Goal: Task Accomplishment & Management: Complete application form

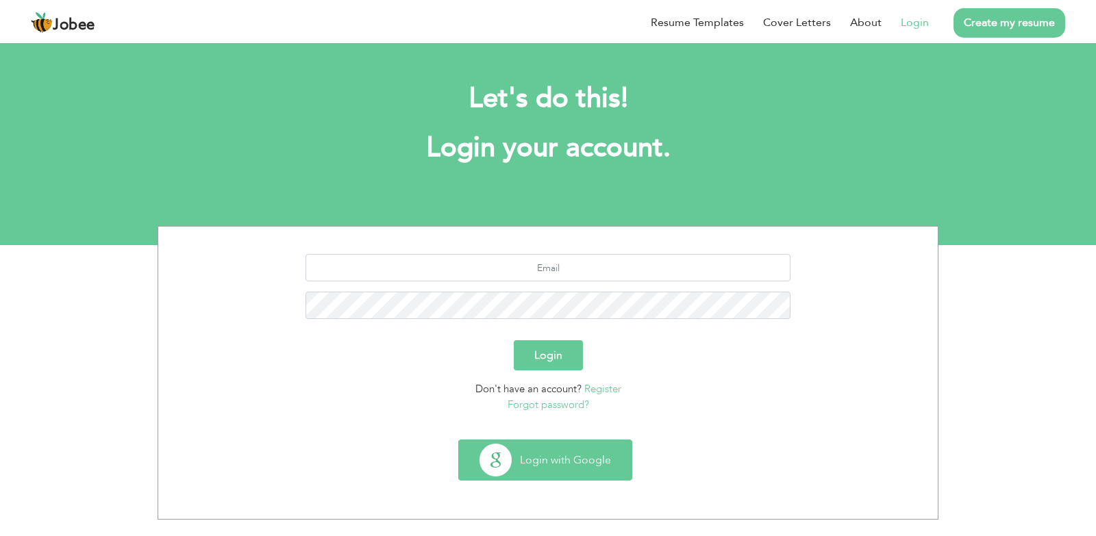
click at [554, 464] on button "Login with Google" at bounding box center [545, 460] width 173 height 40
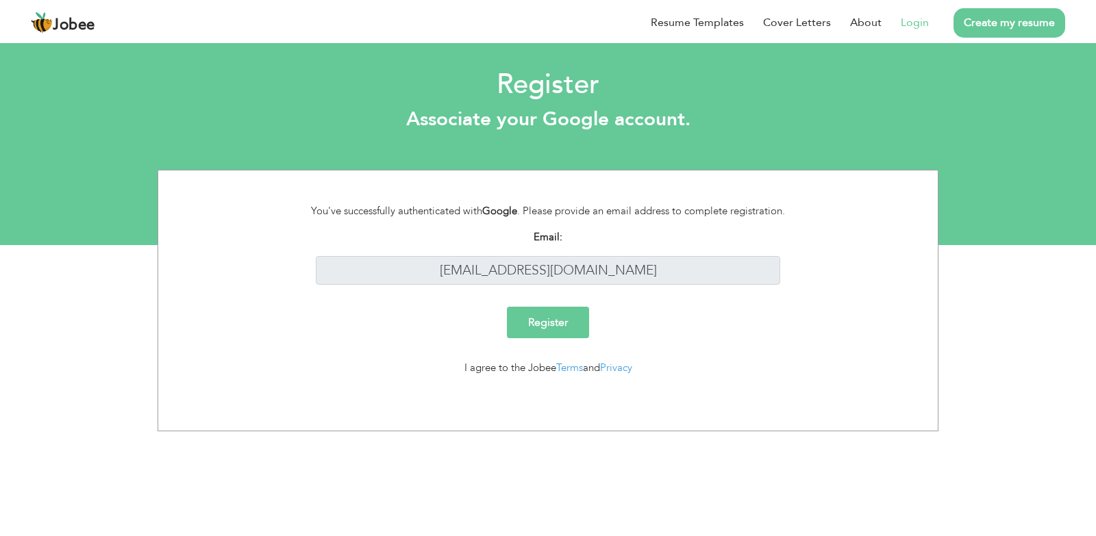
click at [566, 330] on input "Register" at bounding box center [548, 322] width 82 height 31
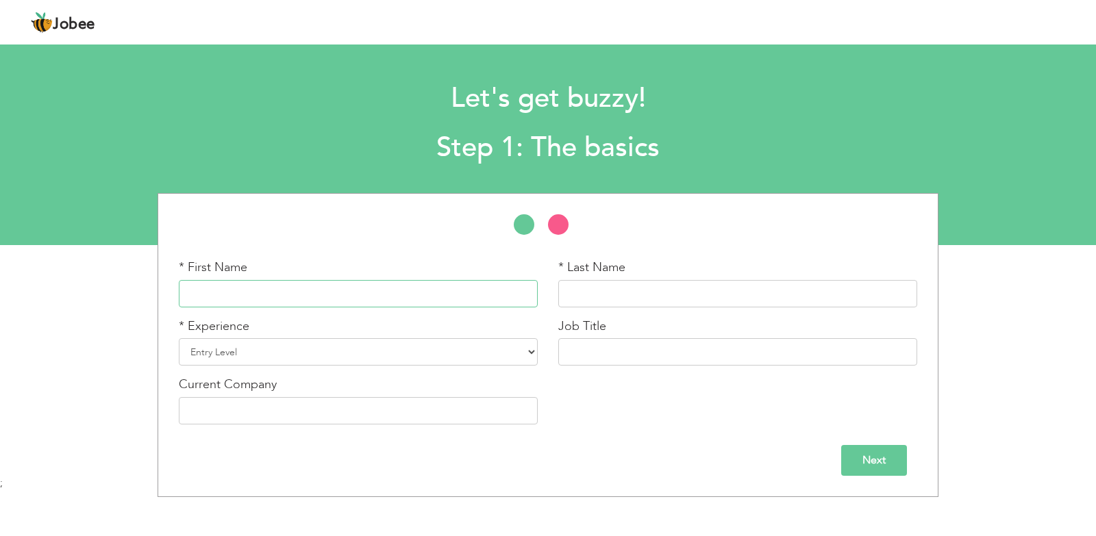
click at [219, 304] on input "text" at bounding box center [358, 293] width 359 height 27
type input "A"
type input "Muhammad Ahmad"
type input "Ami"
type input "Muhammad Ahmed"
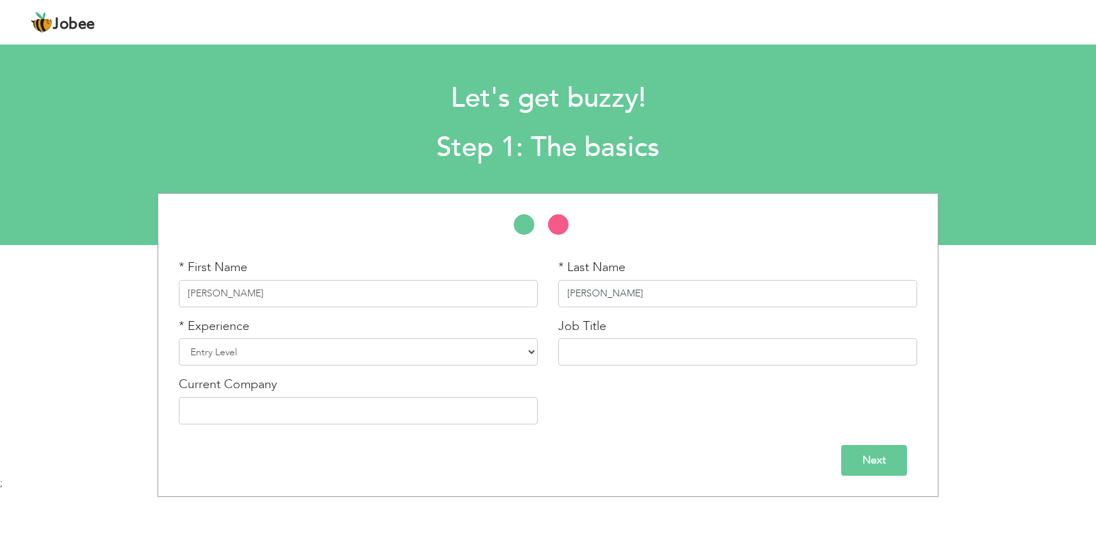
type input "Amir"
select select "1"
type input "Software Engr."
drag, startPoint x: 529, startPoint y: 347, endPoint x: 465, endPoint y: 349, distance: 64.4
click at [465, 349] on div "* First Name Muhammad Ahmed * Last Name Amir * Experience Entry Level Less than…" at bounding box center [547, 347] width 759 height 176
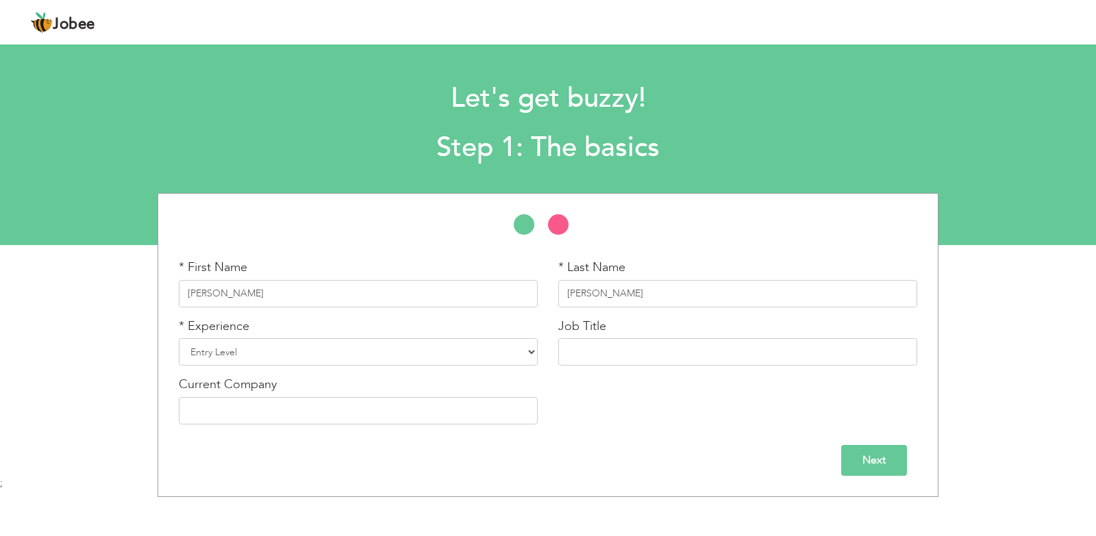
click input "Next" at bounding box center [874, 460] width 66 height 31
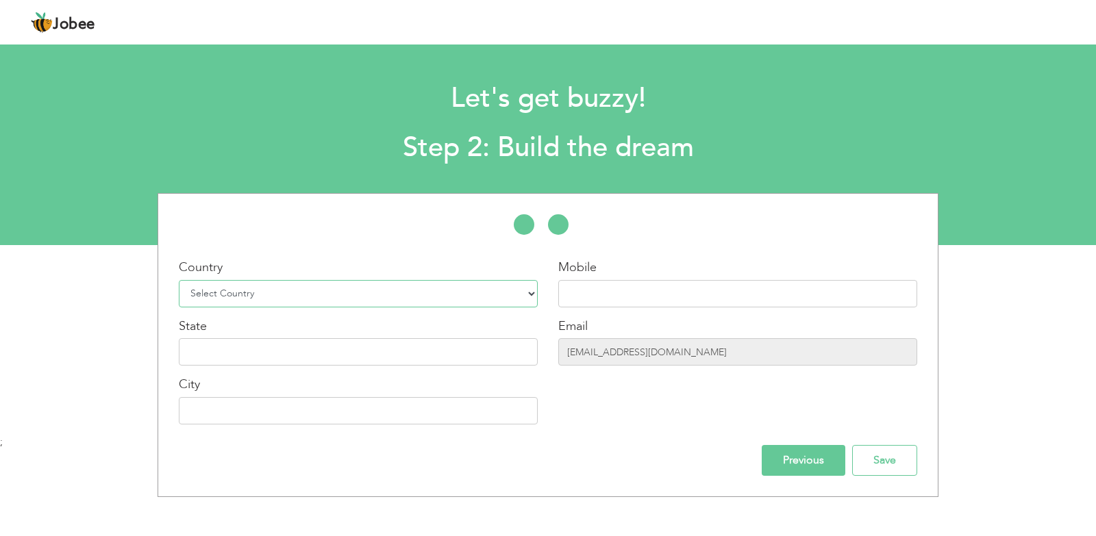
click at [398, 285] on select "Select Country Afghanistan Albania Algeria American Samoa Andorra Angola Anguil…" at bounding box center [358, 293] width 359 height 27
select select "166"
click at [179, 280] on select "Select Country Afghanistan Albania Algeria American Samoa Andorra Angola Anguil…" at bounding box center [358, 293] width 359 height 27
type input "p"
type input "[GEOGRAPHIC_DATA]"
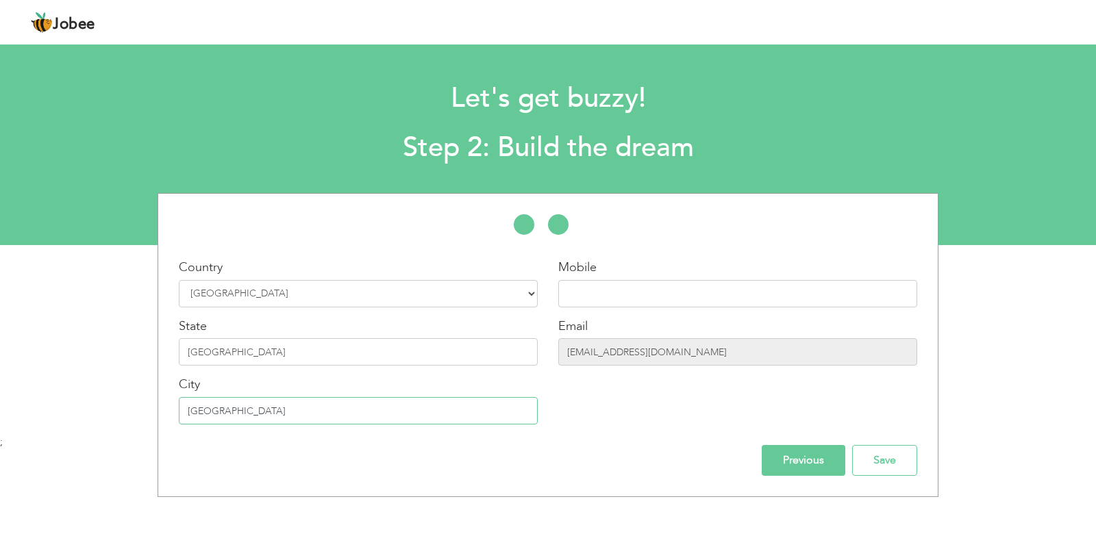
type input "[GEOGRAPHIC_DATA]"
type input "0"
type input "923201140982"
click at [852, 445] on input "Save" at bounding box center [884, 460] width 65 height 31
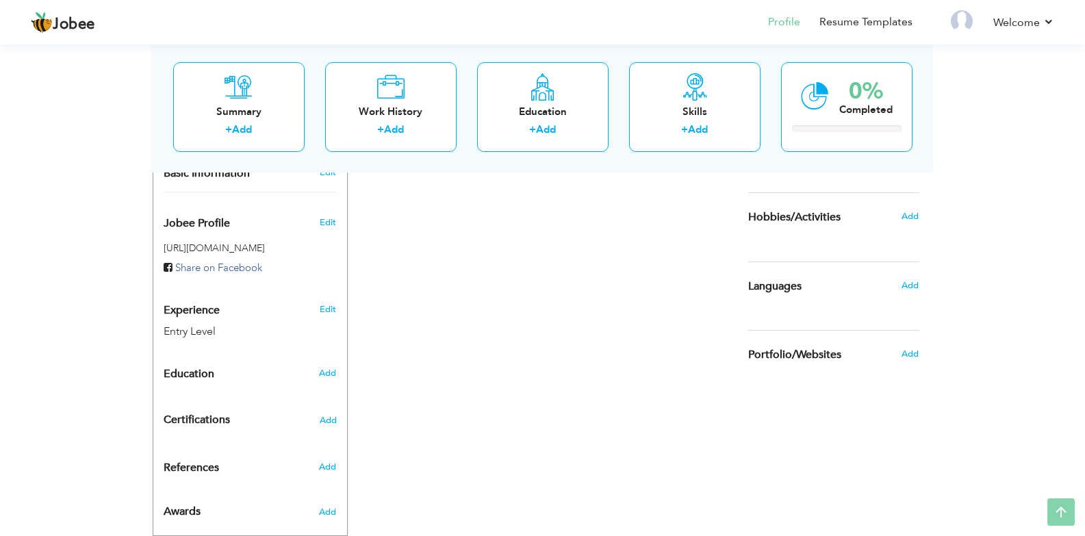
scroll to position [400, 0]
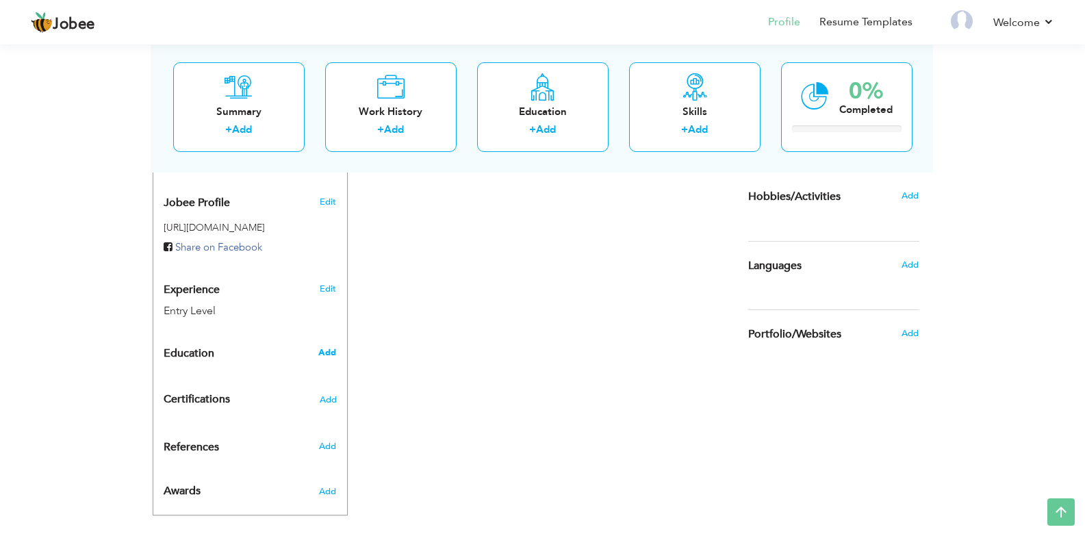
click at [332, 346] on span "Add" at bounding box center [327, 352] width 18 height 12
radio input "true"
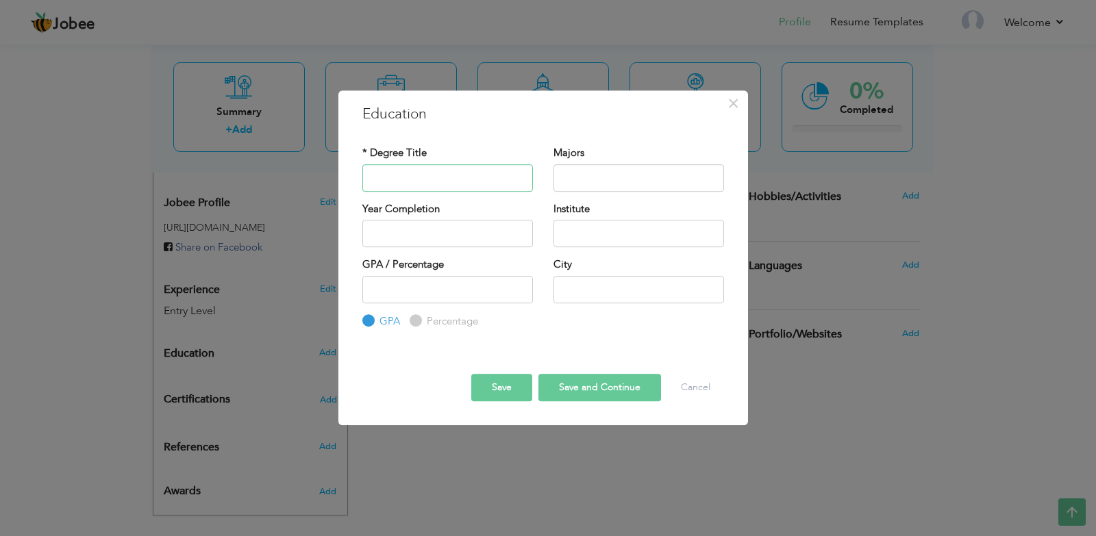
click at [491, 184] on input "text" at bounding box center [447, 177] width 170 height 27
type input "BSCS"
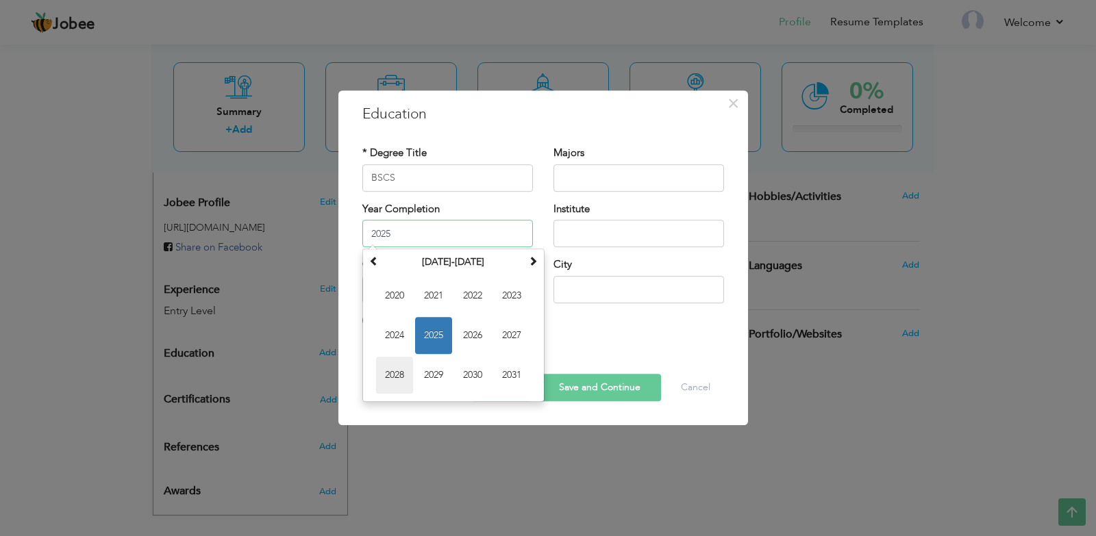
click at [382, 375] on span "2028" at bounding box center [394, 375] width 37 height 37
type input "2028"
click at [382, 375] on div "Save Save and Continue Delete Cancel" at bounding box center [543, 376] width 382 height 72
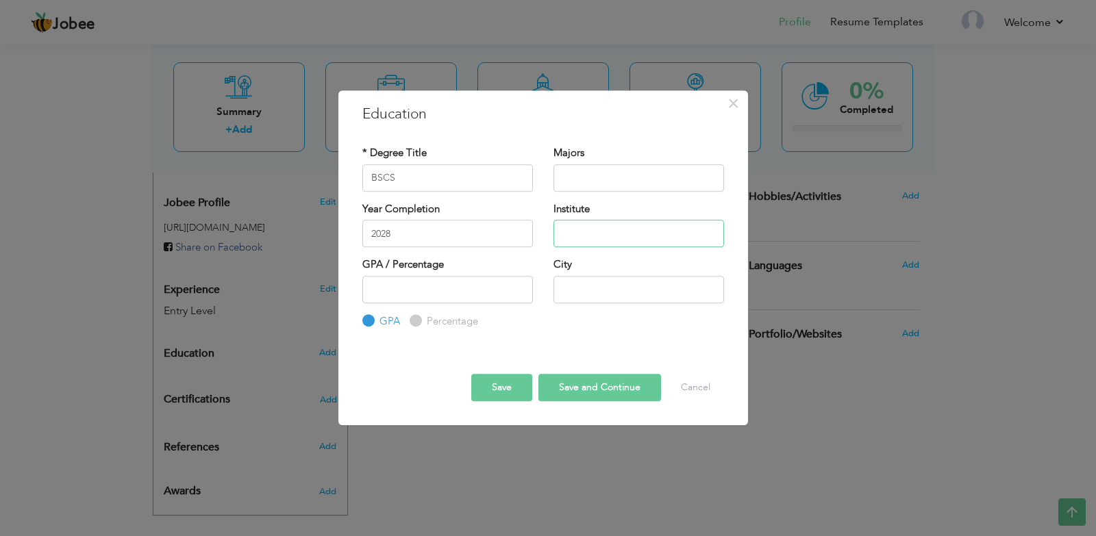
click at [650, 223] on input "text" at bounding box center [638, 233] width 170 height 27
type input "University of Central Punjab"
type input "3.54"
type input "[GEOGRAPHIC_DATA]"
click at [587, 385] on button "Save and Continue" at bounding box center [599, 387] width 123 height 27
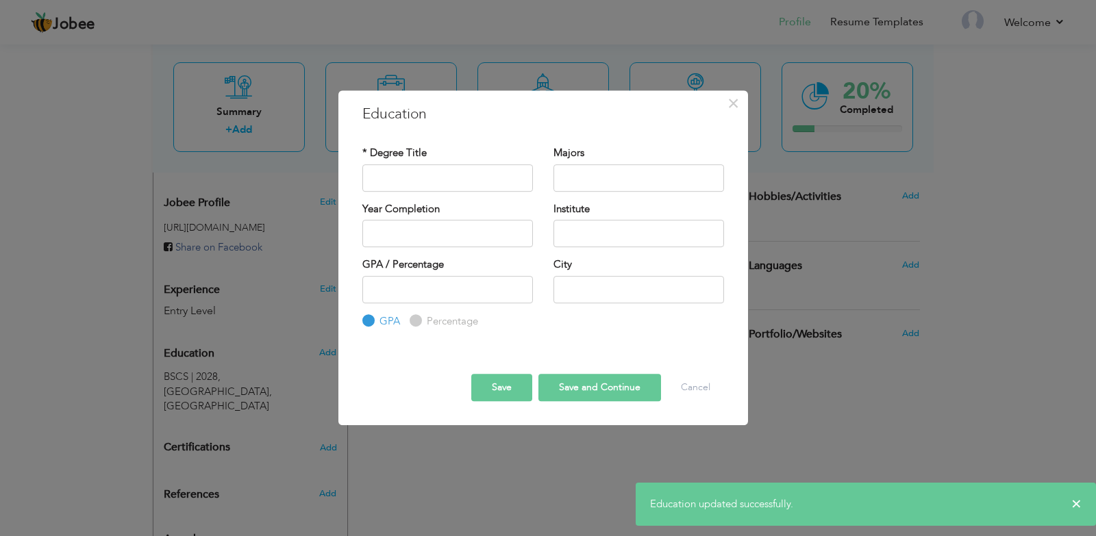
click at [865, 398] on div "× Education * Degree Title Majors Year Completion Institute GPA" at bounding box center [548, 268] width 1096 height 536
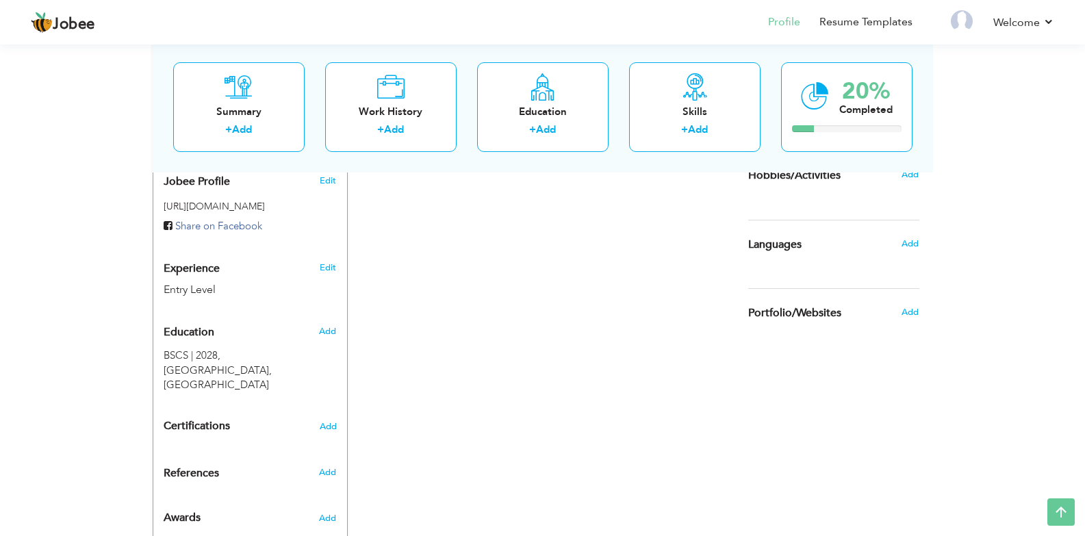
scroll to position [433, 0]
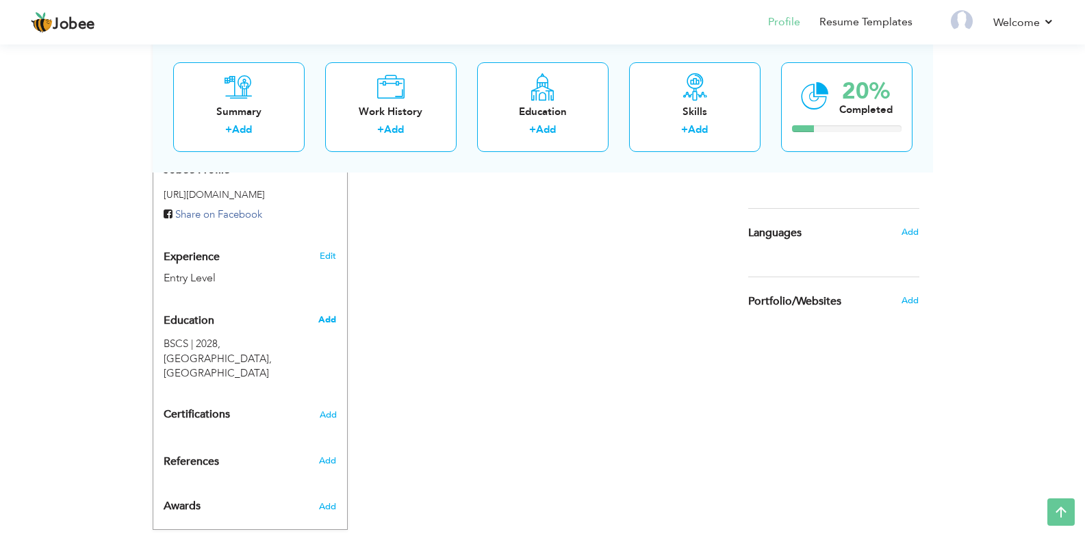
click at [331, 314] on span "Add" at bounding box center [327, 320] width 18 height 12
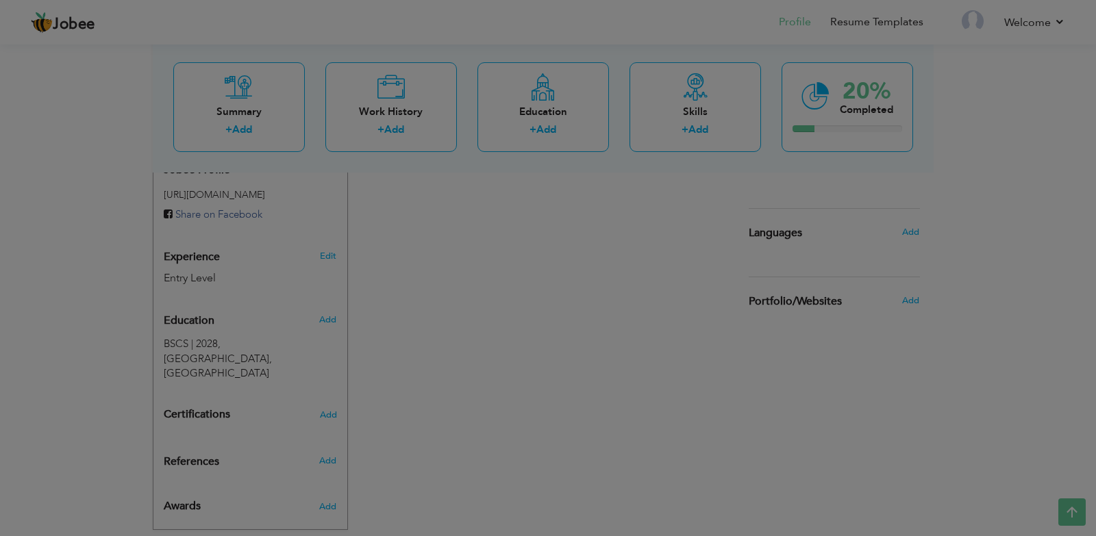
click at [331, 304] on div at bounding box center [548, 268] width 1096 height 536
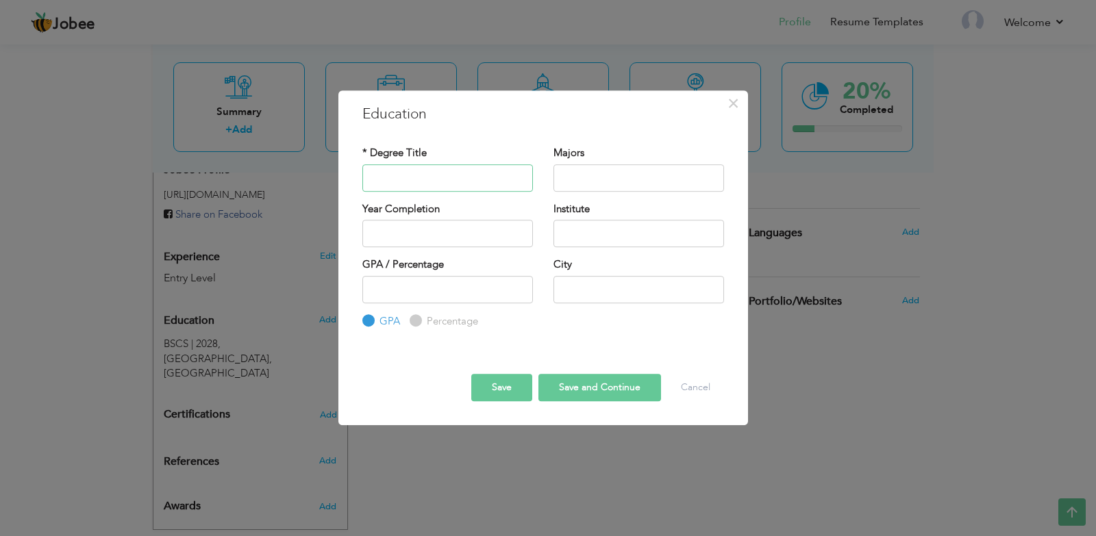
click at [472, 181] on input "text" at bounding box center [447, 177] width 170 height 27
type input "Intermidate"
type input "Computer Science"
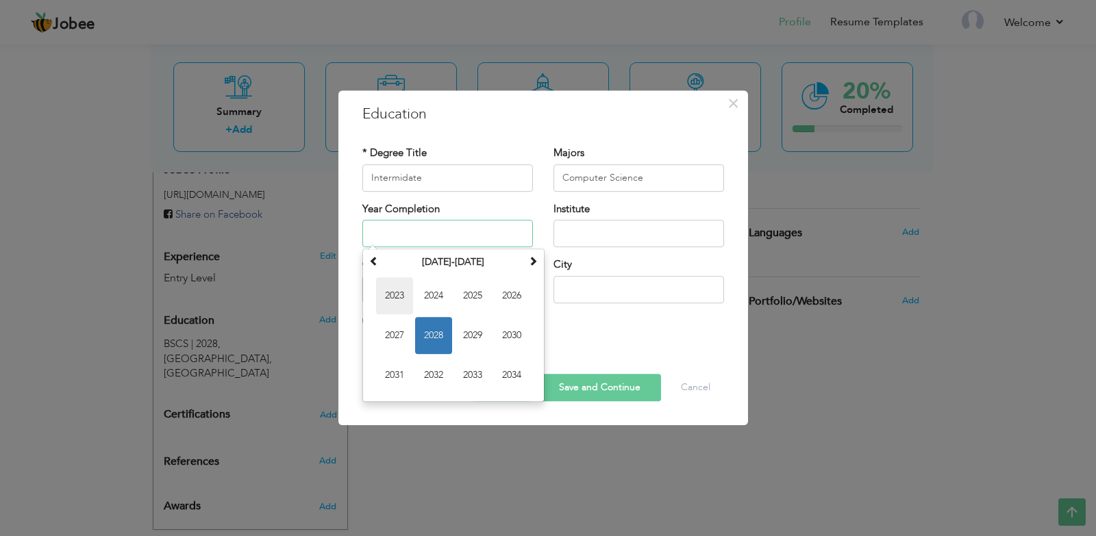
click at [405, 296] on span "2023" at bounding box center [394, 295] width 37 height 37
type input "2023"
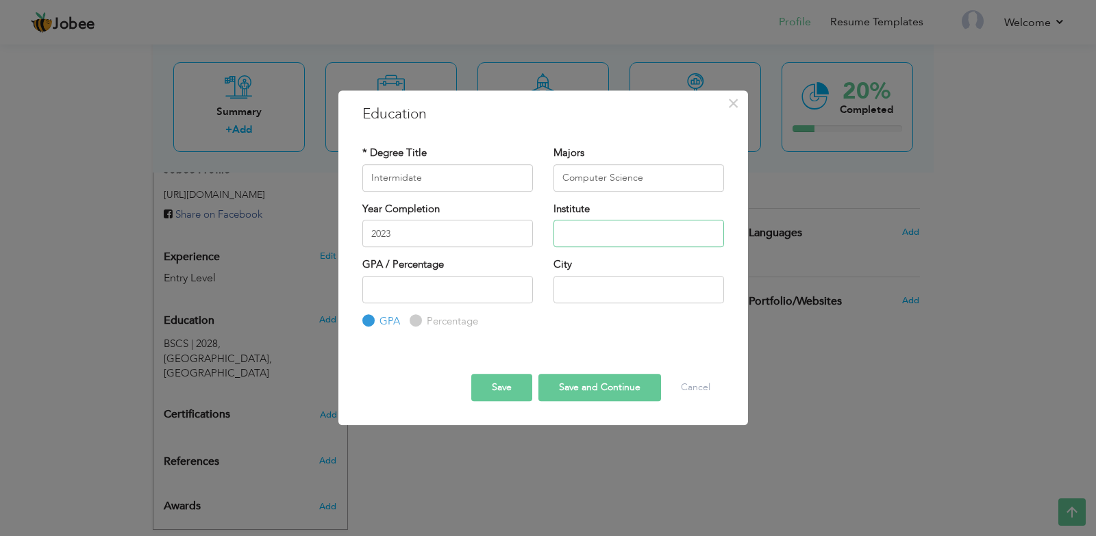
click at [615, 231] on input "text" at bounding box center [638, 233] width 170 height 27
type input "Punjab Group of Collages"
type input "7"
type input "80"
click at [416, 320] on input "Percentage" at bounding box center [413, 320] width 9 height 9
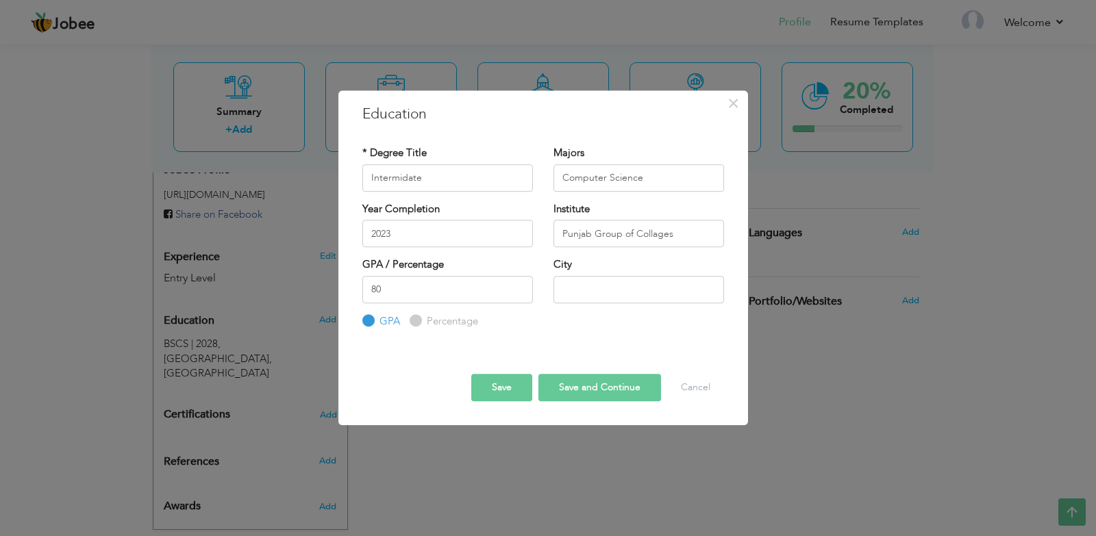
radio input "true"
click at [425, 288] on input "80" at bounding box center [447, 289] width 170 height 27
type input "85"
click at [692, 277] on input "text" at bounding box center [638, 289] width 170 height 27
type input "[GEOGRAPHIC_DATA]"
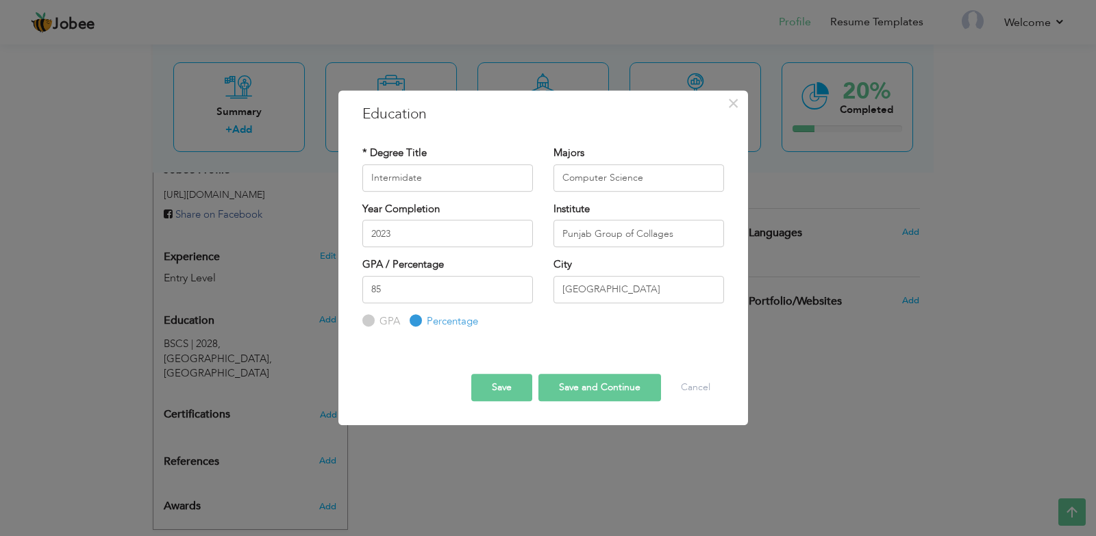
click at [585, 406] on div "Save Save and Continue Delete Cancel" at bounding box center [543, 376] width 382 height 72
click at [588, 397] on button "Save and Continue" at bounding box center [599, 387] width 123 height 27
radio input "true"
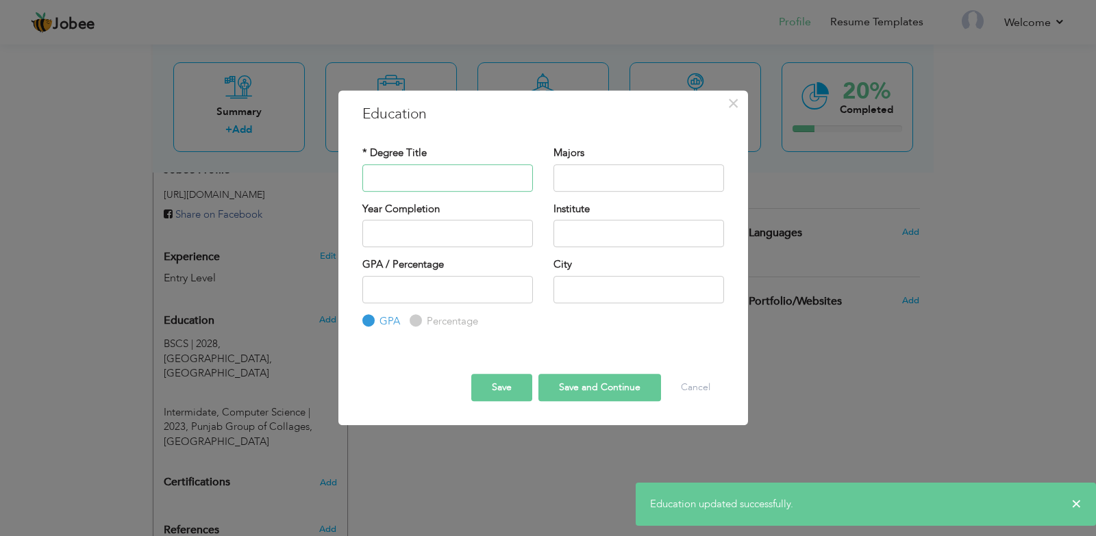
click at [464, 166] on input "text" at bounding box center [447, 177] width 170 height 27
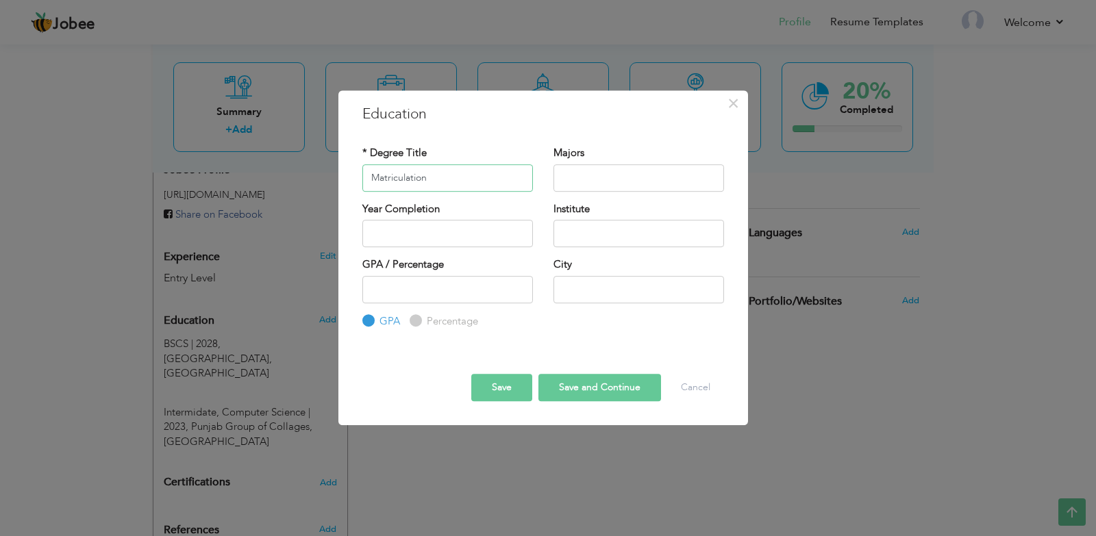
type input "Matriculation"
type input "Computer Science"
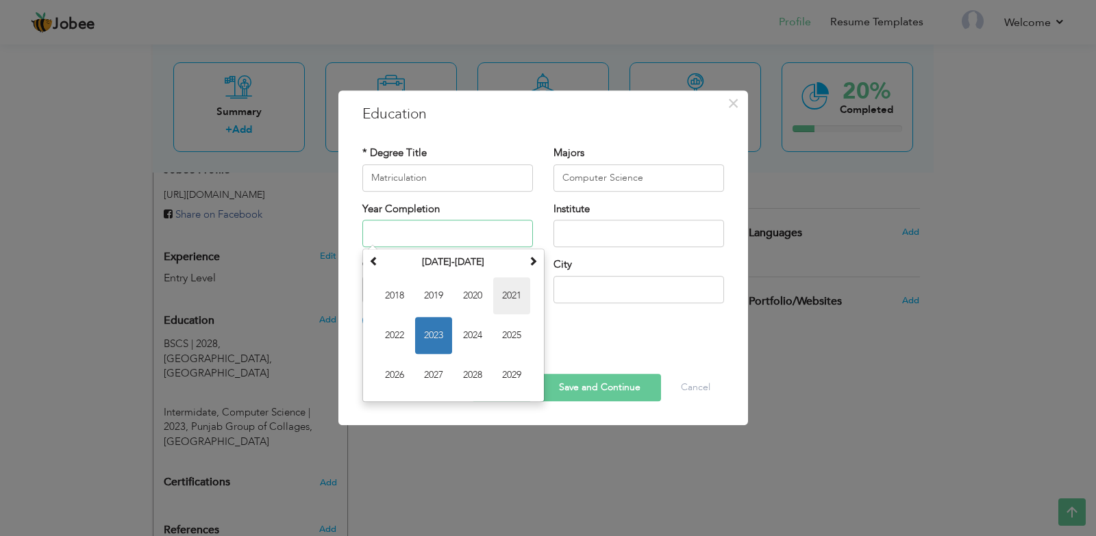
click at [520, 299] on span "2021" at bounding box center [511, 295] width 37 height 37
type input "2021"
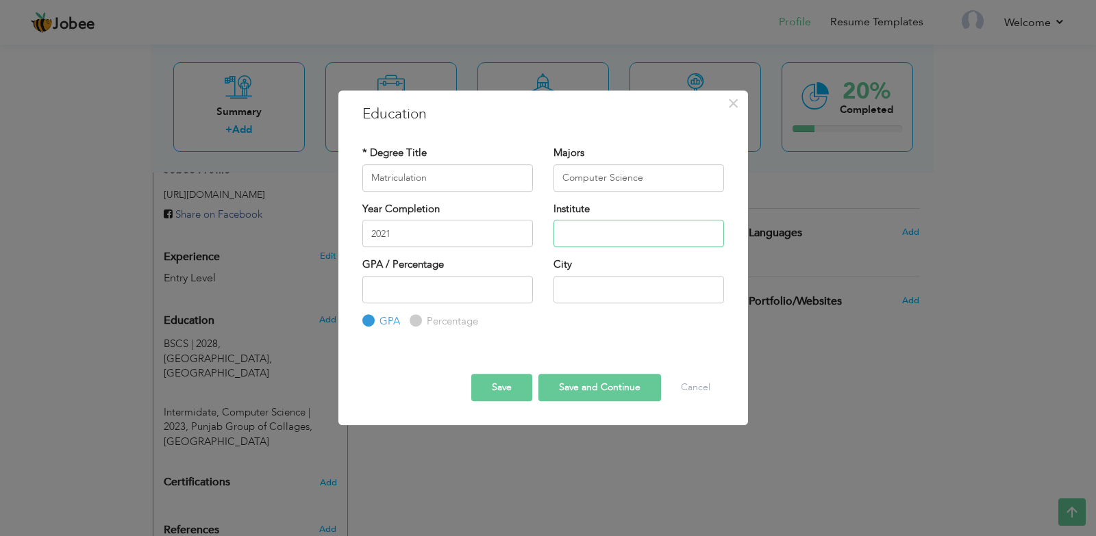
click at [591, 238] on input "text" at bounding box center [638, 233] width 170 height 27
type input "[GEOGRAPHIC_DATA]"
click at [414, 324] on input "Percentage" at bounding box center [413, 320] width 9 height 9
radio input "true"
click at [414, 324] on input "Percentage" at bounding box center [413, 320] width 9 height 9
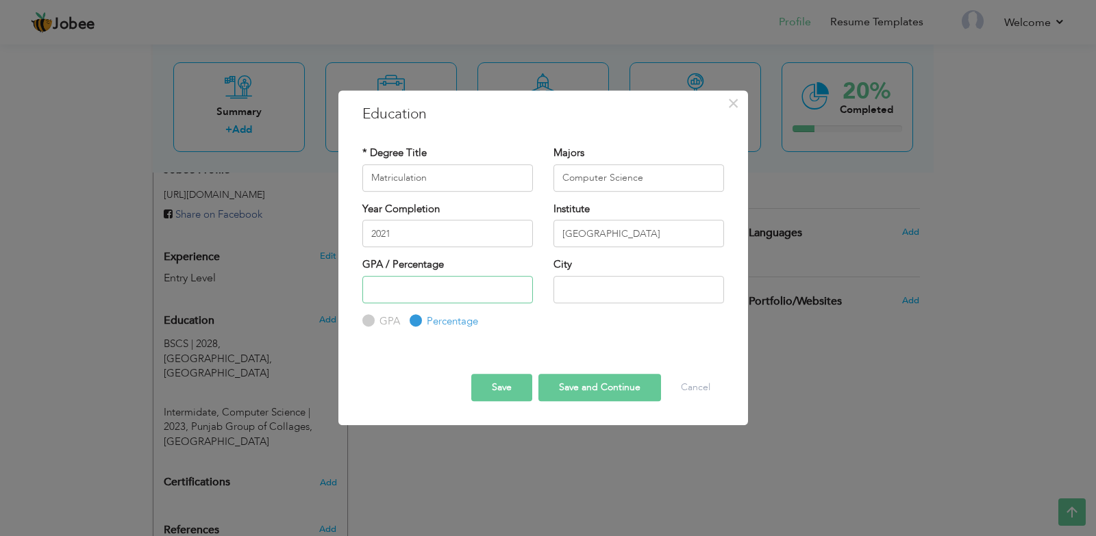
click at [422, 298] on input "number" at bounding box center [447, 289] width 170 height 27
type input "95"
click at [696, 273] on div "City" at bounding box center [638, 279] width 170 height 45
click at [690, 288] on input "text" at bounding box center [638, 289] width 170 height 27
type input "[GEOGRAPHIC_DATA]"
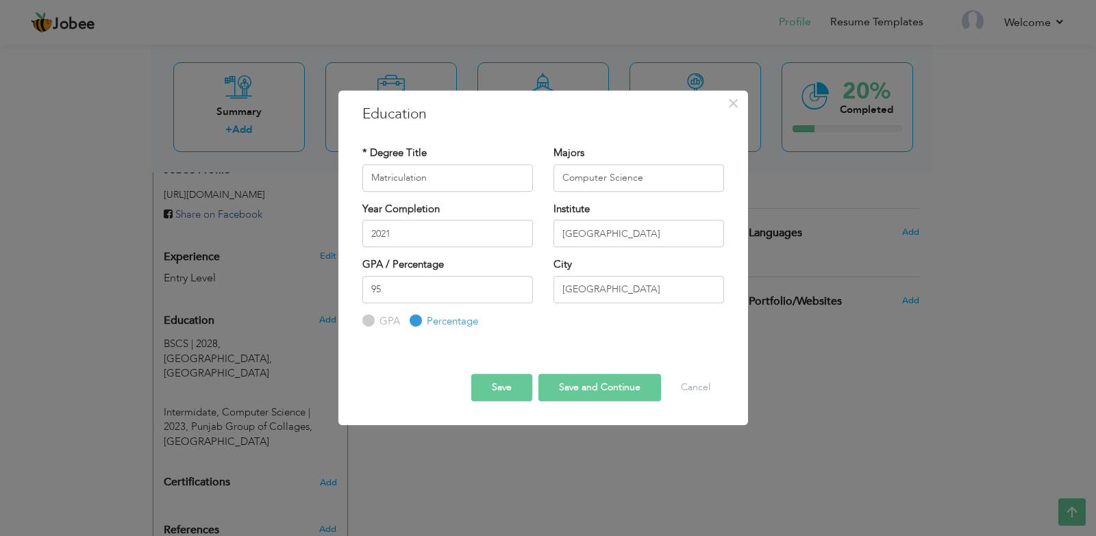
click at [599, 411] on div "Save Save and Continue Delete Cancel" at bounding box center [543, 376] width 382 height 72
click at [606, 401] on button "Save and Continue" at bounding box center [599, 387] width 123 height 27
radio input "true"
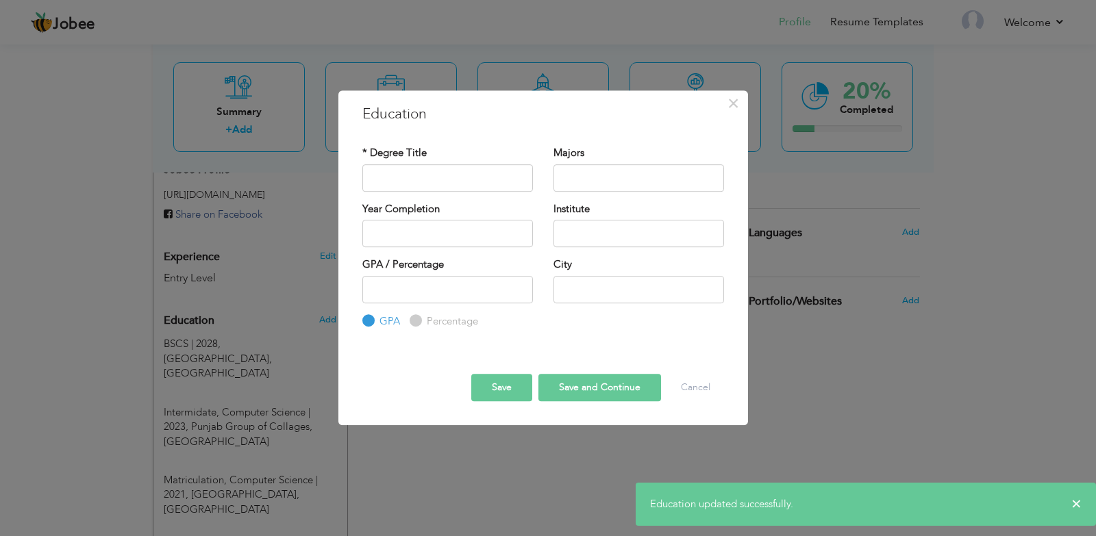
click at [862, 385] on div "× Education * Degree Title Majors Year Completion Institute GPA" at bounding box center [548, 268] width 1096 height 536
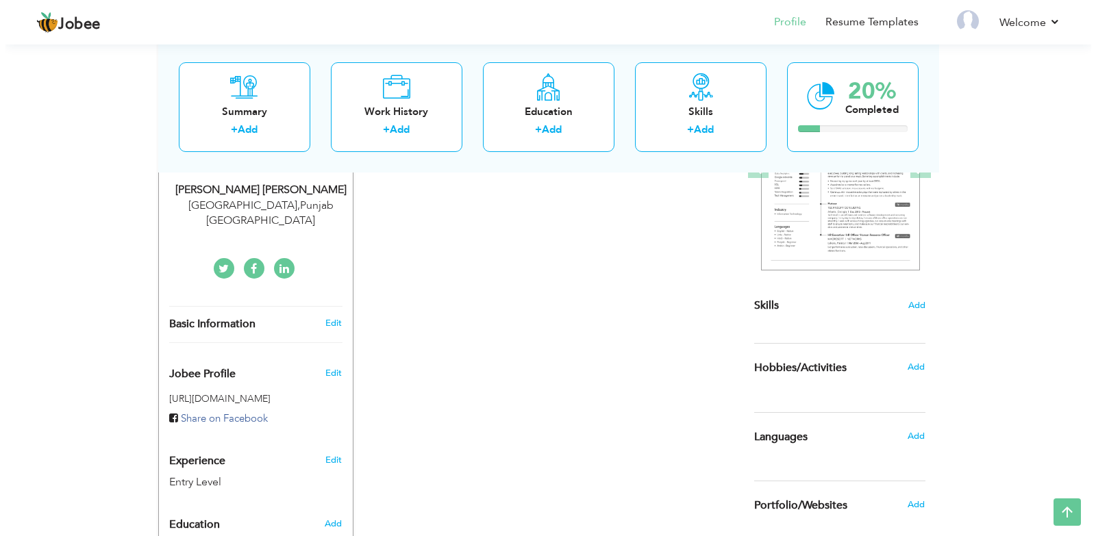
scroll to position [227, 0]
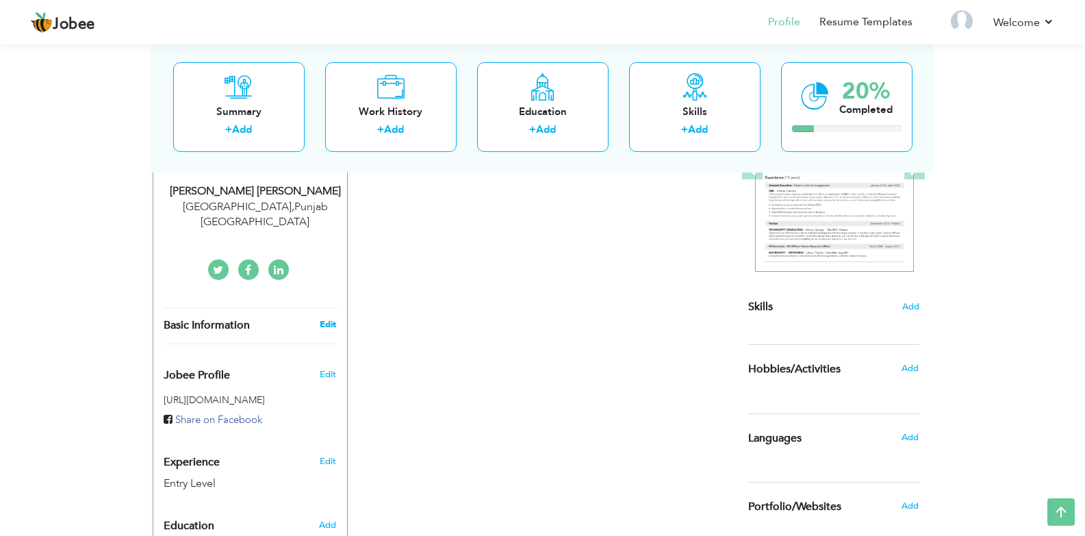
click at [334, 318] on link "Edit" at bounding box center [328, 324] width 16 height 12
type input "[PERSON_NAME]"
type input "923201140982"
select select "number:166"
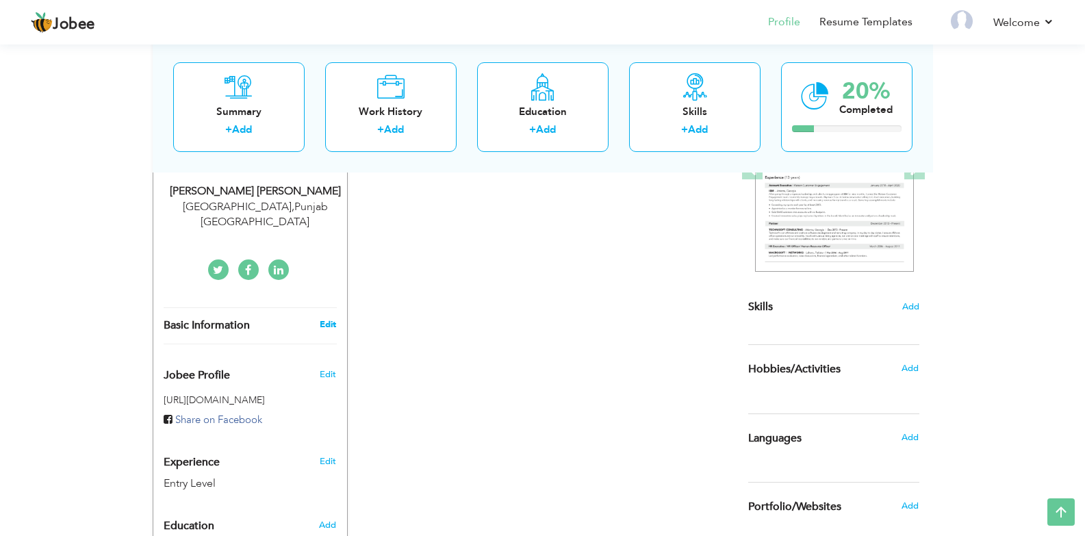
type input "[GEOGRAPHIC_DATA]"
select select "number:1"
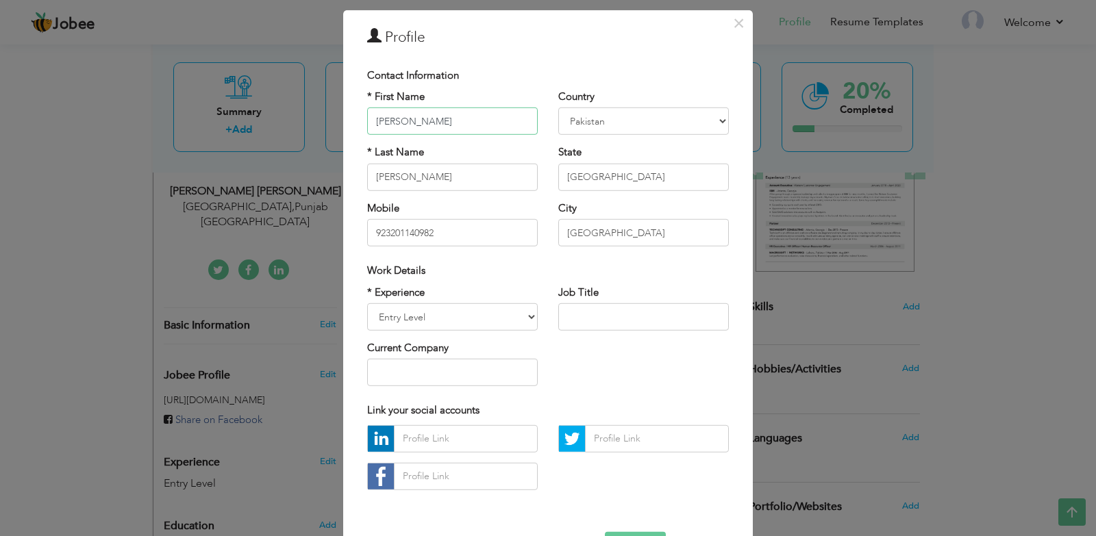
scroll to position [68, 0]
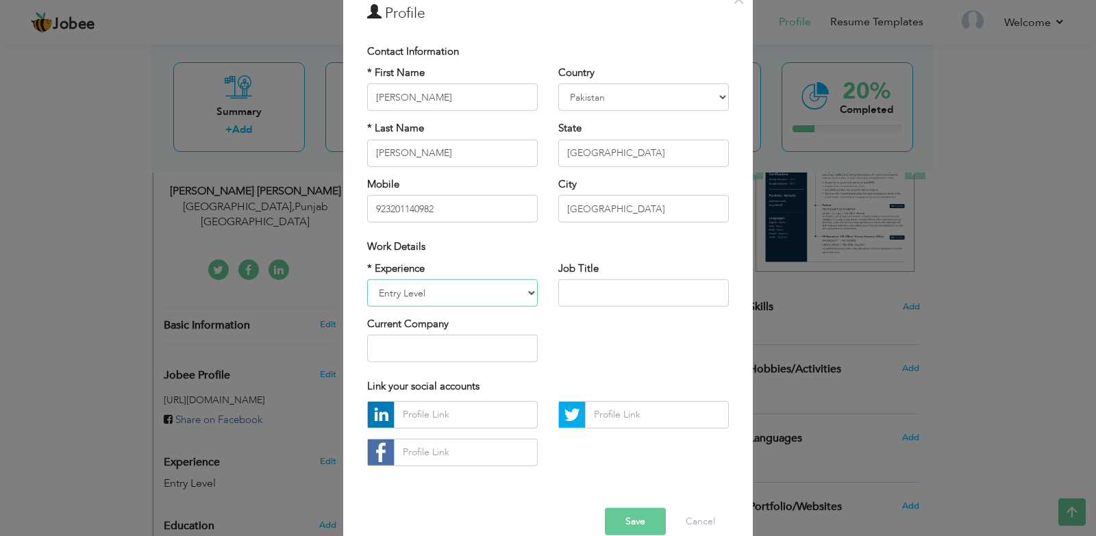
click at [491, 292] on select "Entry Level Less than 1 Year 1 Year 2 Years 3 Years 4 Years 5 Years 6 Years 7 Y…" at bounding box center [452, 292] width 170 height 27
click at [367, 279] on select "Entry Level Less than 1 Year 1 Year 2 Years 3 Years 4 Years 5 Years 6 Years 7 Y…" at bounding box center [452, 292] width 170 height 27
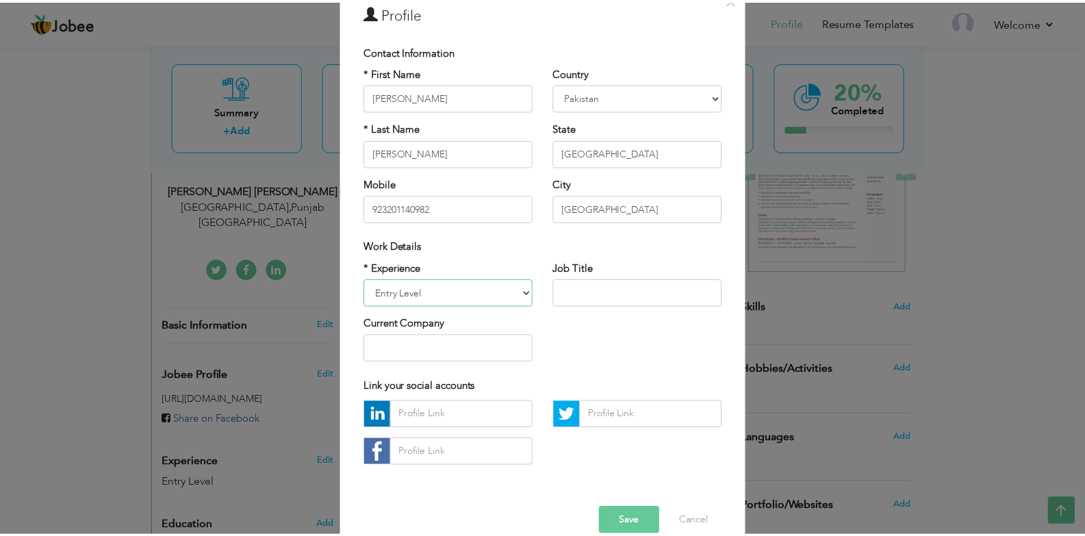
scroll to position [92, 0]
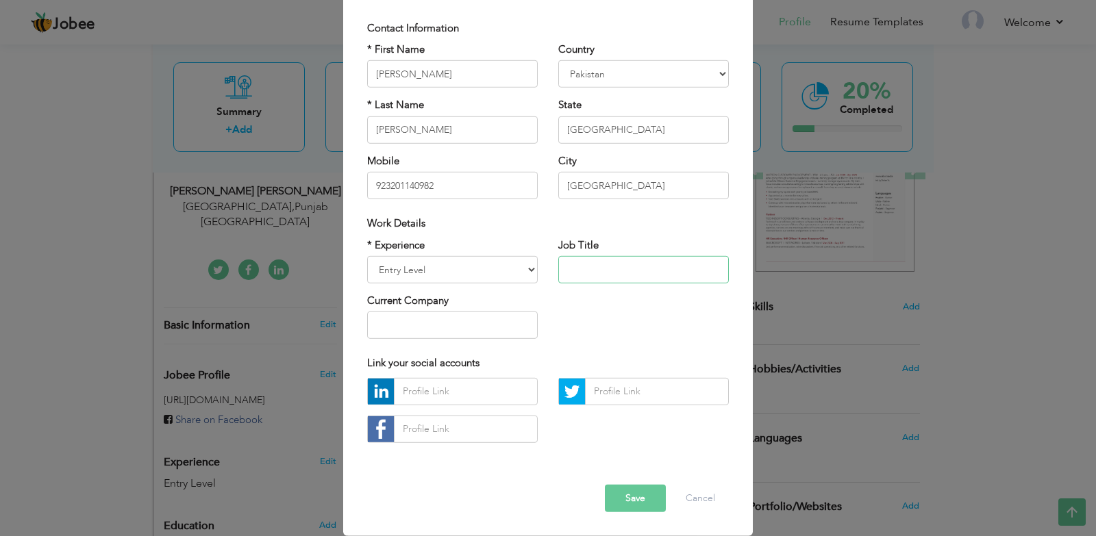
click at [624, 267] on input "text" at bounding box center [643, 269] width 170 height 27
type input "T"
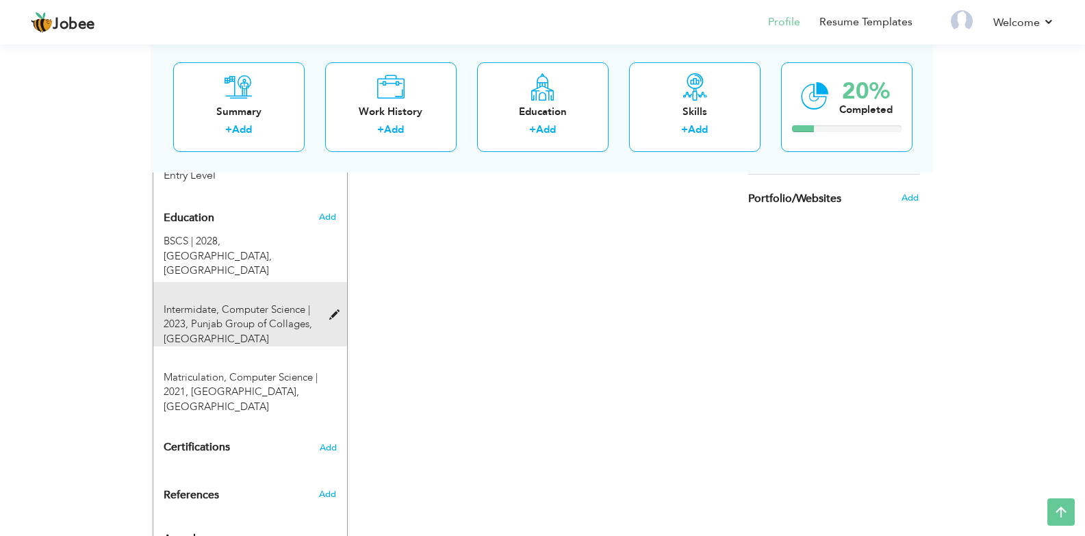
scroll to position [554, 0]
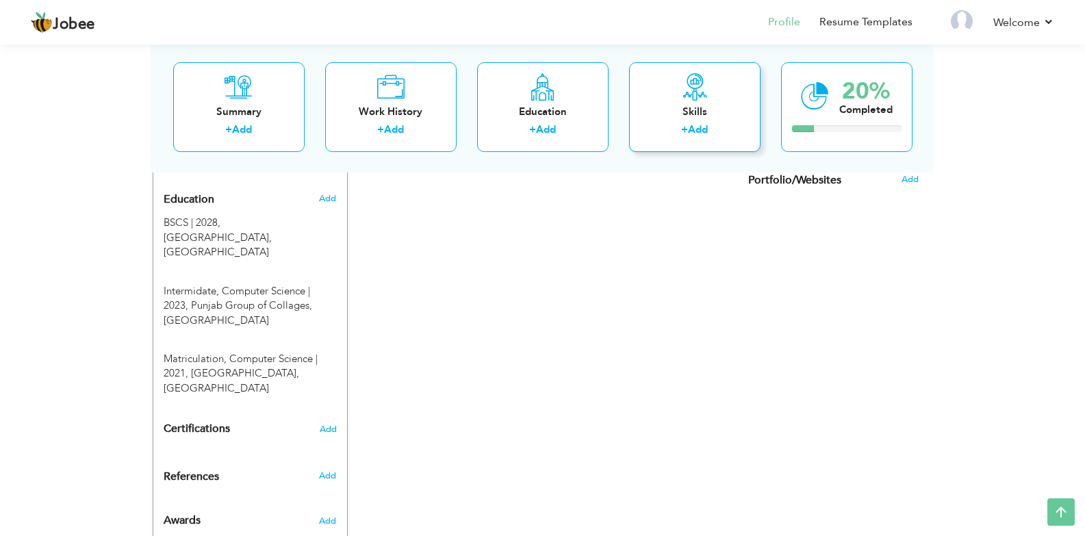
click at [694, 112] on div "Skills" at bounding box center [695, 111] width 110 height 14
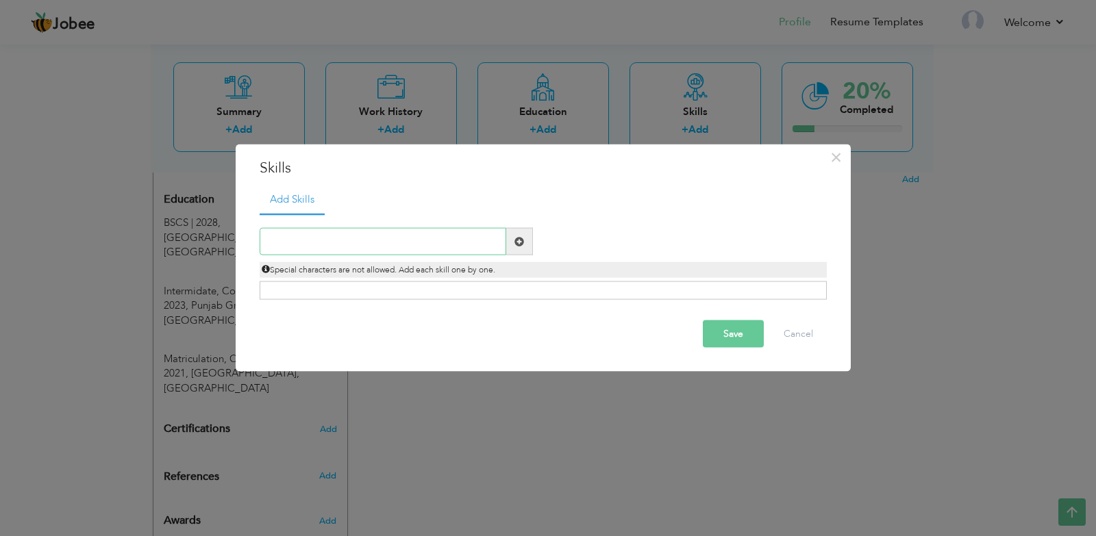
click at [362, 246] on input "text" at bounding box center [383, 241] width 246 height 27
click at [525, 236] on span at bounding box center [519, 241] width 27 height 27
click at [815, 341] on button "Cancel" at bounding box center [798, 333] width 57 height 27
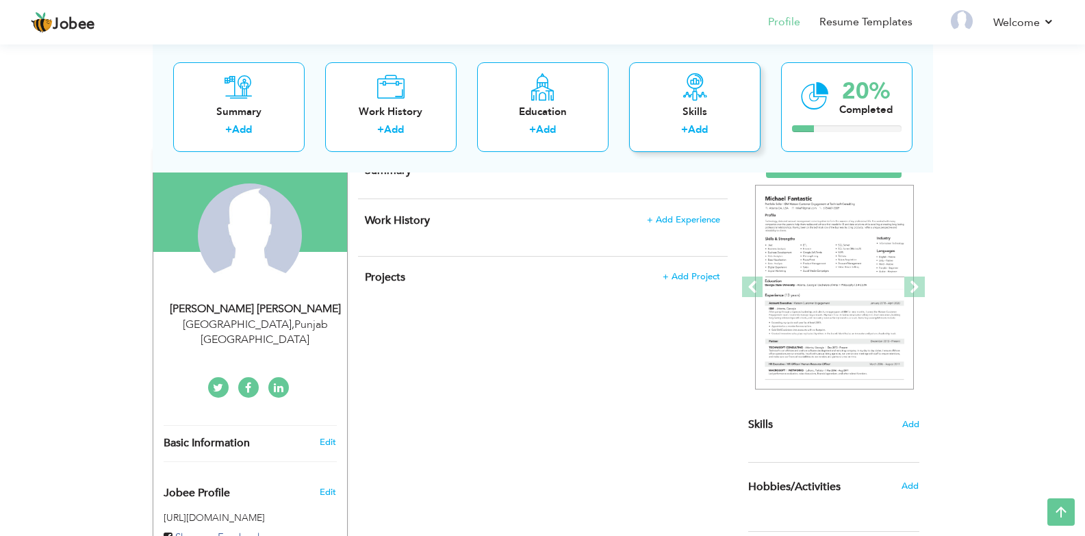
scroll to position [0, 0]
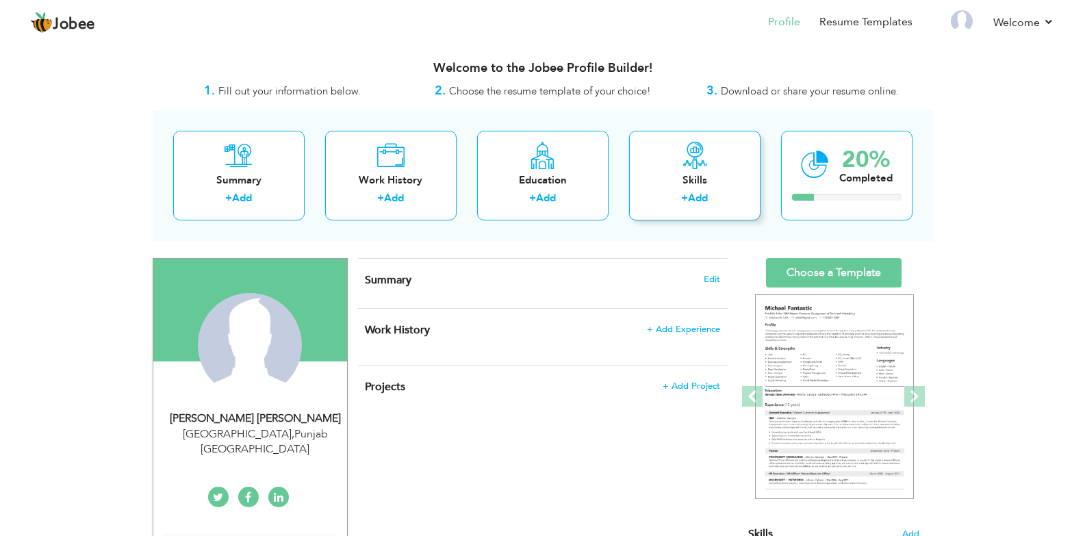
click at [727, 179] on div "Skills" at bounding box center [695, 180] width 110 height 14
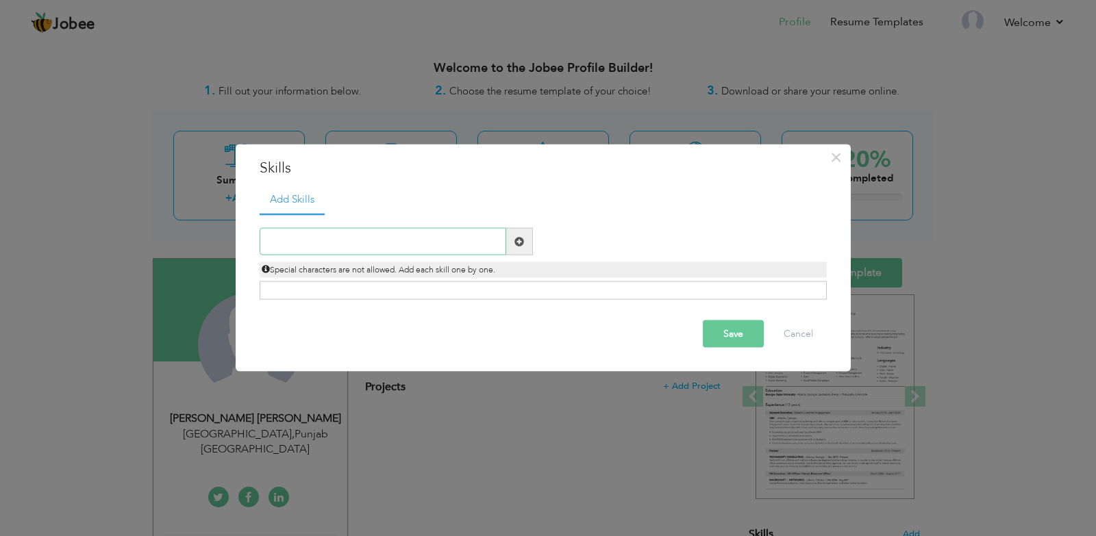
click at [402, 239] on input "text" at bounding box center [383, 241] width 246 height 27
type input "Communicatoin"
click at [745, 340] on button "Save" at bounding box center [733, 333] width 61 height 27
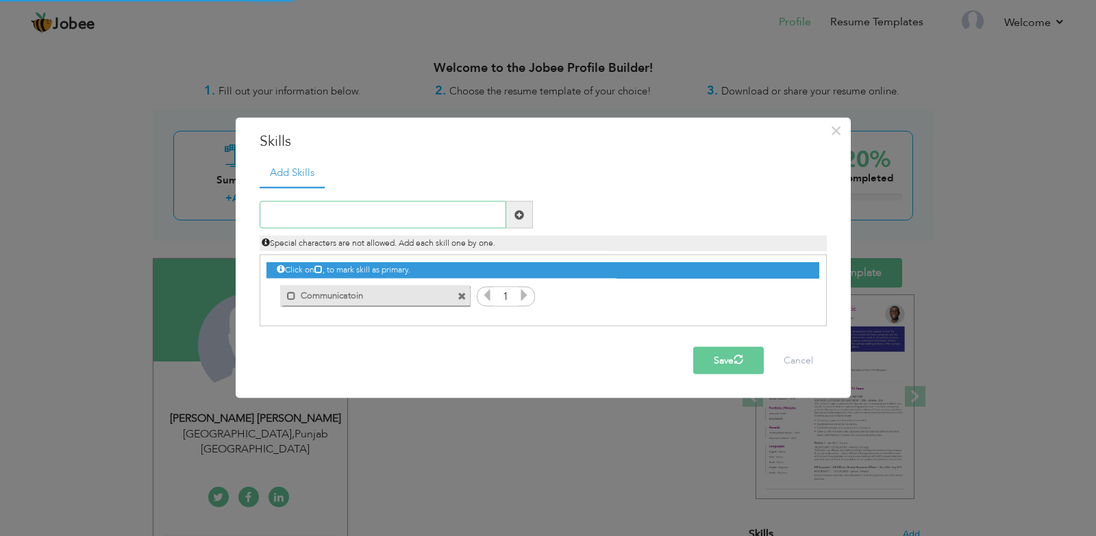
click at [390, 214] on input "text" at bounding box center [383, 214] width 246 height 27
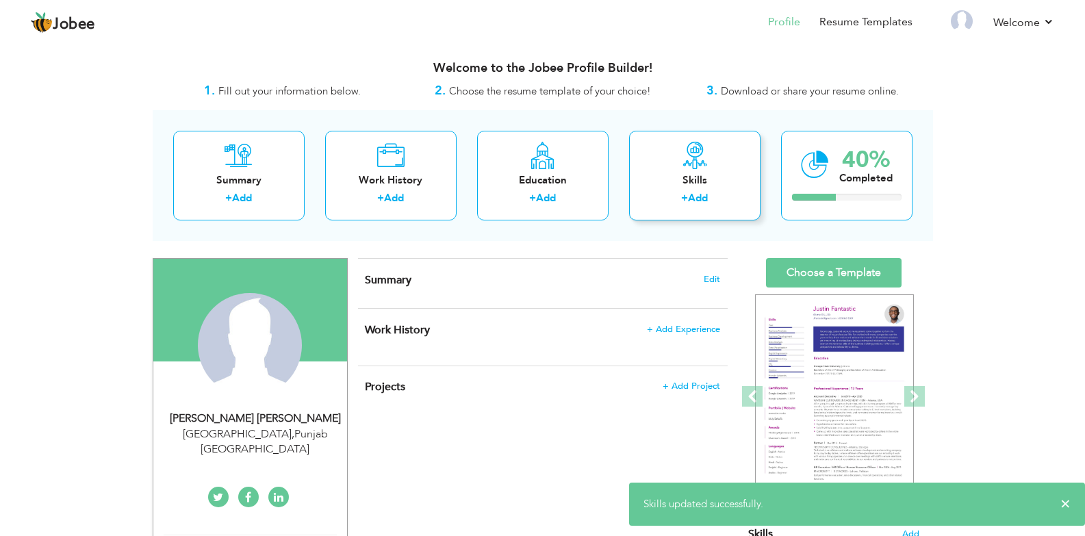
click at [750, 190] on div "Skills + Add" at bounding box center [694, 176] width 131 height 90
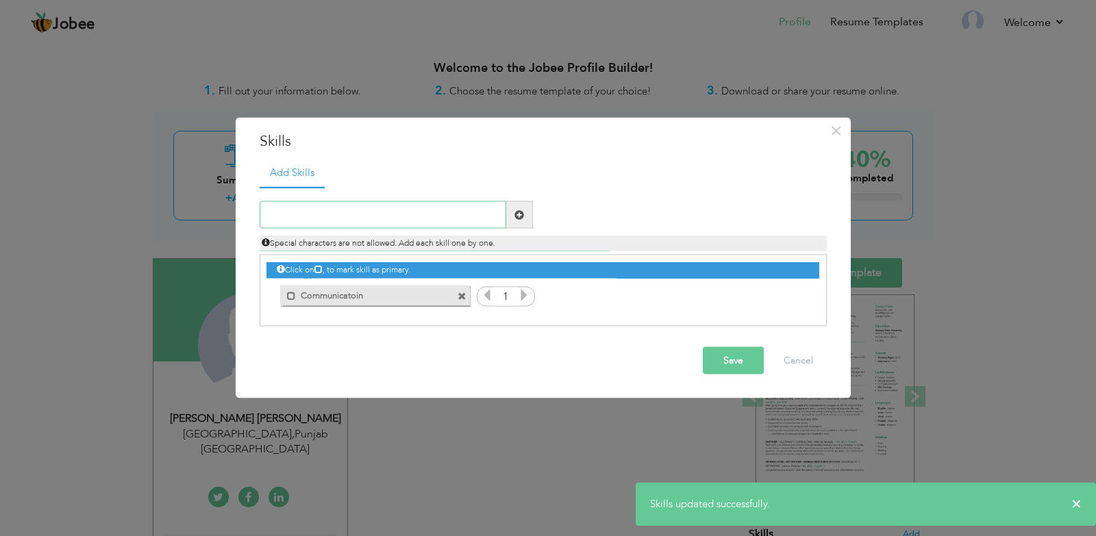
drag, startPoint x: 305, startPoint y: 211, endPoint x: 327, endPoint y: 211, distance: 21.9
click at [305, 211] on input "text" at bounding box center [383, 214] width 246 height 27
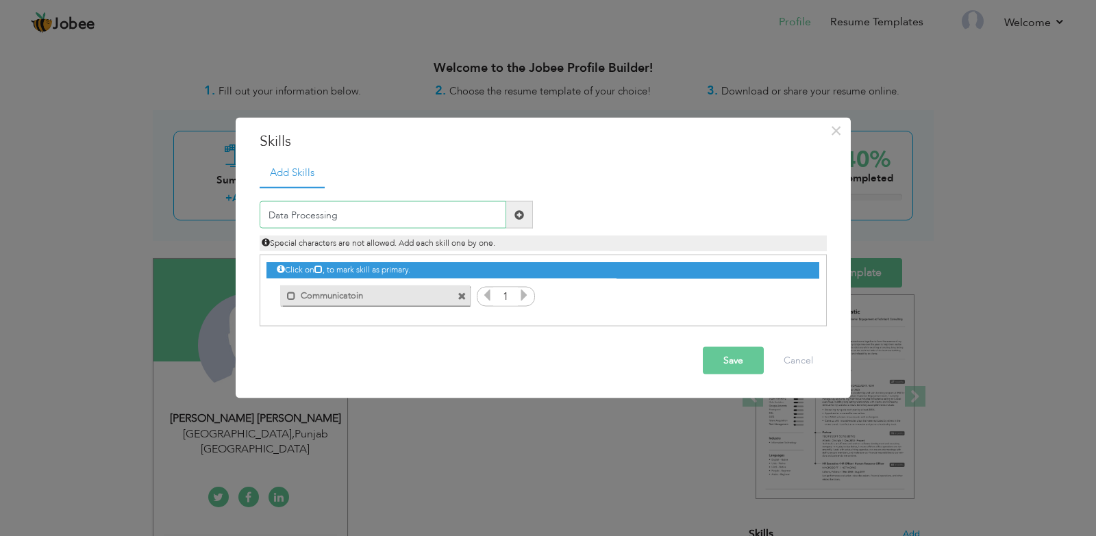
type input "Data Processing"
click at [729, 370] on button "Save" at bounding box center [733, 360] width 61 height 27
click at [331, 216] on input "text" at bounding box center [383, 214] width 246 height 27
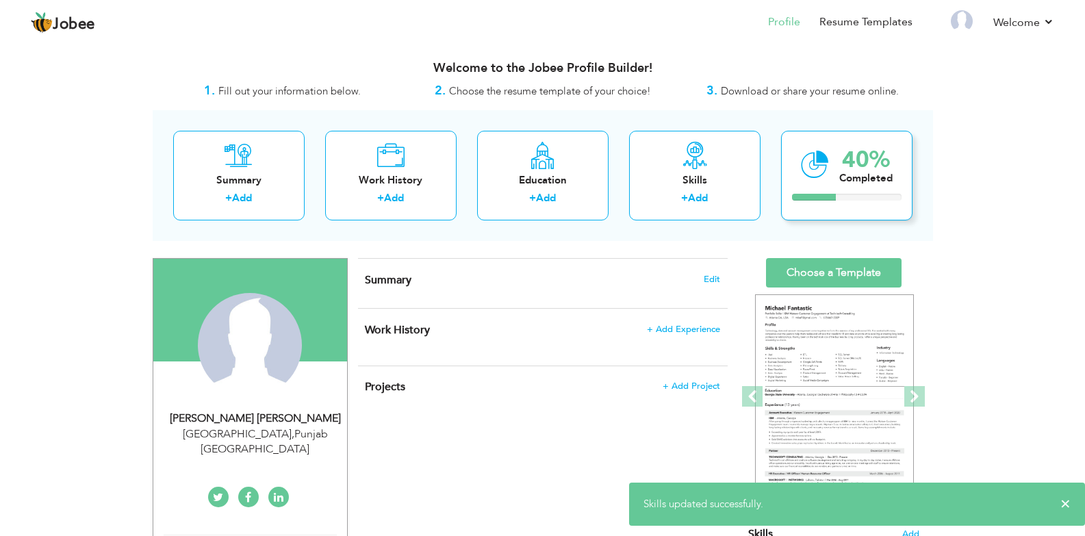
click at [796, 147] on div "40% Completed" at bounding box center [846, 176] width 131 height 90
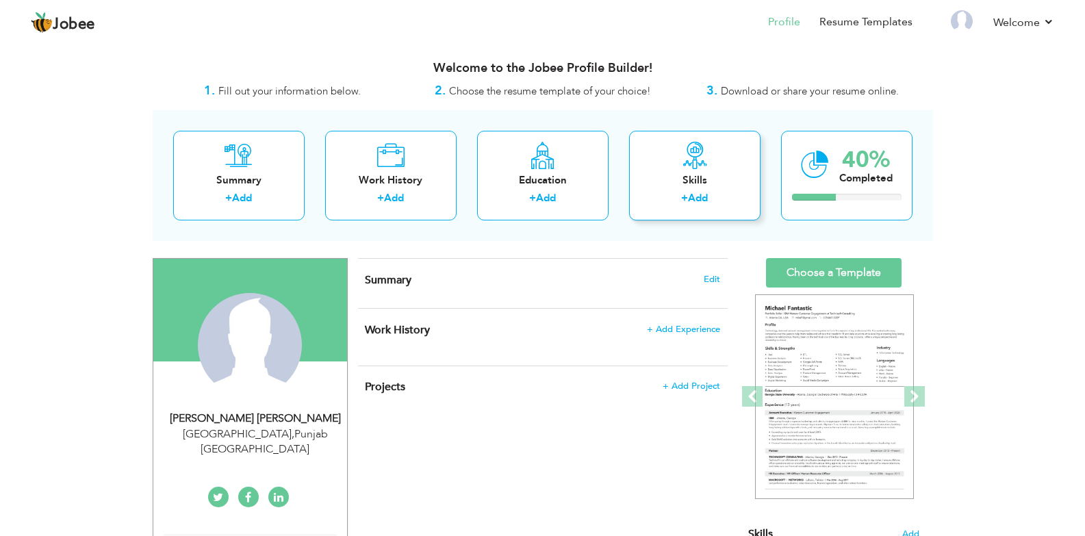
click at [680, 173] on div "Skills" at bounding box center [695, 180] width 110 height 14
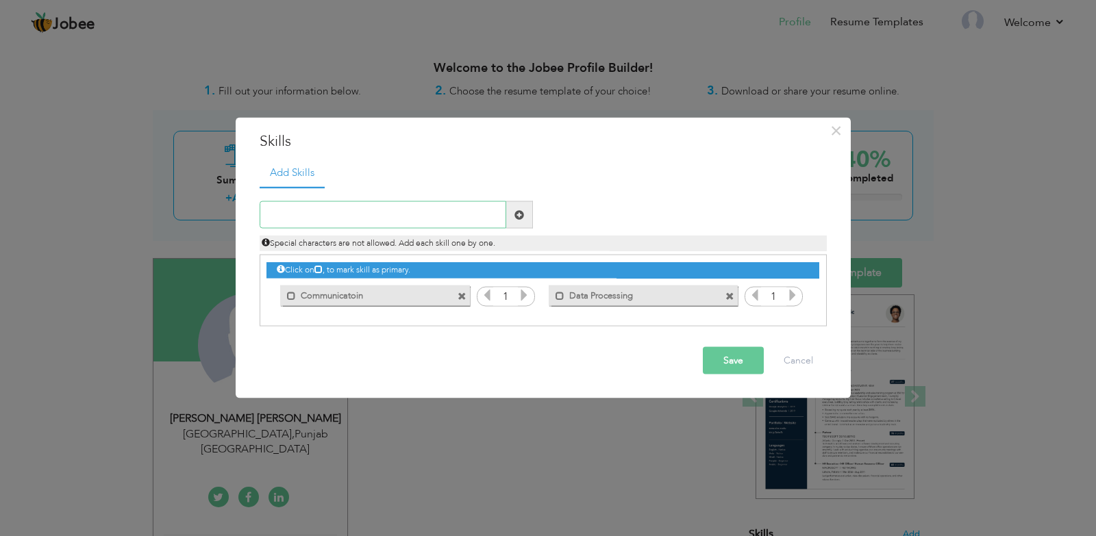
click at [329, 212] on input "text" at bounding box center [383, 214] width 246 height 27
type input "Time Management"
type input "3"
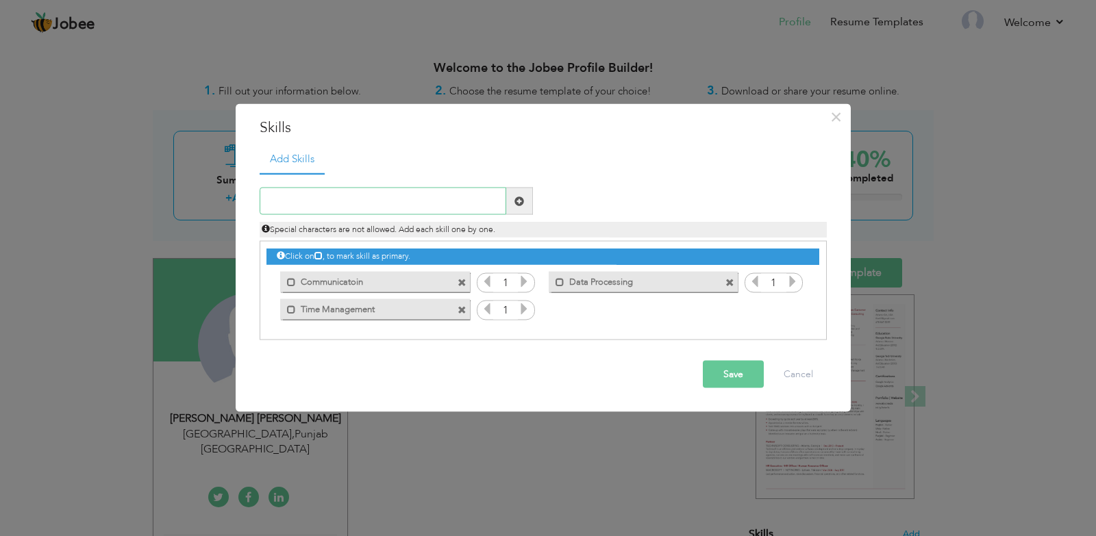
click at [368, 201] on input "text" at bounding box center [383, 201] width 246 height 27
type input "OOP"
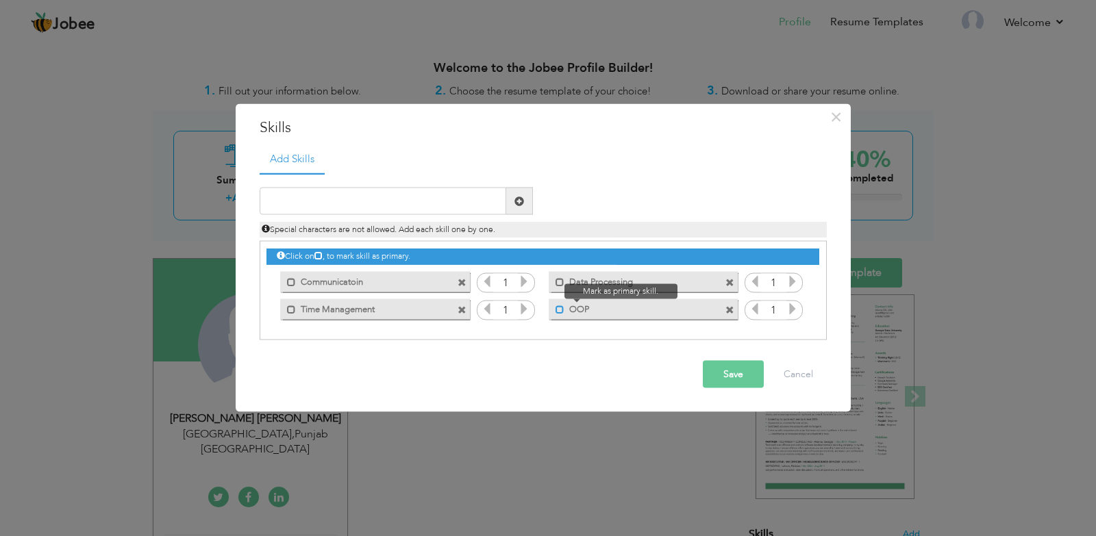
click at [557, 312] on span at bounding box center [559, 309] width 9 height 9
click at [323, 211] on input "text" at bounding box center [383, 201] width 246 height 27
click at [320, 203] on input "text" at bounding box center [383, 201] width 246 height 27
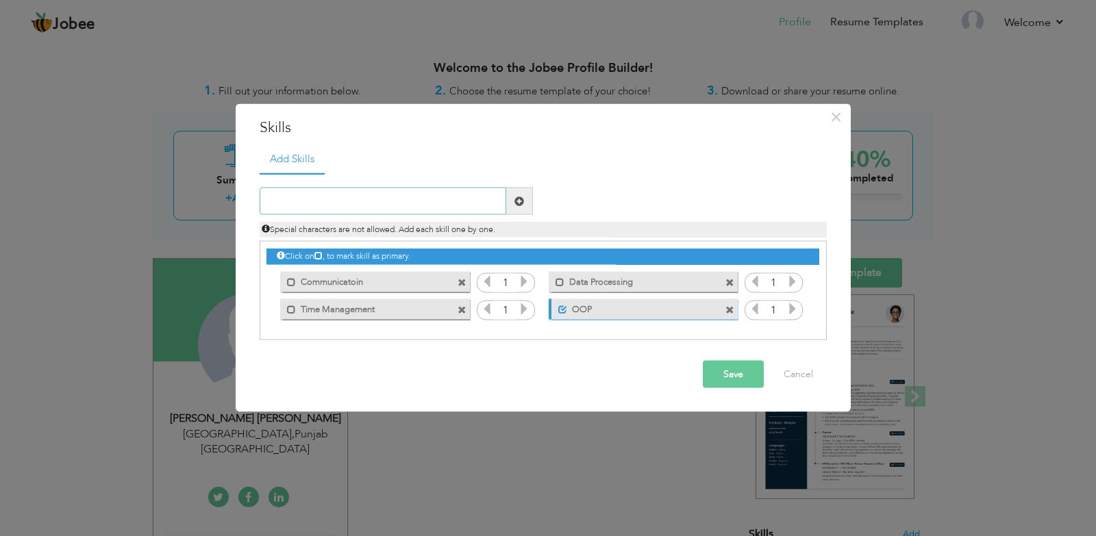
click at [355, 200] on input "text" at bounding box center [383, 201] width 246 height 27
type input "P"
type input "Logo Designing"
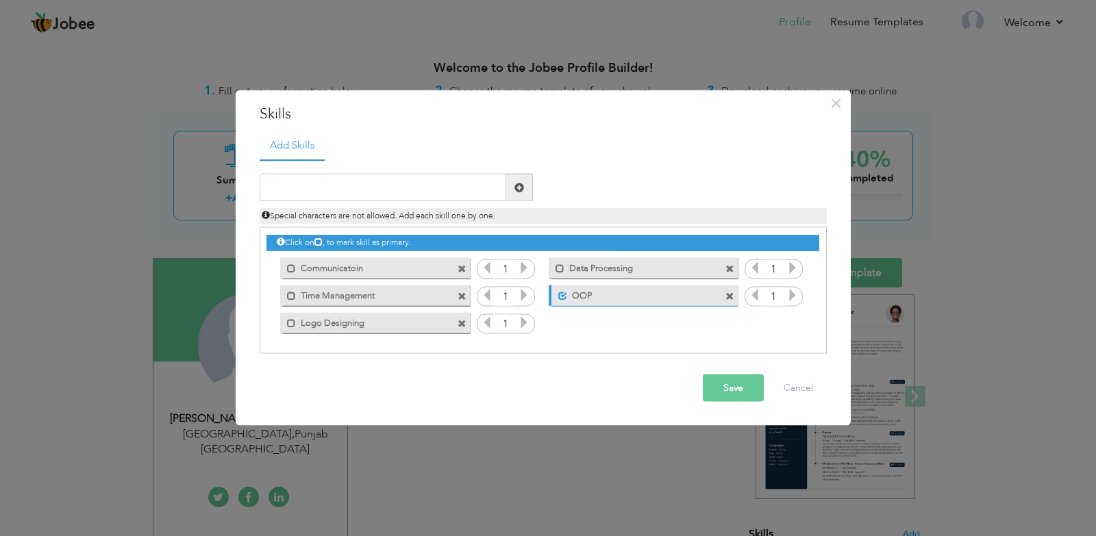
click at [468, 328] on div "Mark as primary skill. Logo Designing" at bounding box center [374, 322] width 189 height 21
click at [466, 321] on span at bounding box center [461, 323] width 9 height 9
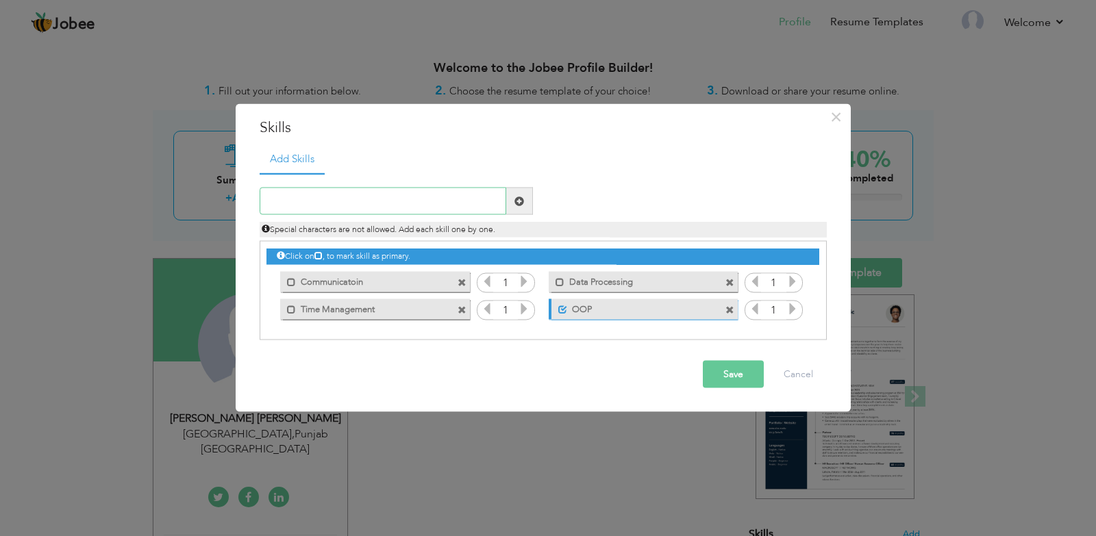
click at [375, 191] on input "text" at bounding box center [383, 201] width 246 height 27
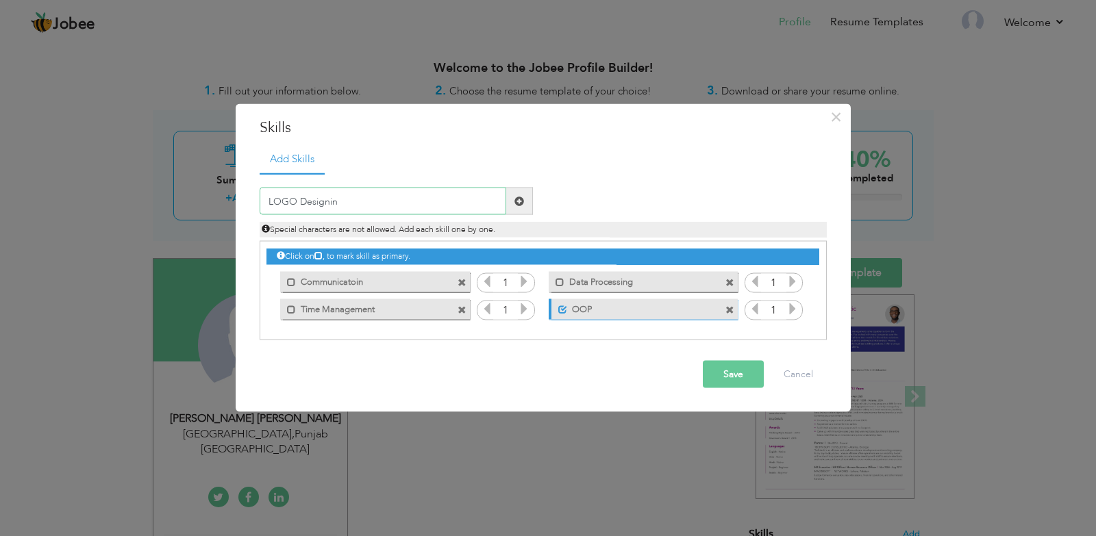
type input "LOGO Designing"
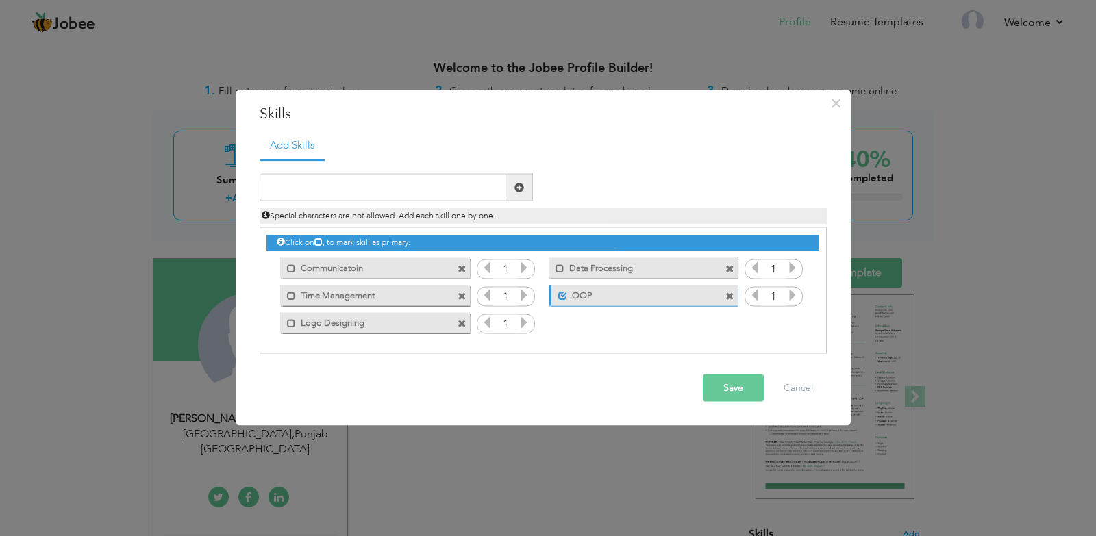
click at [386, 201] on div "Special characters are not allowed. Add each skill one by one." at bounding box center [542, 212] width 587 height 23
click at [415, 177] on input "text" at bounding box center [383, 187] width 246 height 27
type input "Video Editor"
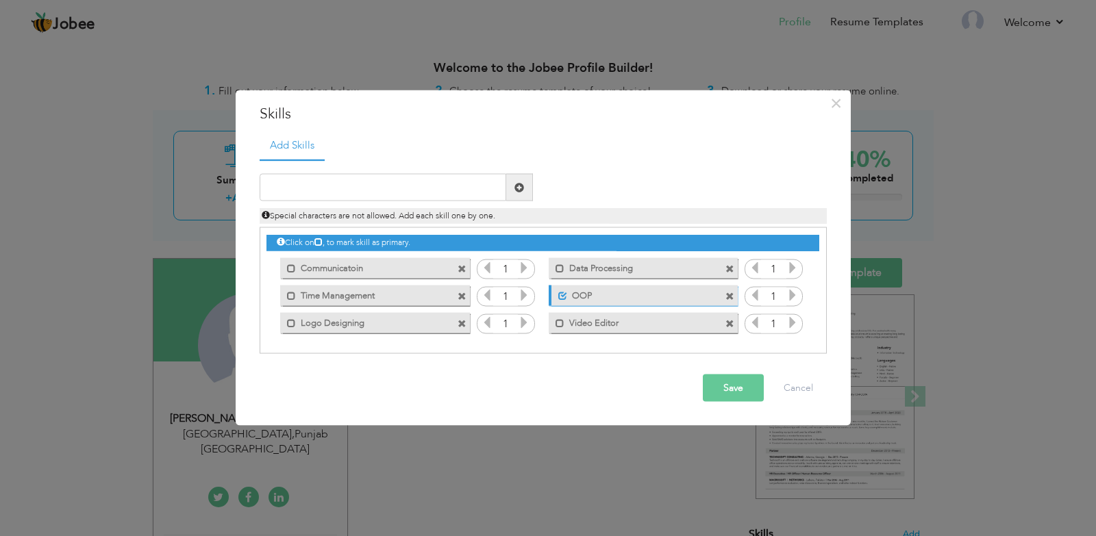
click at [745, 374] on div "Save Cancel" at bounding box center [542, 388] width 587 height 48
click at [738, 389] on button "Save" at bounding box center [733, 388] width 61 height 27
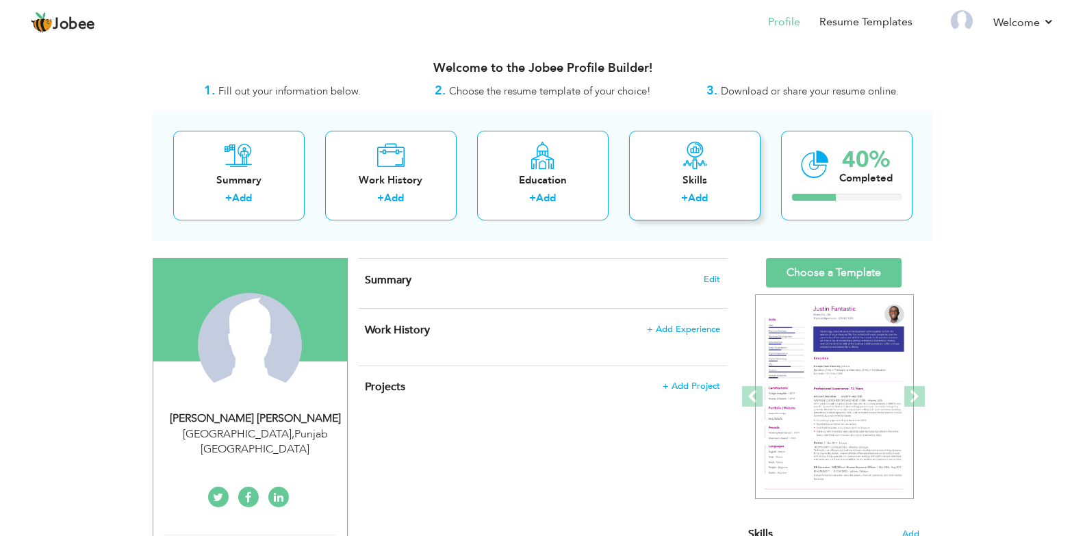
click at [721, 176] on div "Skills" at bounding box center [695, 180] width 110 height 14
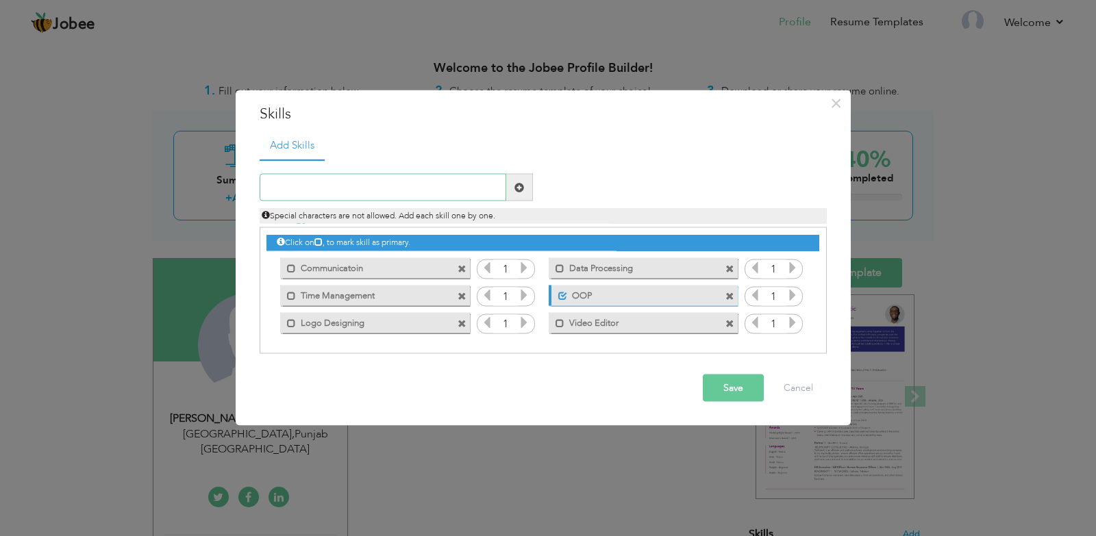
click at [371, 187] on input "text" at bounding box center [383, 187] width 246 height 27
type input "Problem Solving"
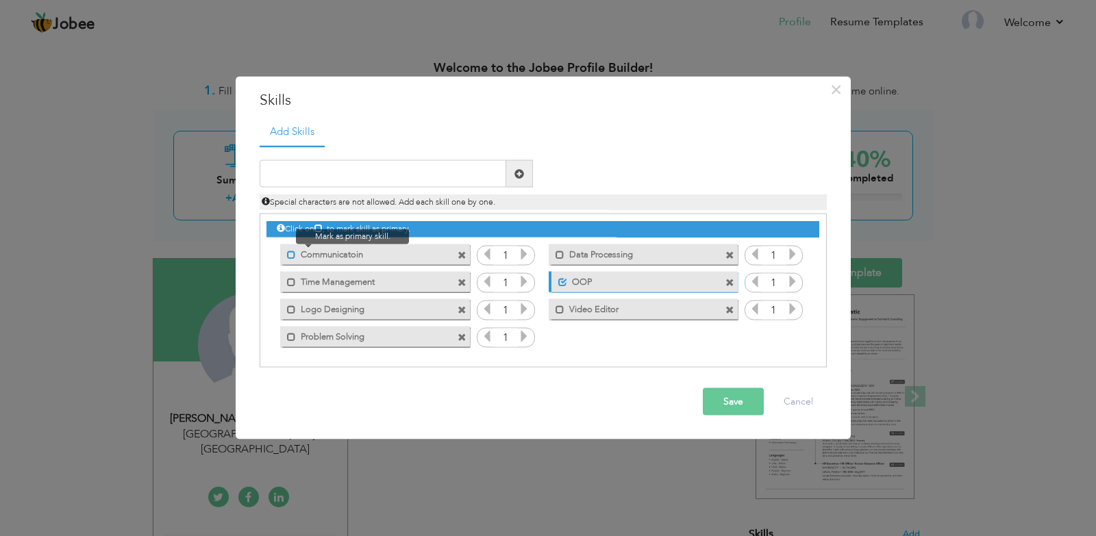
click at [292, 253] on span at bounding box center [291, 254] width 9 height 9
click at [294, 340] on span at bounding box center [291, 336] width 9 height 9
click at [529, 259] on icon at bounding box center [524, 254] width 12 height 12
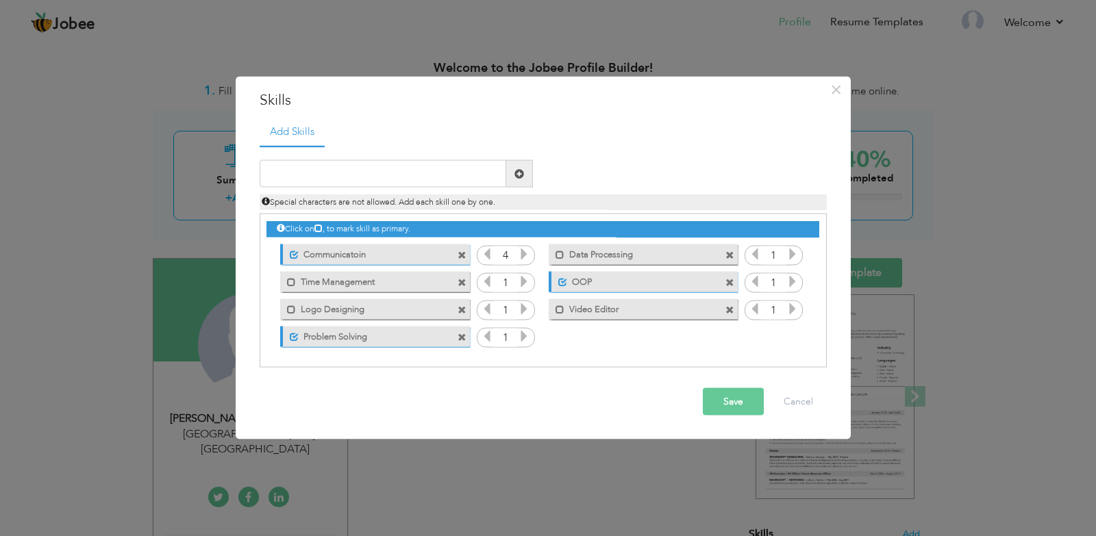
click at [529, 259] on icon at bounding box center [524, 254] width 12 height 12
click at [487, 255] on icon at bounding box center [487, 254] width 12 height 12
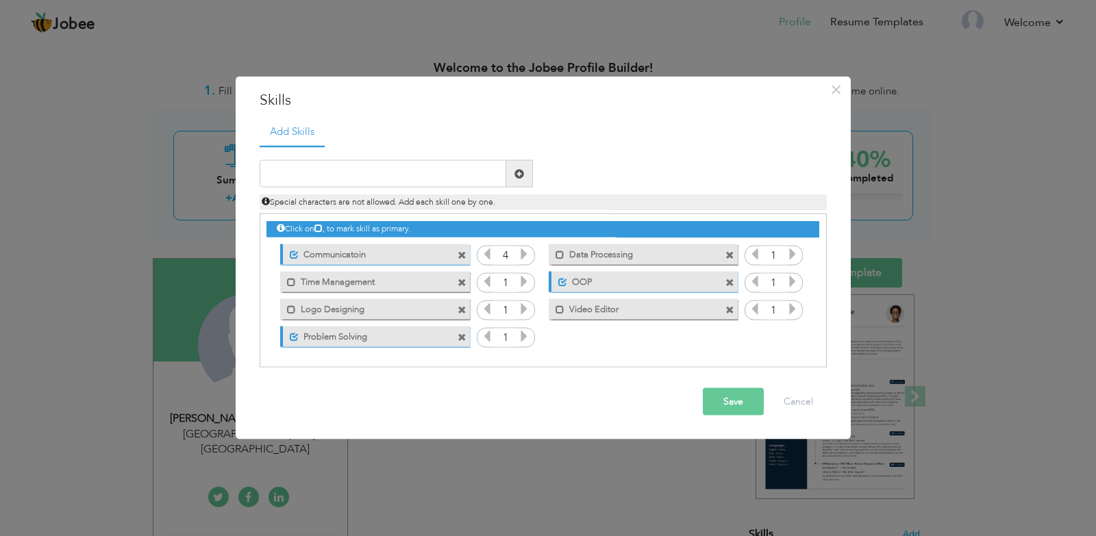
click at [488, 255] on icon at bounding box center [487, 254] width 12 height 12
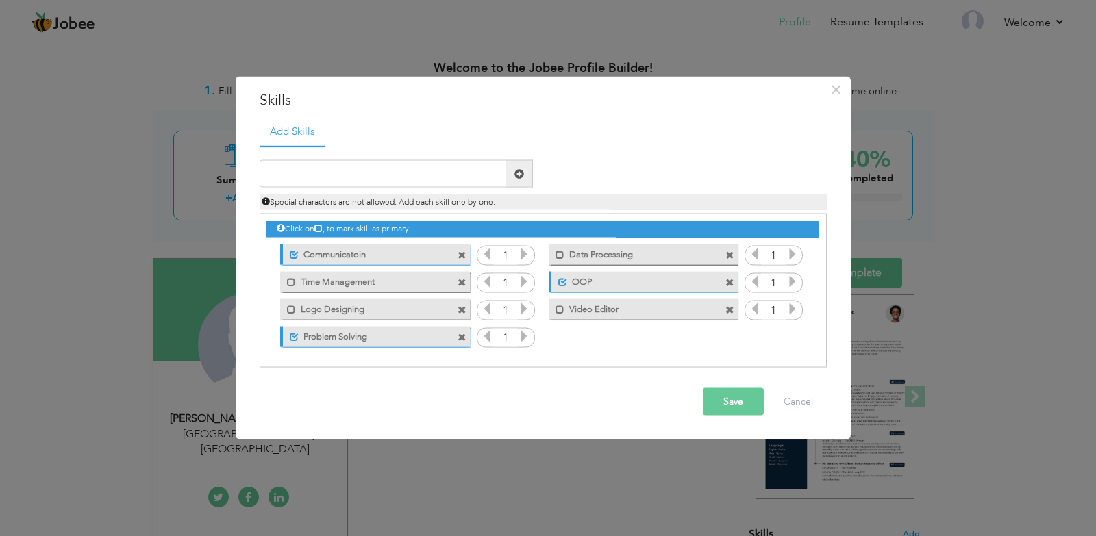
click at [794, 283] on icon at bounding box center [792, 281] width 12 height 12
click at [795, 283] on icon at bounding box center [792, 281] width 12 height 12
click at [523, 255] on icon at bounding box center [524, 254] width 12 height 12
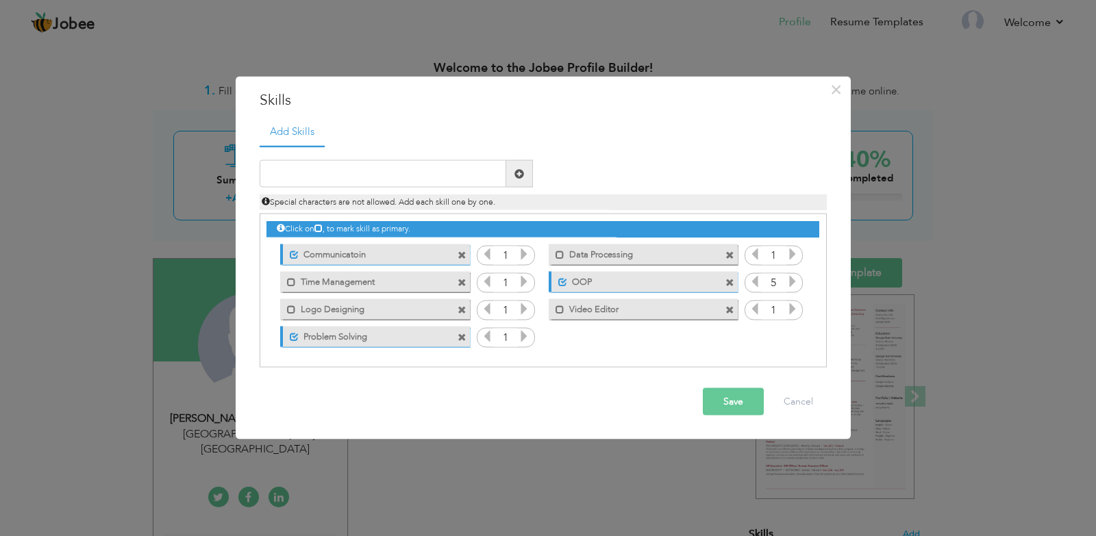
click at [523, 255] on icon at bounding box center [524, 254] width 12 height 12
click at [522, 282] on icon at bounding box center [524, 281] width 12 height 12
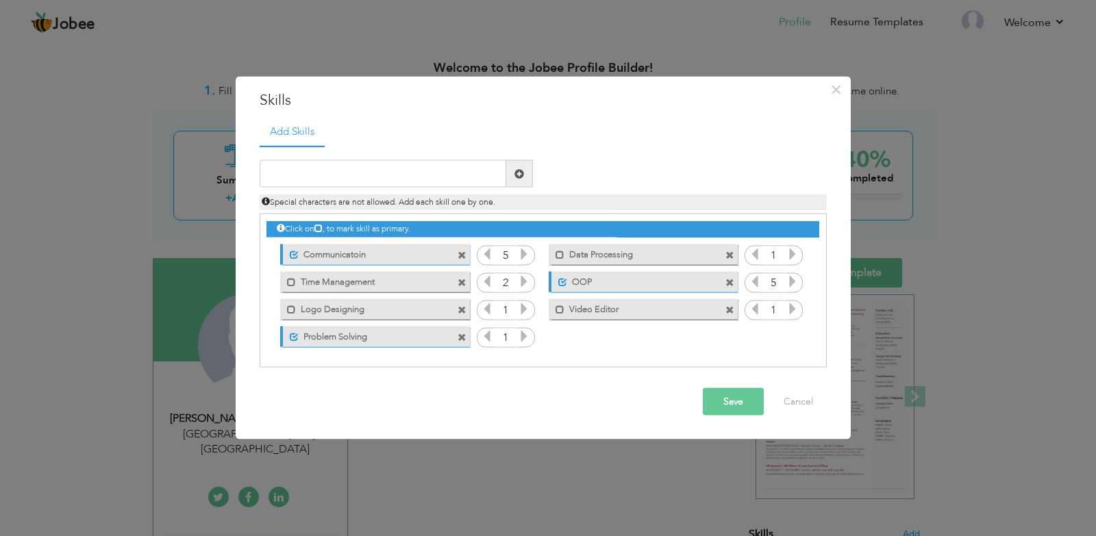
click at [522, 282] on icon at bounding box center [524, 281] width 12 height 12
click at [522, 337] on icon at bounding box center [524, 336] width 12 height 12
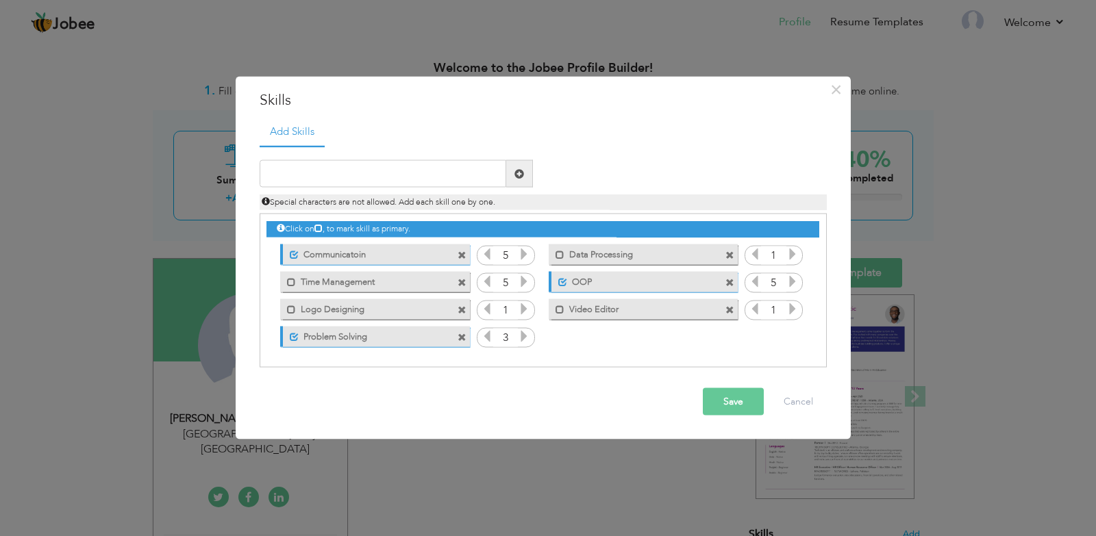
click at [522, 337] on icon at bounding box center [524, 336] width 12 height 12
click at [523, 311] on icon at bounding box center [524, 309] width 12 height 12
click at [524, 311] on icon at bounding box center [524, 309] width 12 height 12
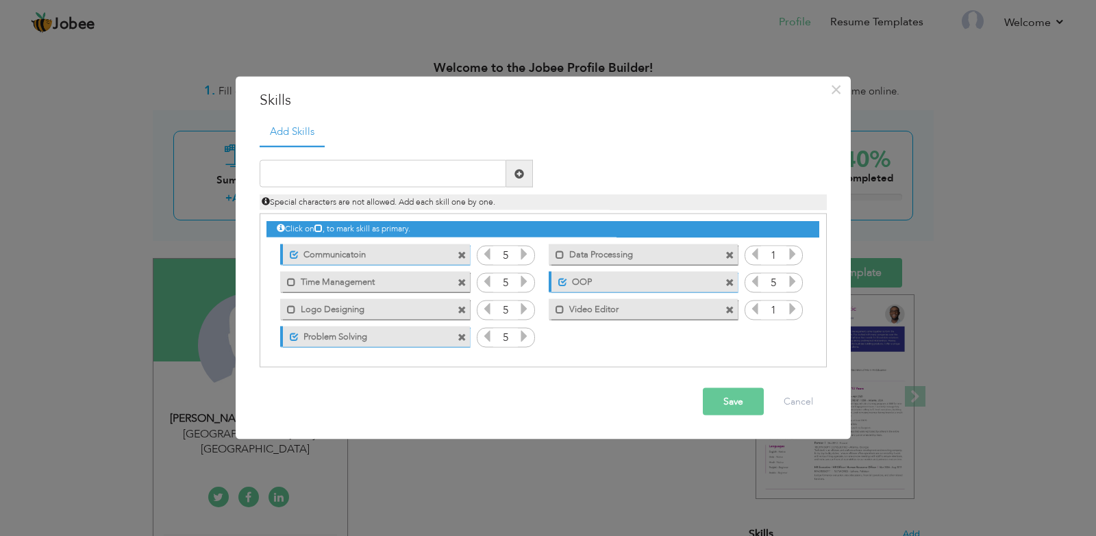
click at [796, 256] on icon at bounding box center [792, 254] width 12 height 12
click at [795, 256] on icon at bounding box center [792, 254] width 12 height 12
click at [791, 307] on icon at bounding box center [792, 309] width 12 height 12
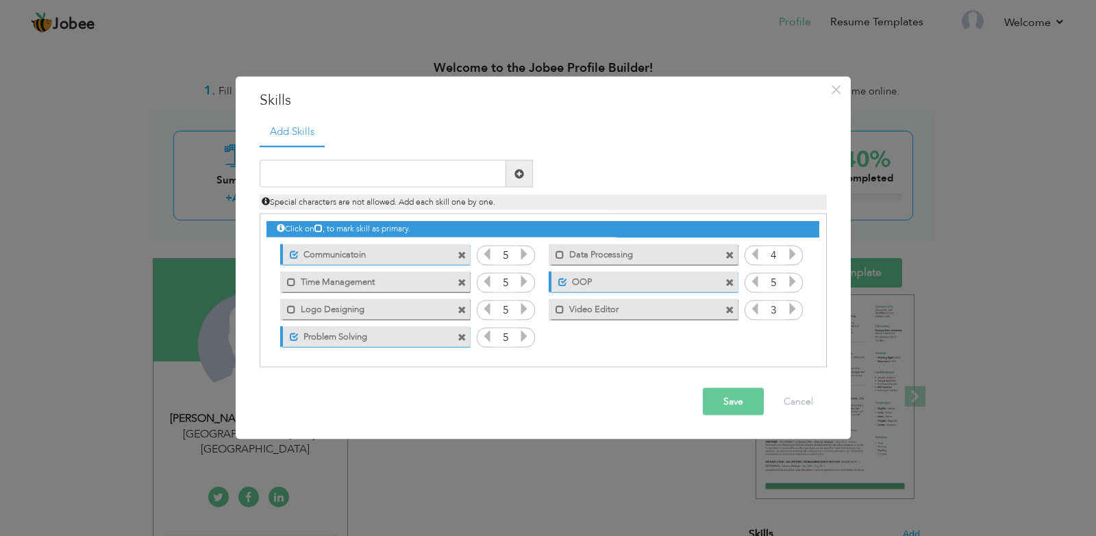
click at [792, 308] on icon at bounding box center [792, 309] width 12 height 12
click at [737, 410] on button "Save" at bounding box center [733, 401] width 61 height 27
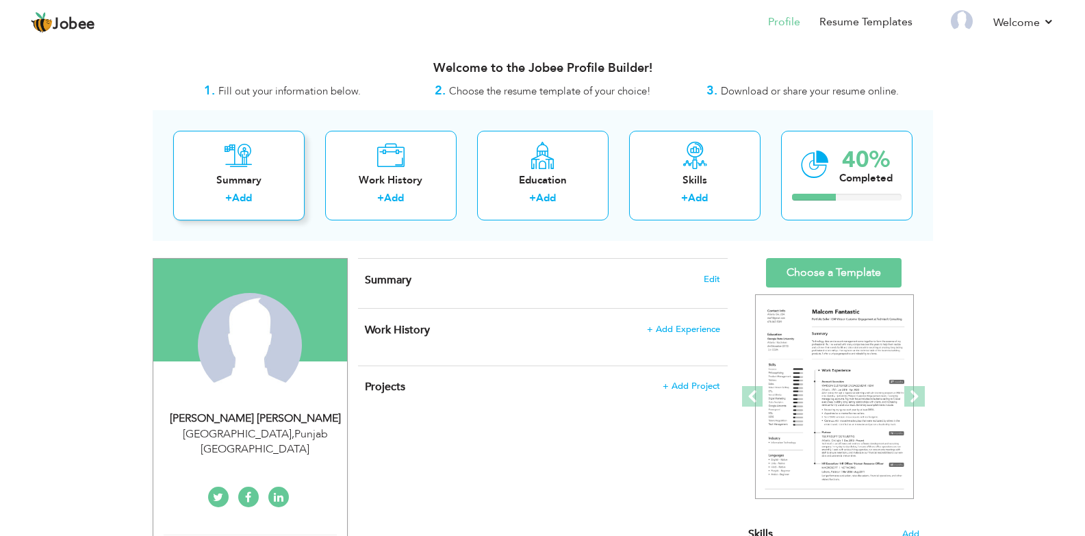
click at [219, 186] on div "Summary" at bounding box center [239, 180] width 110 height 14
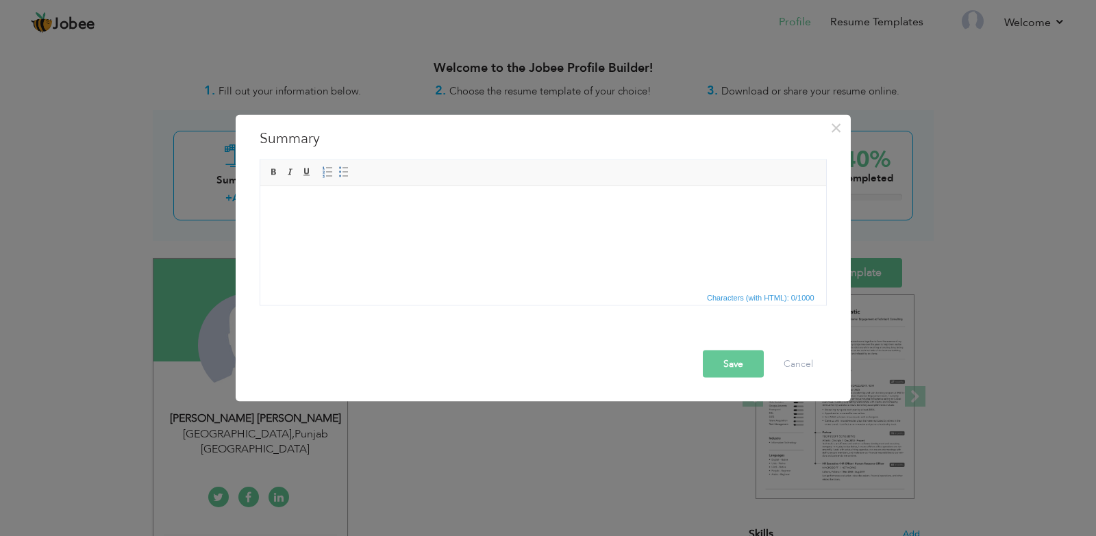
click at [417, 227] on html at bounding box center [543, 207] width 566 height 42
paste body
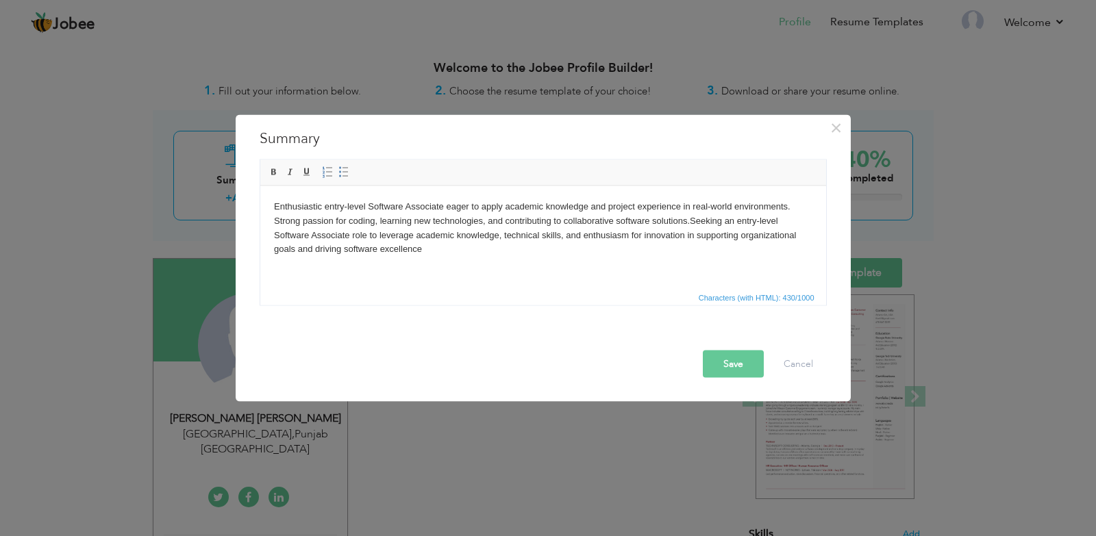
click at [509, 238] on body "Enthusiastic entry-level Software Associate eager to apply academic knowledge a…" at bounding box center [542, 227] width 538 height 57
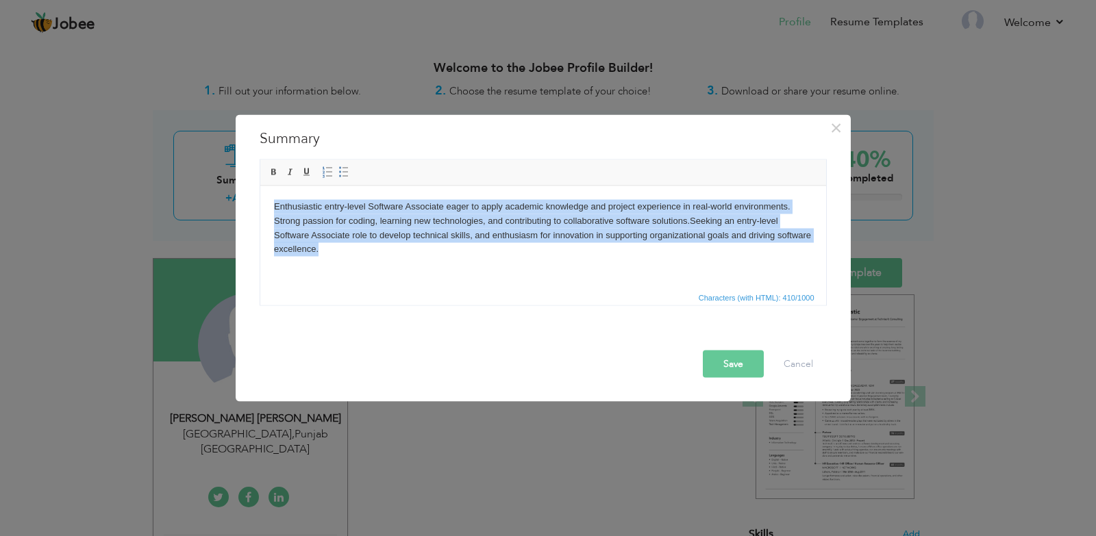
copy body "Enthusiastic entry-level Software Associate eager to apply academic knowledge a…"
click at [438, 270] on html "Enthusiastic entry-level Software Associate eager to apply academic knowledge a…" at bounding box center [543, 228] width 566 height 84
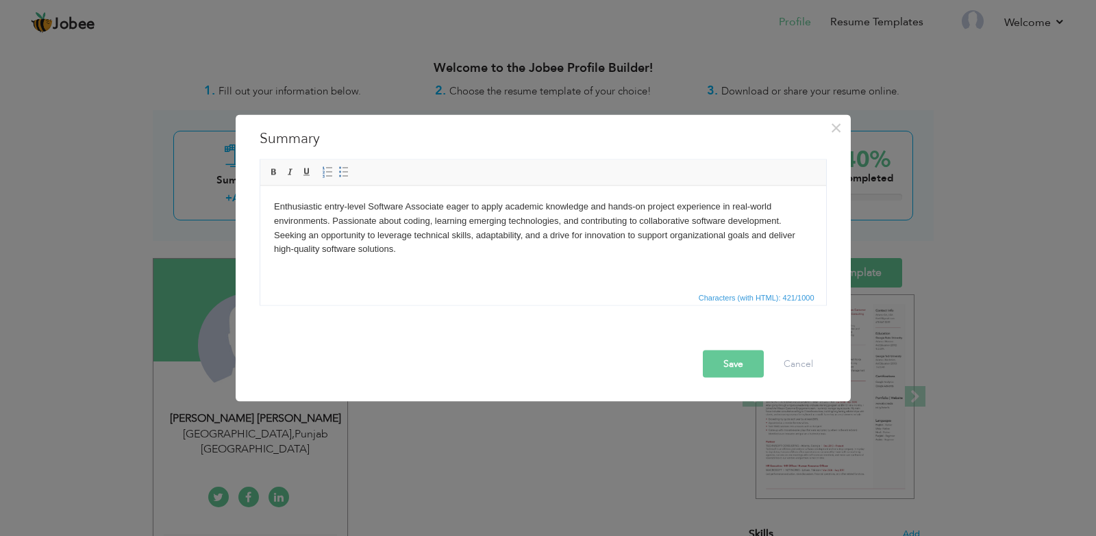
click at [741, 363] on button "Save" at bounding box center [733, 363] width 61 height 27
click at [741, 363] on span "button" at bounding box center [738, 362] width 14 height 14
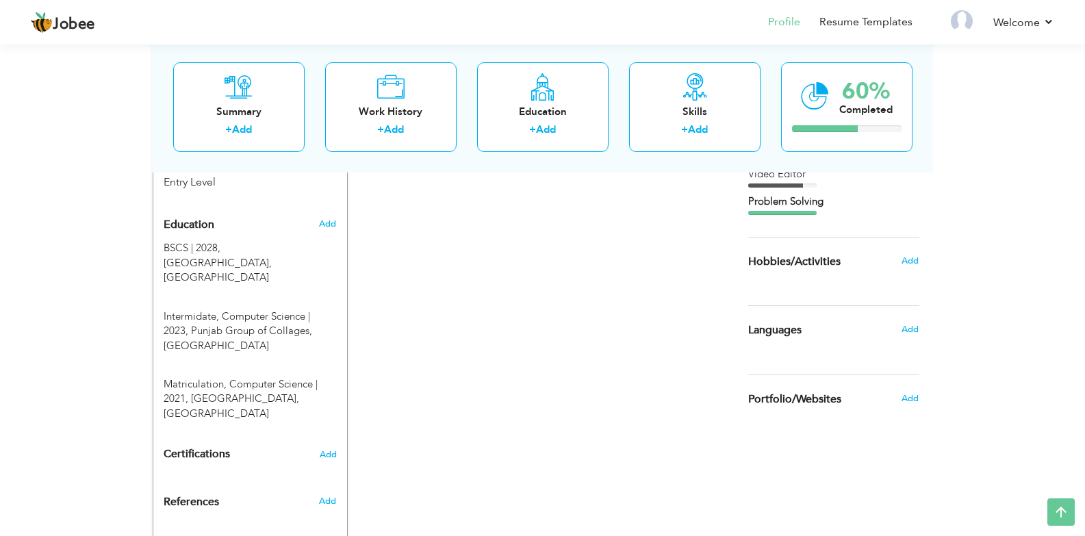
scroll to position [548, 0]
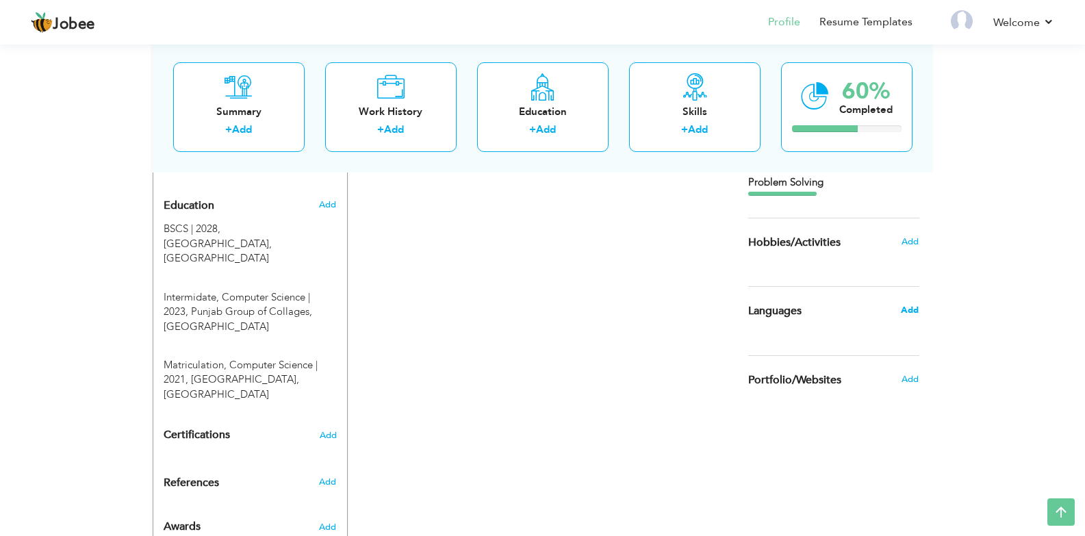
click at [907, 312] on span "Add" at bounding box center [910, 310] width 18 height 12
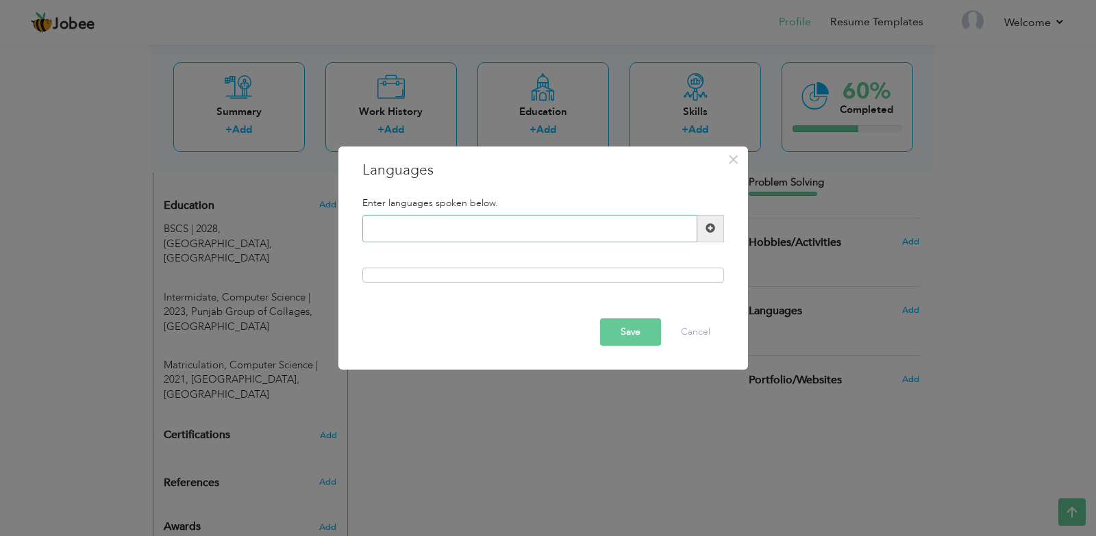
click at [442, 236] on input "text" at bounding box center [529, 228] width 335 height 27
type input "R"
type input "English"
click at [713, 233] on span at bounding box center [710, 228] width 10 height 10
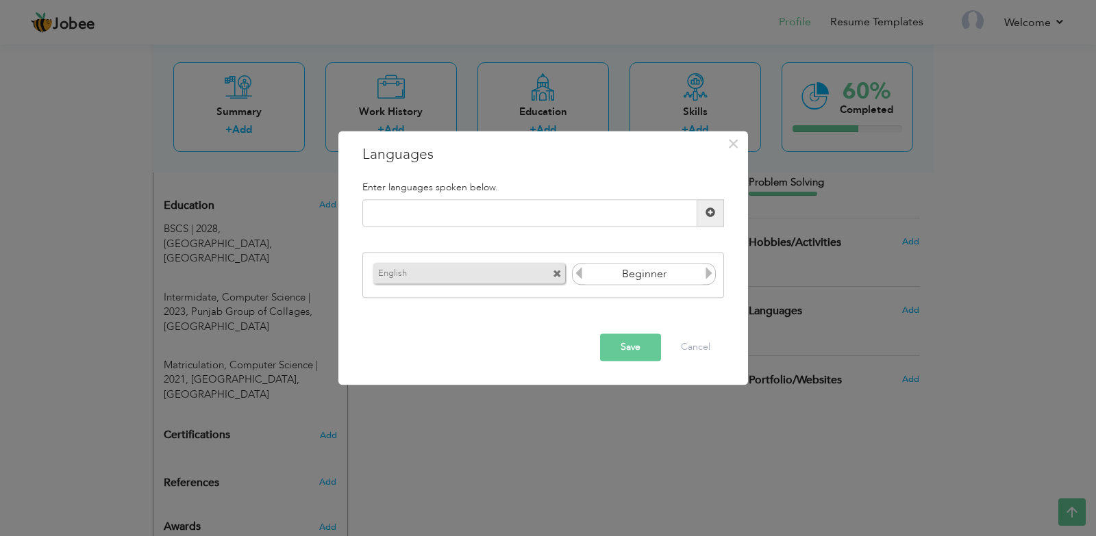
click at [667, 280] on input "Beginner" at bounding box center [644, 274] width 118 height 21
click at [710, 273] on icon at bounding box center [709, 274] width 12 height 12
click at [429, 197] on div "Enter languages spoken below." at bounding box center [543, 187] width 382 height 24
click at [438, 212] on input "text" at bounding box center [529, 212] width 335 height 27
type input "Urdu"
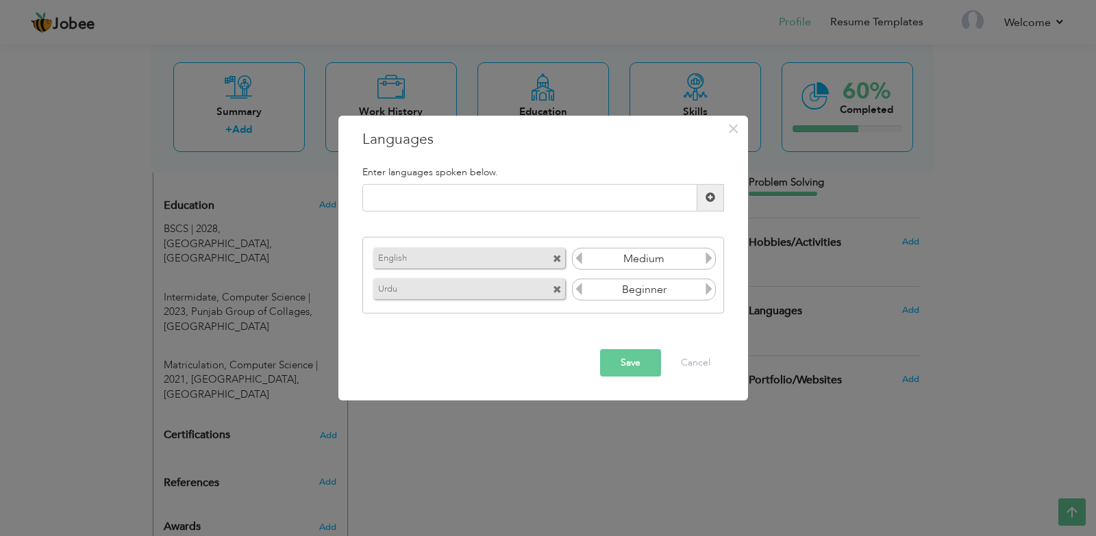
click at [653, 305] on div "English Beginner Urdu Beginner" at bounding box center [543, 275] width 362 height 77
click at [661, 290] on input "Beginner" at bounding box center [644, 289] width 118 height 21
click at [711, 293] on icon at bounding box center [709, 289] width 12 height 12
click at [633, 366] on button "Save" at bounding box center [630, 362] width 61 height 27
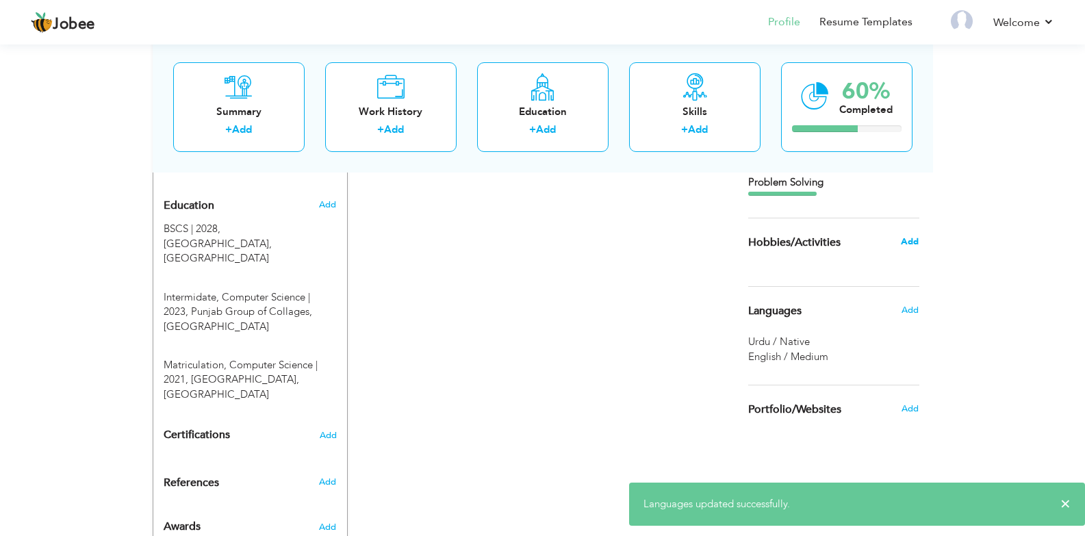
click at [915, 247] on span "Add" at bounding box center [910, 242] width 18 height 12
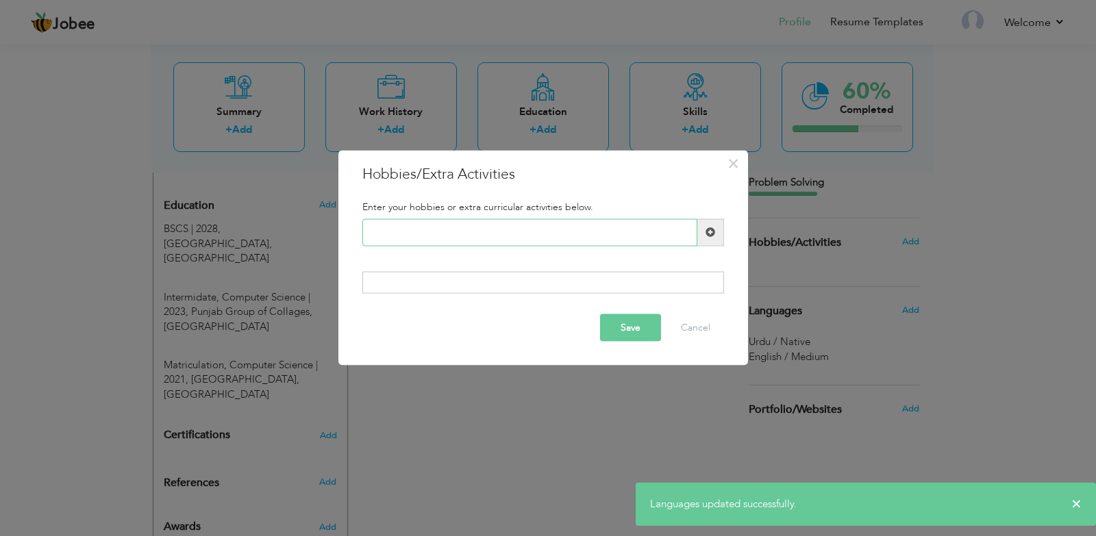
click at [447, 234] on input "text" at bounding box center [529, 231] width 335 height 27
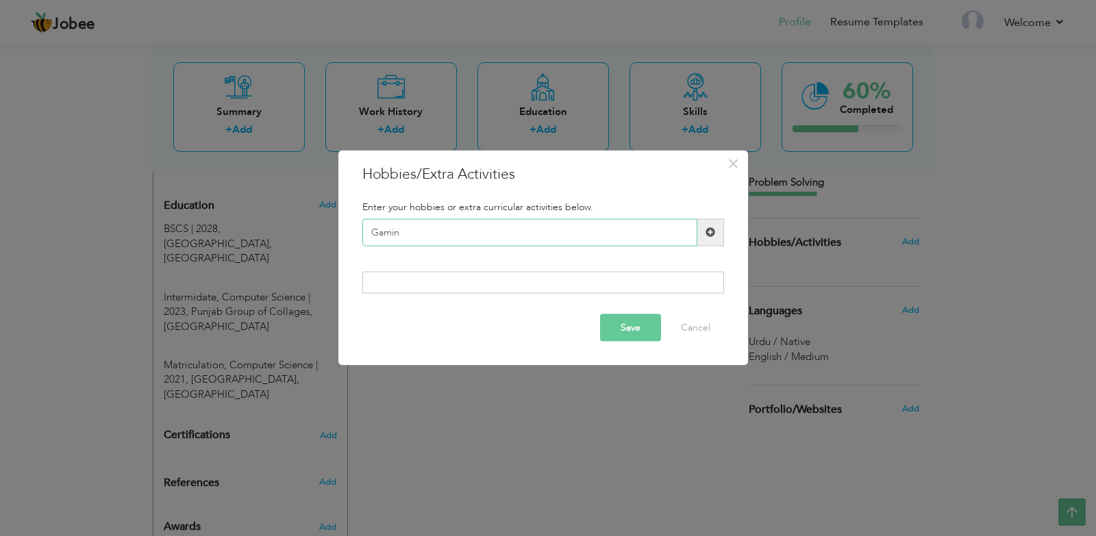
type input "Gaming"
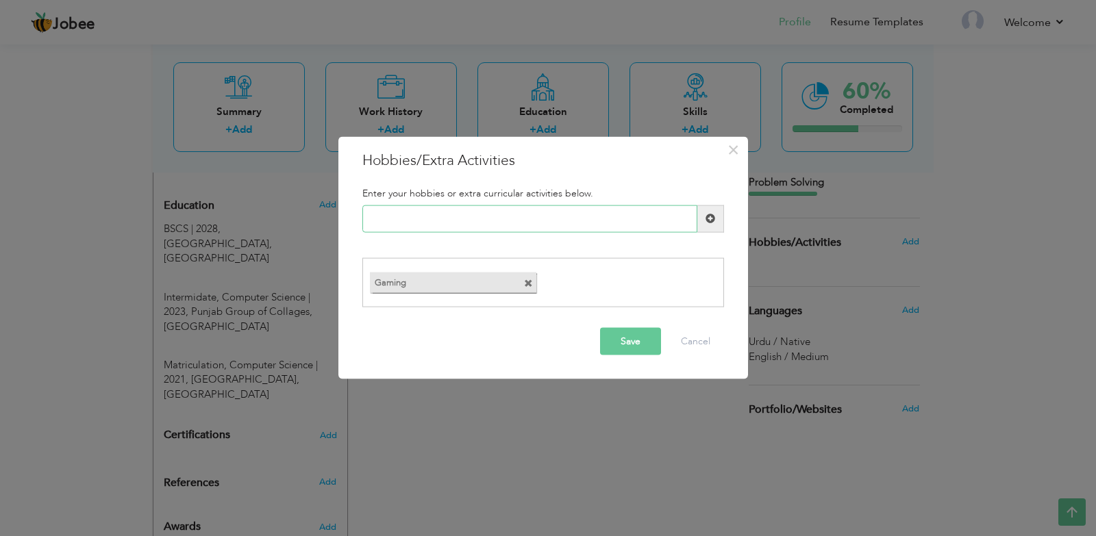
click at [472, 220] on input "text" at bounding box center [529, 218] width 335 height 27
type input "Cricket"
click at [482, 223] on input "text" at bounding box center [529, 218] width 335 height 27
click at [711, 283] on span at bounding box center [708, 283] width 9 height 9
click at [531, 285] on span at bounding box center [528, 283] width 9 height 9
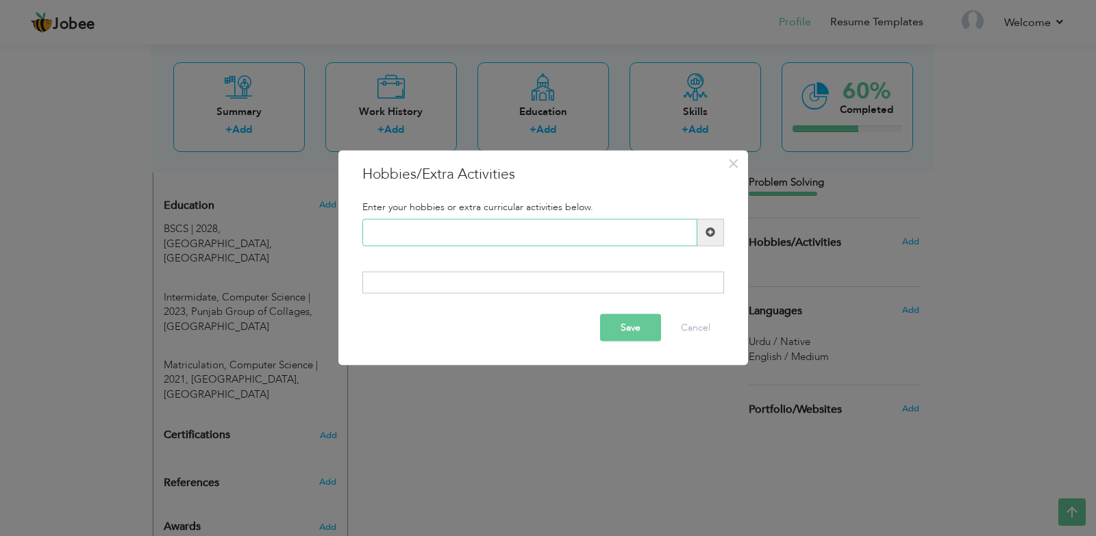
click at [483, 230] on input "text" at bounding box center [529, 231] width 335 height 27
type input "G"
type input "Professional Gamer"
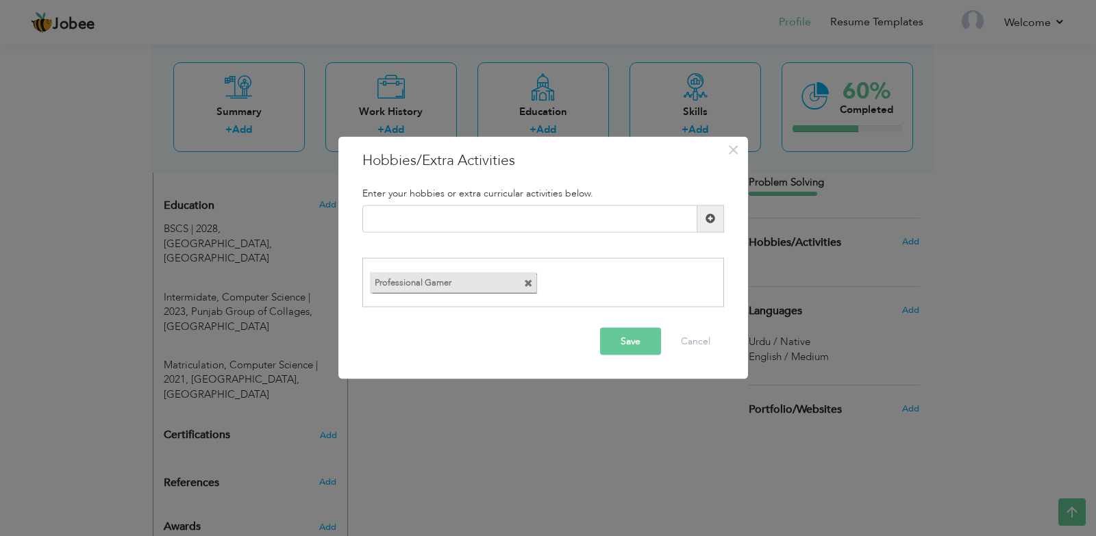
click at [532, 285] on span at bounding box center [528, 283] width 9 height 9
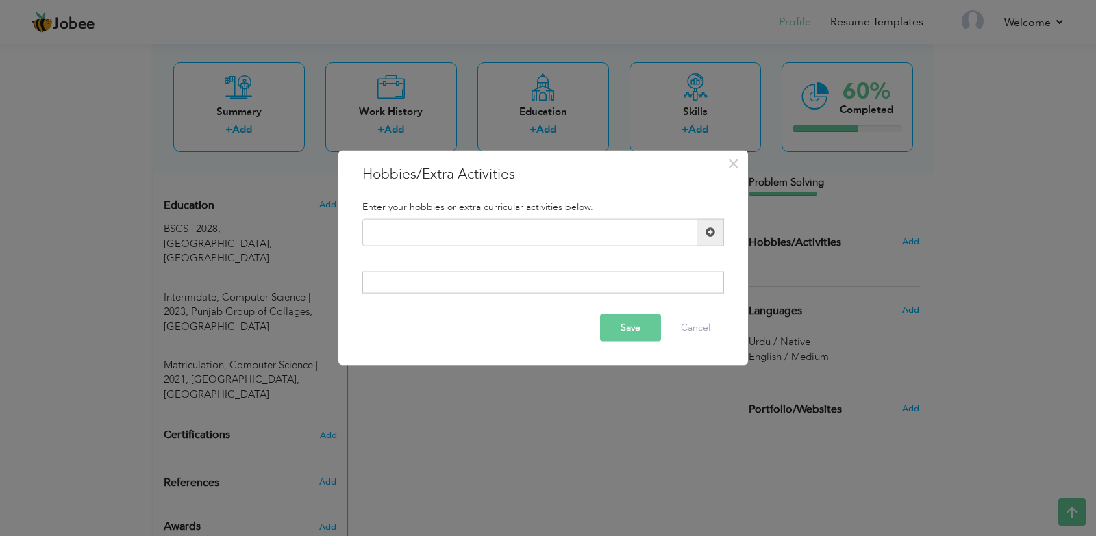
click at [532, 285] on div at bounding box center [543, 283] width 362 height 22
click at [472, 242] on input "text" at bounding box center [529, 231] width 335 height 27
type input "Gaming"
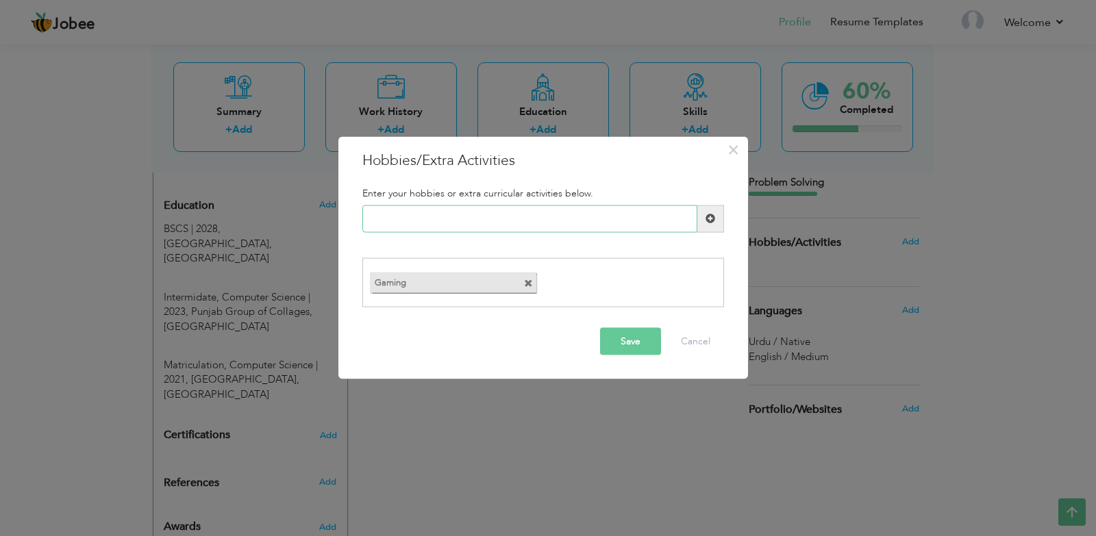
click at [493, 214] on input "text" at bounding box center [529, 218] width 335 height 27
type input "Cricket"
click at [496, 218] on input "text" at bounding box center [529, 218] width 335 height 27
type input "Book Reading"
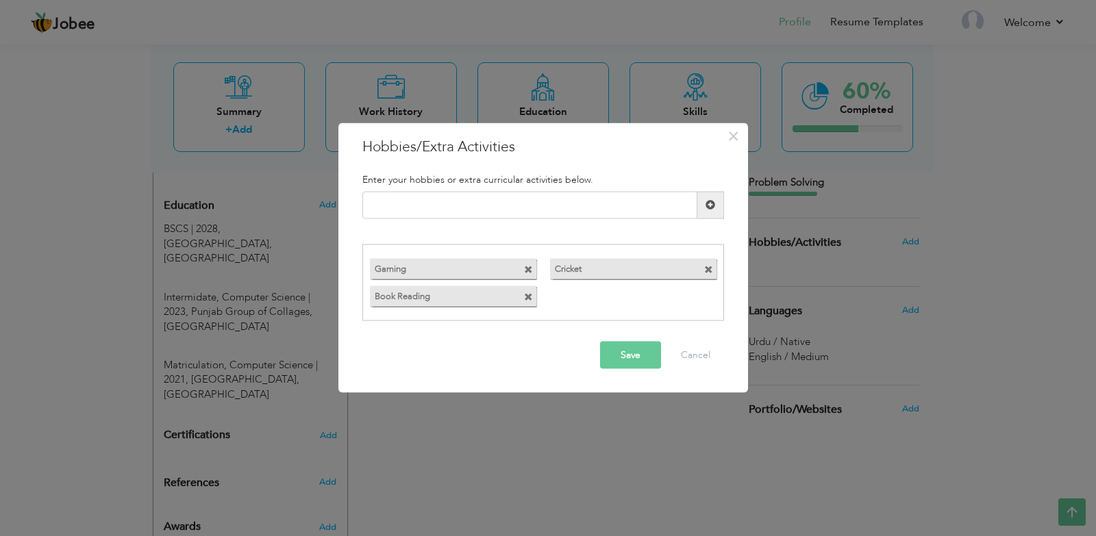
click at [633, 351] on button "Save" at bounding box center [630, 355] width 61 height 27
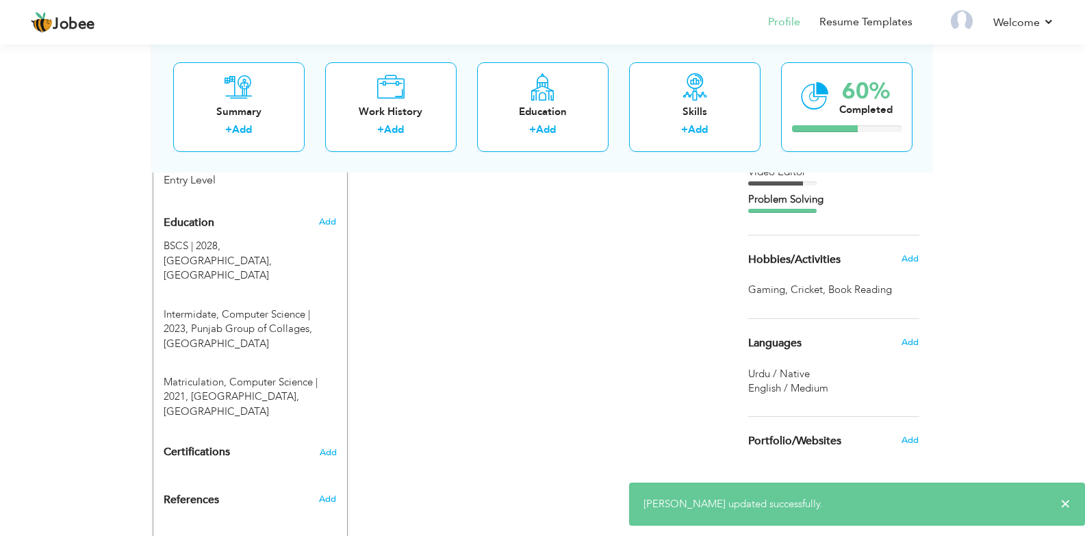
scroll to position [554, 0]
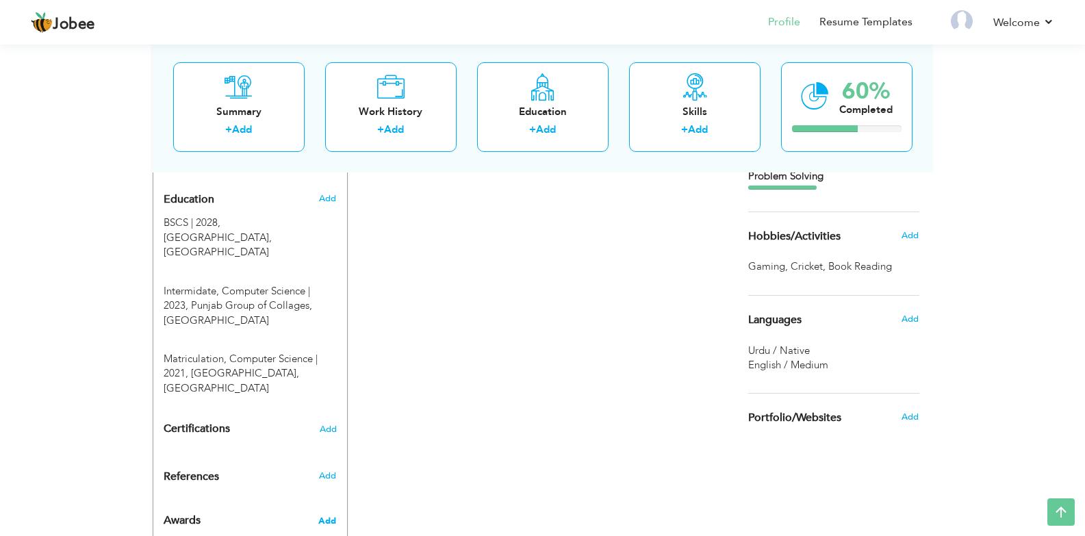
click at [327, 515] on span "Add" at bounding box center [327, 521] width 18 height 12
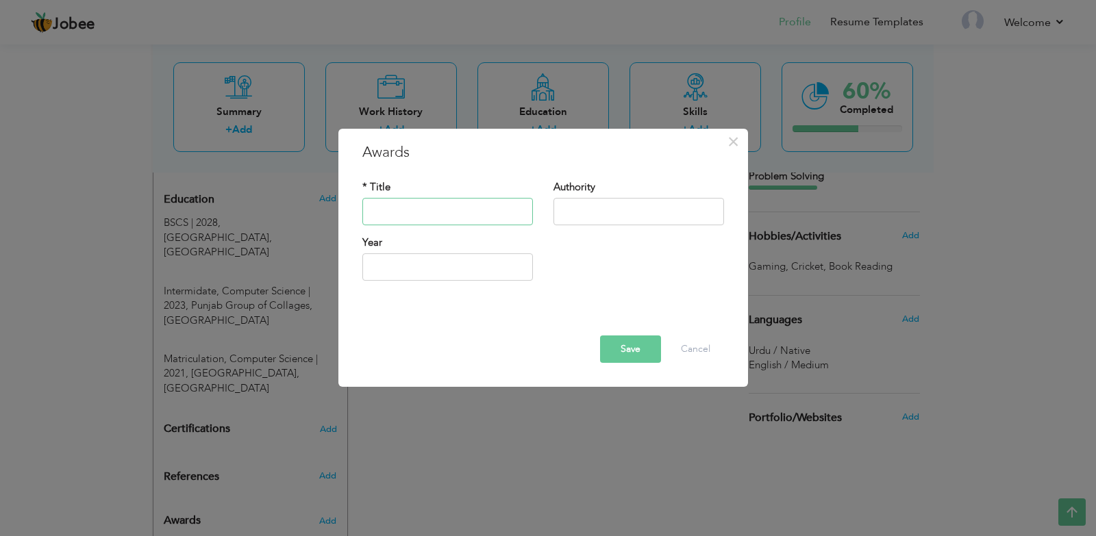
click at [416, 222] on input "text" at bounding box center [447, 211] width 170 height 27
type input "S"
type input "Scholarship Winner"
type input "Chairman"
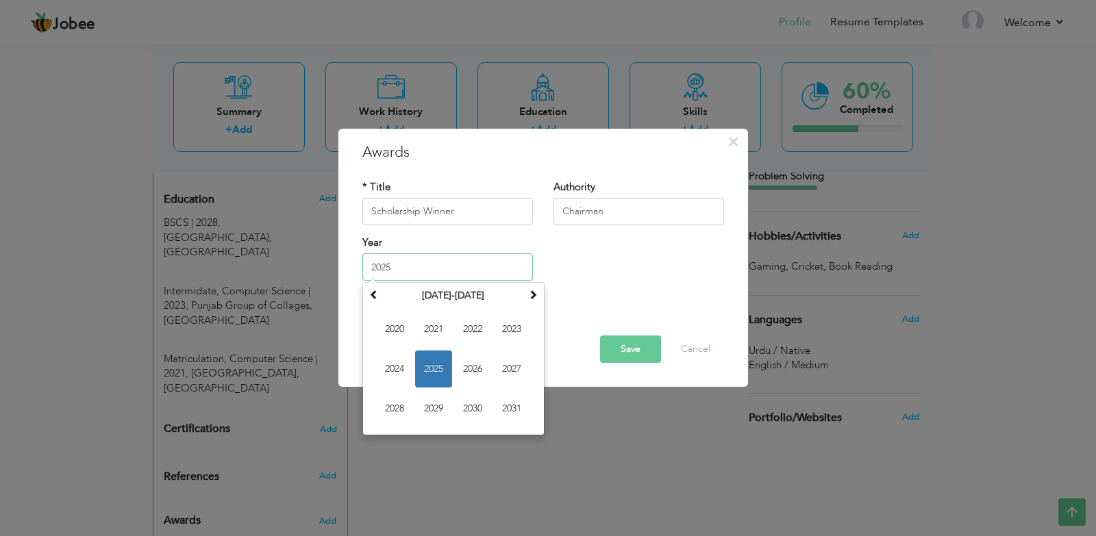
click at [442, 334] on span "2021" at bounding box center [433, 329] width 37 height 37
type input "2021"
click at [442, 334] on div at bounding box center [543, 324] width 382 height 24
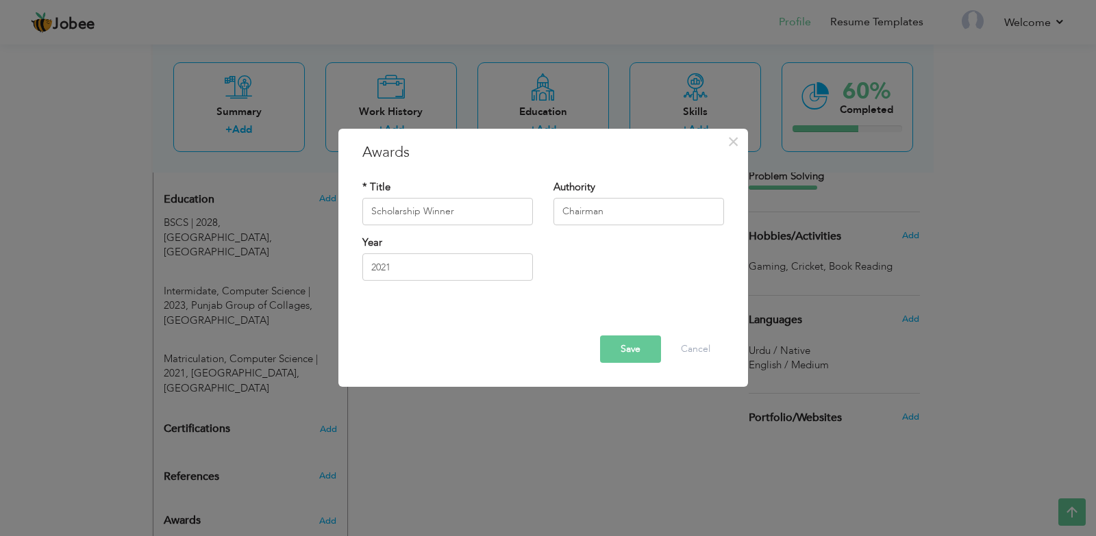
click at [649, 349] on button "Save" at bounding box center [630, 349] width 61 height 27
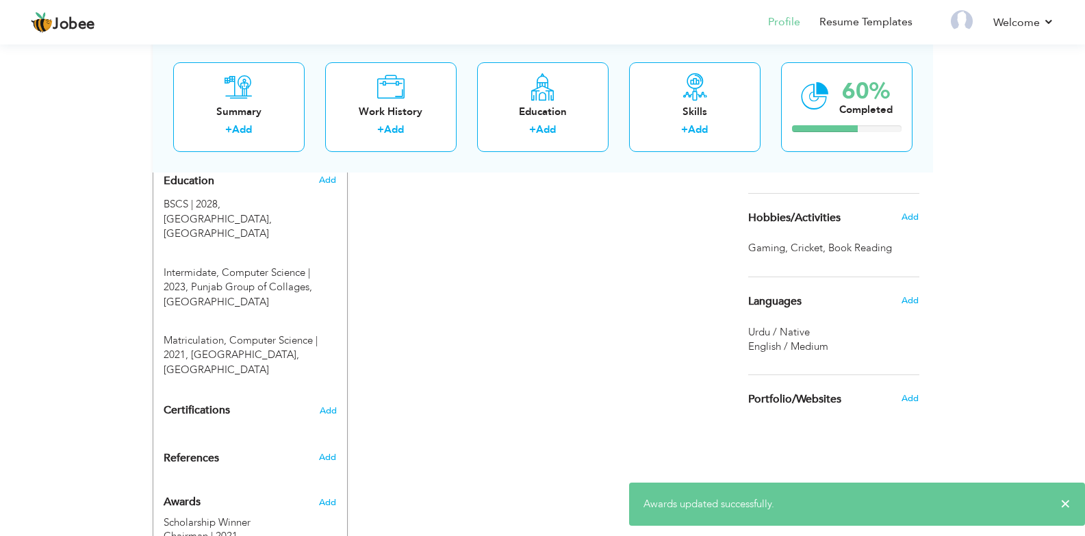
scroll to position [583, 0]
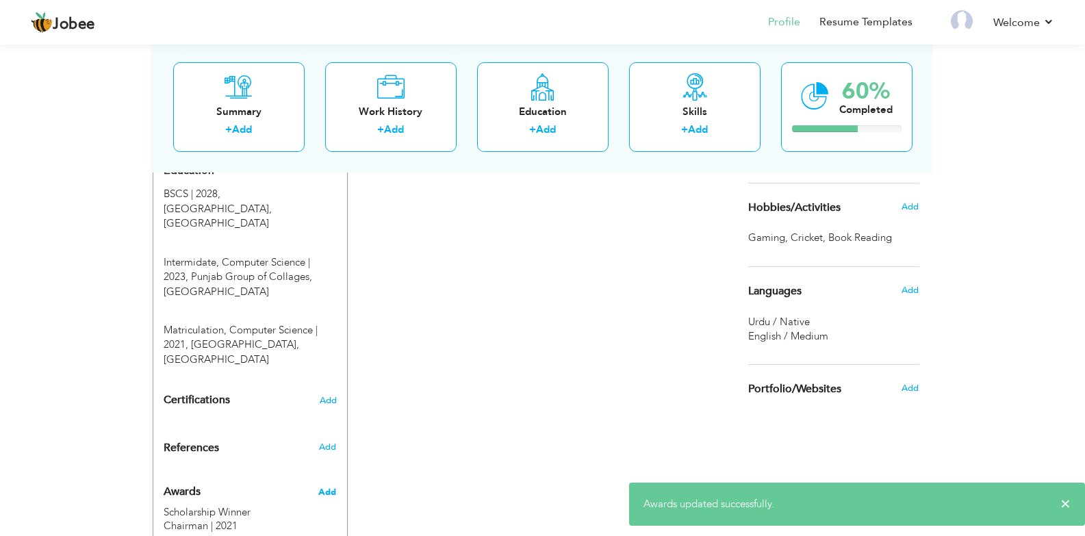
click at [329, 486] on span "Add" at bounding box center [327, 492] width 18 height 12
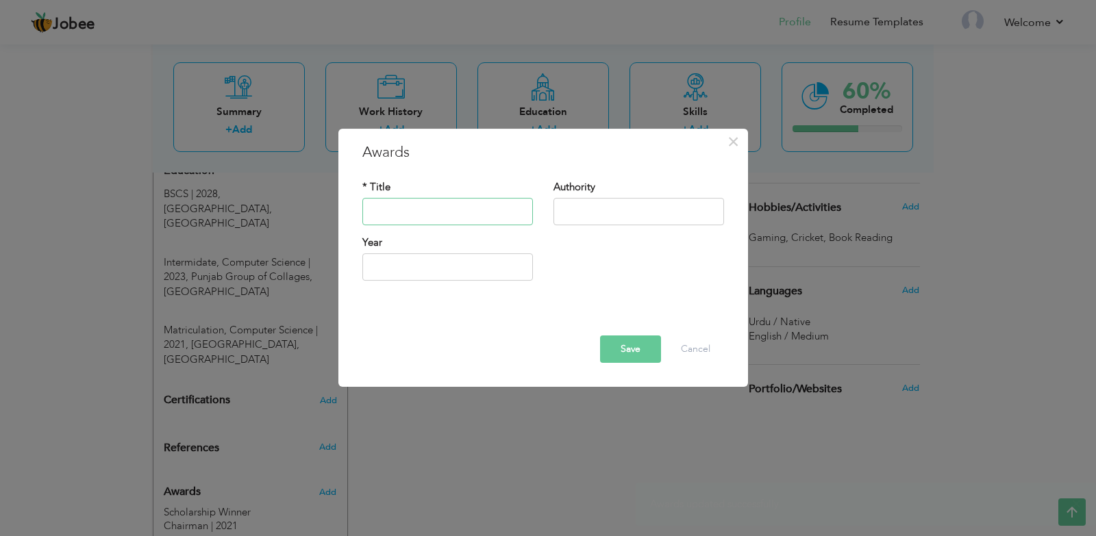
click at [444, 206] on input "text" at bounding box center [447, 211] width 170 height 27
type input "Scholarship Winner"
click at [578, 210] on input "text" at bounding box center [638, 211] width 170 height 27
type input "Chairman"
click at [448, 281] on div "Year" at bounding box center [447, 263] width 191 height 55
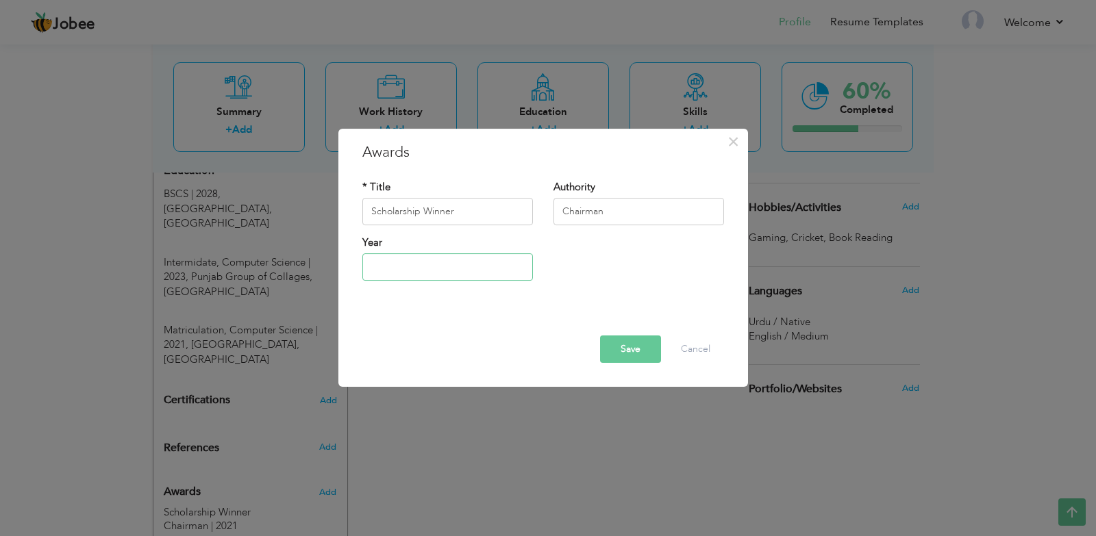
click at [448, 267] on input "text" at bounding box center [447, 266] width 170 height 27
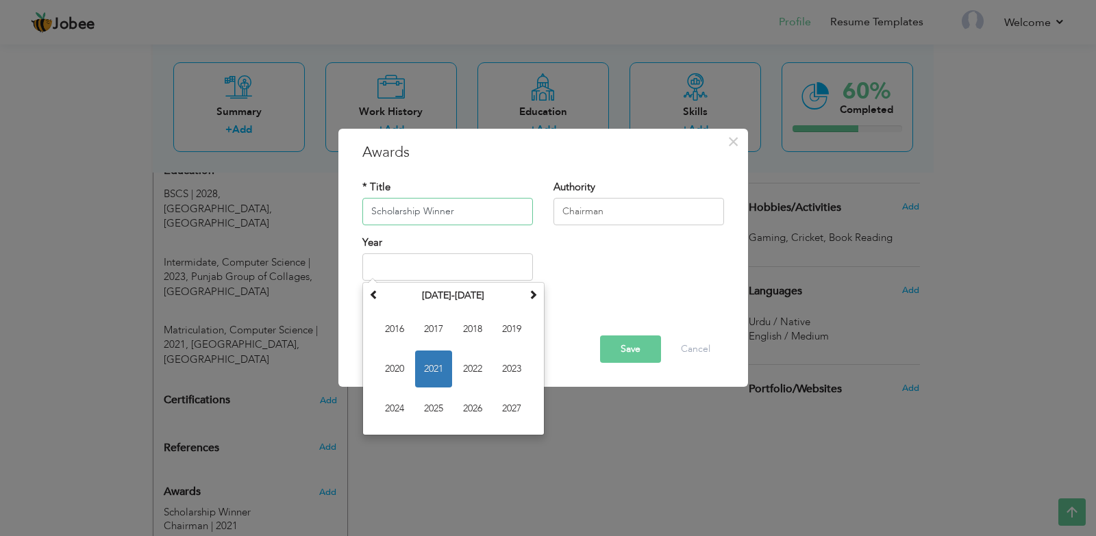
click at [490, 199] on input "Scholarship Winner" at bounding box center [447, 211] width 170 height 27
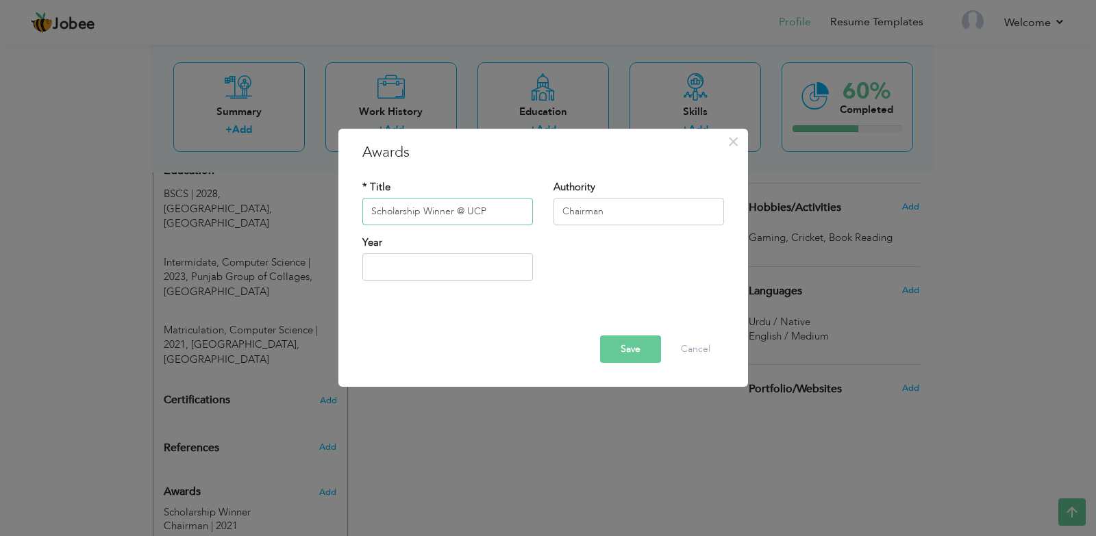
type input "Scholarship Winner @ UCP"
click at [431, 264] on input "text" at bounding box center [447, 266] width 170 height 27
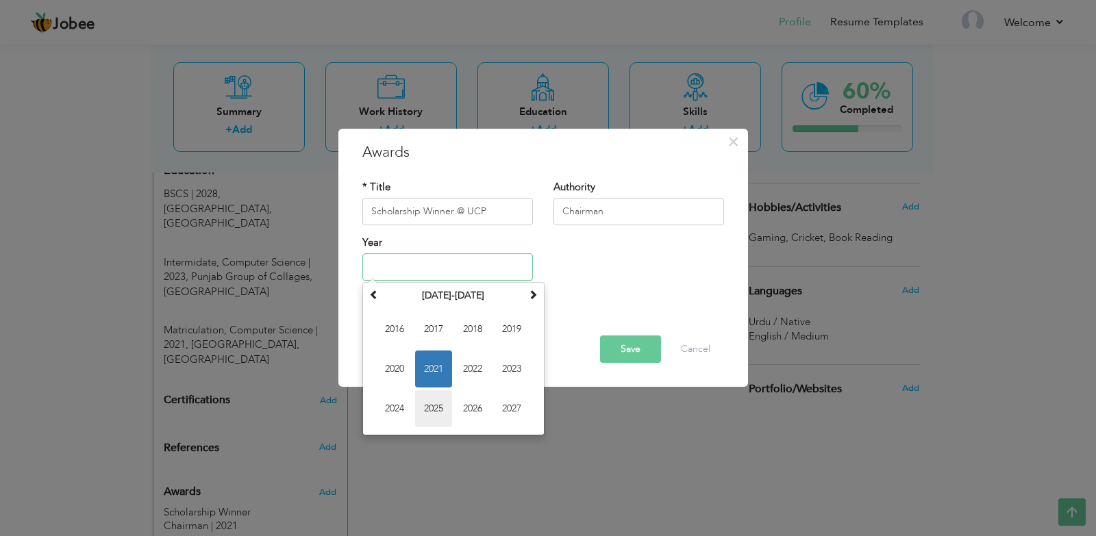
click at [431, 411] on span "2025" at bounding box center [433, 408] width 37 height 37
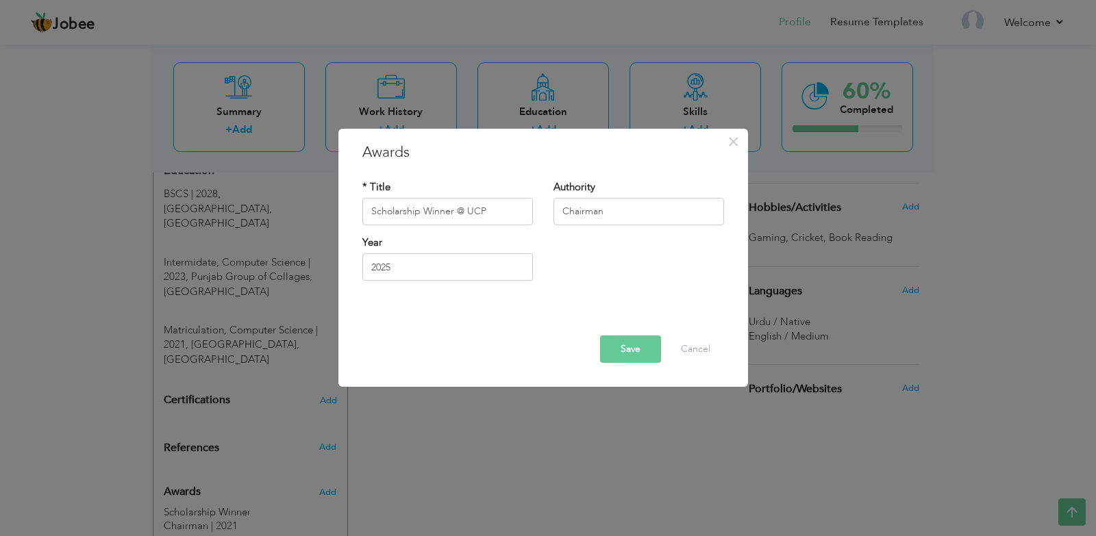
click at [424, 247] on div "Year 2025" at bounding box center [447, 258] width 170 height 45
click at [421, 260] on input "2025" at bounding box center [447, 266] width 170 height 27
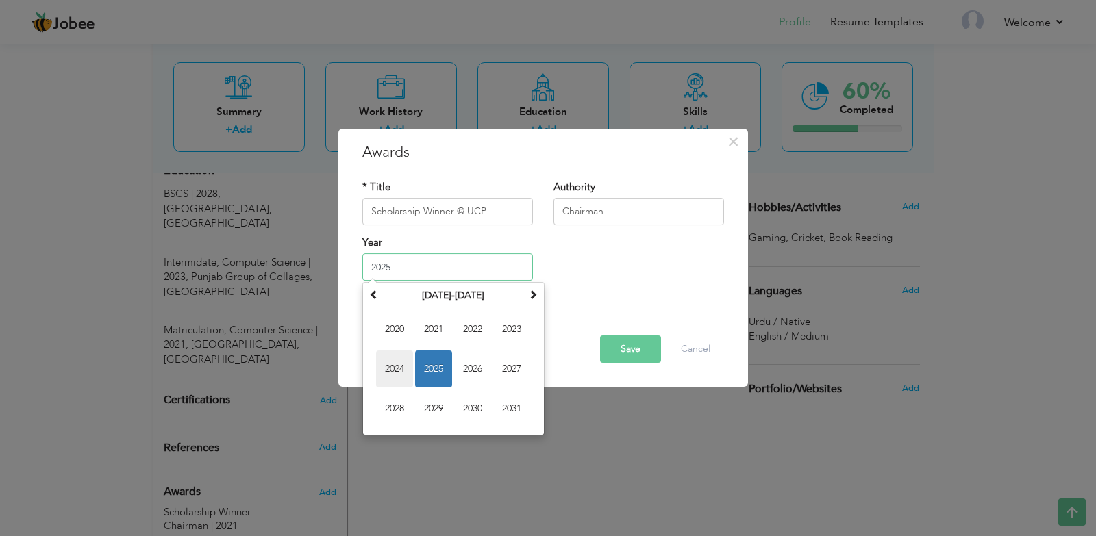
click at [388, 377] on span "2024" at bounding box center [394, 369] width 37 height 37
type input "2024"
click at [388, 377] on div "× Awards * Title Scholarship Winner @ UCP Authority Chairman Year 2024 January …" at bounding box center [542, 258] width 409 height 259
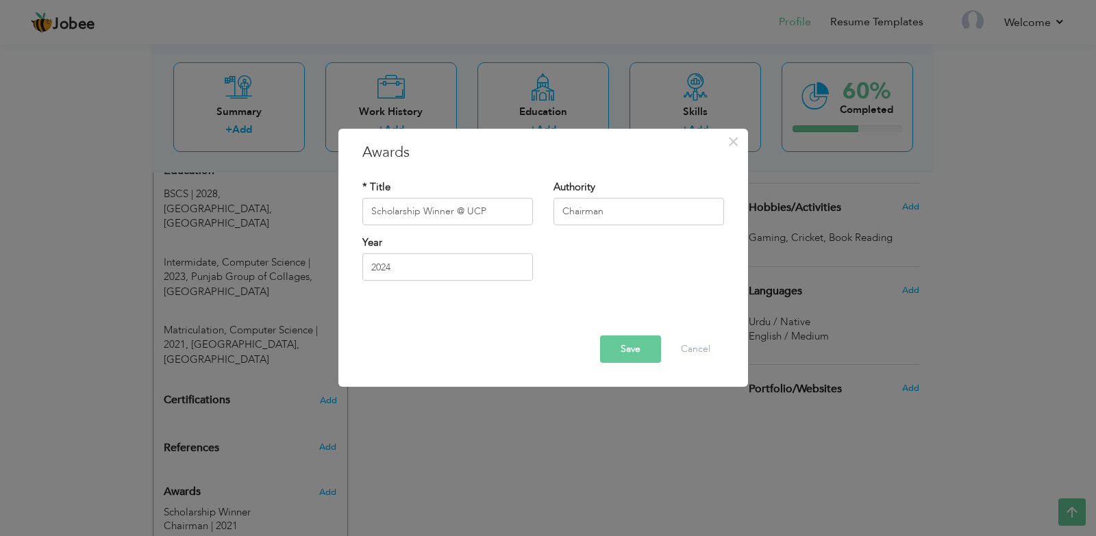
click at [642, 349] on button "Save" at bounding box center [630, 349] width 61 height 27
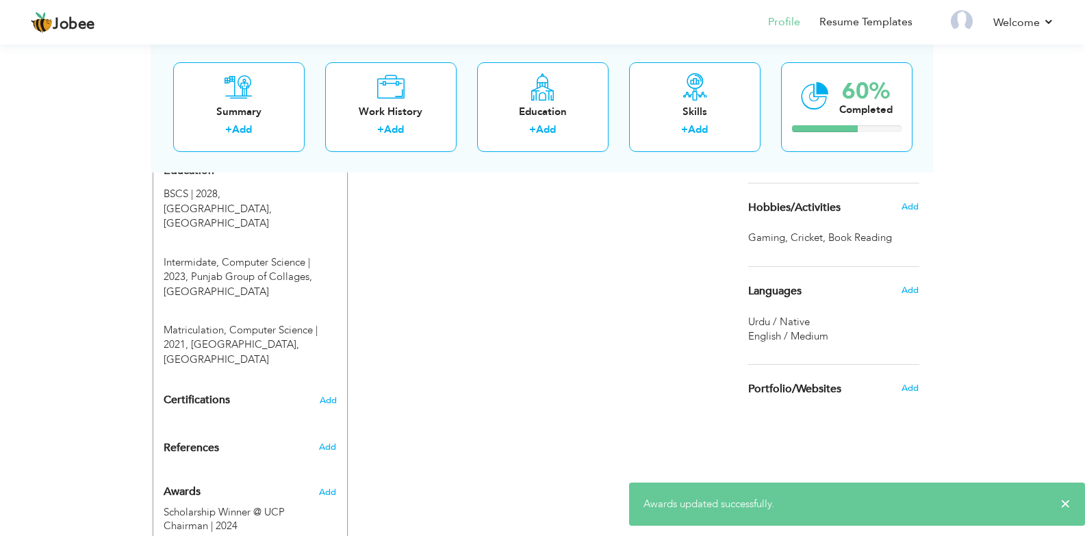
scroll to position [632, 0]
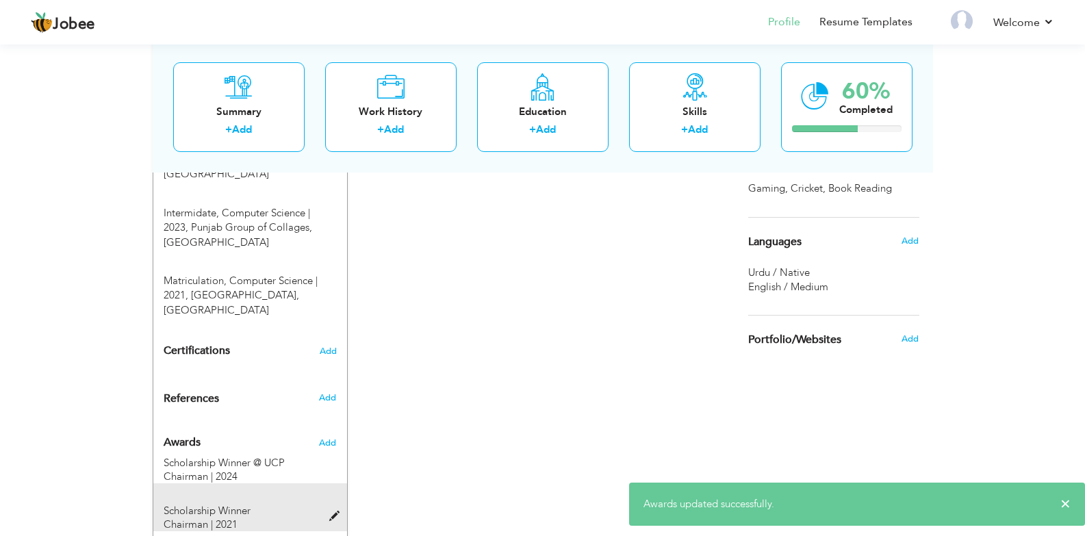
click at [341, 511] on span at bounding box center [337, 516] width 17 height 10
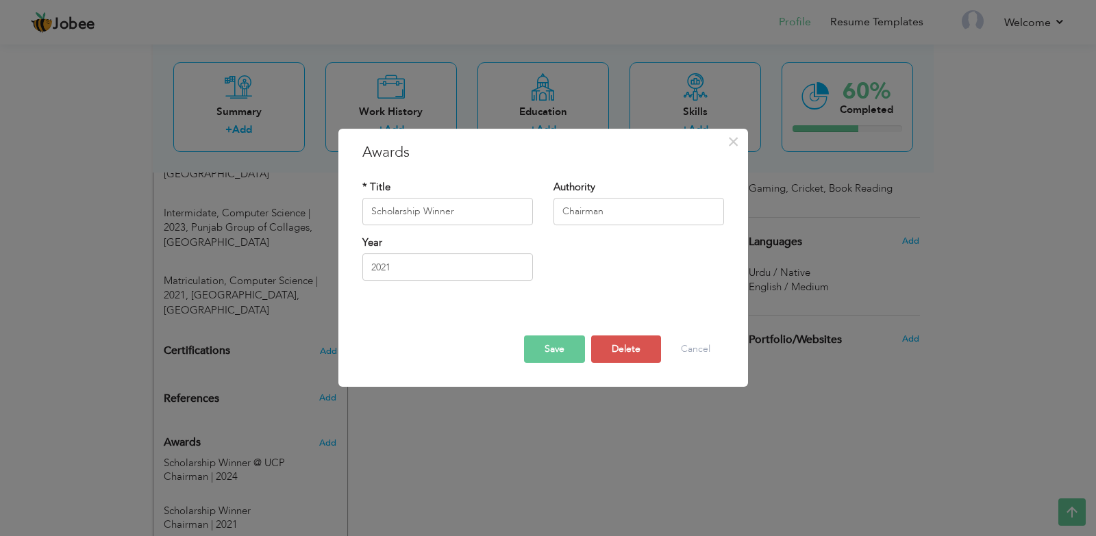
click at [548, 344] on button "Save" at bounding box center [554, 349] width 61 height 27
click at [548, 344] on button "Save" at bounding box center [549, 349] width 71 height 27
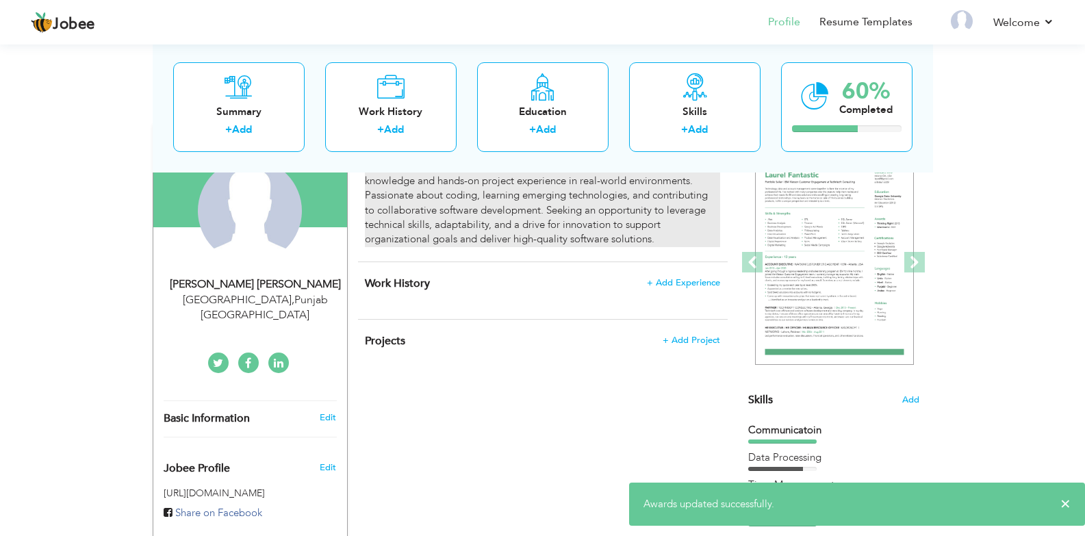
scroll to position [153, 0]
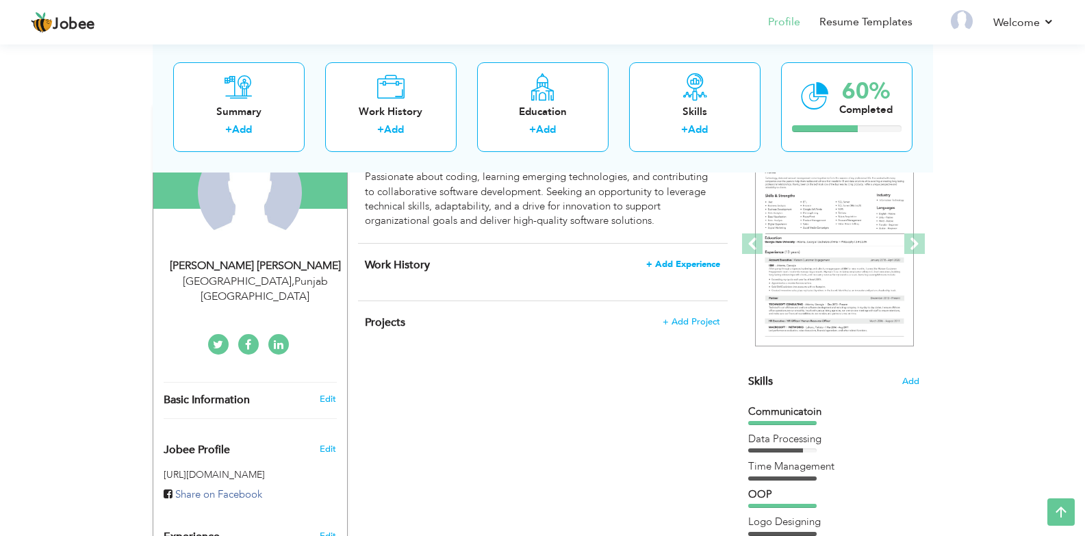
click at [692, 268] on span "+ Add Experience" at bounding box center [683, 265] width 74 height 10
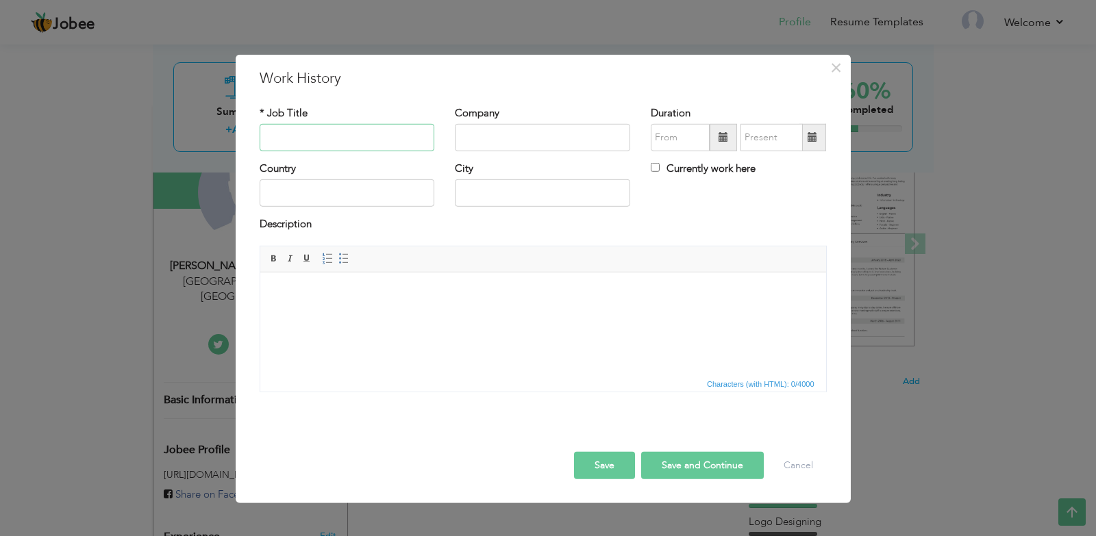
click at [307, 142] on input "text" at bounding box center [347, 137] width 175 height 27
click at [806, 461] on button "Cancel" at bounding box center [798, 465] width 57 height 27
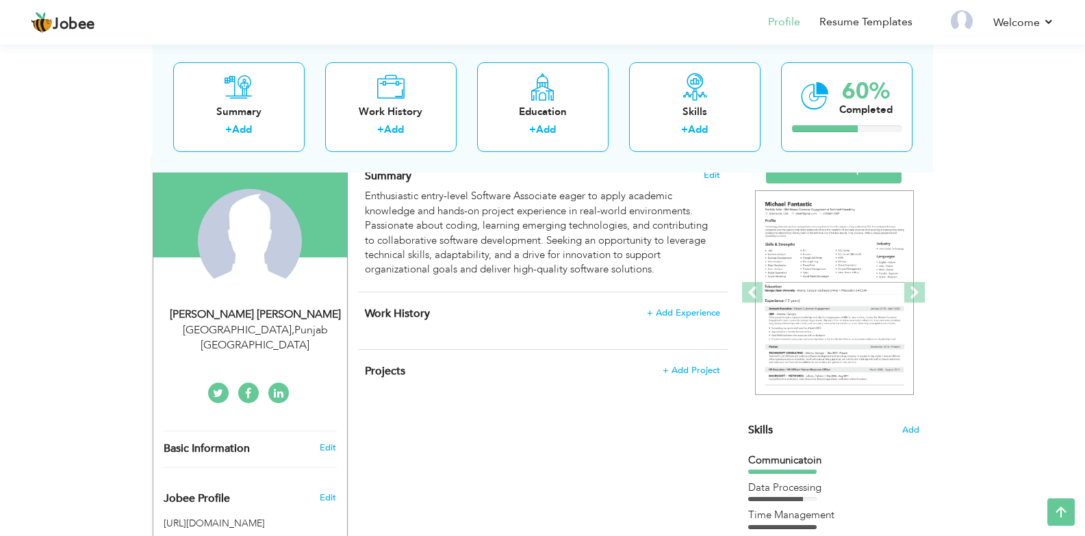
scroll to position [84, 0]
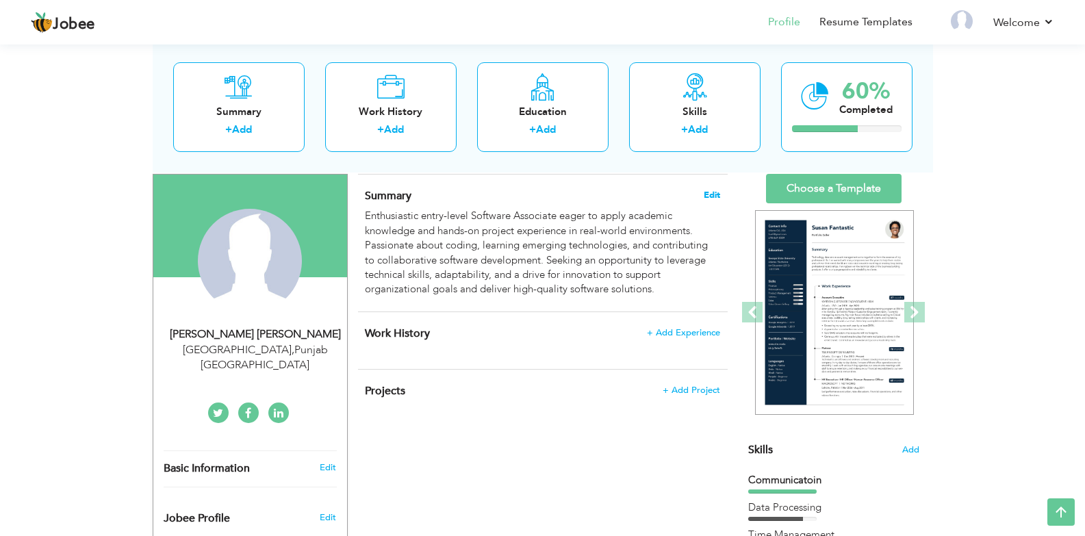
click at [715, 194] on span "Edit" at bounding box center [712, 195] width 16 height 10
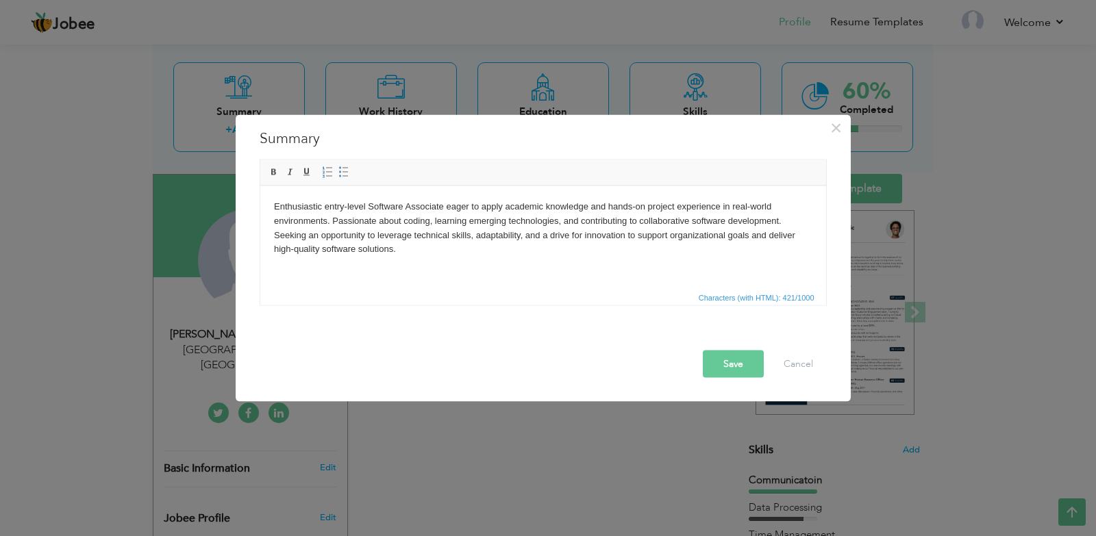
click at [515, 289] on span "Characters (with HTML): 421/1000" at bounding box center [543, 296] width 566 height 16
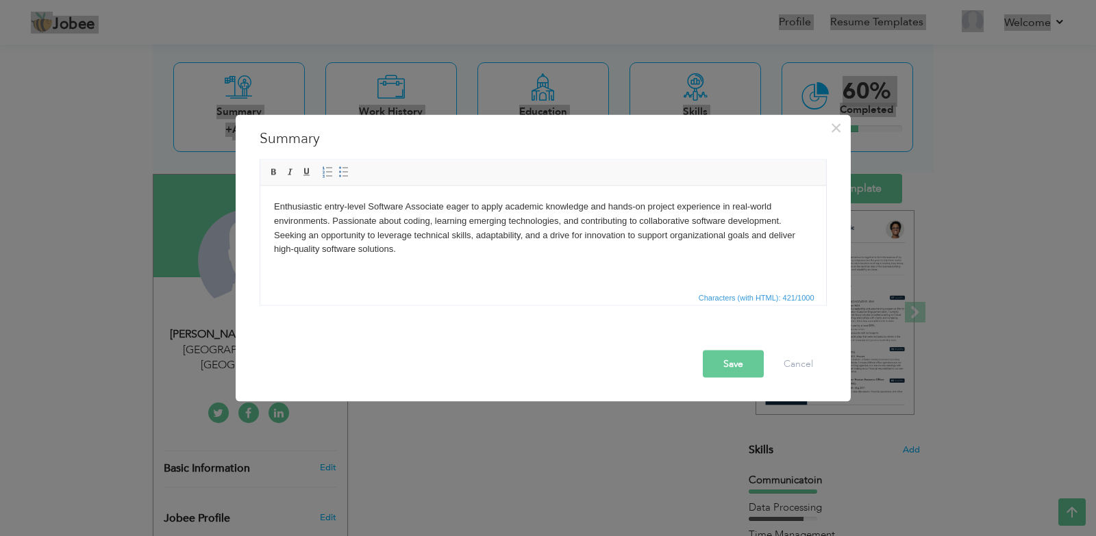
click at [438, 263] on html "Enthusiastic entry-level Software Associate eager to apply academic knowledge a…" at bounding box center [543, 228] width 566 height 84
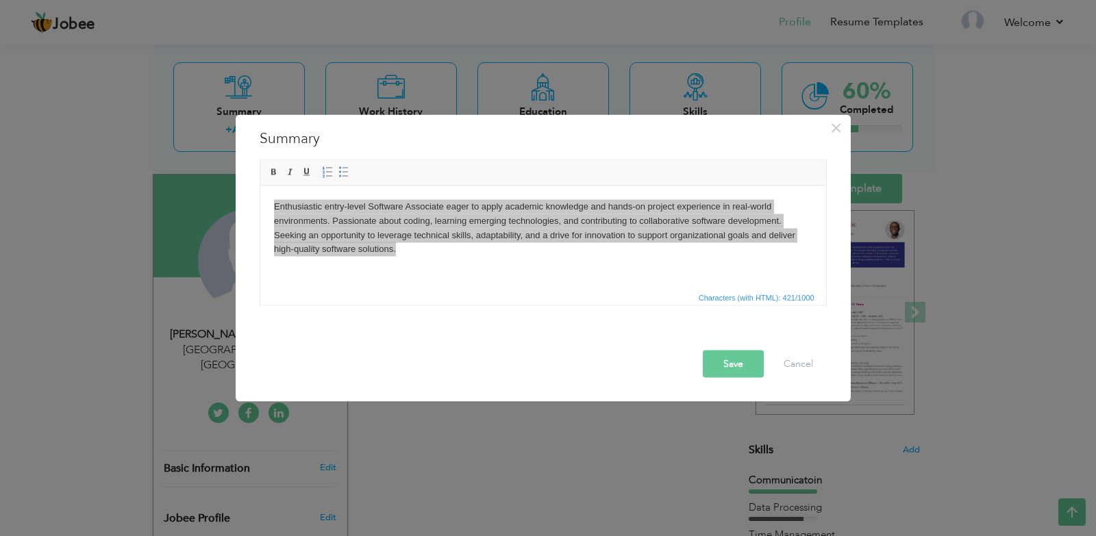
click at [739, 371] on button "Save" at bounding box center [733, 363] width 61 height 27
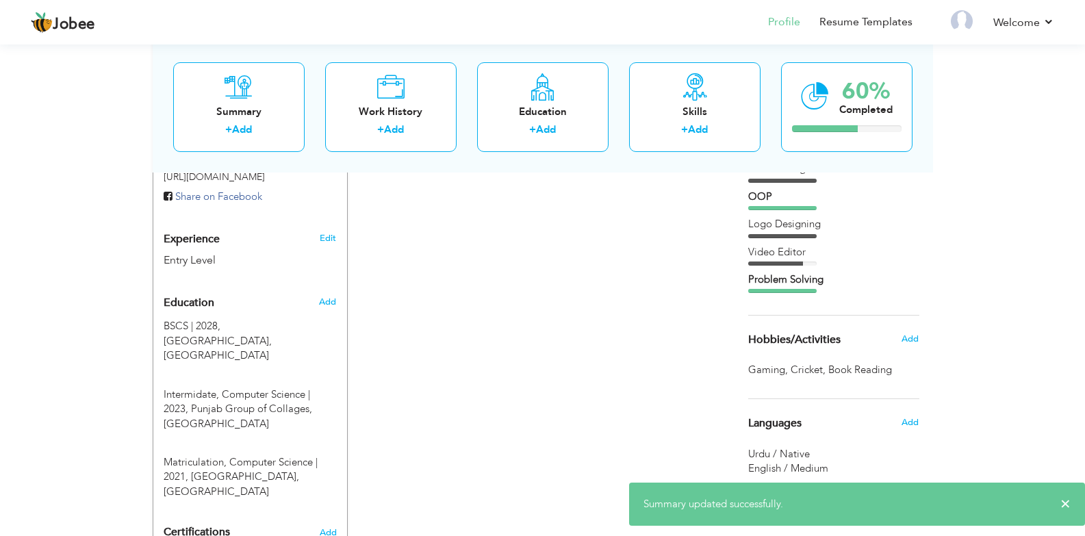
scroll to position [632, 0]
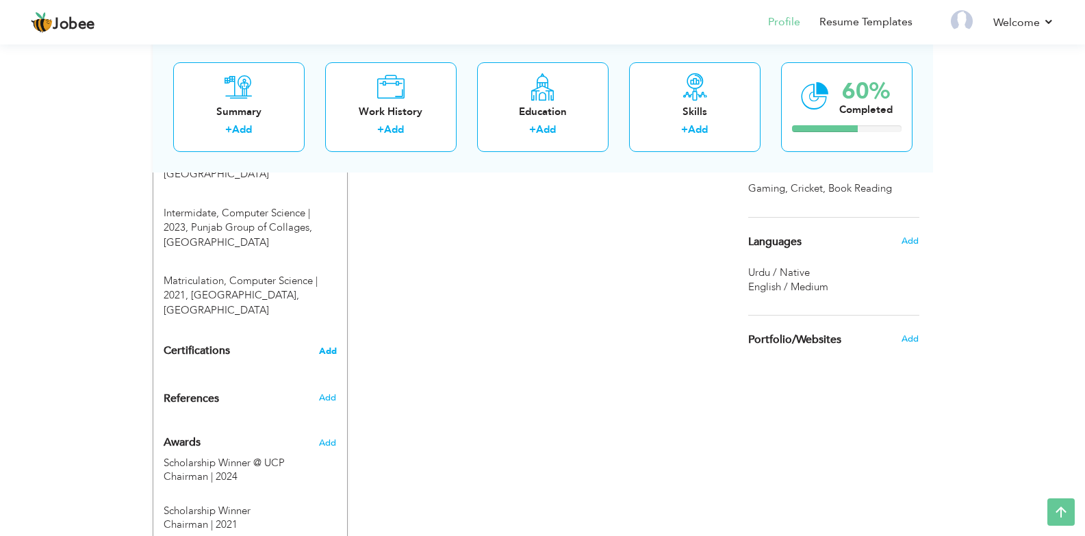
click at [330, 346] on span "Add" at bounding box center [328, 351] width 18 height 10
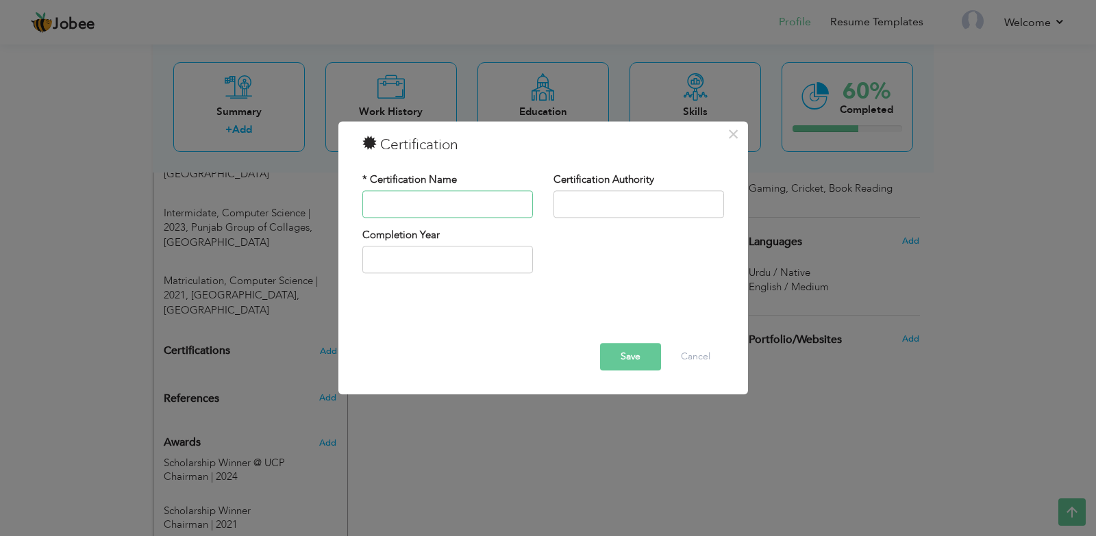
click at [481, 214] on input "text" at bounding box center [447, 203] width 170 height 27
type input "C"
type input "Communication Excellence"
click at [566, 203] on input "text" at bounding box center [638, 203] width 170 height 27
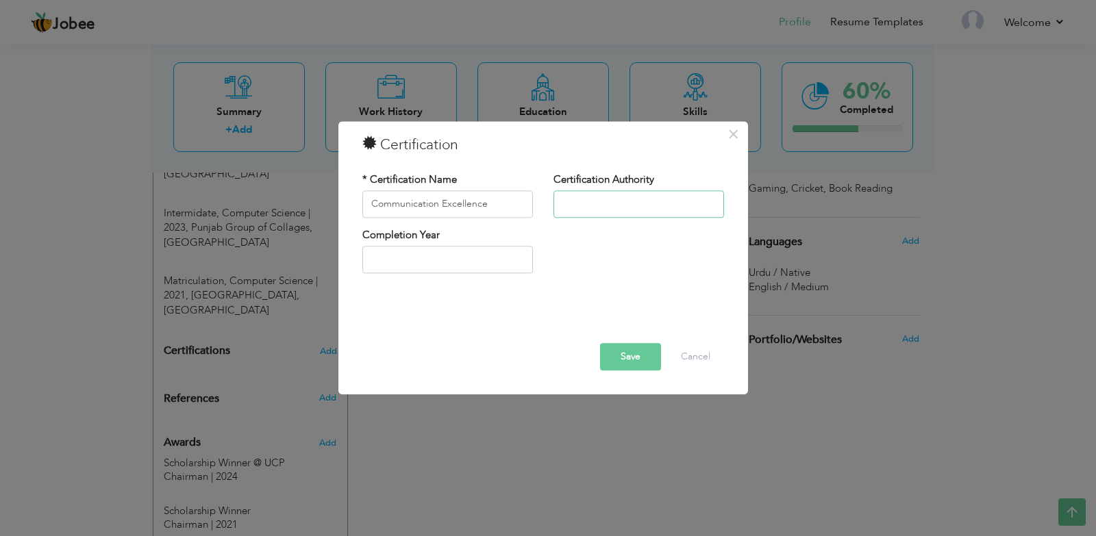
click at [566, 203] on input "text" at bounding box center [638, 203] width 170 height 27
click at [659, 203] on input "text" at bounding box center [638, 203] width 170 height 27
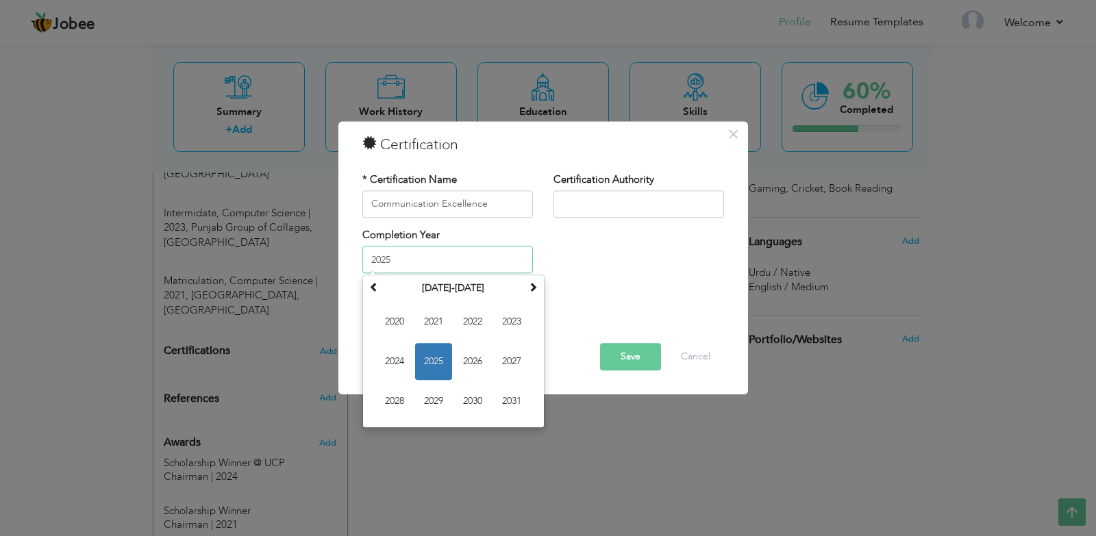
click at [449, 251] on input "2025" at bounding box center [447, 259] width 170 height 27
click at [387, 354] on span "2024" at bounding box center [394, 362] width 37 height 37
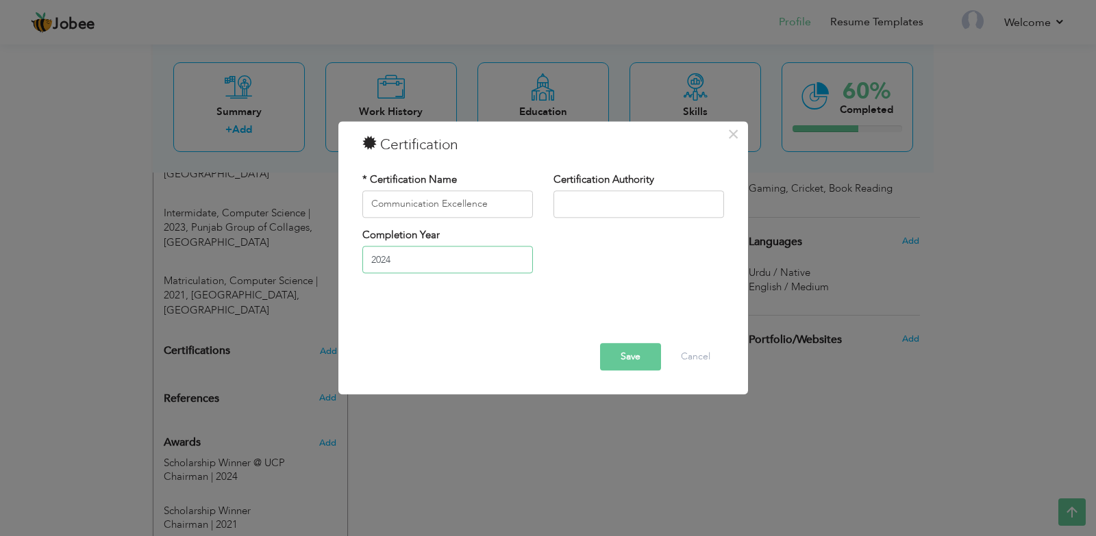
click at [416, 259] on input "2024" at bounding box center [447, 259] width 170 height 27
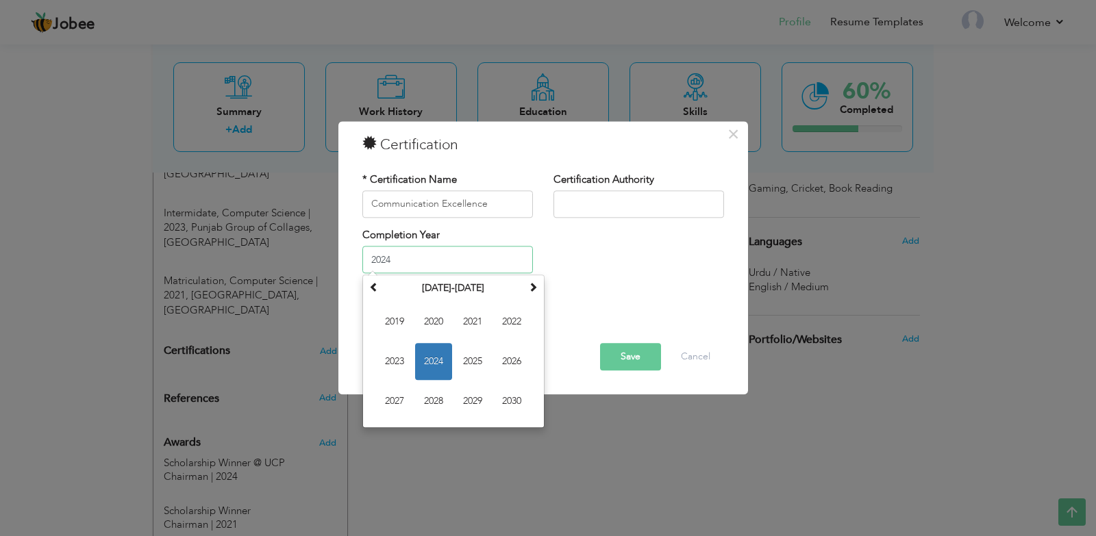
click at [469, 365] on span "2025" at bounding box center [472, 362] width 37 height 37
type input "2025"
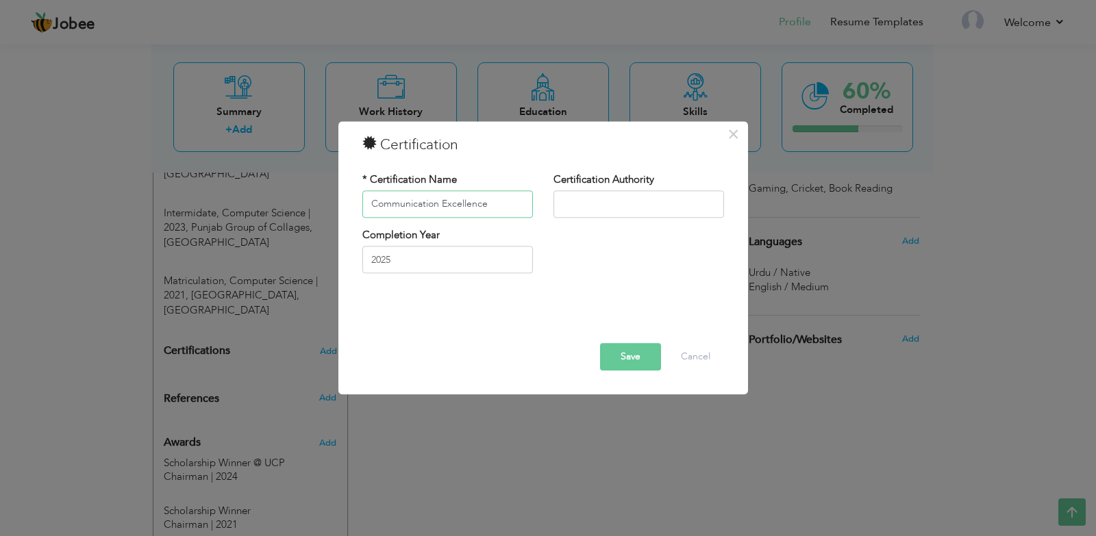
click at [484, 192] on input "Communication Excellence" at bounding box center [447, 203] width 170 height 27
click at [502, 203] on input "Communication Excellence" at bounding box center [447, 203] width 170 height 27
click at [538, 197] on div "* Certification Name Communication Excellence" at bounding box center [447, 200] width 191 height 55
click at [509, 201] on input "Communication Excellence" at bounding box center [447, 203] width 170 height 27
paste input "communication excellence program"
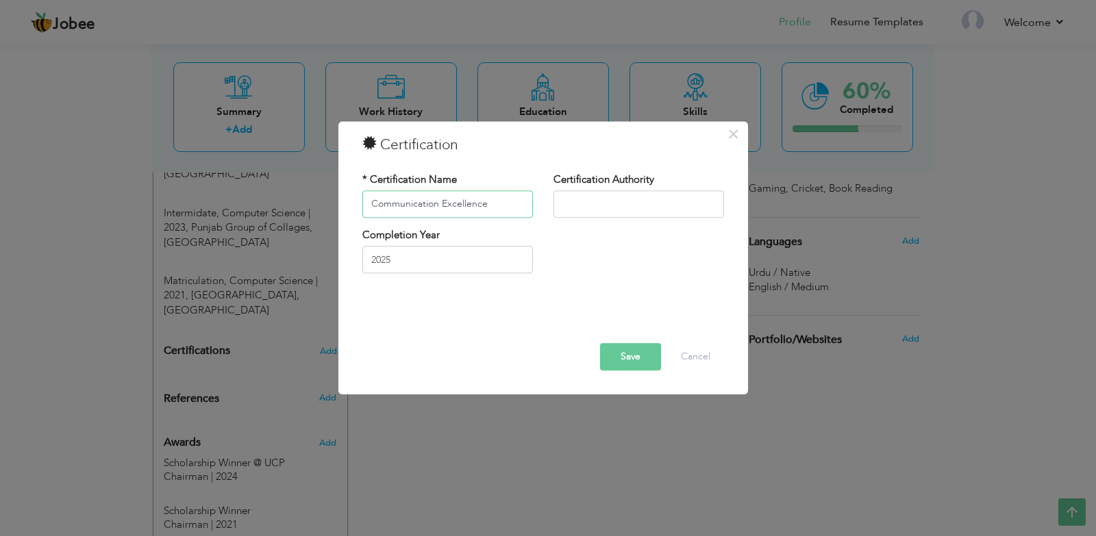
type input "Communication Excellence"
click at [631, 358] on button "Save" at bounding box center [630, 356] width 61 height 27
click at [0, 0] on span "button" at bounding box center [0, 0] width 0 height 0
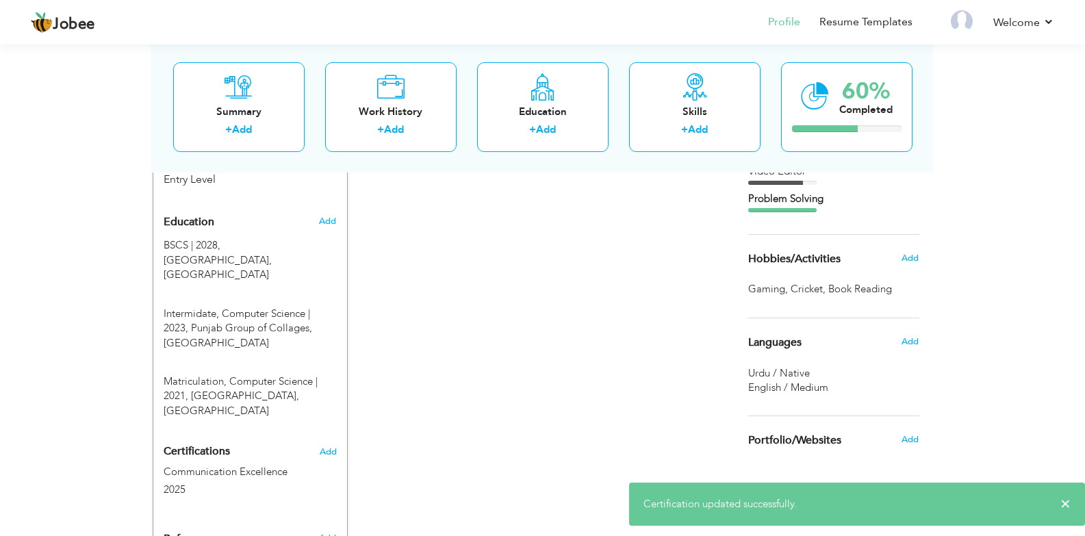
scroll to position [358, 0]
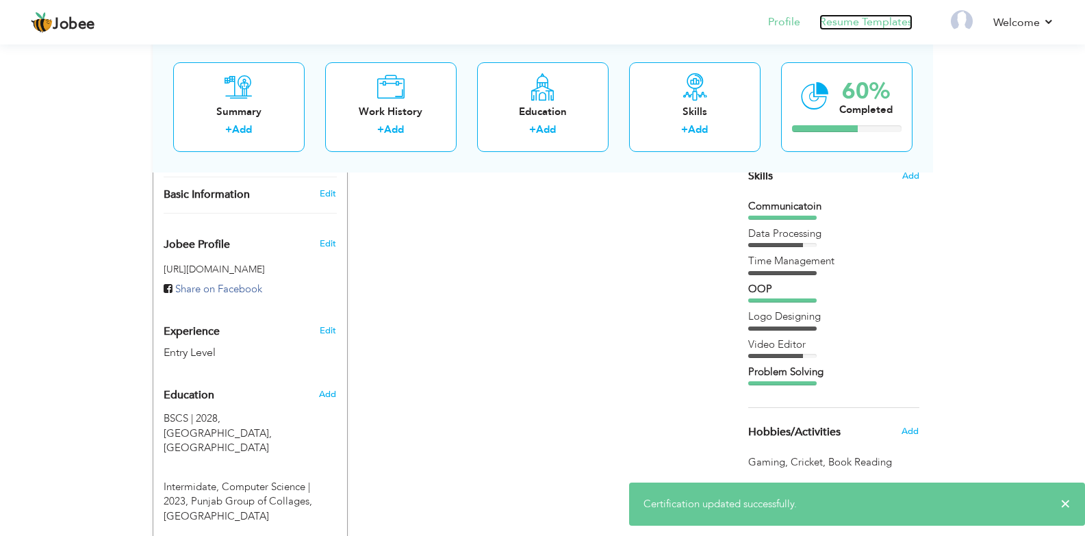
click at [865, 23] on link "Resume Templates" at bounding box center [866, 22] width 93 height 16
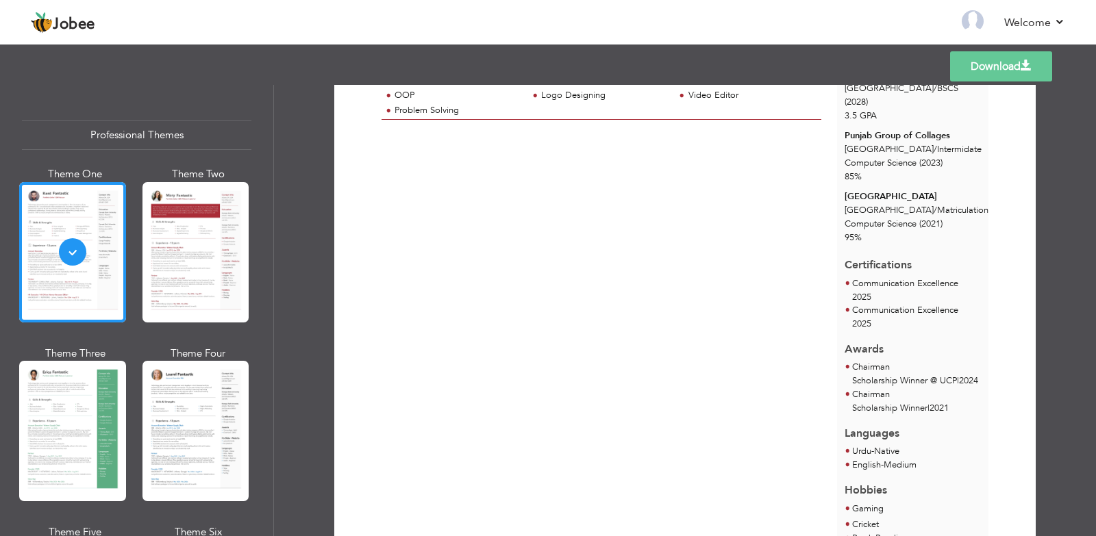
scroll to position [5, 0]
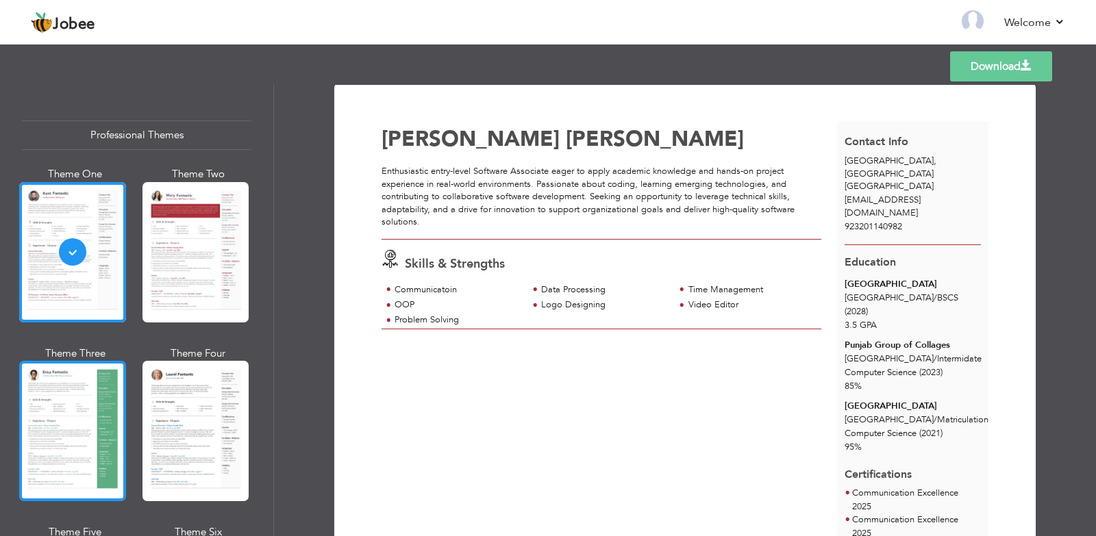
click at [63, 403] on div at bounding box center [72, 431] width 107 height 140
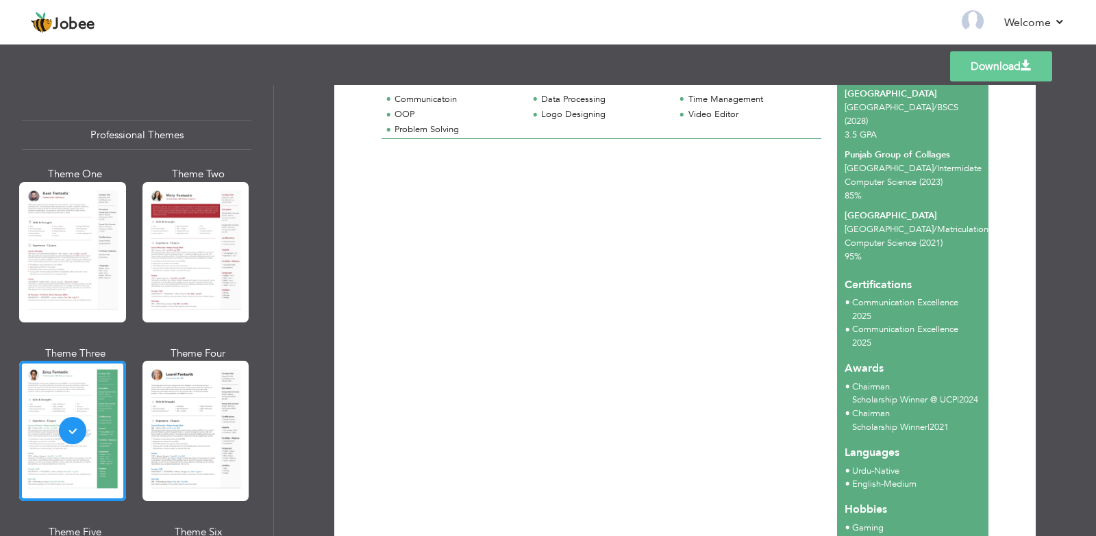
scroll to position [73, 0]
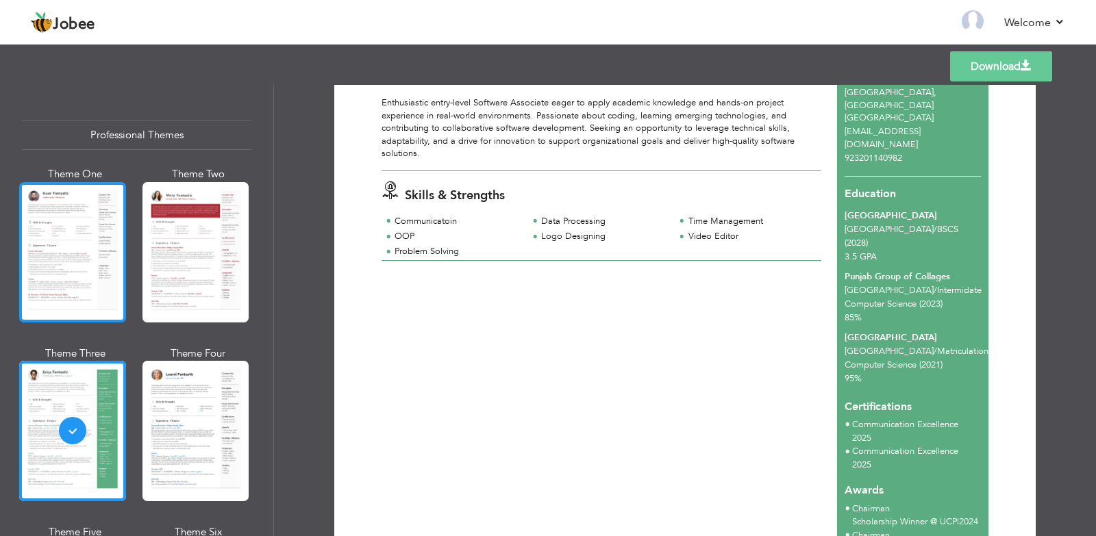
click at [59, 272] on div at bounding box center [72, 252] width 107 height 140
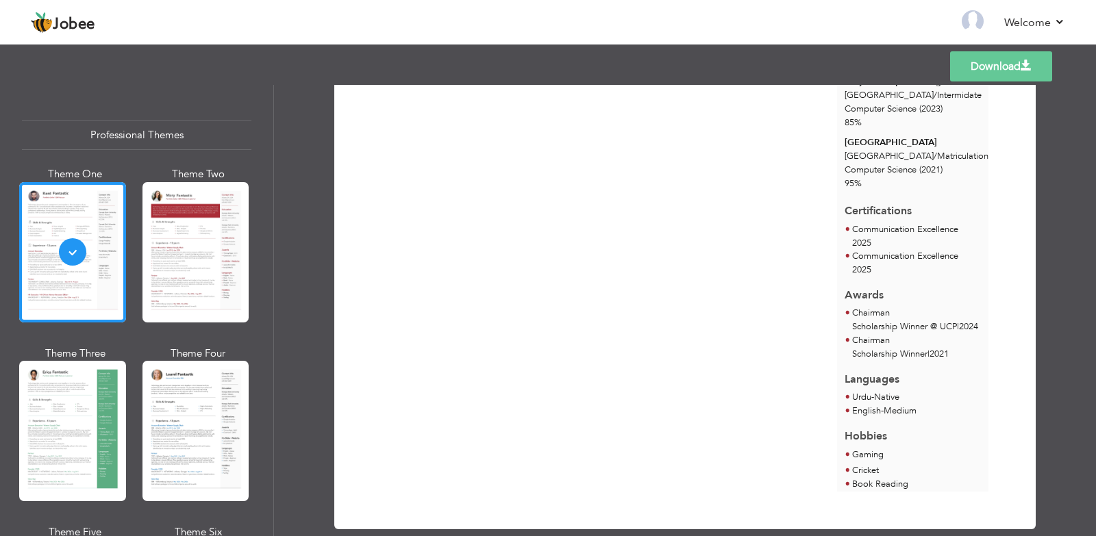
scroll to position [279, 0]
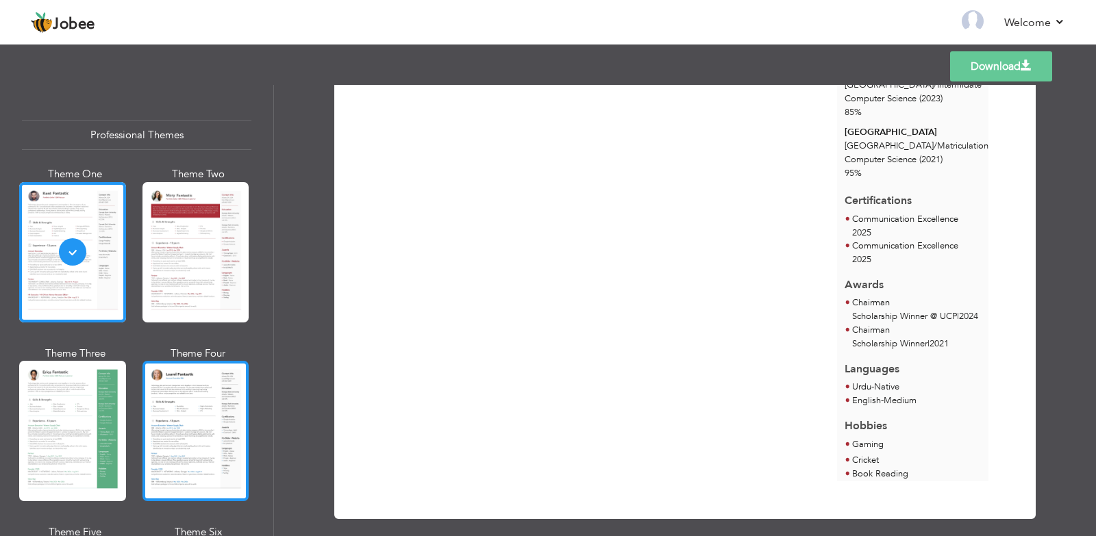
click at [179, 429] on div at bounding box center [195, 431] width 107 height 140
click at [179, 429] on div "Professional Themes Theme One Theme Two Theme Three Theme Four" at bounding box center [548, 310] width 1096 height 451
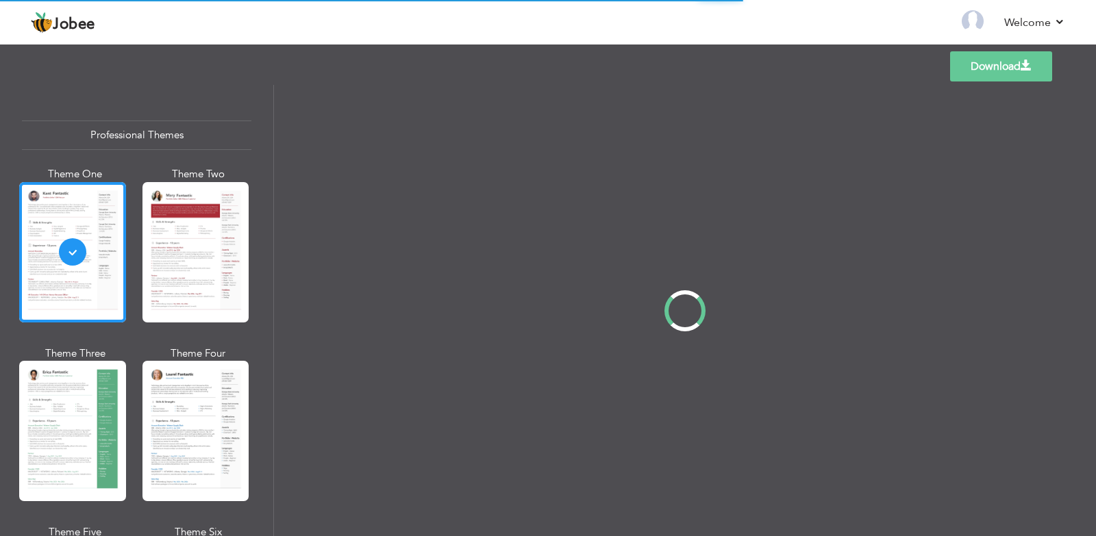
click at [273, 175] on div "Professional Themes Theme One Theme Two Theme Three Theme Four" at bounding box center [548, 310] width 1096 height 451
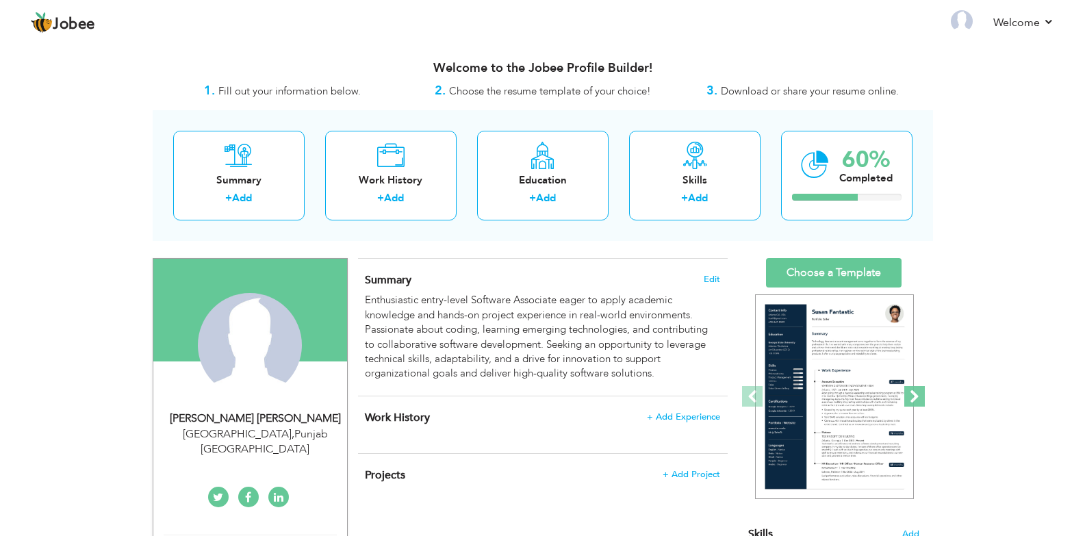
click at [918, 397] on span at bounding box center [914, 396] width 21 height 21
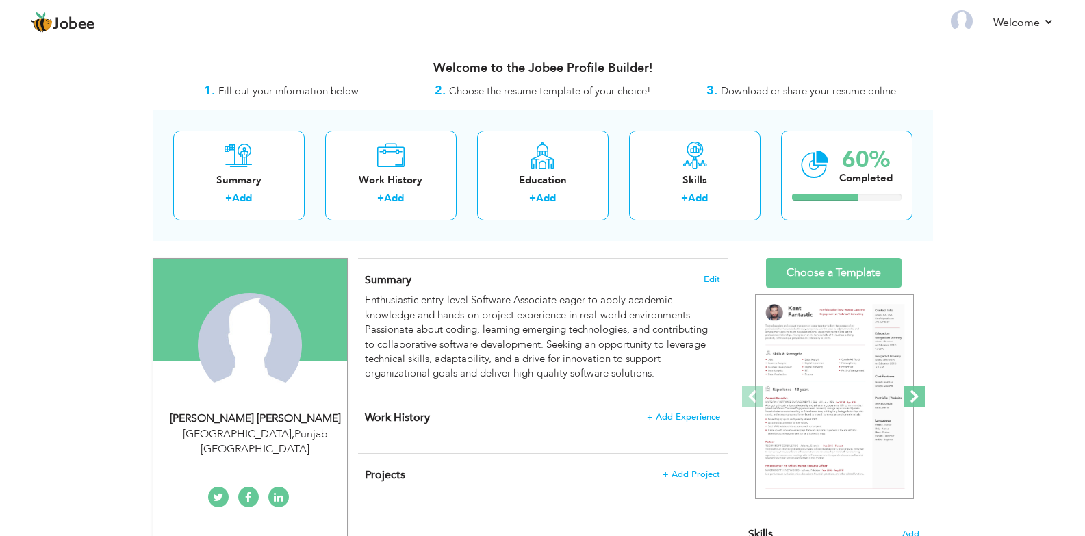
click at [918, 397] on span at bounding box center [914, 396] width 21 height 21
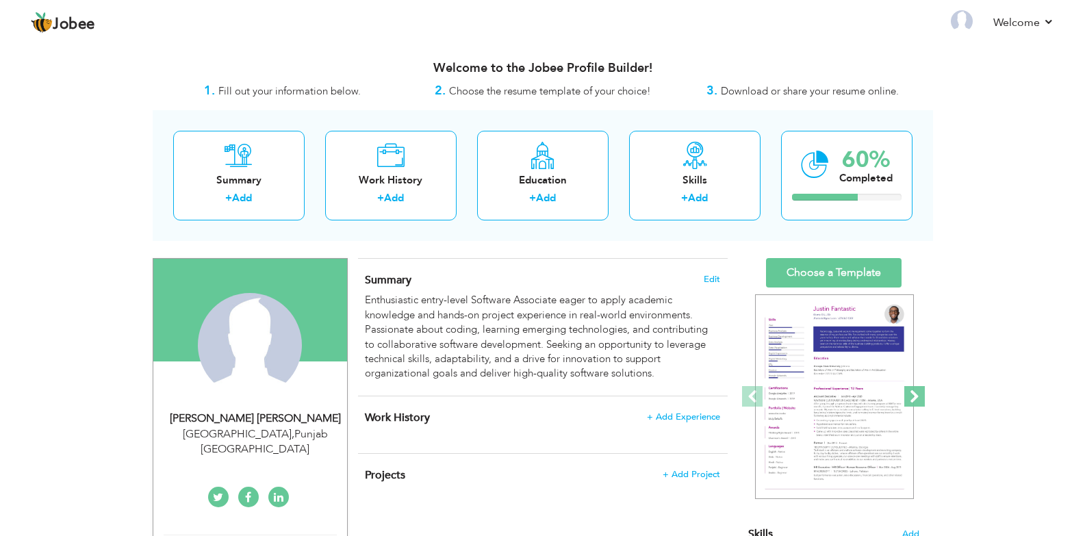
click at [918, 399] on span at bounding box center [914, 396] width 21 height 21
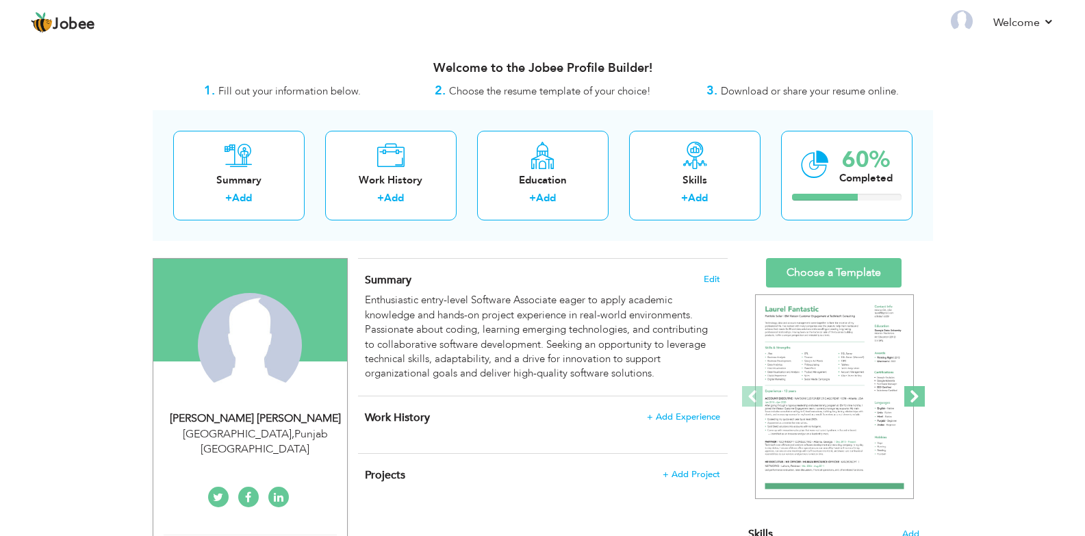
click at [918, 399] on span at bounding box center [914, 396] width 21 height 21
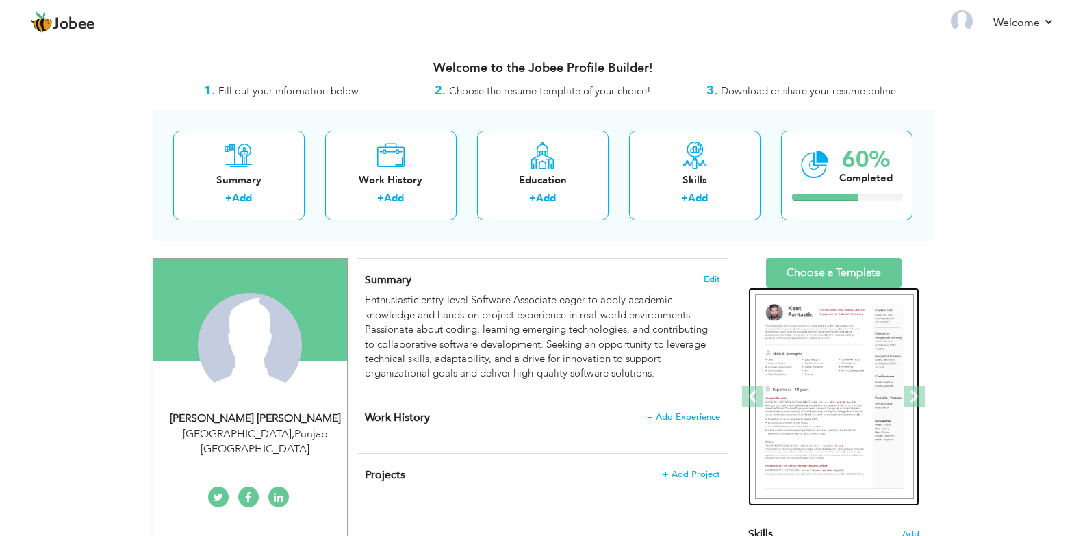
click at [861, 395] on img at bounding box center [834, 396] width 159 height 205
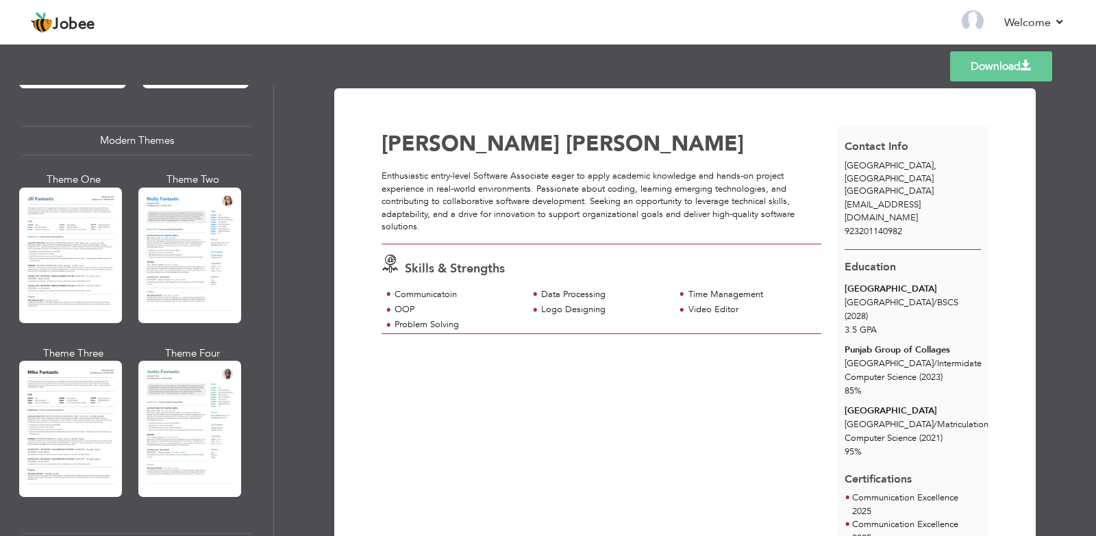
scroll to position [616, 0]
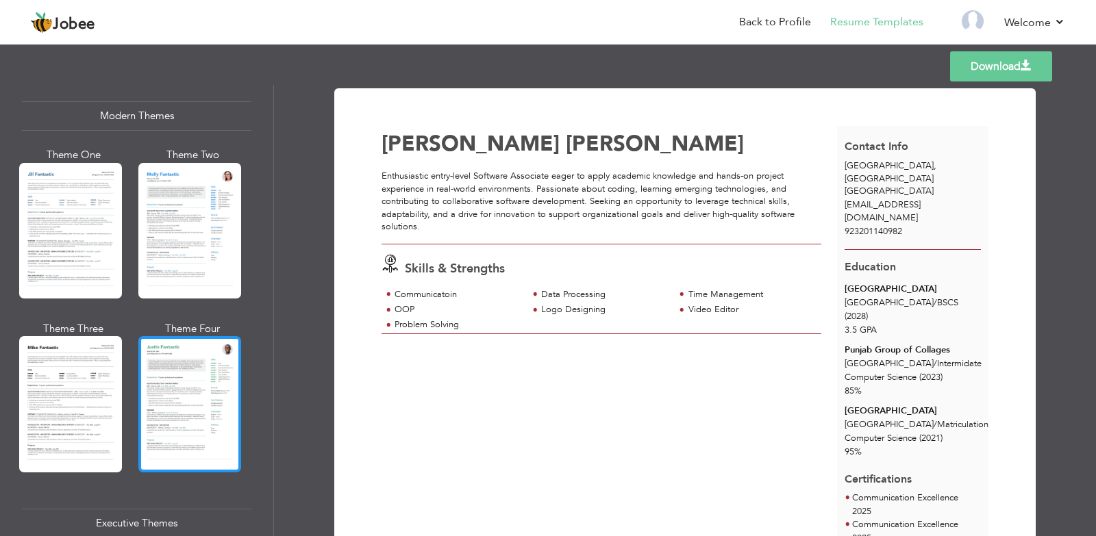
click at [184, 407] on div at bounding box center [189, 404] width 103 height 136
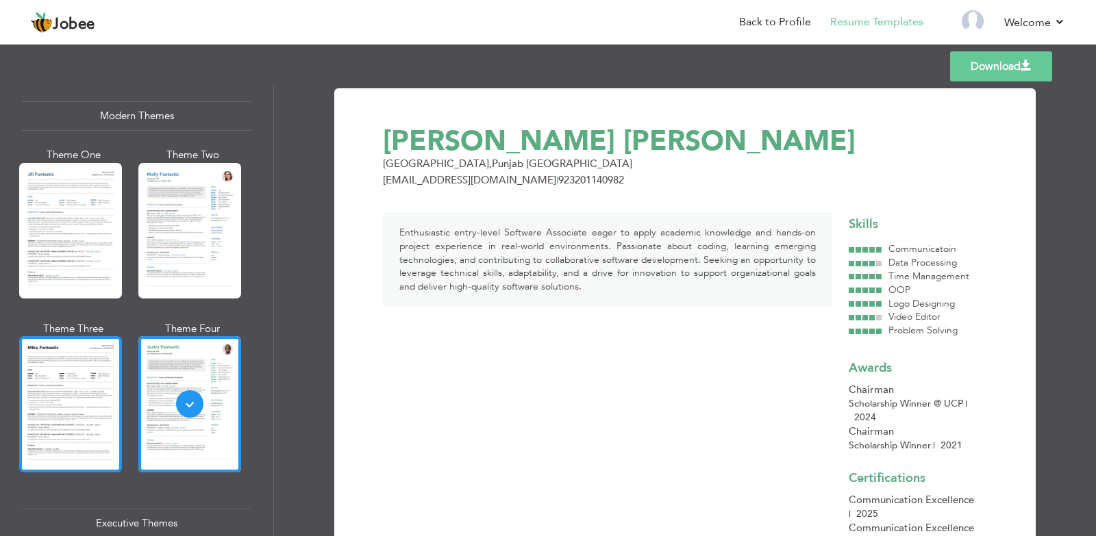
click at [25, 407] on div at bounding box center [70, 404] width 103 height 136
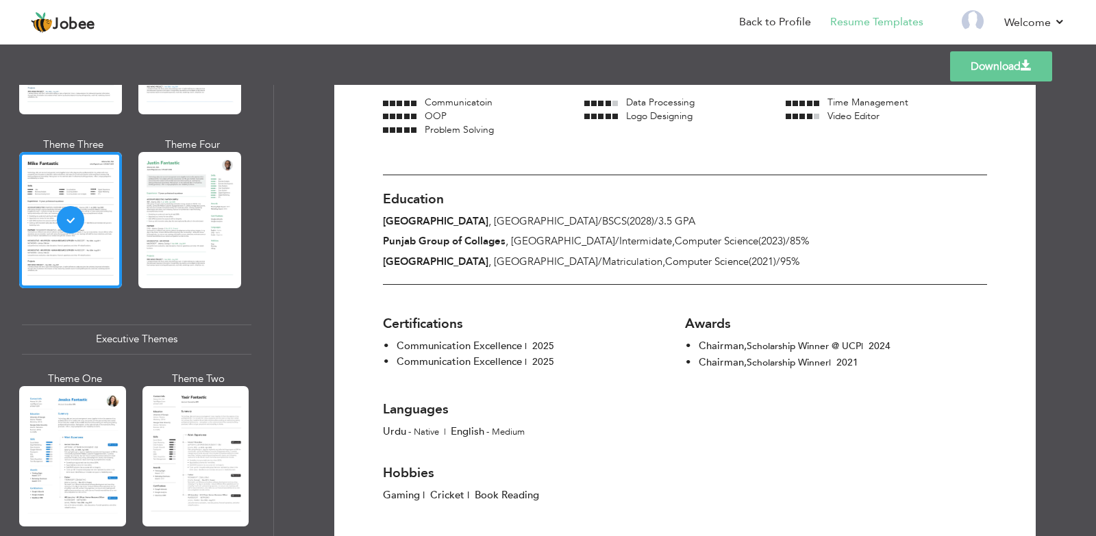
scroll to position [822, 0]
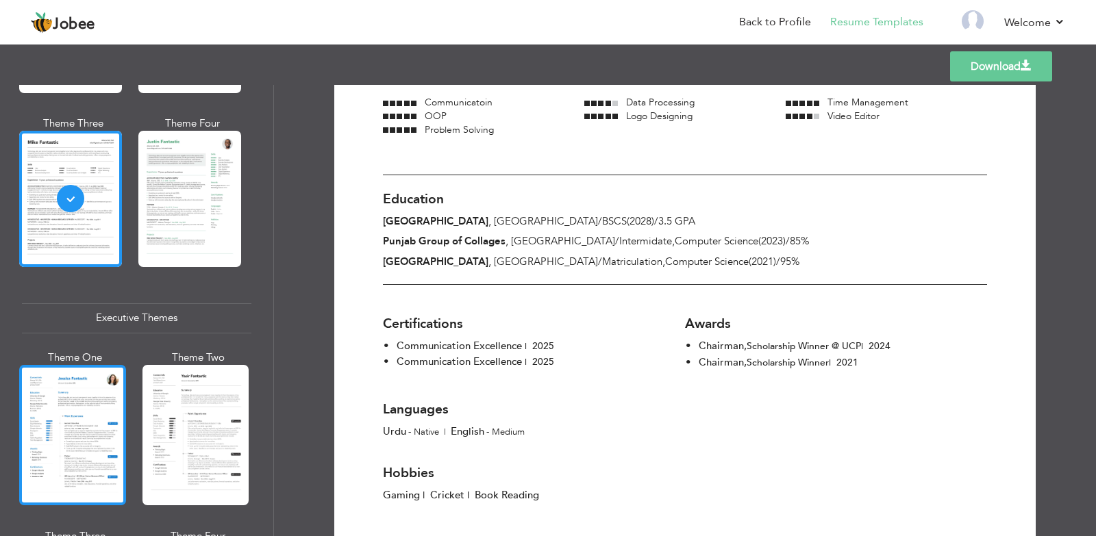
click at [98, 446] on div at bounding box center [72, 435] width 107 height 140
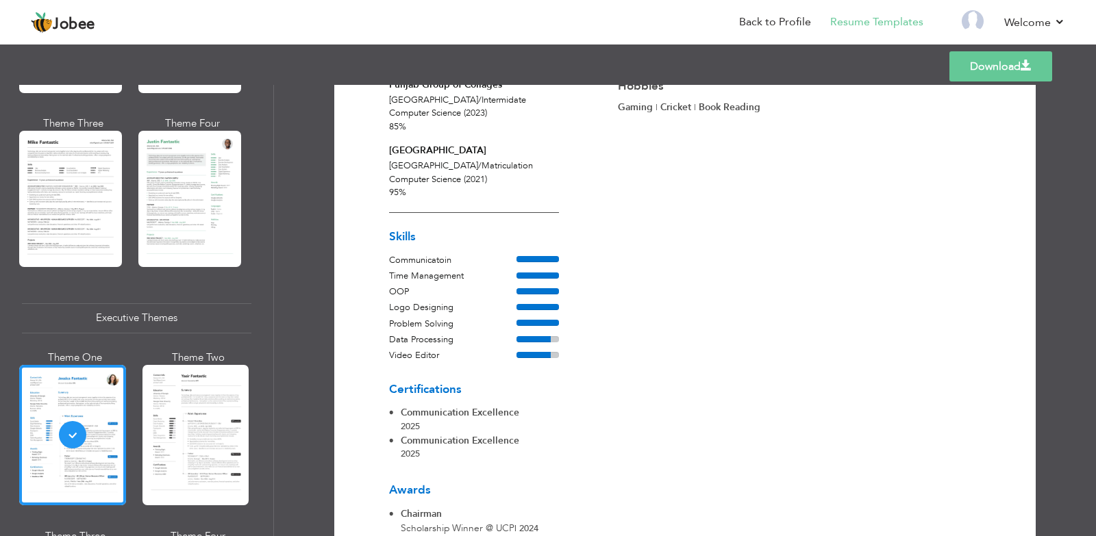
scroll to position [357, 0]
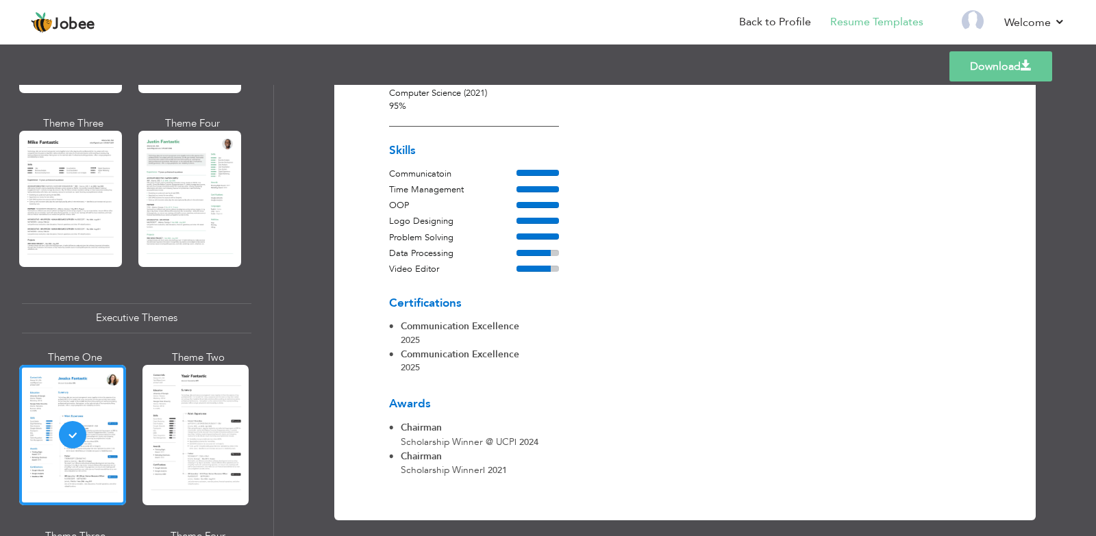
click at [448, 421] on li "Chairman Scholarship Winner @ [GEOGRAPHIC_DATA] | 2024" at bounding box center [463, 435] width 149 height 28
drag, startPoint x: 414, startPoint y: 413, endPoint x: 406, endPoint y: 413, distance: 8.2
click at [406, 421] on li "Chairman Scholarship Winner @ [GEOGRAPHIC_DATA] | 2024" at bounding box center [463, 435] width 149 height 28
click at [498, 421] on li "Chairman Scholarship Winner @ [GEOGRAPHIC_DATA] | 2024" at bounding box center [463, 435] width 149 height 28
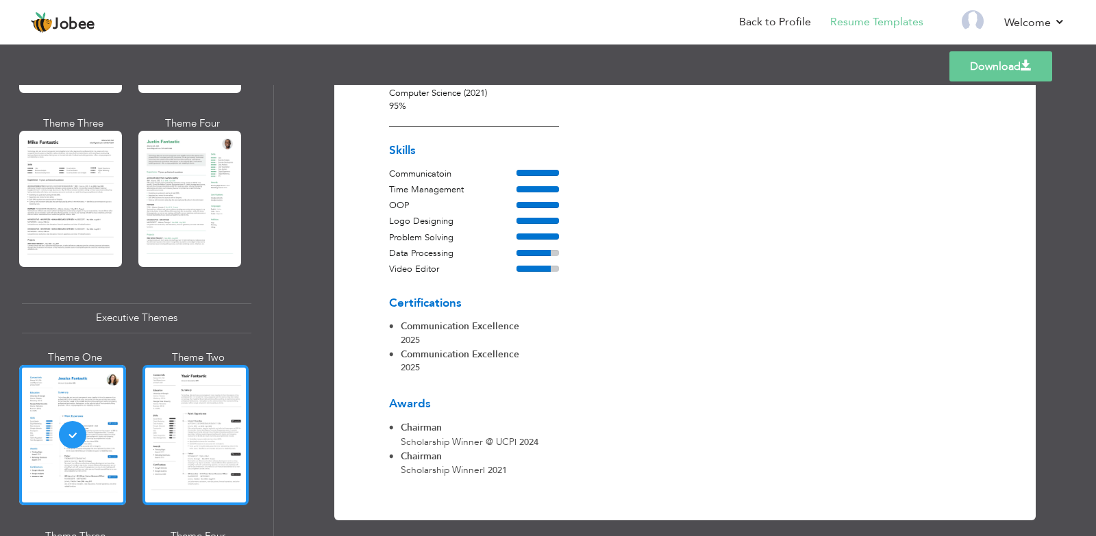
click at [157, 433] on div at bounding box center [195, 435] width 107 height 140
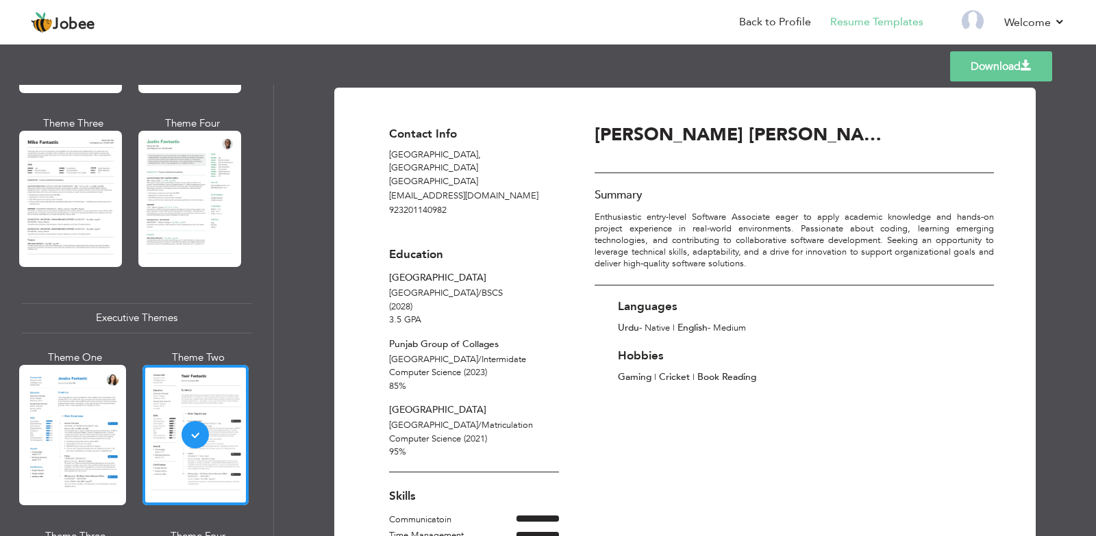
scroll to position [0, 0]
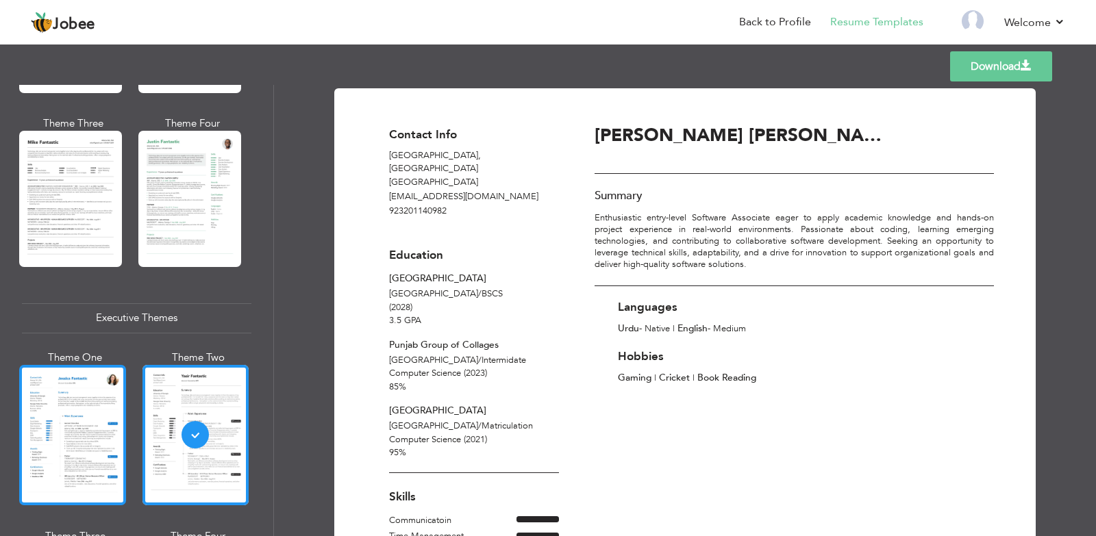
click at [114, 415] on div at bounding box center [72, 435] width 107 height 140
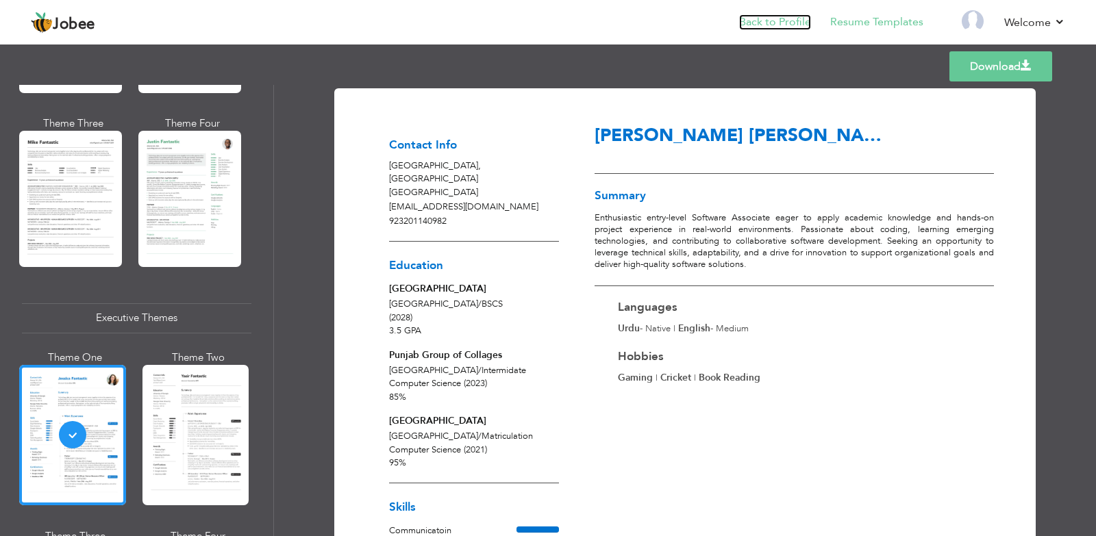
click at [775, 27] on link "Back to Profile" at bounding box center [775, 22] width 72 height 16
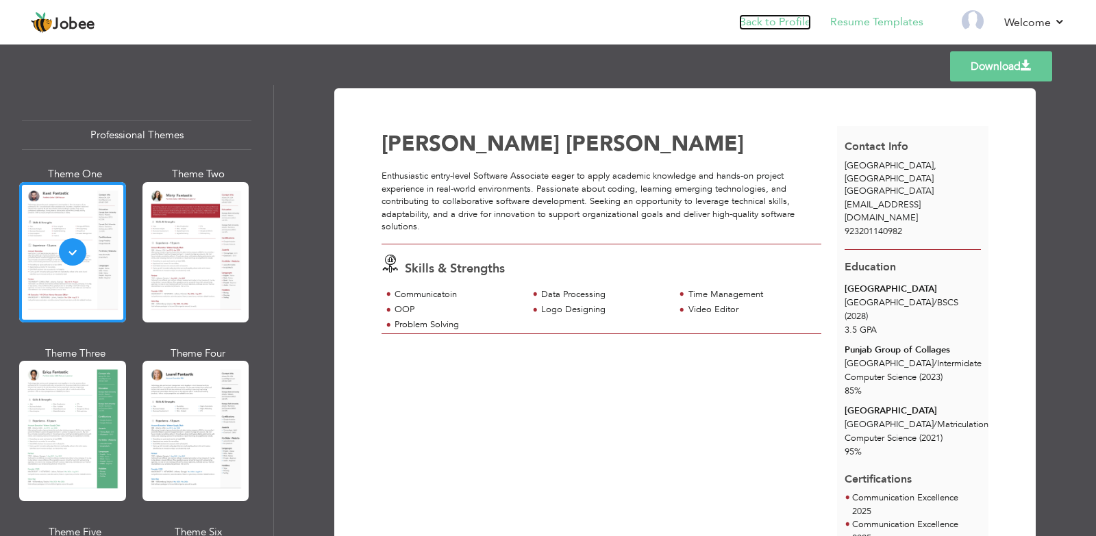
click at [773, 21] on link "Back to Profile" at bounding box center [775, 22] width 72 height 16
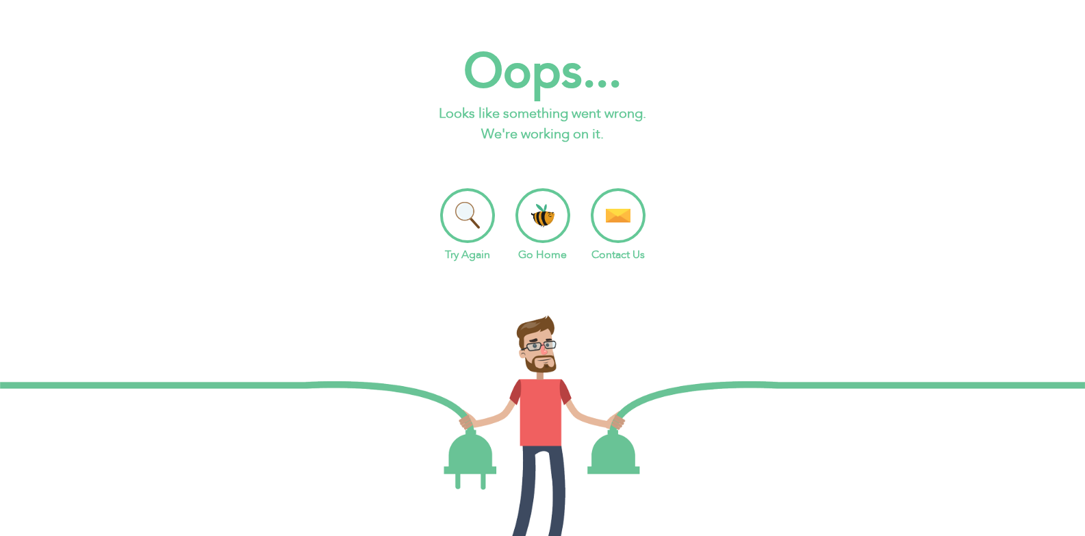
click at [537, 213] on li "Go Home" at bounding box center [543, 225] width 55 height 75
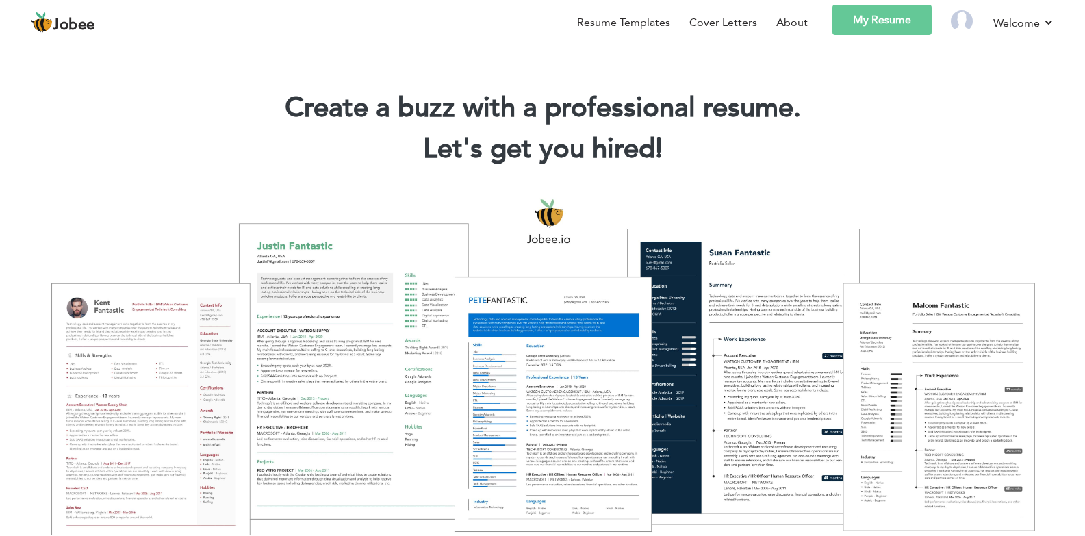
click at [875, 28] on link "My Resume" at bounding box center [882, 20] width 99 height 30
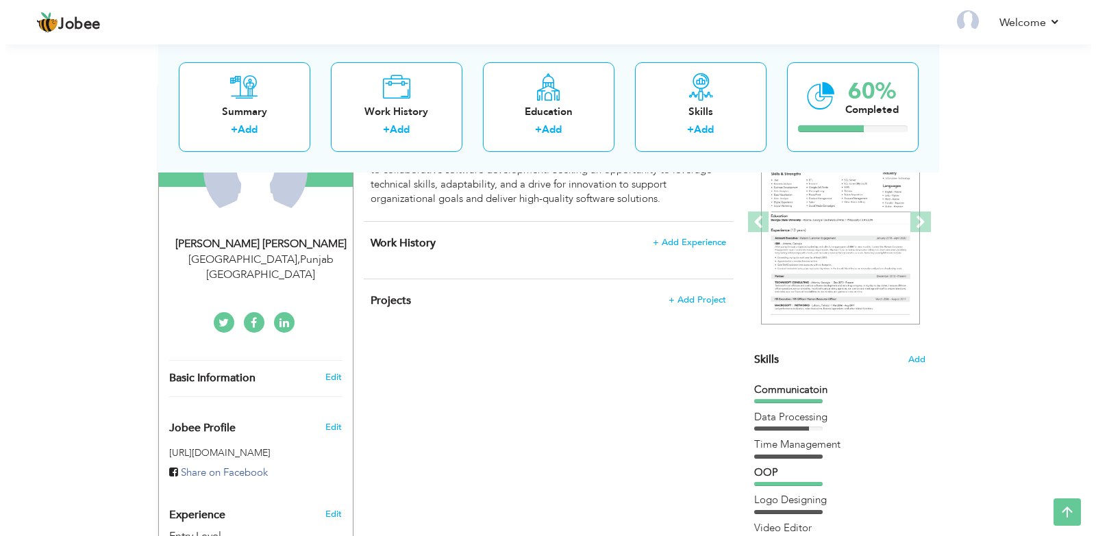
scroll to position [205, 0]
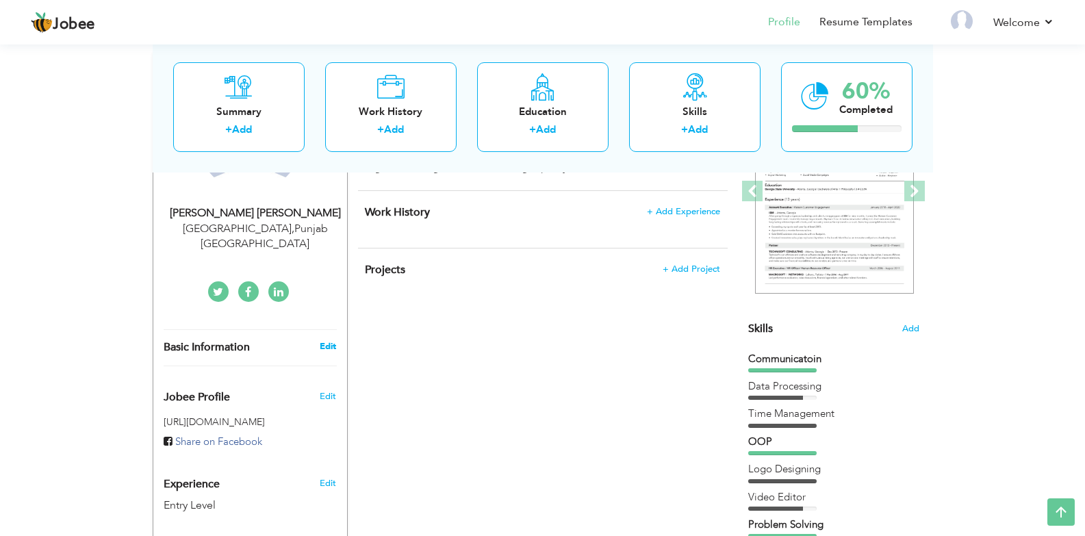
click at [322, 340] on link "Edit" at bounding box center [328, 346] width 16 height 12
select select "number:166"
select select "number:1"
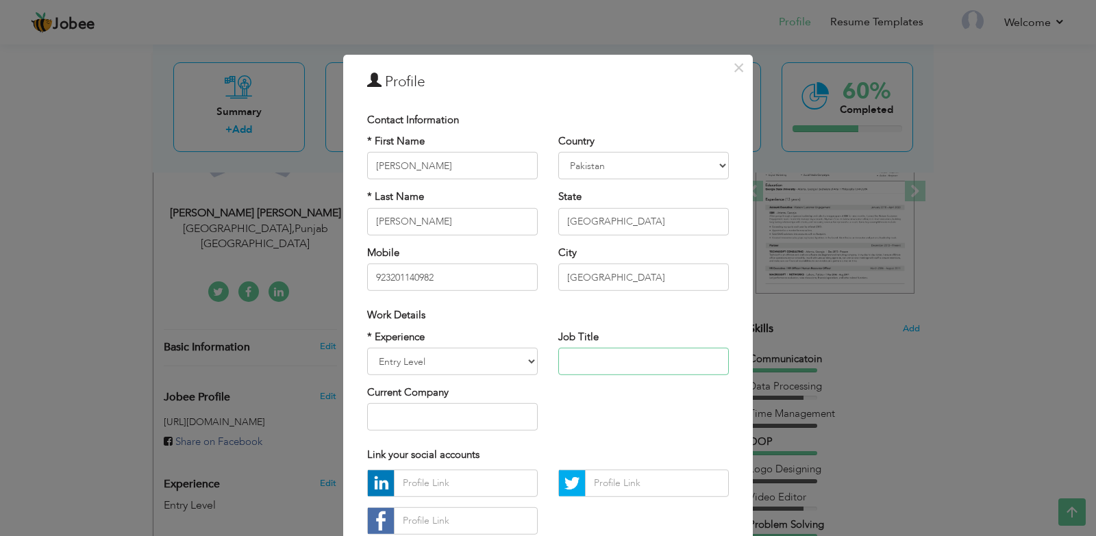
click at [629, 360] on input "text" at bounding box center [643, 361] width 170 height 27
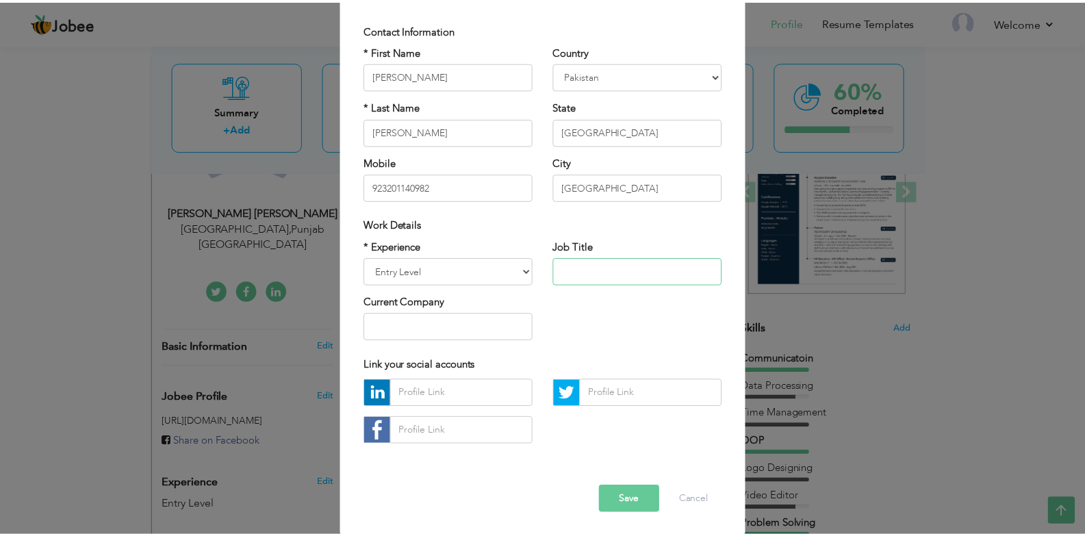
scroll to position [92, 0]
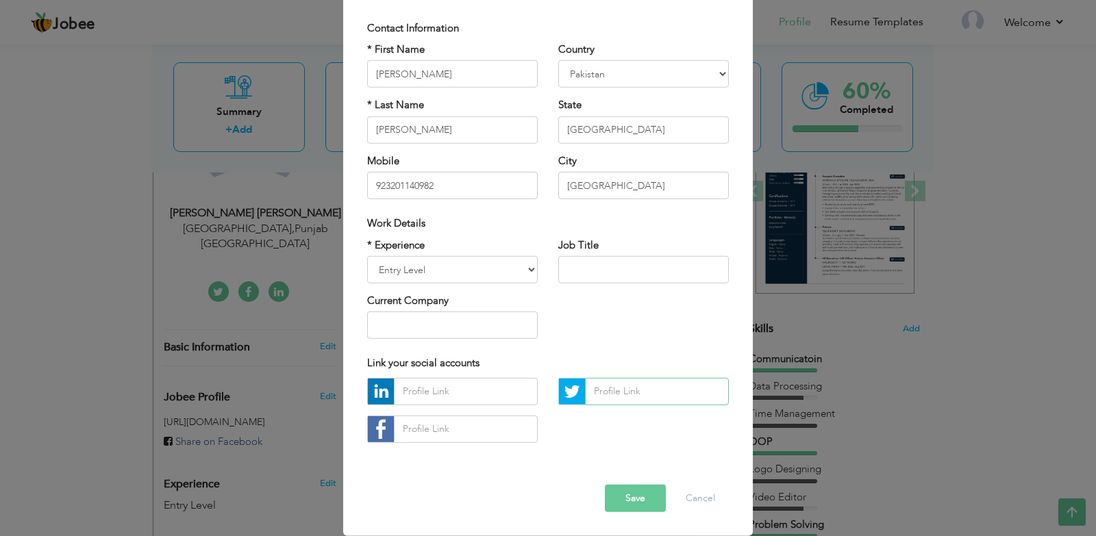
click at [626, 387] on input "text" at bounding box center [657, 391] width 144 height 27
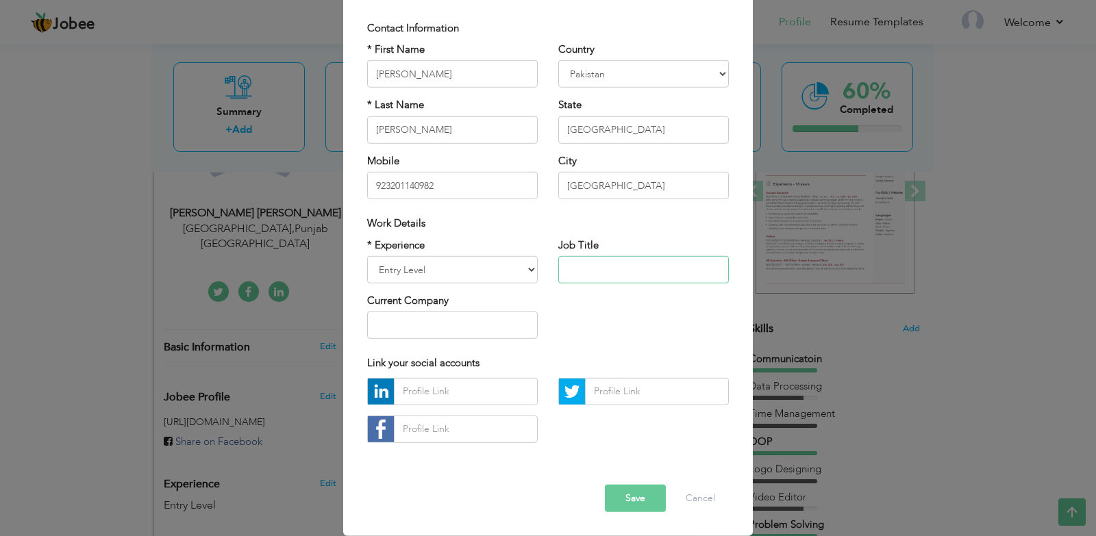
click at [606, 275] on input "text" at bounding box center [643, 269] width 170 height 27
click at [373, 185] on input "923201140982" at bounding box center [452, 185] width 170 height 27
type input "[PHONE_NUMBER]"
click at [628, 495] on button "Save" at bounding box center [635, 498] width 61 height 27
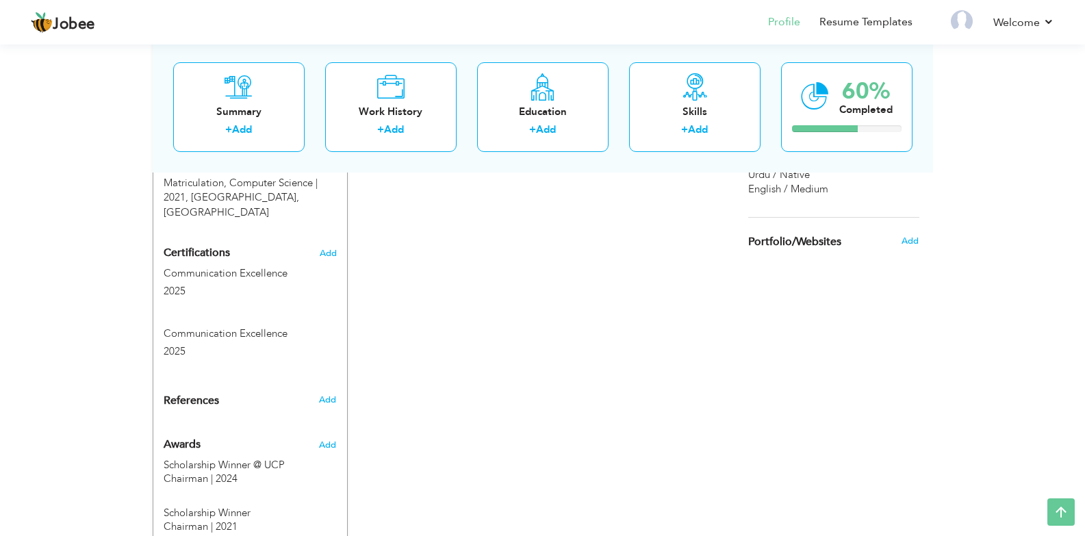
scroll to position [732, 0]
click at [335, 464] on span at bounding box center [337, 469] width 17 height 10
type input "Scholarship Winner @ UCP"
type input "Chairman"
type input "2024"
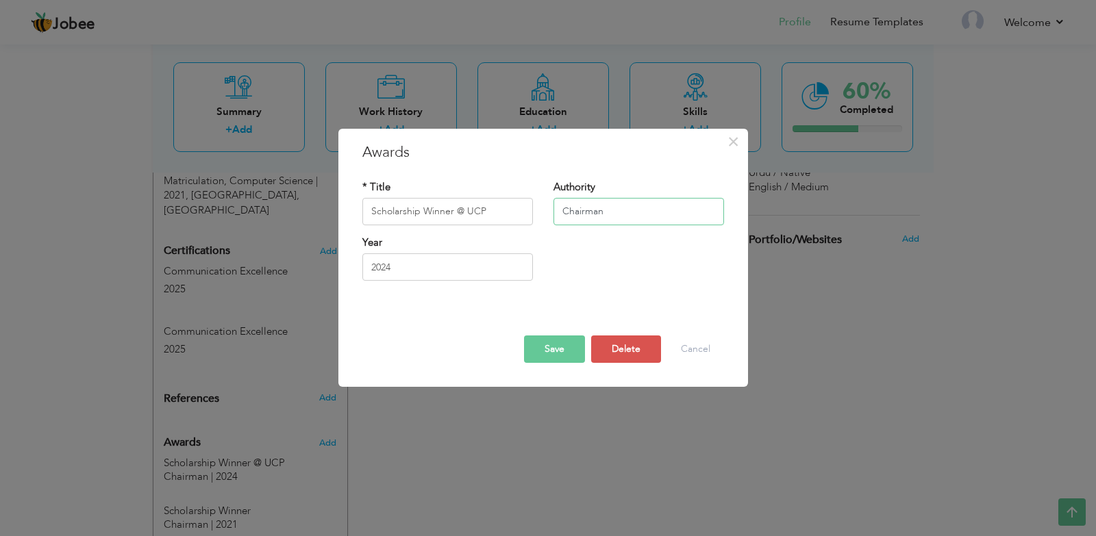
click at [554, 225] on div "Authority Chairman" at bounding box center [638, 207] width 191 height 55
click at [619, 216] on input "Chairman" at bounding box center [638, 211] width 170 height 27
click at [620, 217] on input "Chairman" at bounding box center [638, 211] width 170 height 27
click at [621, 217] on input "Chairman" at bounding box center [638, 211] width 170 height 27
type input "C"
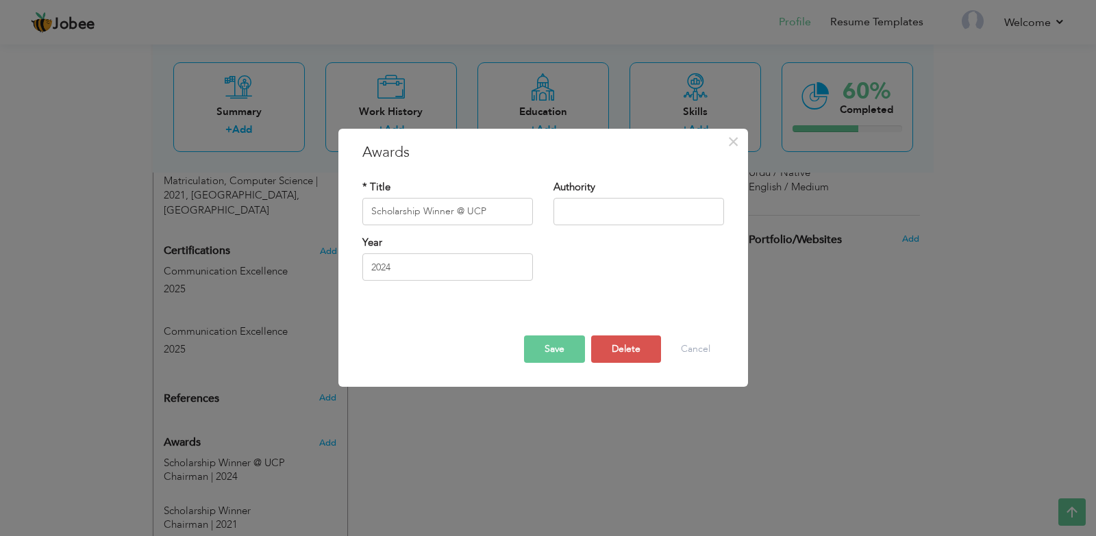
click at [552, 364] on div "Save Delete Cancel" at bounding box center [543, 337] width 382 height 72
click at [555, 333] on div at bounding box center [543, 324] width 382 height 24
click at [542, 345] on button "Save" at bounding box center [554, 349] width 61 height 27
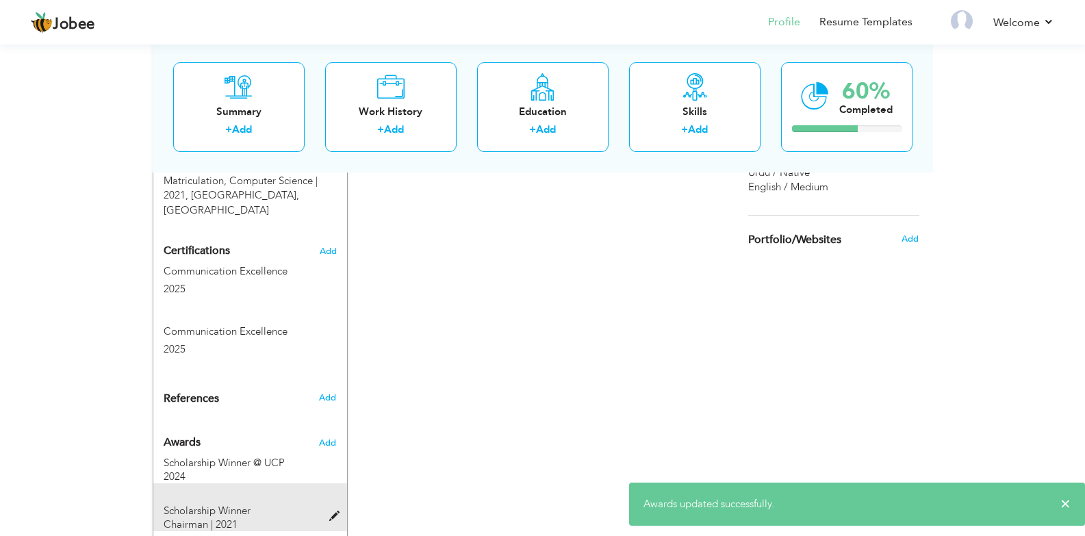
click at [333, 511] on span at bounding box center [337, 516] width 17 height 10
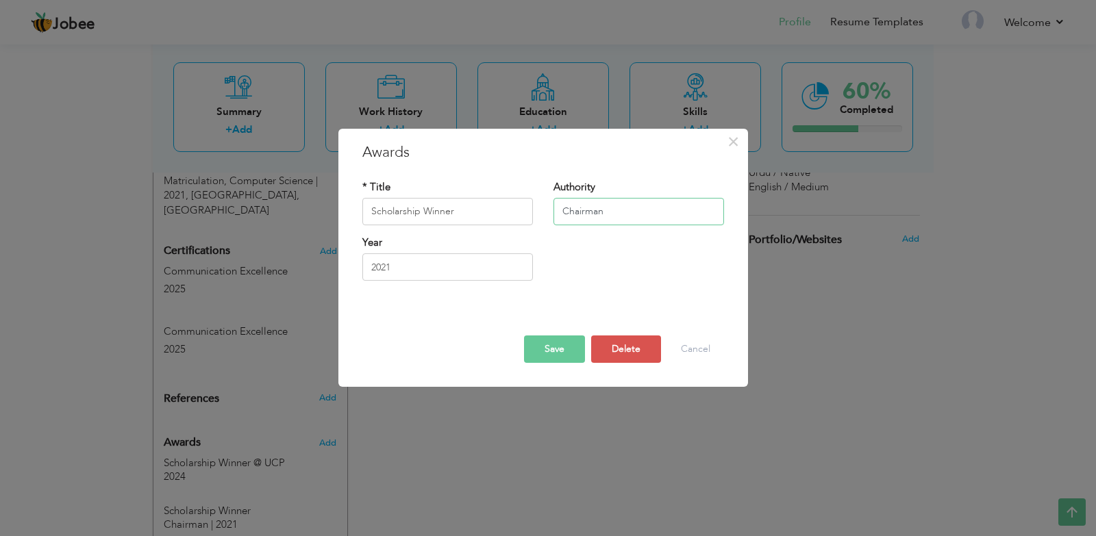
drag, startPoint x: 610, startPoint y: 214, endPoint x: 527, endPoint y: 218, distance: 83.0
click at [527, 218] on div "* Title Scholarship Winner Authority Chairman" at bounding box center [543, 207] width 382 height 55
click at [572, 368] on div "Save Delete Cancel" at bounding box center [543, 337] width 382 height 72
click at [574, 358] on button "Save" at bounding box center [554, 349] width 61 height 27
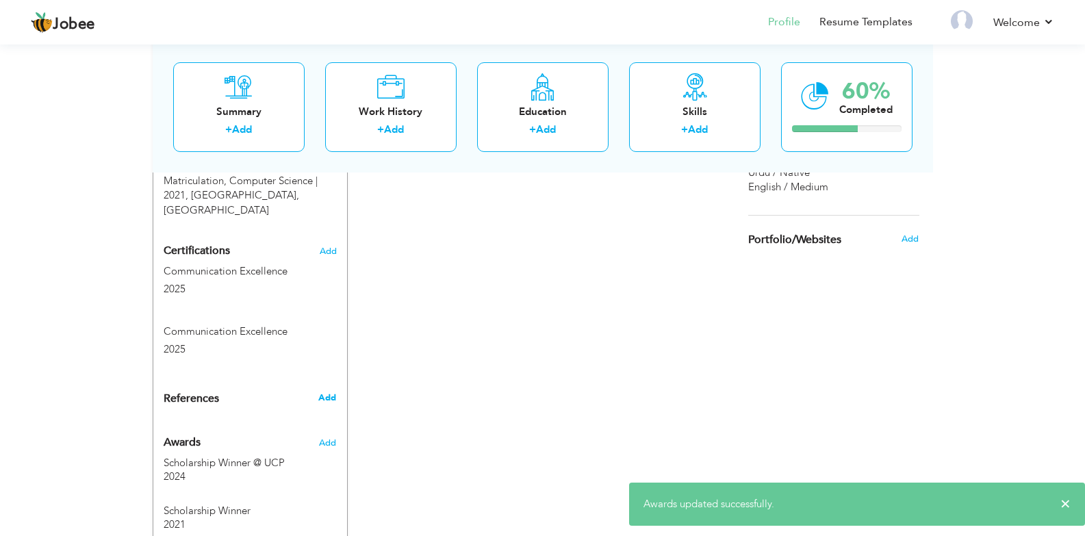
click at [319, 392] on span "Add" at bounding box center [327, 398] width 18 height 12
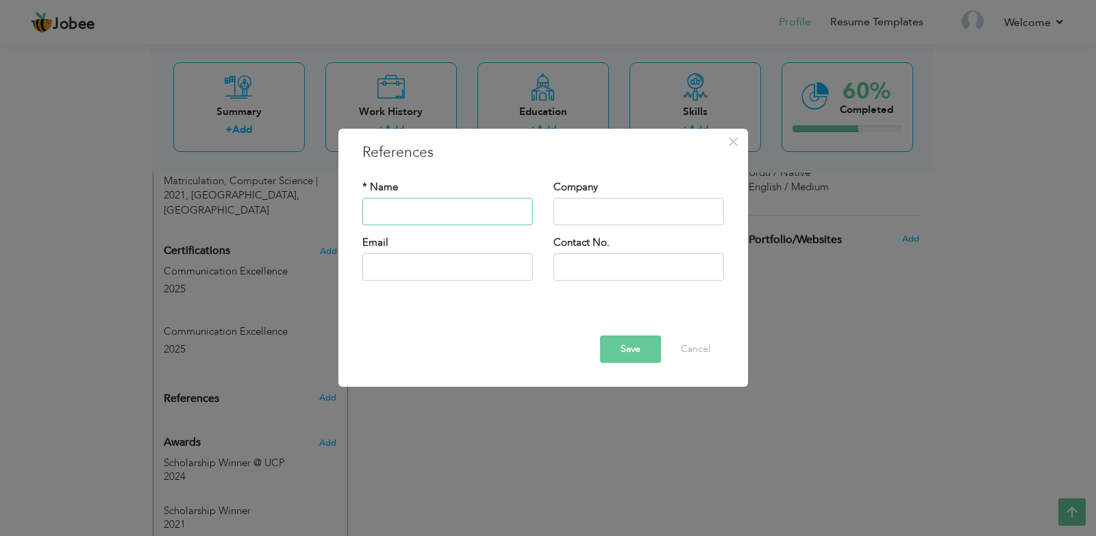
click at [453, 202] on input "text" at bounding box center [447, 211] width 170 height 27
click at [711, 349] on button "Cancel" at bounding box center [695, 349] width 57 height 27
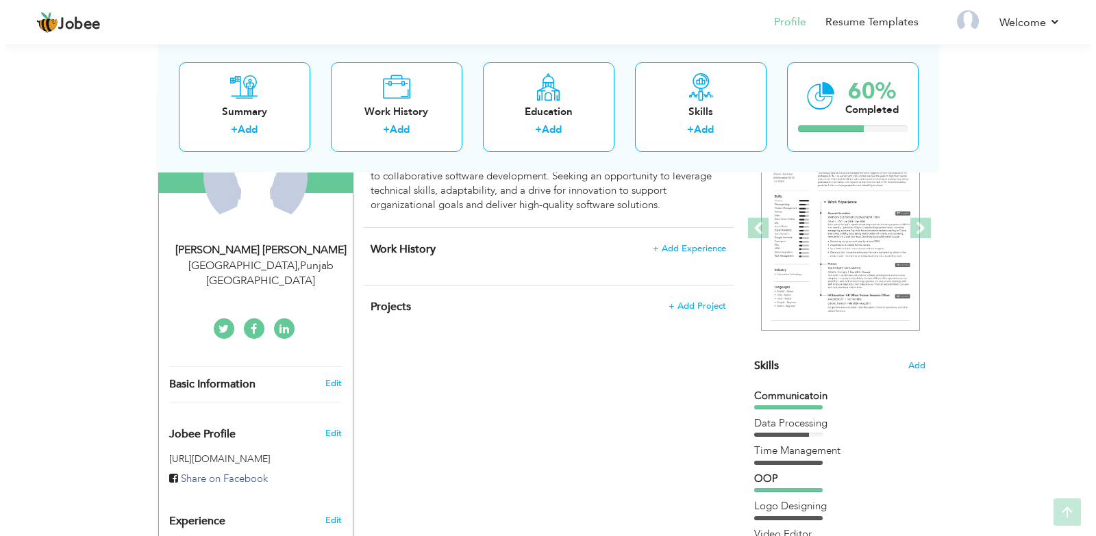
scroll to position [184, 0]
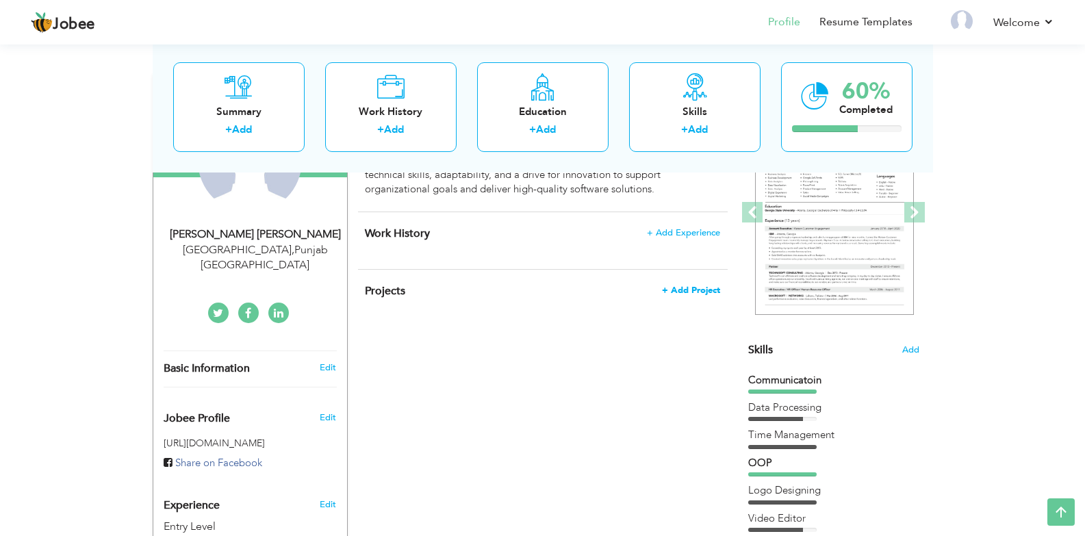
click at [713, 292] on span "+ Add Project" at bounding box center [691, 291] width 58 height 10
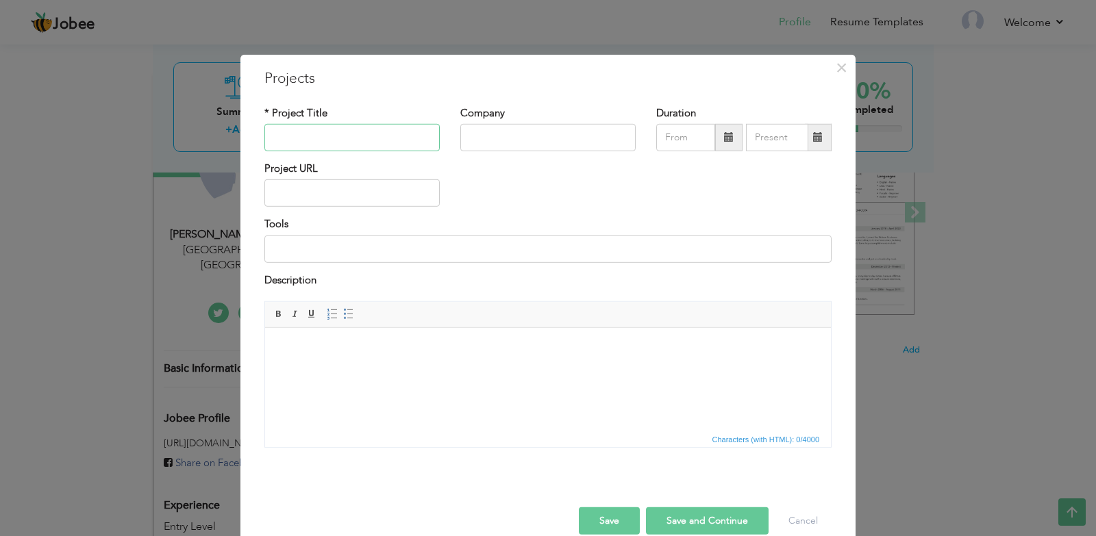
click at [312, 136] on input "text" at bounding box center [351, 137] width 175 height 27
type input "O"
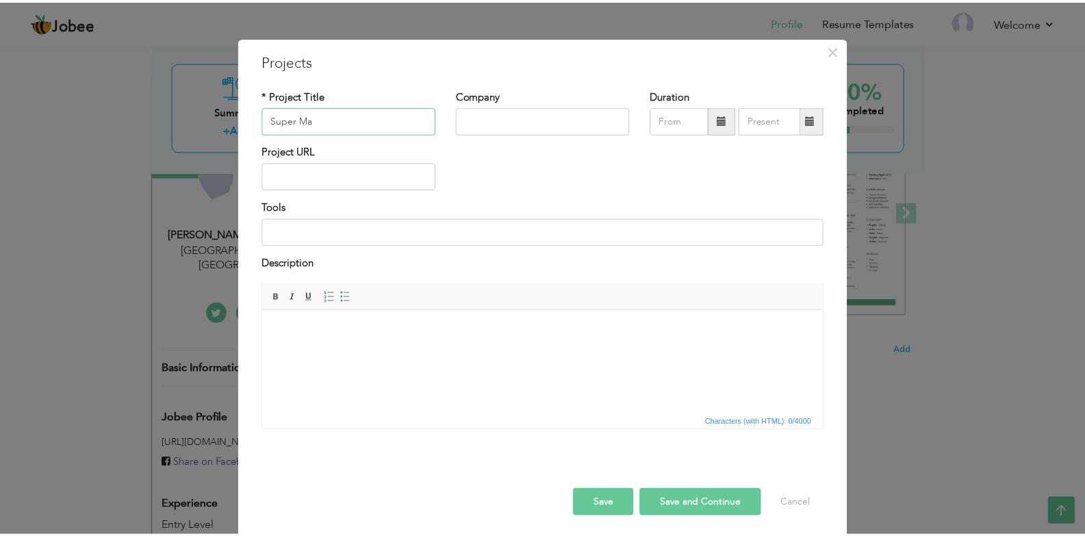
scroll to position [23, 0]
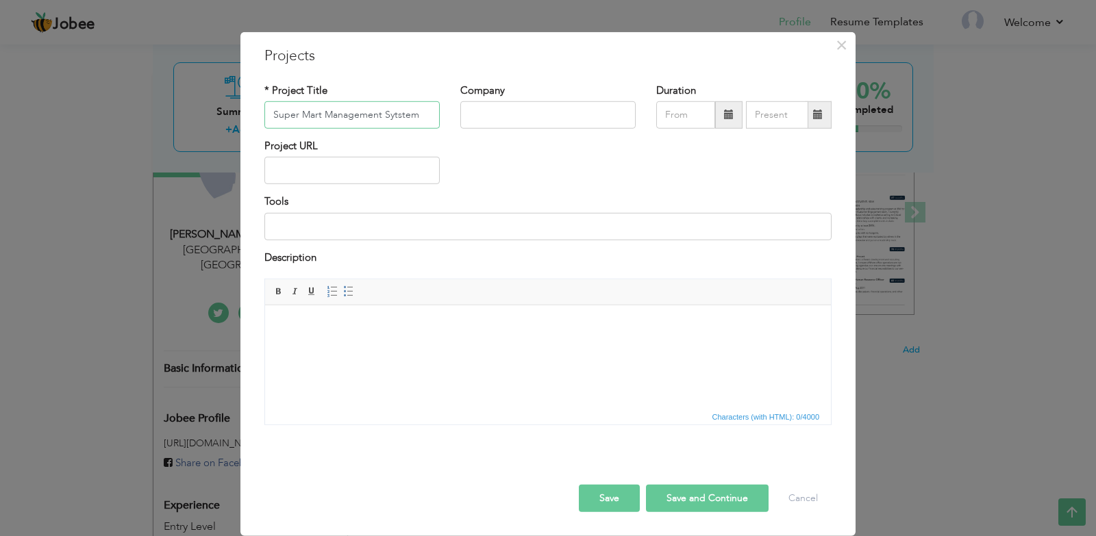
type input "Super Mart Management Sytstem"
click at [705, 110] on input "08/2025" at bounding box center [685, 114] width 59 height 27
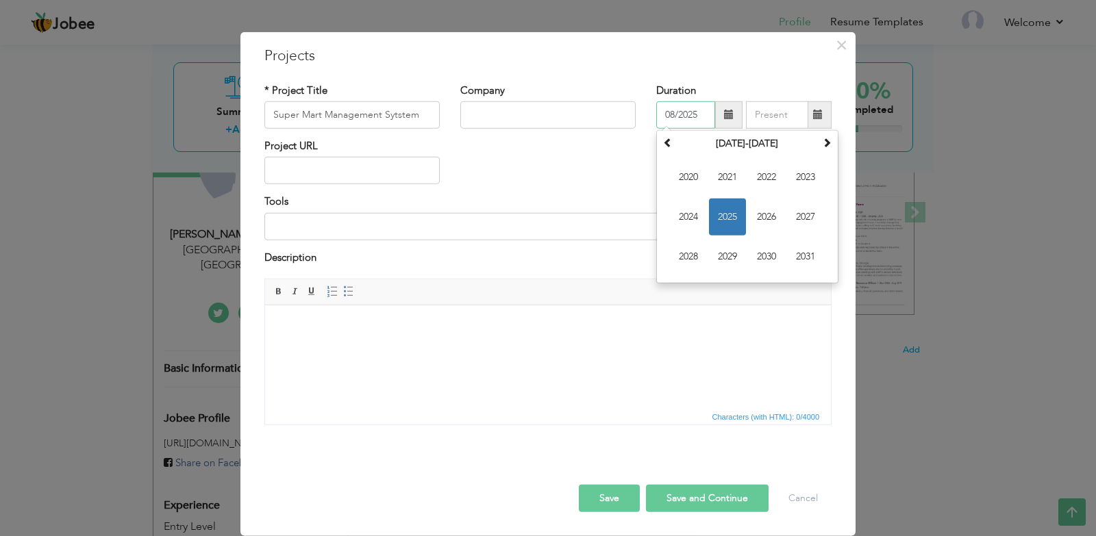
click at [722, 214] on span "2025" at bounding box center [727, 217] width 37 height 37
click at [726, 216] on span "Jun" at bounding box center [727, 217] width 37 height 37
type input "06/2025"
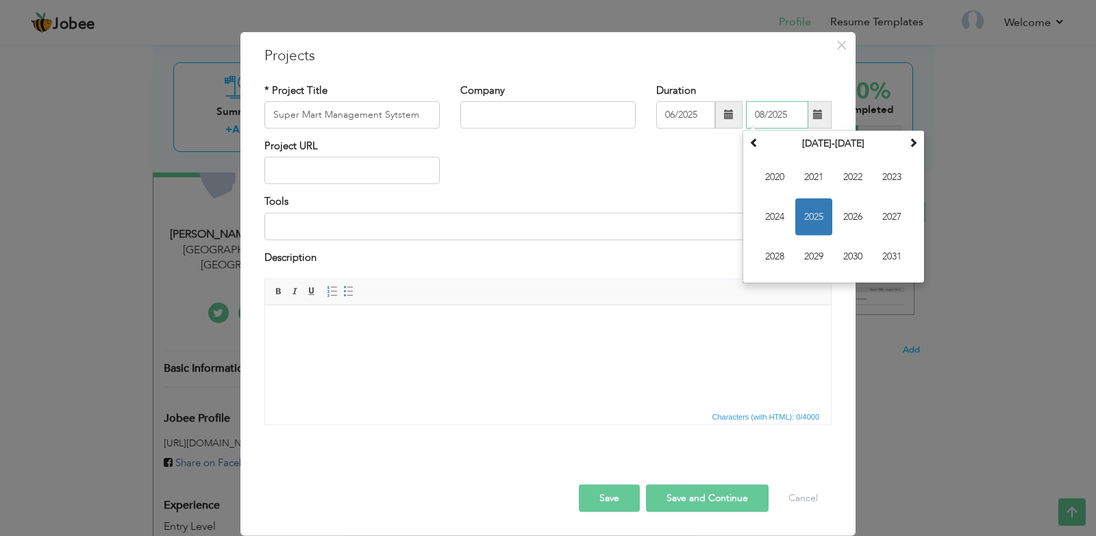
click at [781, 125] on input "08/2025" at bounding box center [777, 114] width 62 height 27
click at [809, 221] on span "2025" at bounding box center [813, 217] width 37 height 37
click at [0, 0] on span "Jun" at bounding box center [0, 0] width 0 height 0
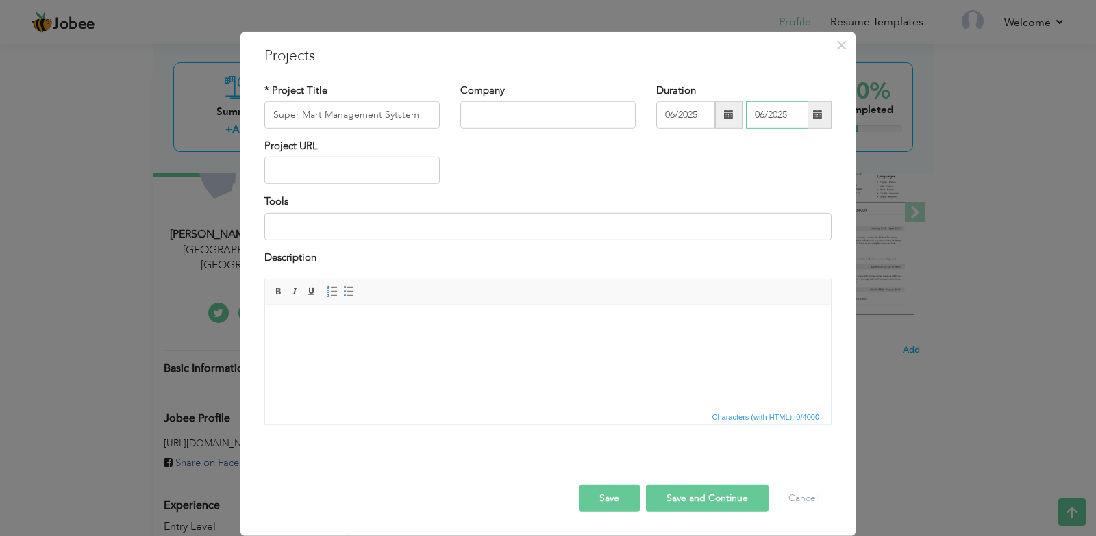
click at [781, 121] on input "06/2025" at bounding box center [777, 114] width 62 height 27
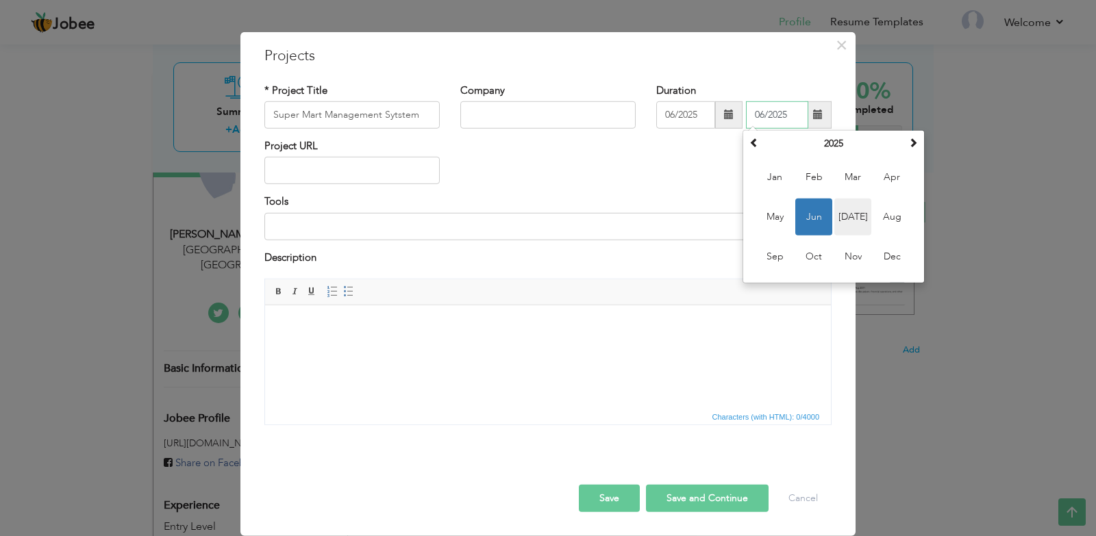
click at [855, 219] on span "[DATE]" at bounding box center [852, 217] width 37 height 37
type input "07/2025"
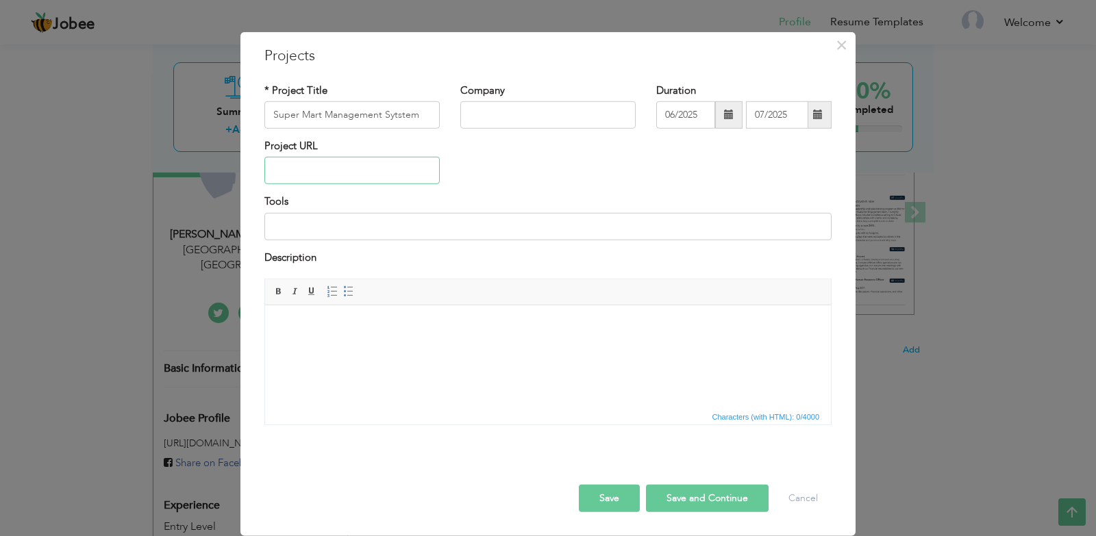
click at [313, 169] on input "text" at bounding box center [351, 170] width 175 height 27
click at [314, 222] on input at bounding box center [547, 226] width 567 height 27
type input "O"
type input "Visual Studio - 2021"
click at [381, 347] on html at bounding box center [548, 326] width 566 height 42
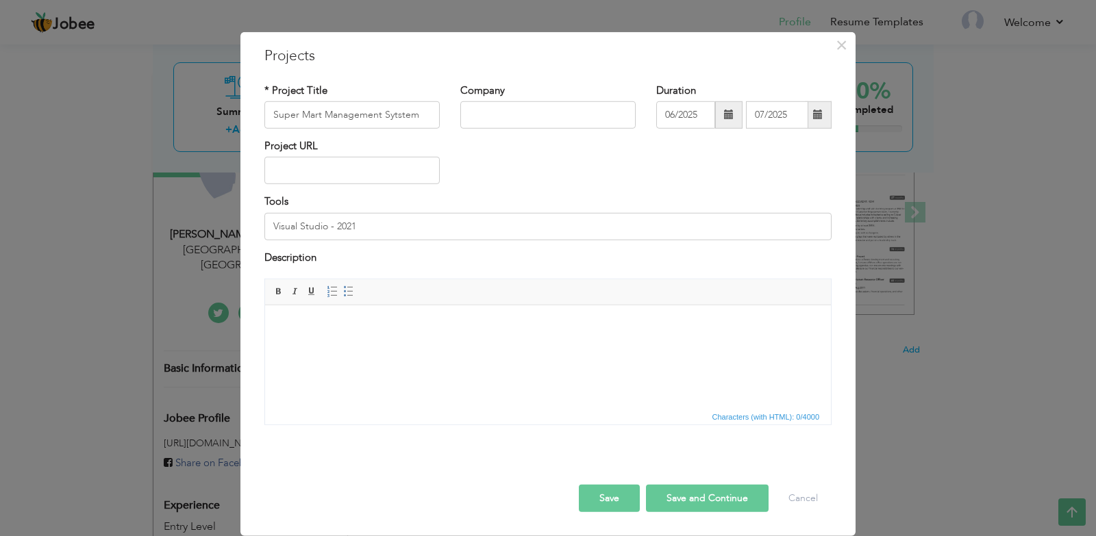
click at [381, 347] on html at bounding box center [548, 326] width 566 height 42
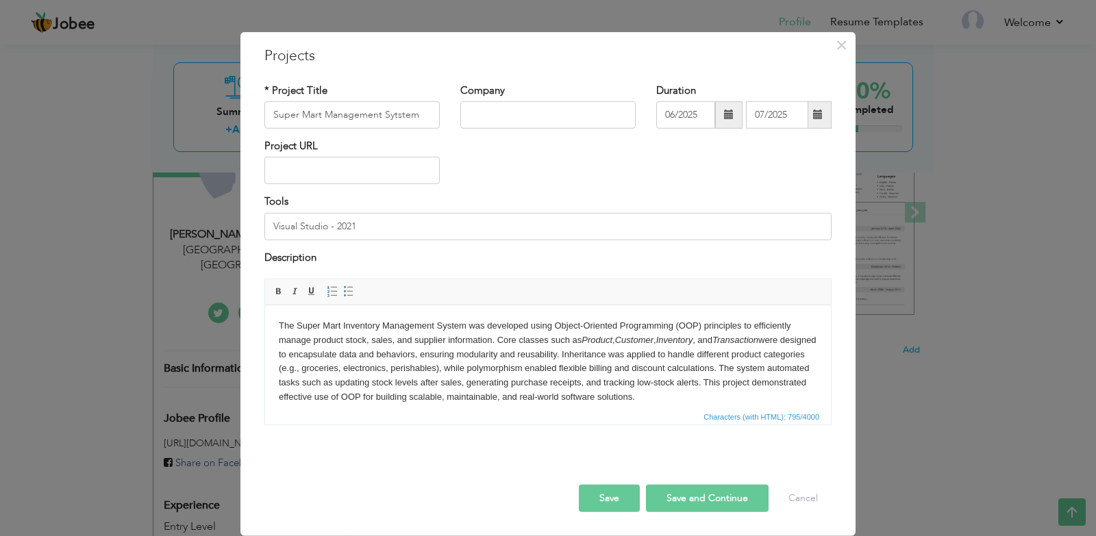
drag, startPoint x: 296, startPoint y: 331, endPoint x: 486, endPoint y: 326, distance: 190.4
click at [296, 331] on body "The Super Mart Inventory Management System was developed using Object-Oriented …" at bounding box center [548, 362] width 538 height 86
click at [607, 494] on button "Save" at bounding box center [609, 498] width 61 height 27
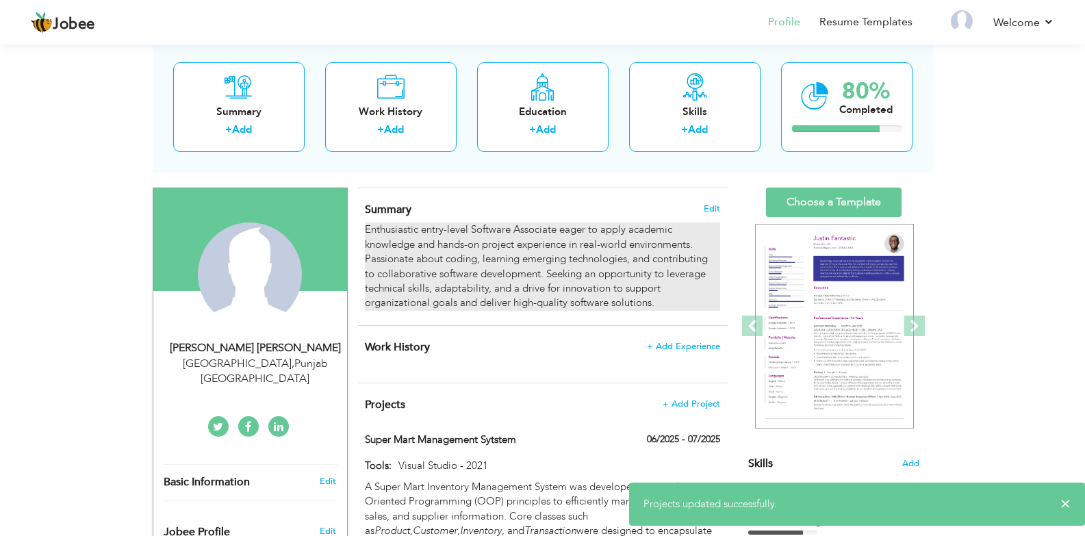
scroll to position [0, 0]
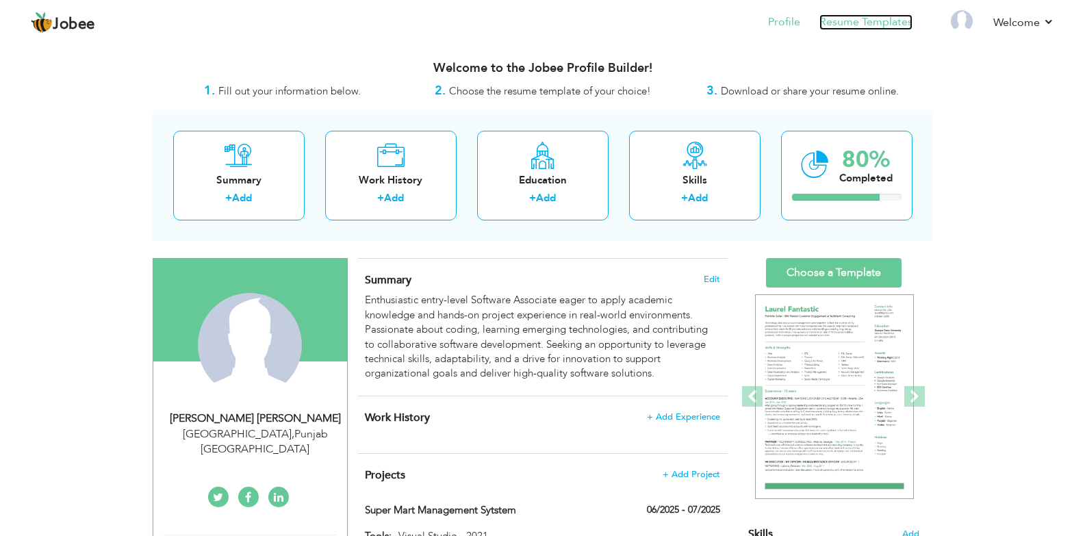
click at [865, 23] on link "Resume Templates" at bounding box center [866, 22] width 93 height 16
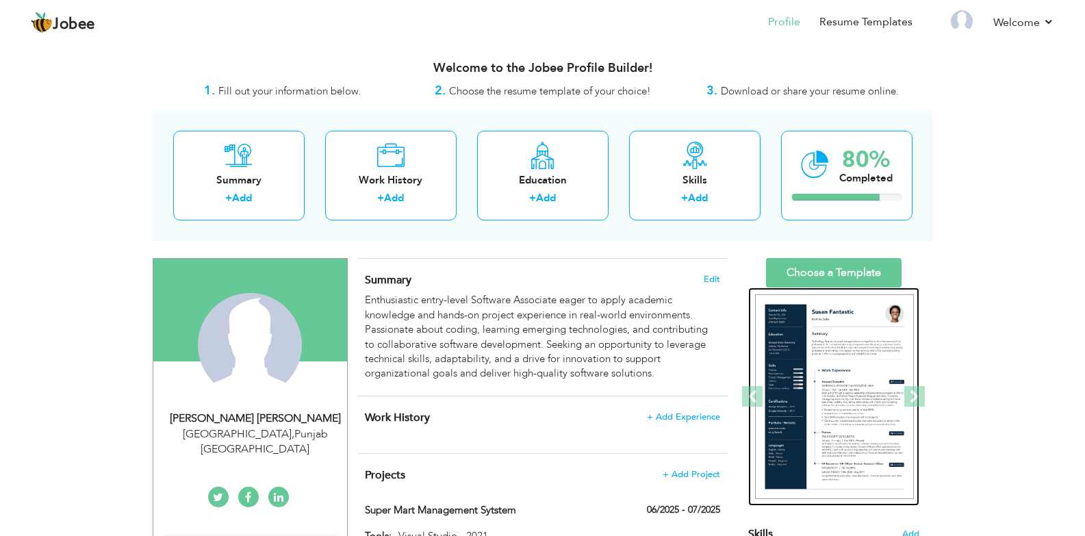
click at [852, 411] on img at bounding box center [834, 396] width 159 height 205
click at [852, 414] on div at bounding box center [926, 397] width 2136 height 219
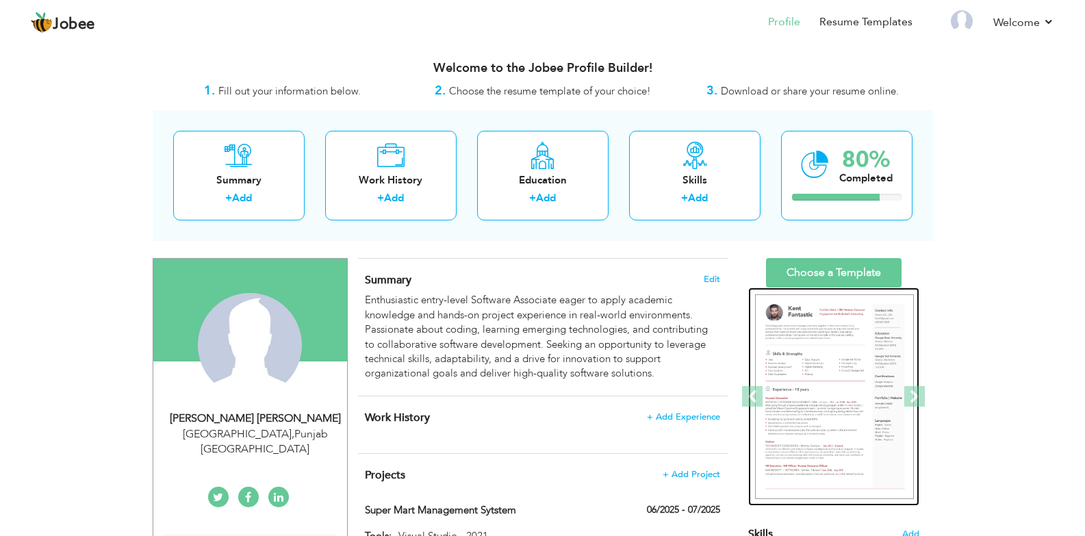
click at [852, 414] on img at bounding box center [834, 396] width 159 height 205
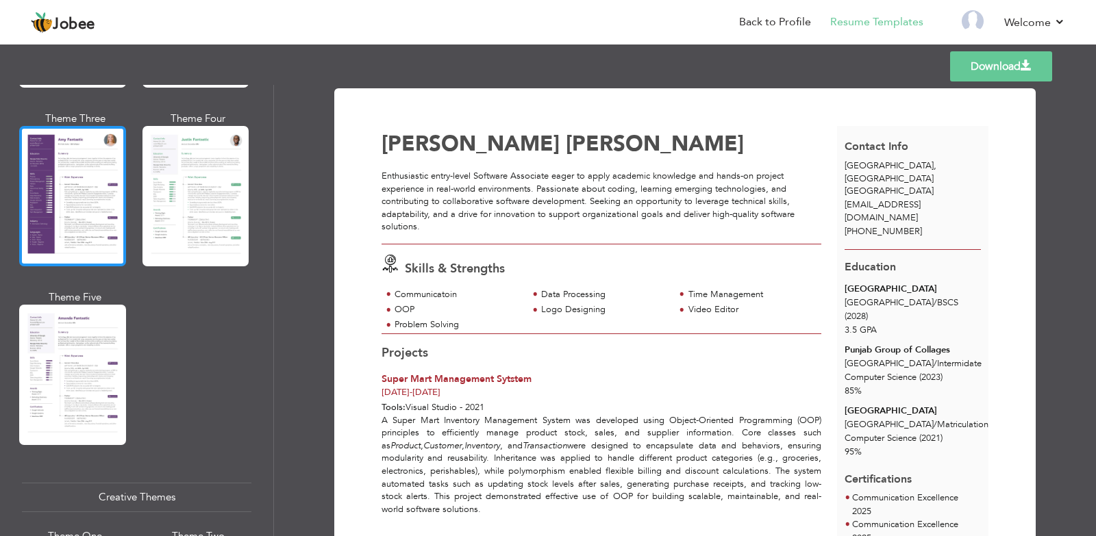
scroll to position [1096, 0]
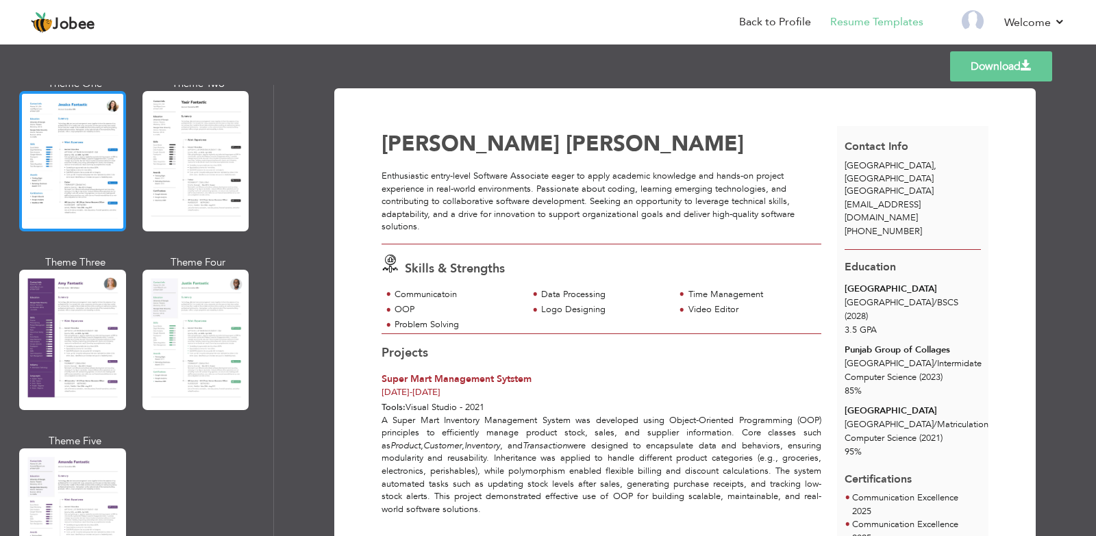
click at [87, 164] on div at bounding box center [72, 161] width 107 height 140
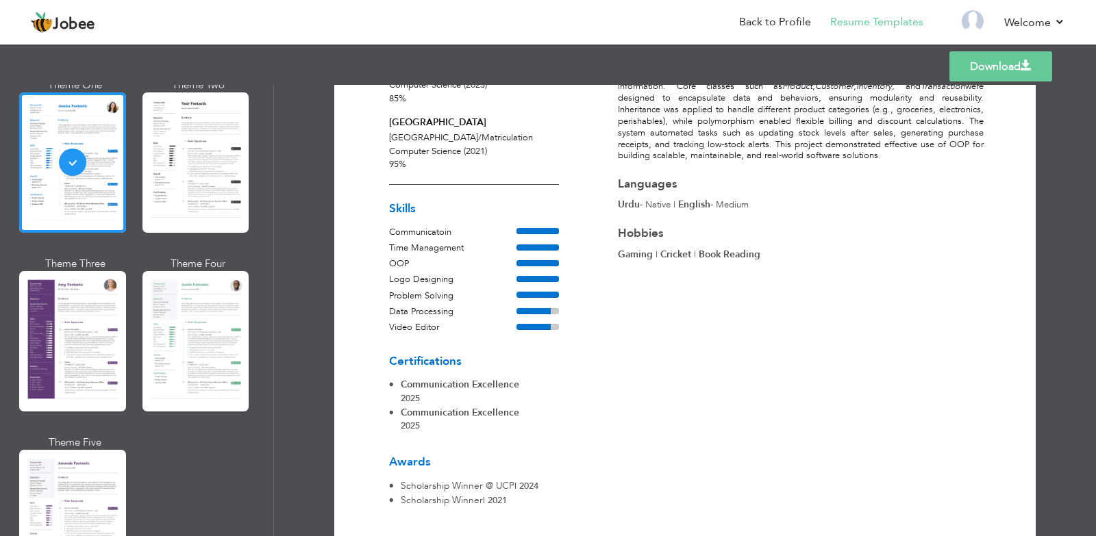
scroll to position [329, 0]
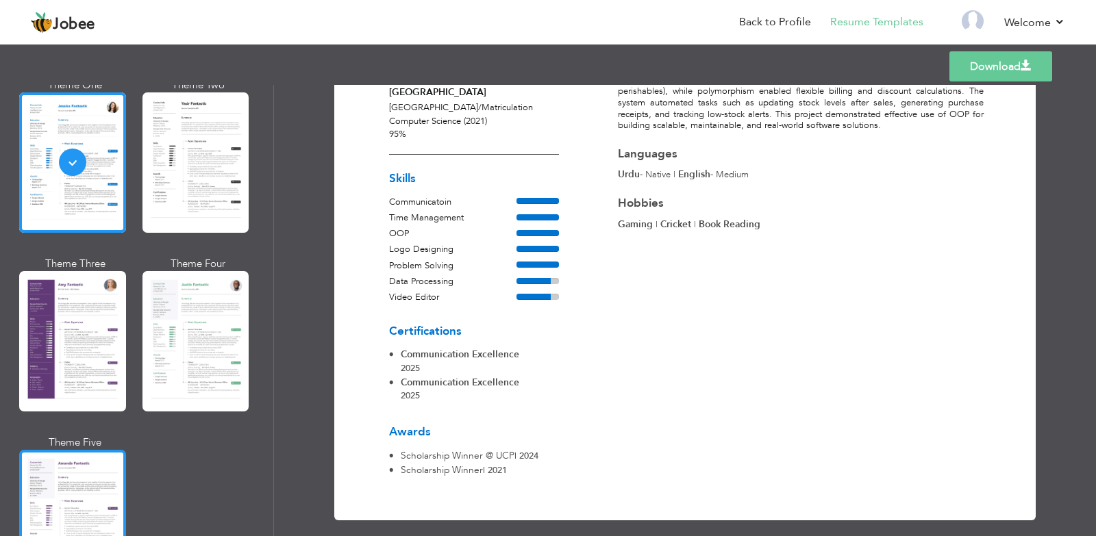
click at [64, 477] on div at bounding box center [72, 520] width 107 height 140
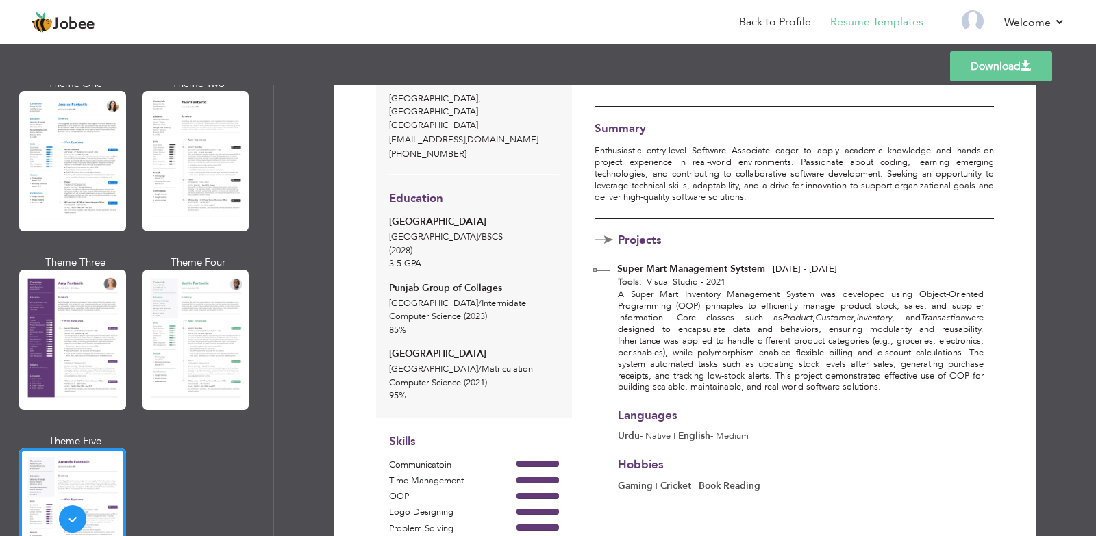
scroll to position [329, 0]
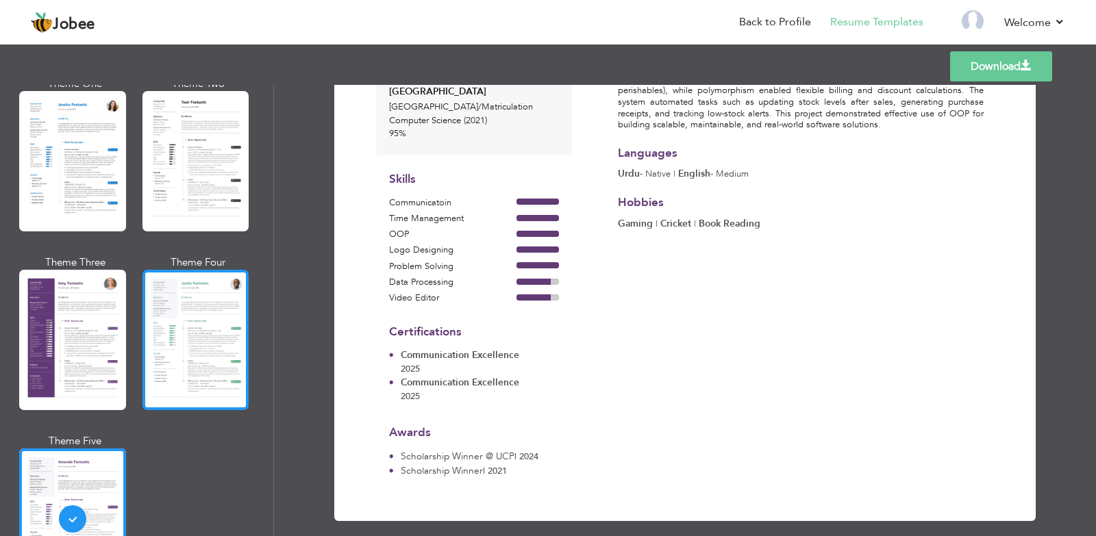
click at [181, 326] on div at bounding box center [195, 340] width 107 height 140
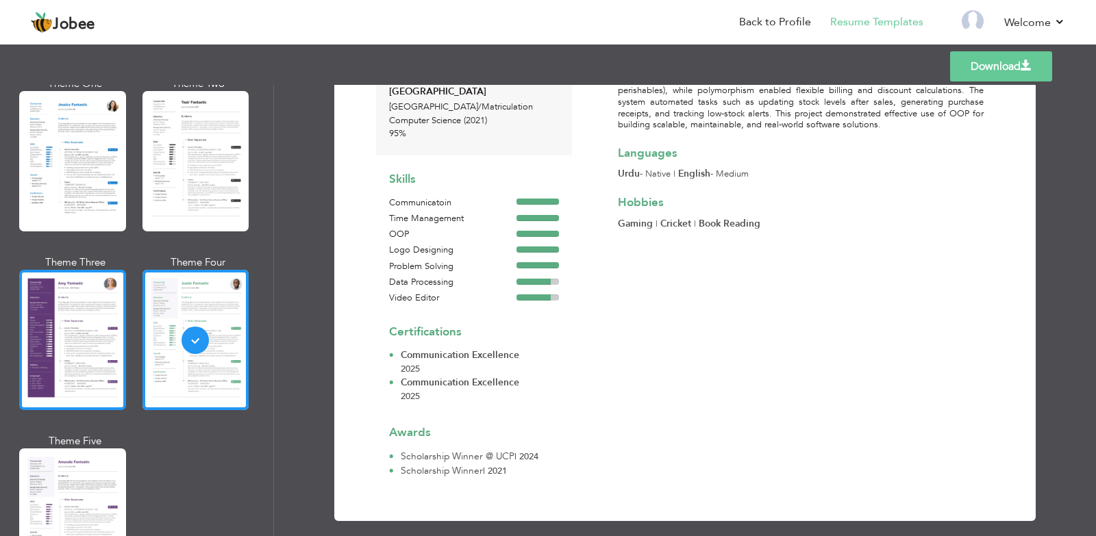
click at [68, 314] on div at bounding box center [72, 340] width 107 height 140
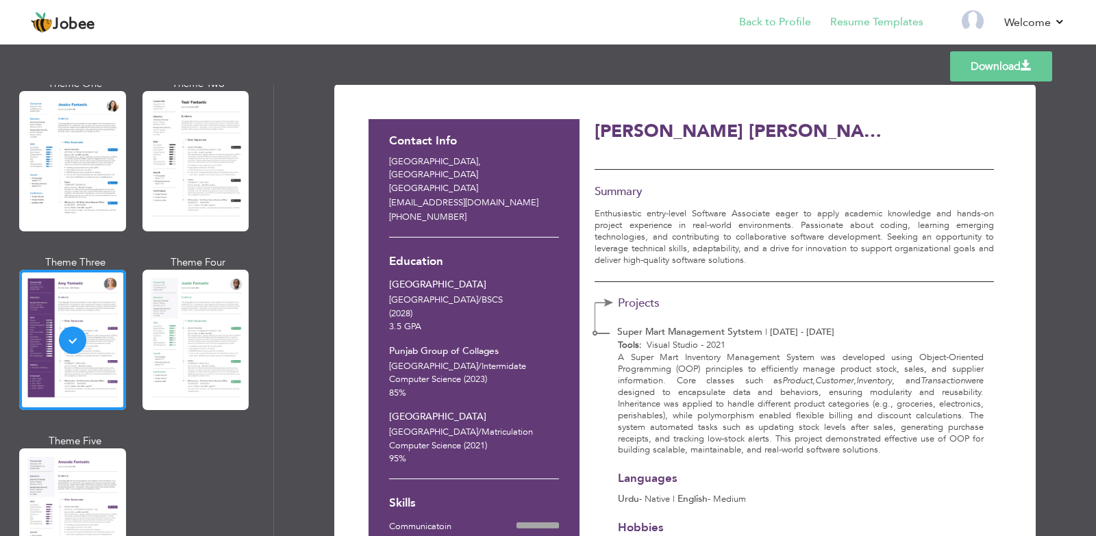
scroll to position [0, 0]
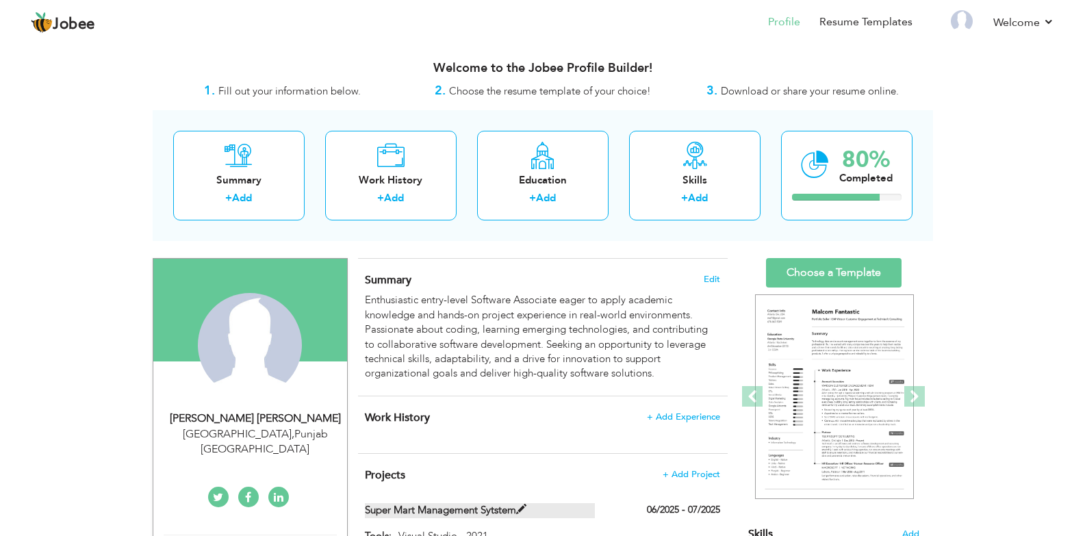
click at [465, 517] on label "Super Mart Management Sytstem" at bounding box center [480, 510] width 230 height 14
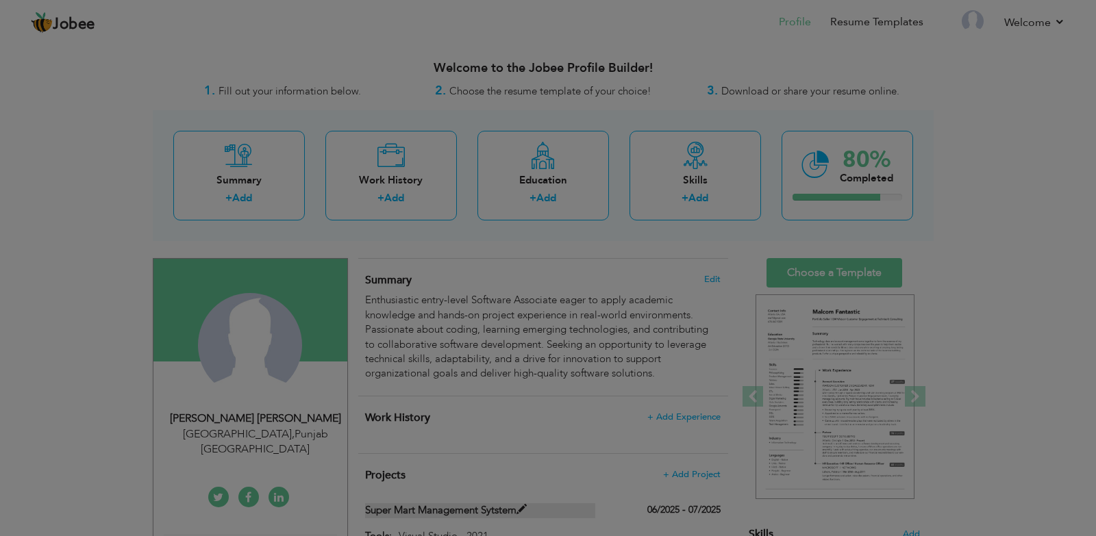
type input "Super Mart Management Sytstem"
type input "Visual Studio - 2021"
type input "06/2025"
type input "07/2025"
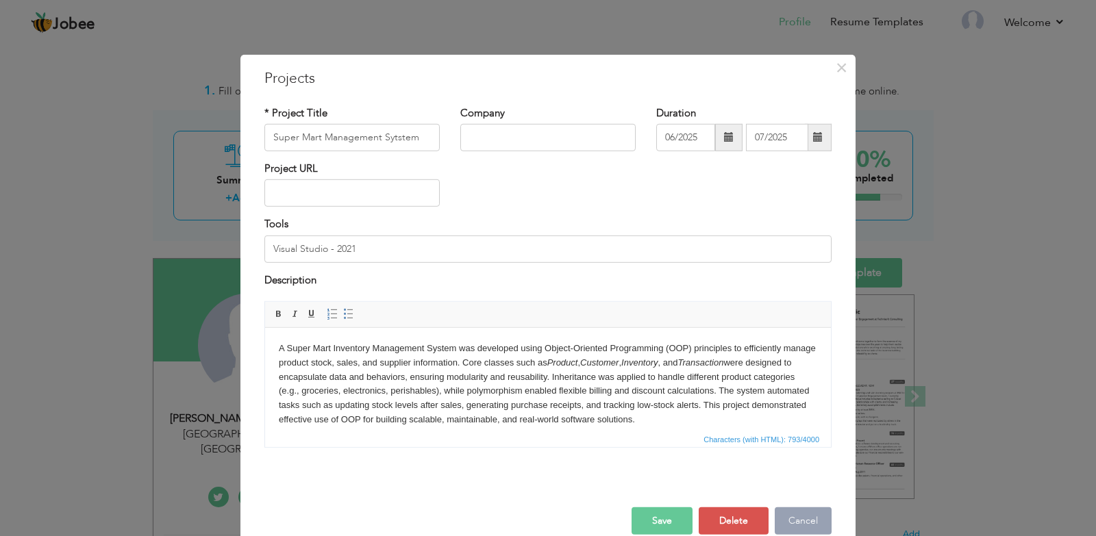
click at [807, 528] on button "Cancel" at bounding box center [802, 520] width 57 height 27
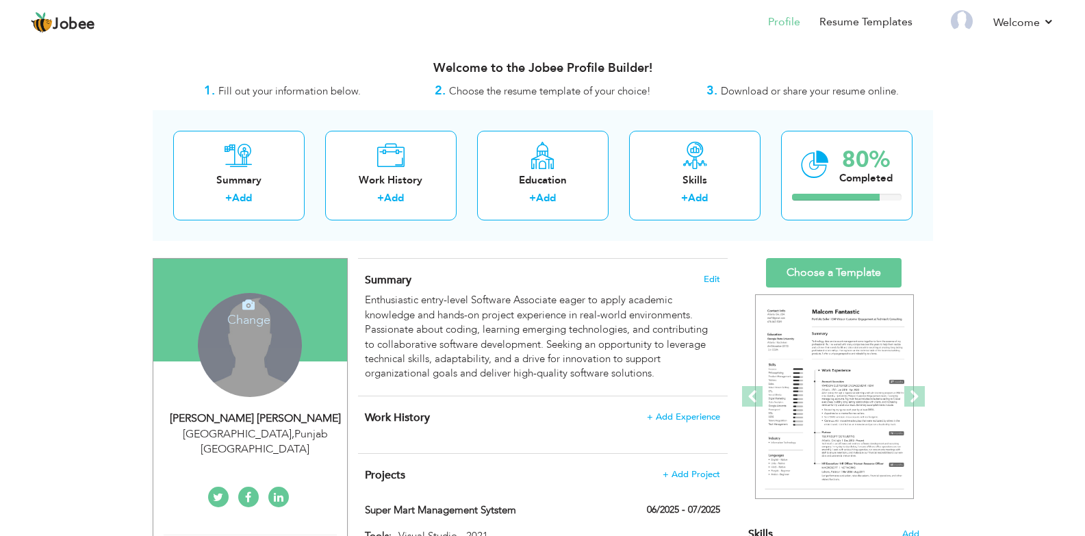
click at [251, 356] on div "Change Remove" at bounding box center [250, 345] width 104 height 104
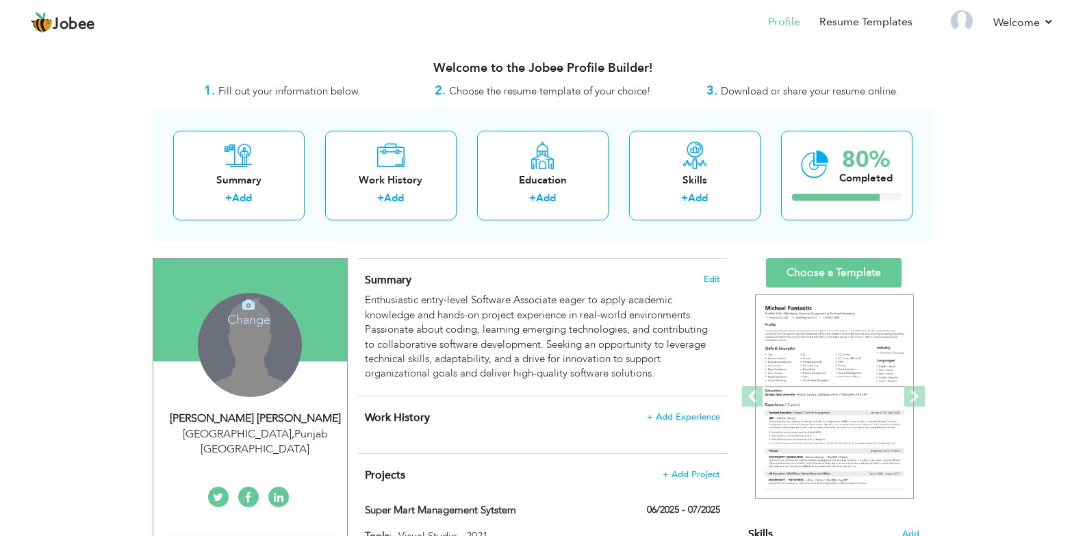
click at [253, 319] on h4 "Change" at bounding box center [249, 310] width 98 height 33
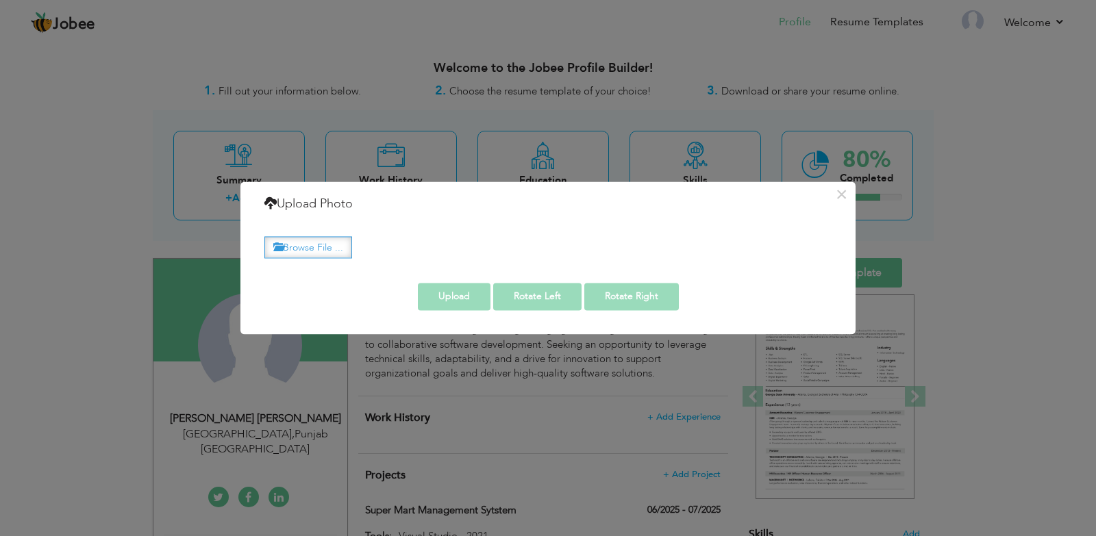
click at [342, 252] on label "Browse File ..." at bounding box center [308, 247] width 88 height 21
click at [0, 0] on input "Browse File ..." at bounding box center [0, 0] width 0 height 0
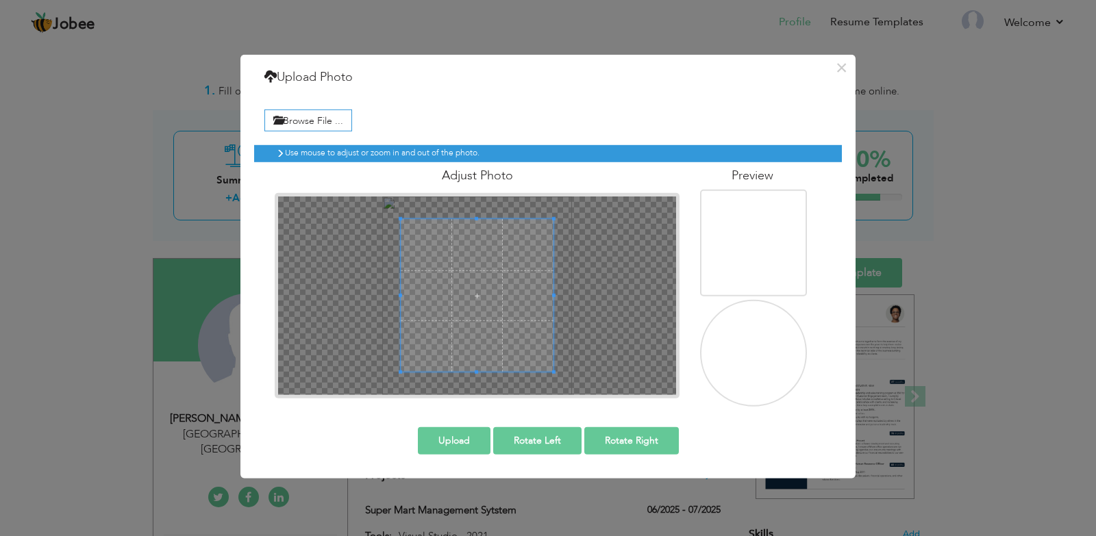
click at [453, 278] on span at bounding box center [477, 295] width 152 height 152
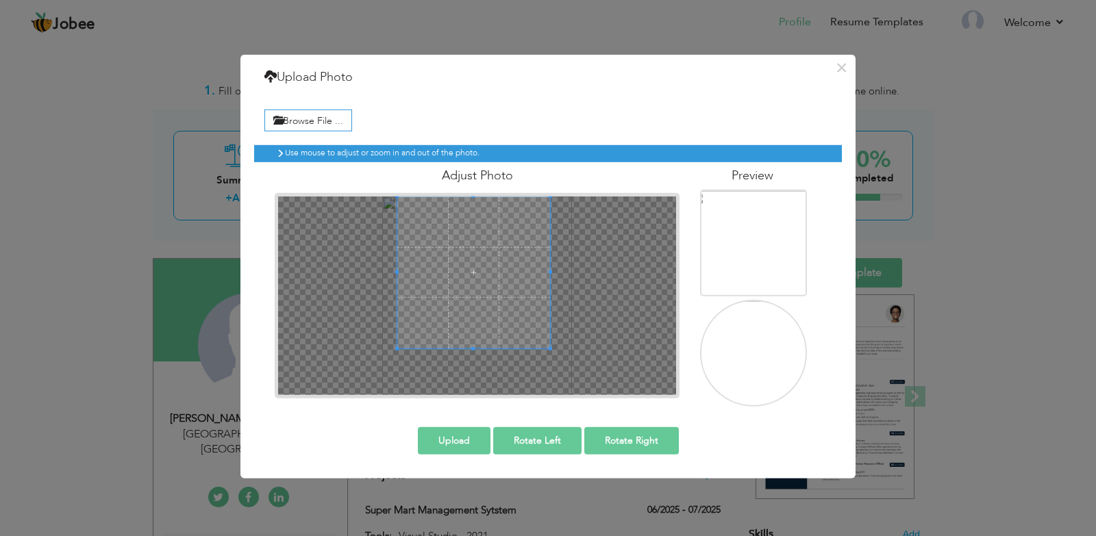
click at [451, 231] on span at bounding box center [473, 272] width 152 height 152
click at [552, 354] on span at bounding box center [549, 352] width 3 height 3
click at [553, 357] on div at bounding box center [477, 295] width 398 height 199
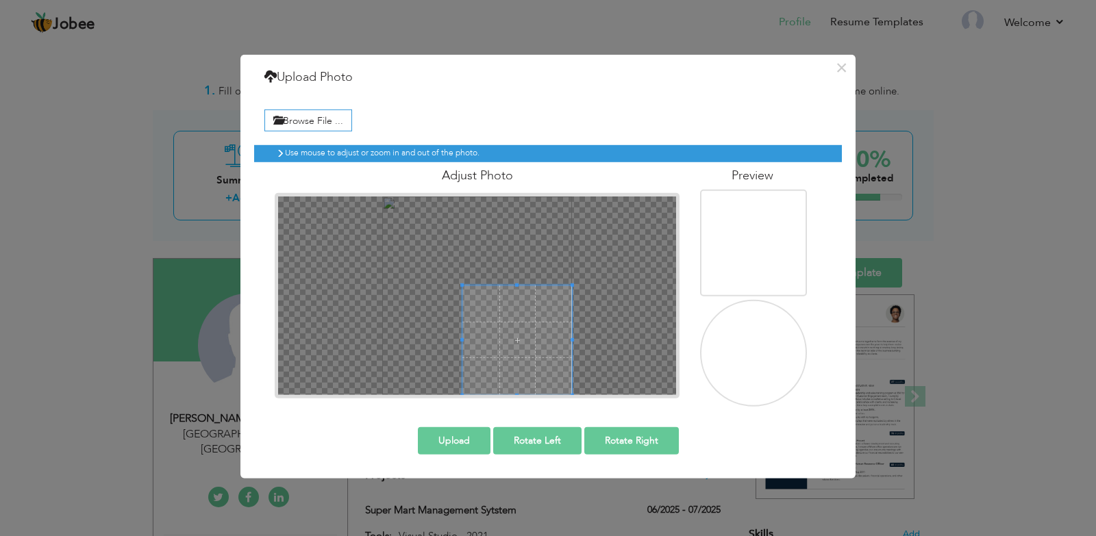
click at [561, 377] on div at bounding box center [477, 295] width 398 height 199
click at [561, 374] on span at bounding box center [517, 340] width 110 height 110
click at [461, 280] on span at bounding box center [461, 281] width 3 height 3
click at [460, 280] on span at bounding box center [461, 281] width 3 height 3
click at [438, 258] on div at bounding box center [477, 295] width 398 height 199
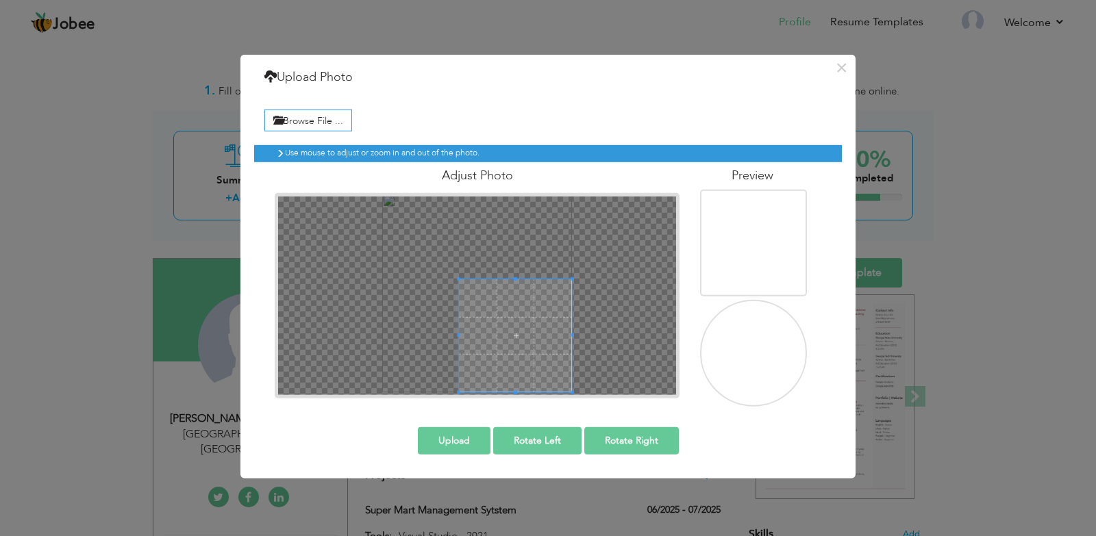
click at [408, 239] on div at bounding box center [477, 295] width 398 height 199
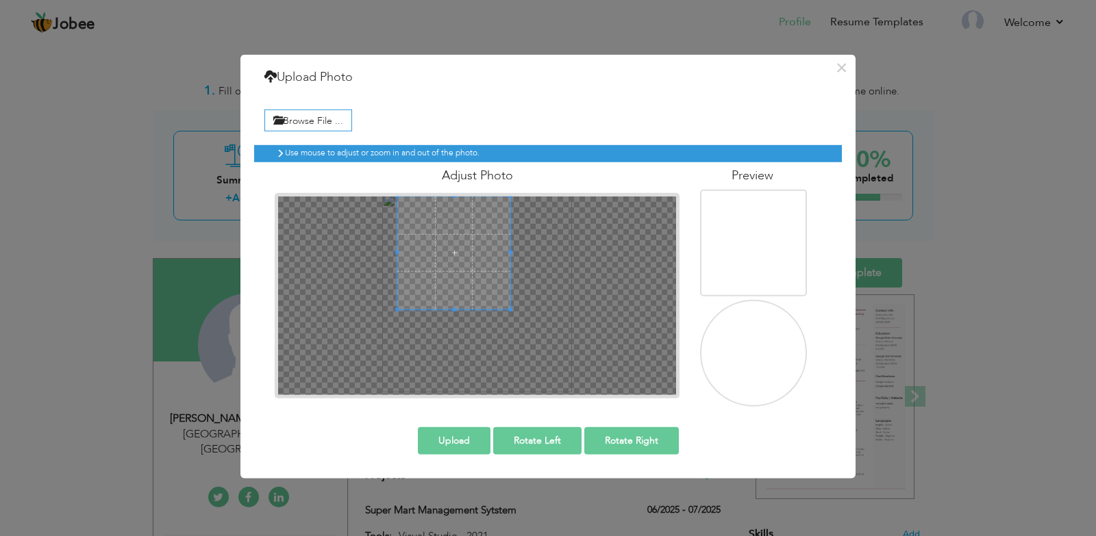
click at [450, 246] on span at bounding box center [453, 252] width 113 height 113
click at [512, 311] on span at bounding box center [510, 308] width 3 height 3
click at [523, 324] on div at bounding box center [477, 295] width 398 height 199
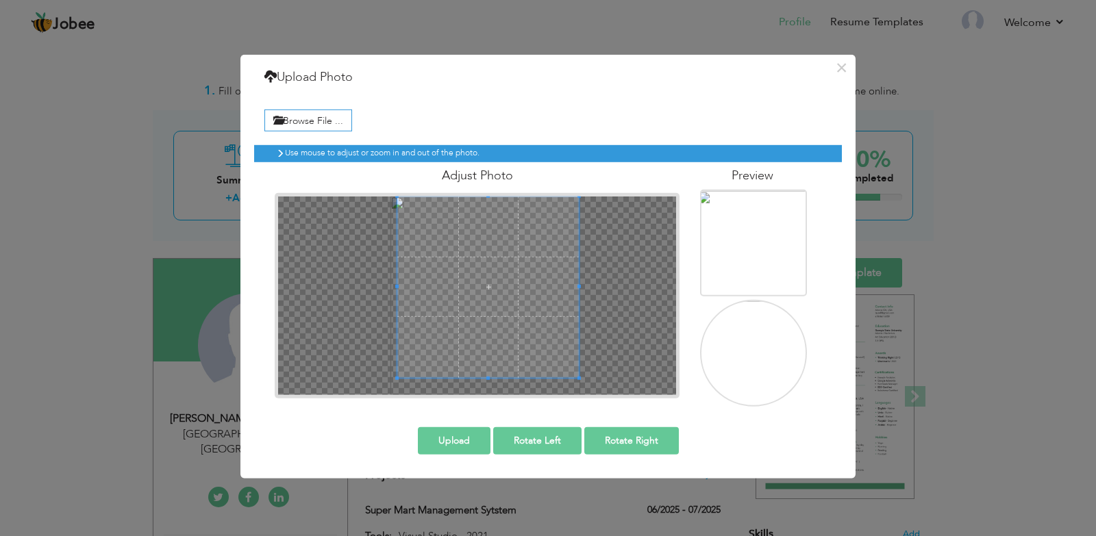
click at [581, 401] on div "Use mouse to adjust or zoom in and out of the photo. Adjust Photo" at bounding box center [547, 270] width 587 height 272
click at [523, 295] on span at bounding box center [488, 287] width 183 height 183
click at [523, 302] on span at bounding box center [488, 292] width 183 height 183
click at [524, 296] on span at bounding box center [488, 287] width 183 height 183
click at [477, 312] on span at bounding box center [482, 288] width 183 height 183
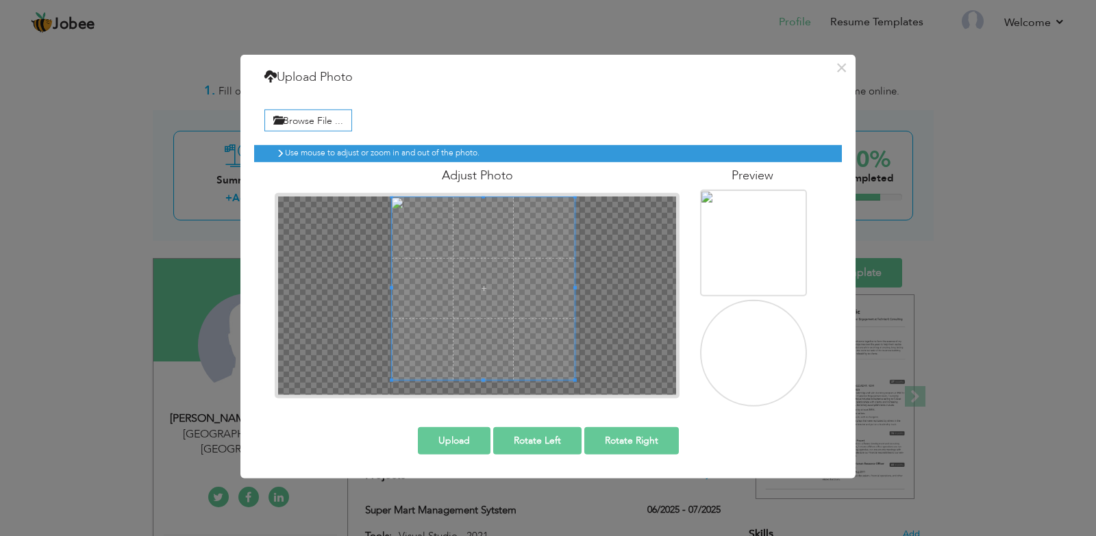
click at [506, 314] on span at bounding box center [483, 288] width 183 height 183
click at [507, 299] on span at bounding box center [483, 287] width 183 height 183
click at [627, 430] on button "Rotate Right" at bounding box center [631, 440] width 94 height 27
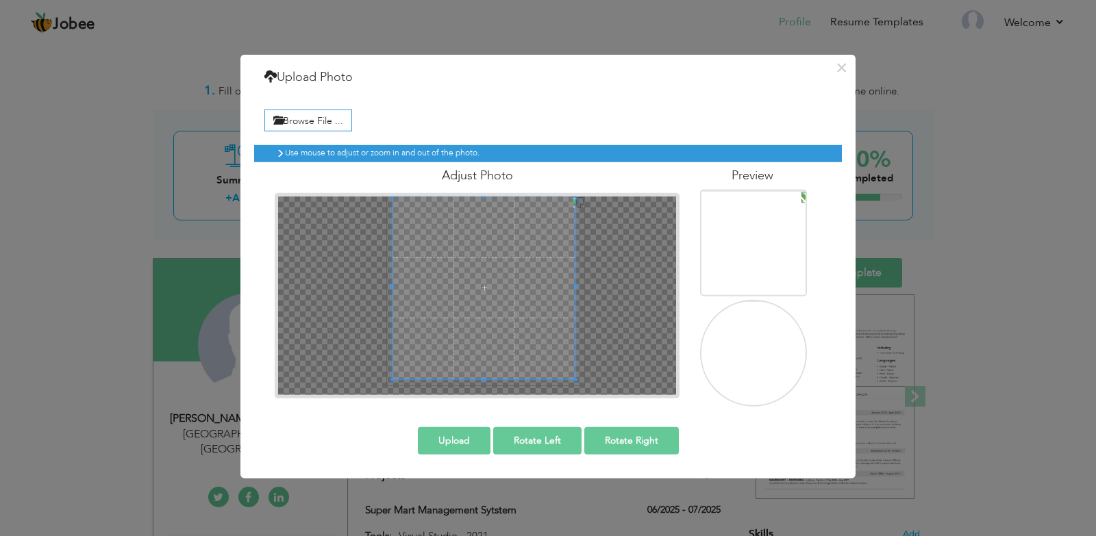
click at [627, 431] on button "Rotate Right" at bounding box center [631, 440] width 94 height 27
click at [629, 431] on button "Rotate Right" at bounding box center [631, 440] width 94 height 27
click at [581, 394] on div at bounding box center [477, 295] width 398 height 199
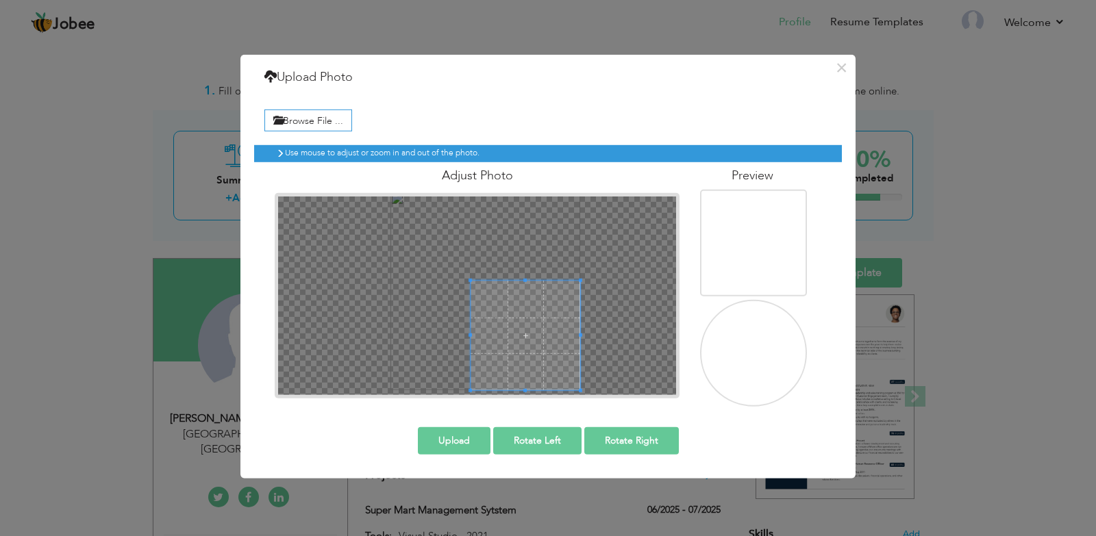
click at [459, 269] on div at bounding box center [477, 295] width 398 height 199
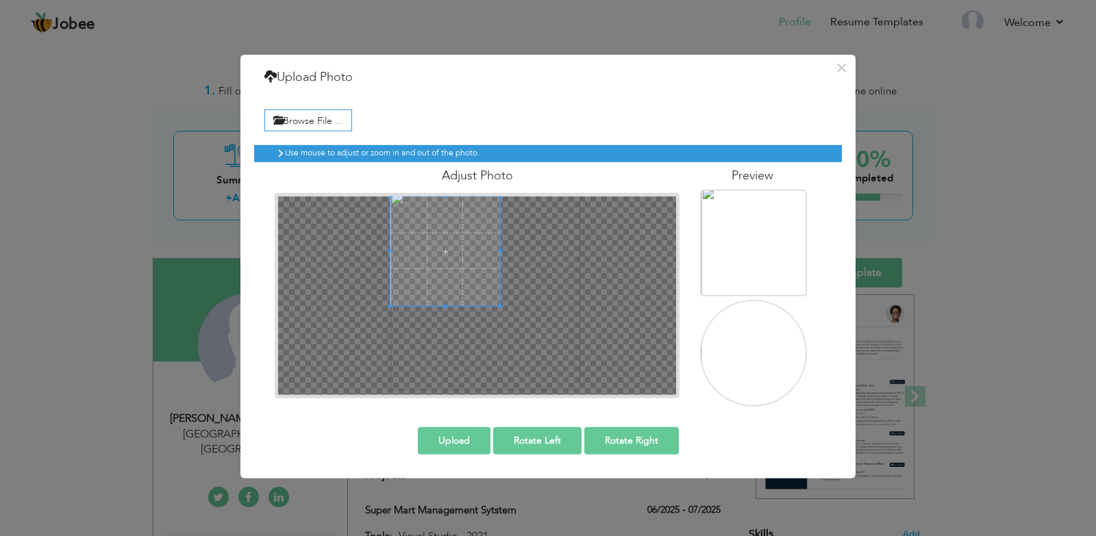
click at [419, 239] on span at bounding box center [445, 251] width 110 height 110
click at [501, 305] on span at bounding box center [499, 305] width 3 height 3
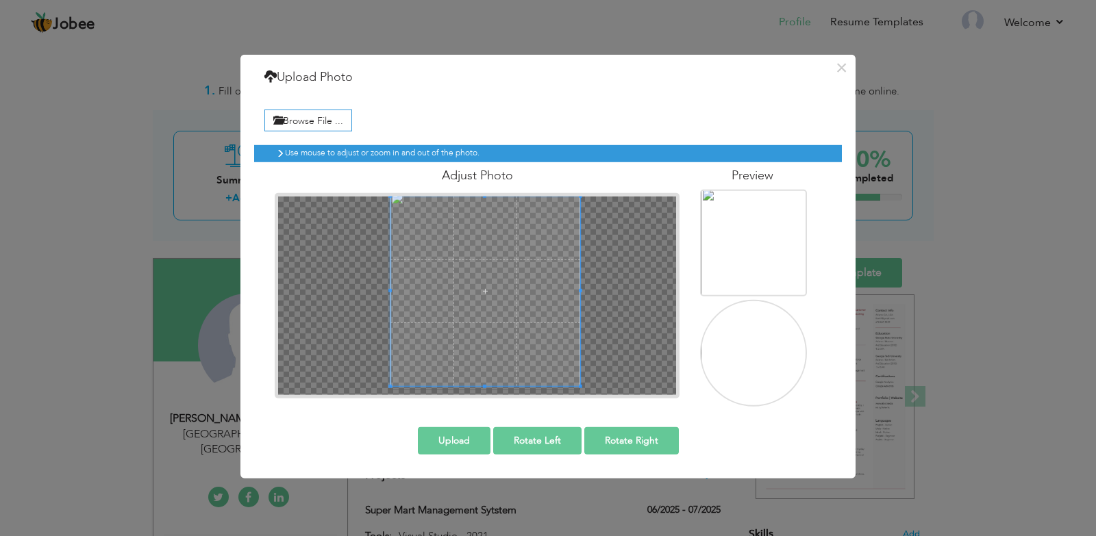
click at [582, 414] on div "Browse File ... Preview" at bounding box center [547, 254] width 587 height 324
click at [524, 249] on span at bounding box center [485, 291] width 190 height 190
click at [453, 286] on span at bounding box center [485, 291] width 190 height 190
click at [453, 451] on button "Upload" at bounding box center [454, 440] width 73 height 27
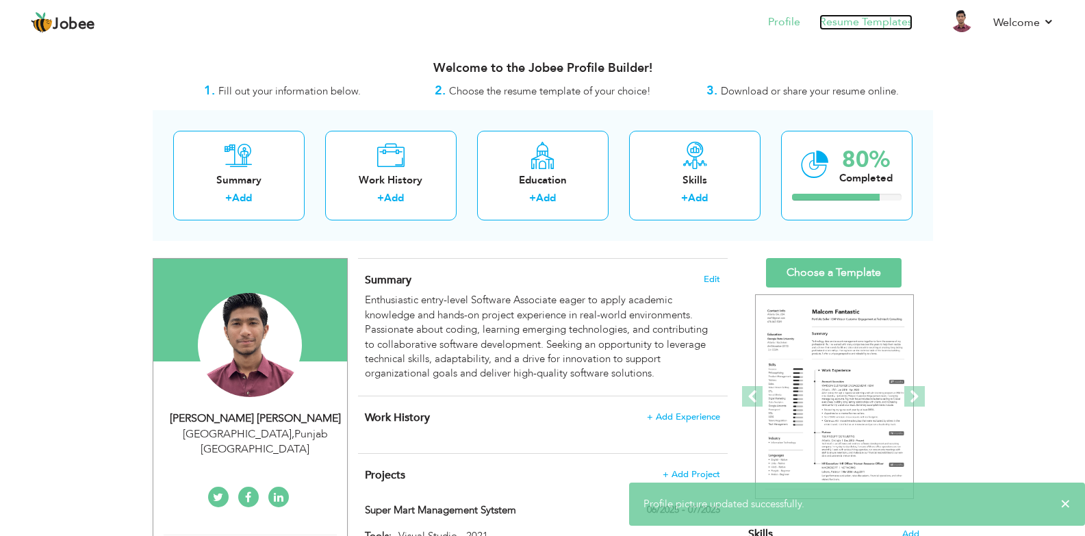
click at [848, 23] on link "Resume Templates" at bounding box center [866, 22] width 93 height 16
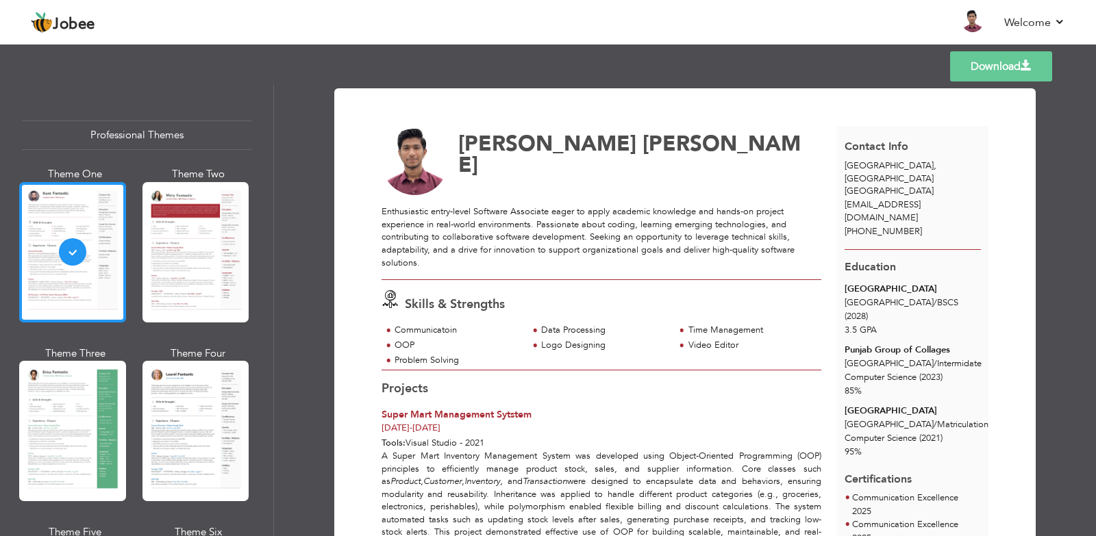
click at [67, 276] on div at bounding box center [72, 252] width 107 height 140
click at [203, 251] on div at bounding box center [195, 252] width 107 height 140
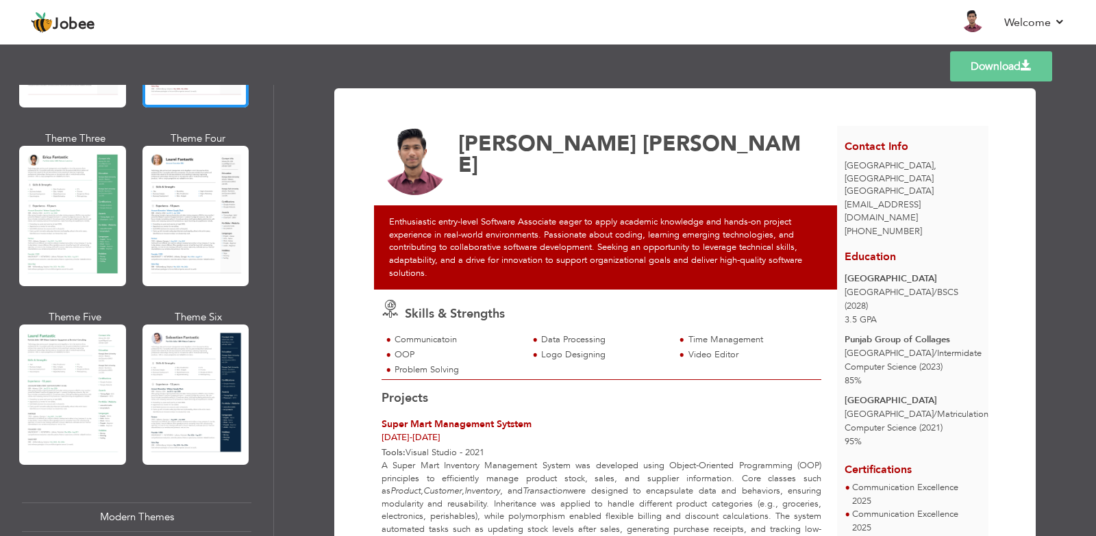
scroll to position [274, 0]
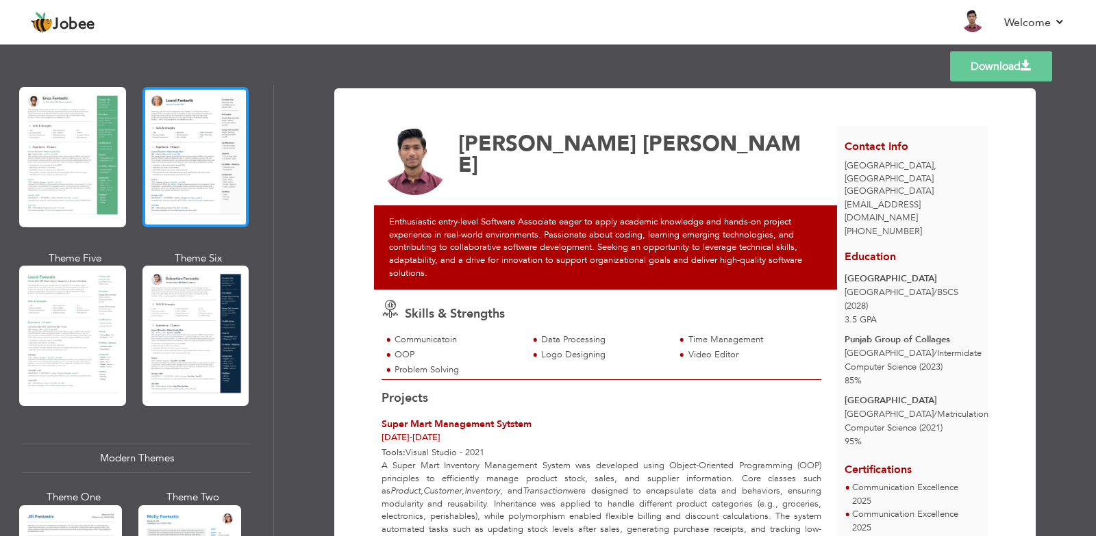
click at [181, 154] on div at bounding box center [195, 157] width 107 height 140
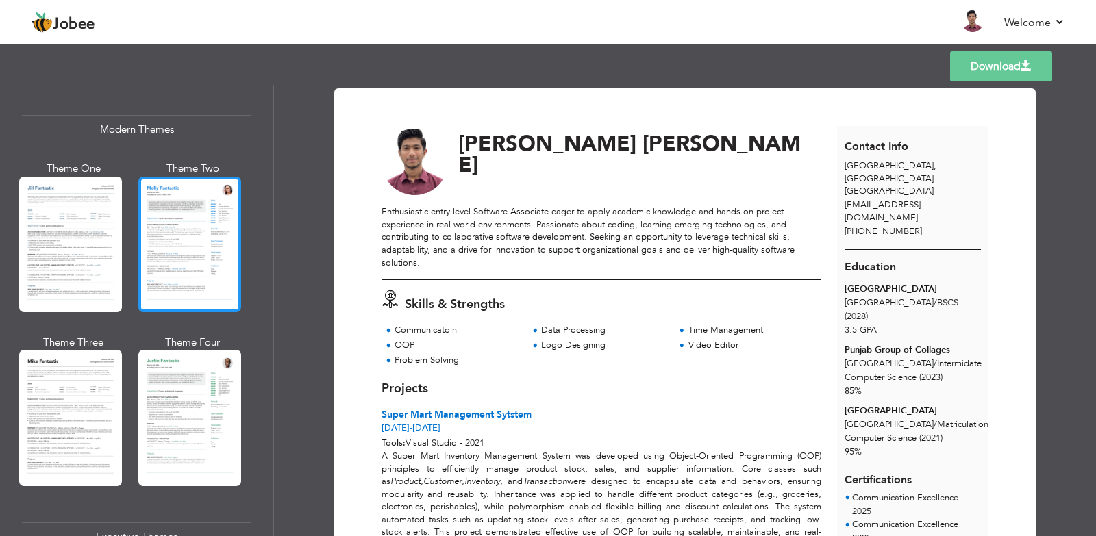
scroll to position [616, 0]
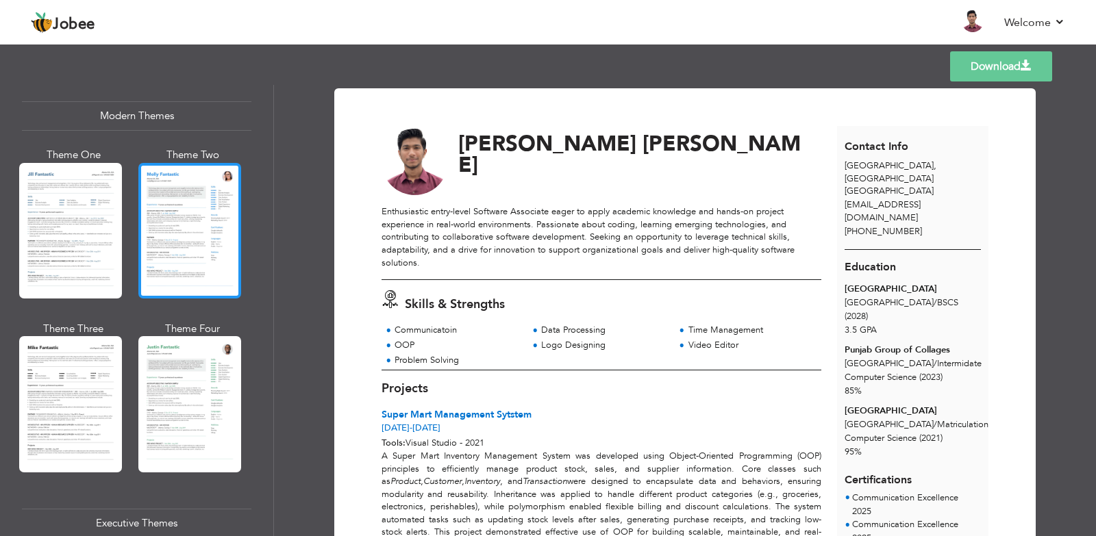
click at [194, 254] on div at bounding box center [189, 231] width 103 height 136
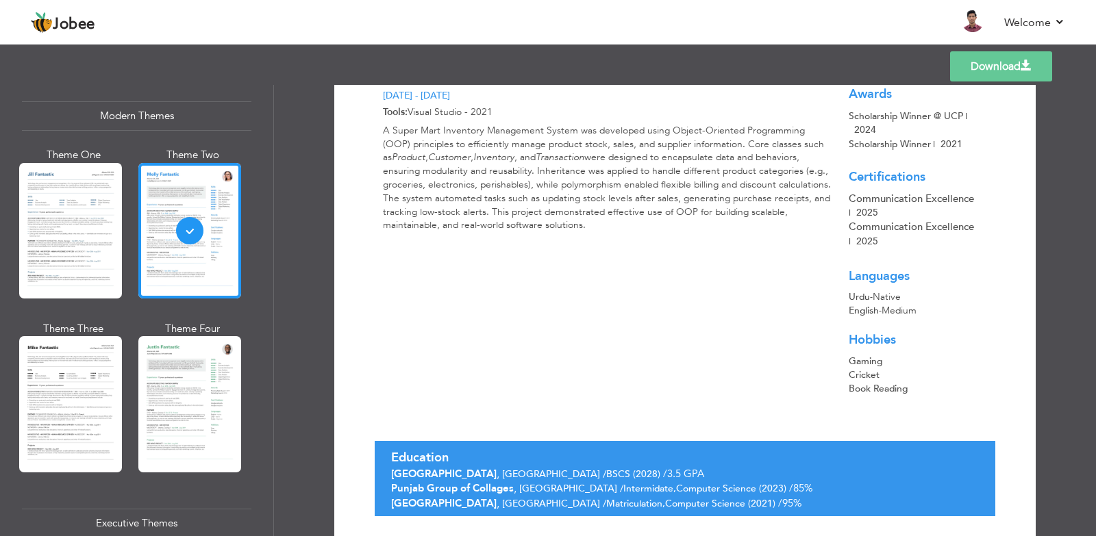
scroll to position [322, 0]
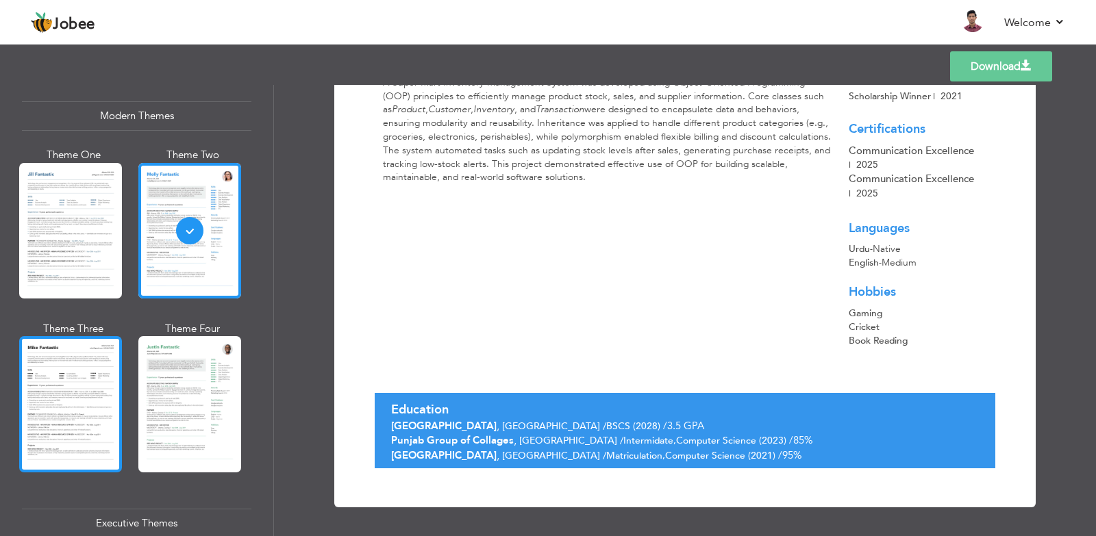
click at [64, 396] on div at bounding box center [70, 404] width 103 height 136
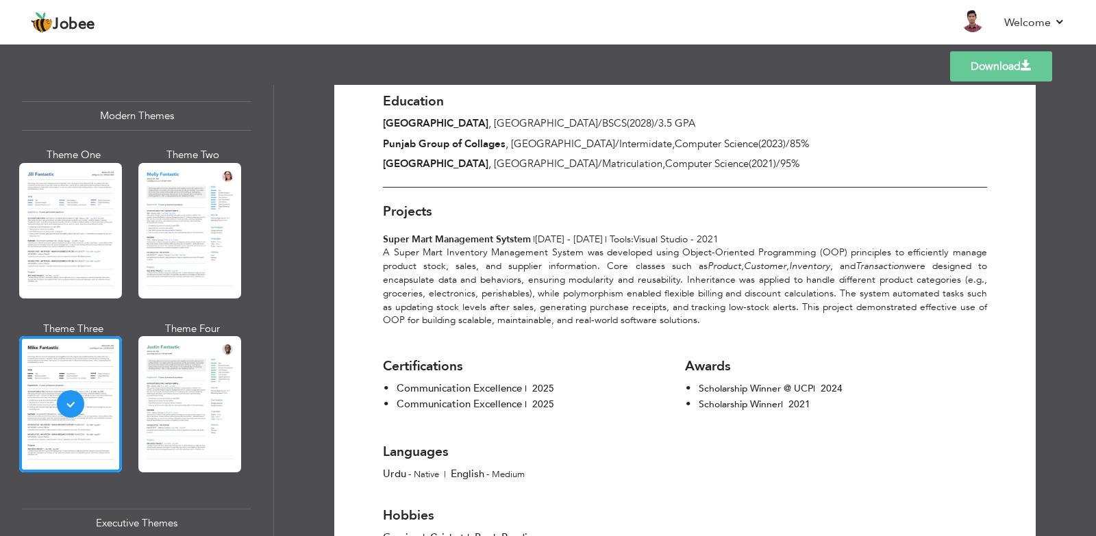
scroll to position [397, 0]
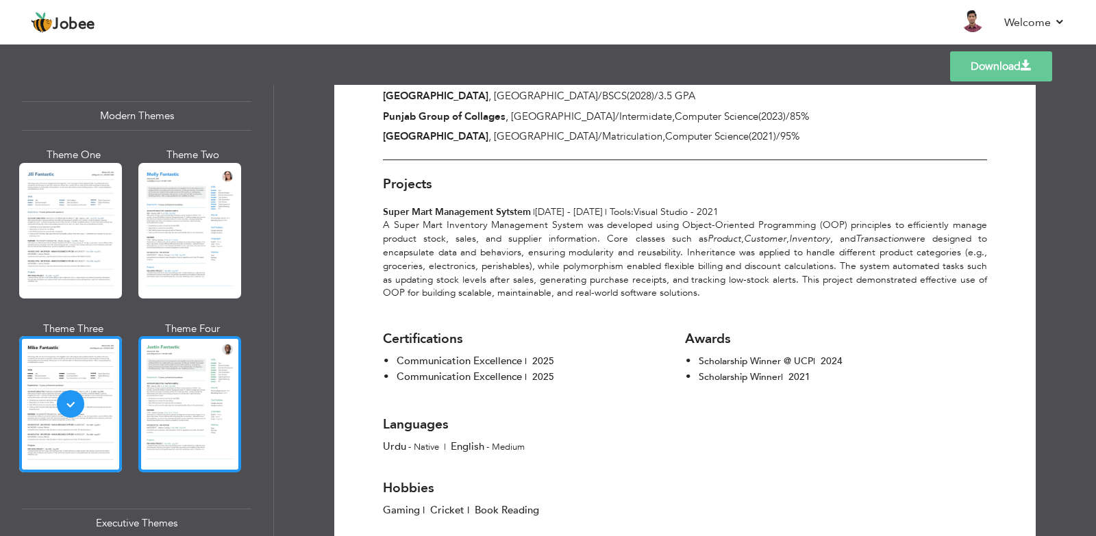
click at [205, 388] on div at bounding box center [189, 404] width 103 height 136
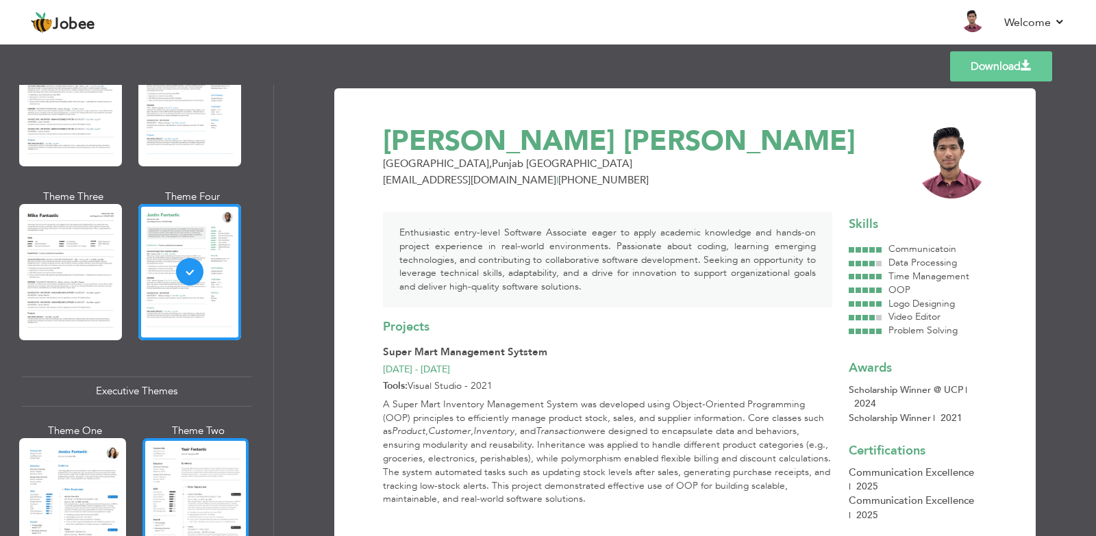
scroll to position [890, 0]
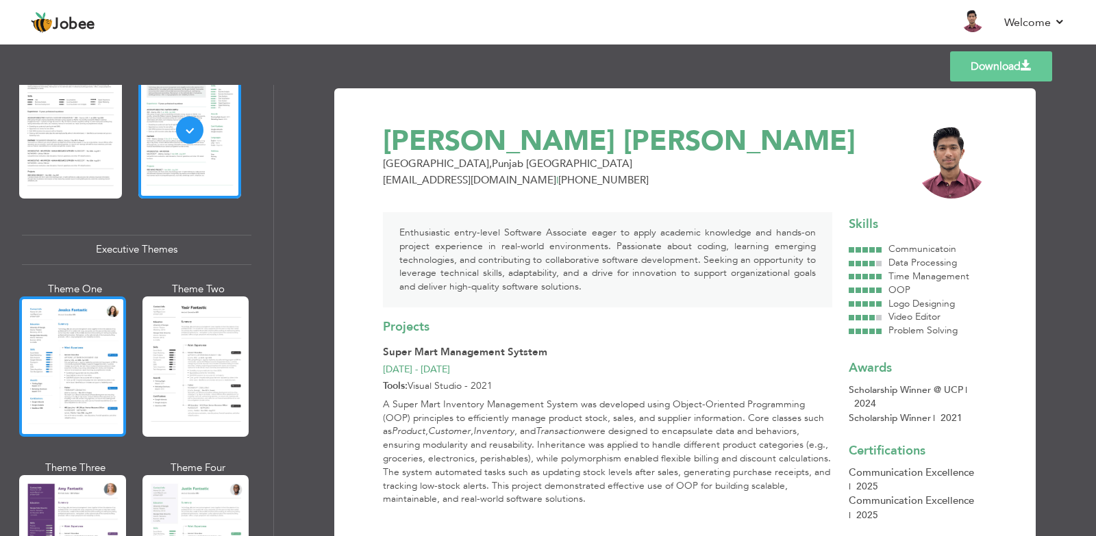
click at [53, 388] on div at bounding box center [72, 366] width 107 height 140
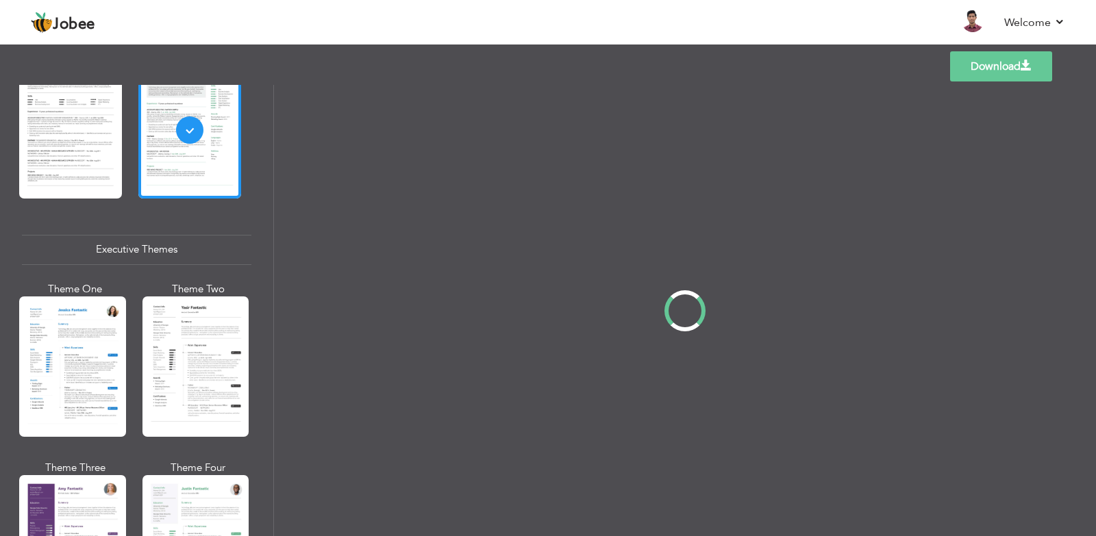
scroll to position [889, 0]
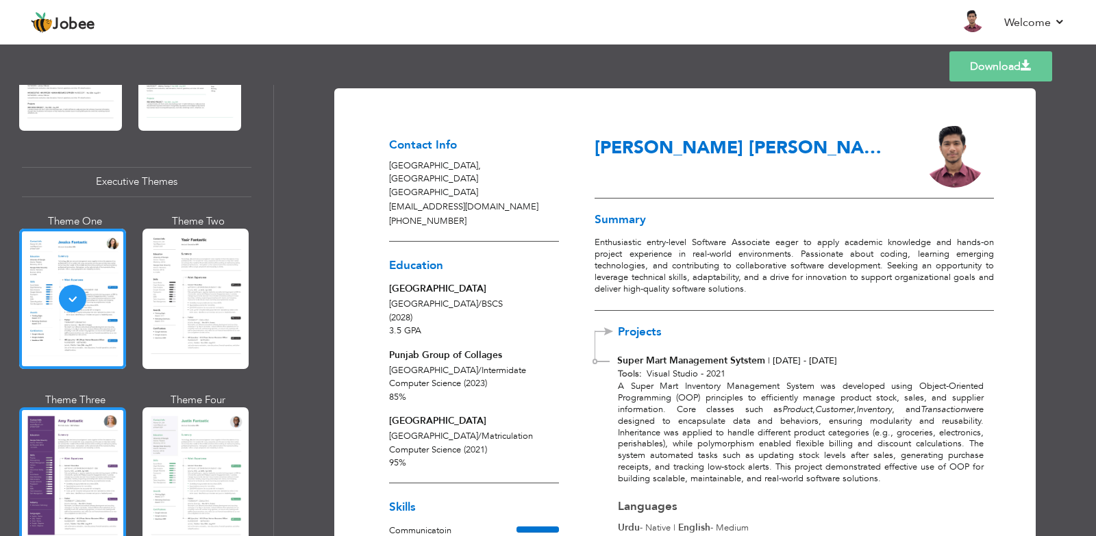
click at [92, 441] on div at bounding box center [72, 477] width 107 height 140
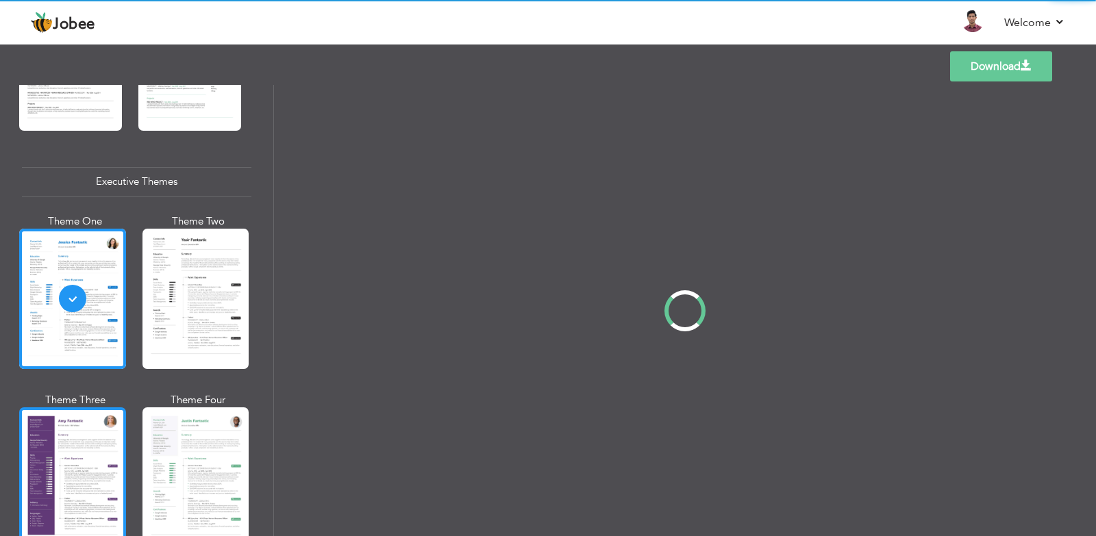
scroll to position [959, 0]
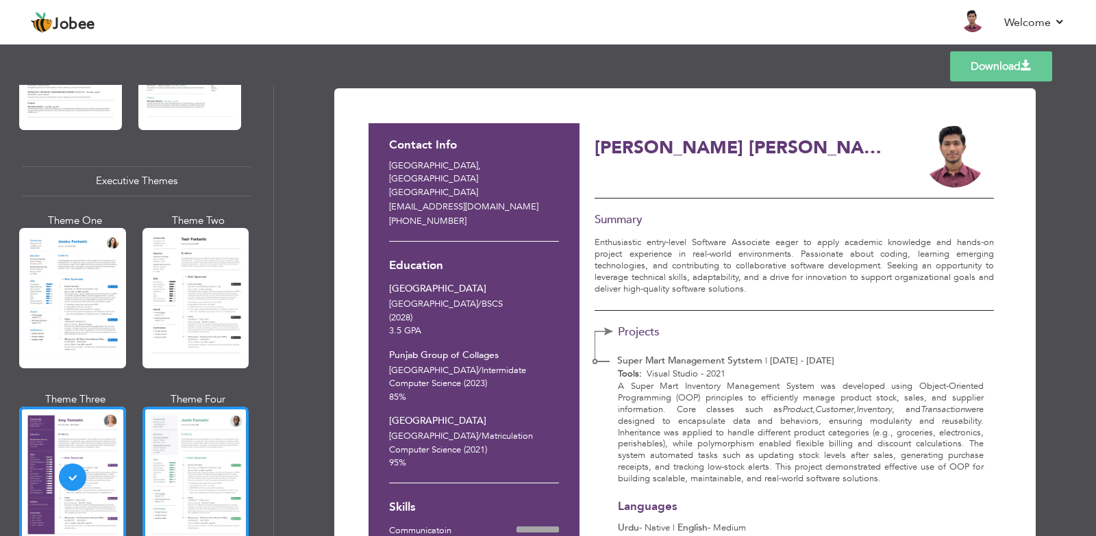
click at [202, 437] on div at bounding box center [195, 477] width 107 height 140
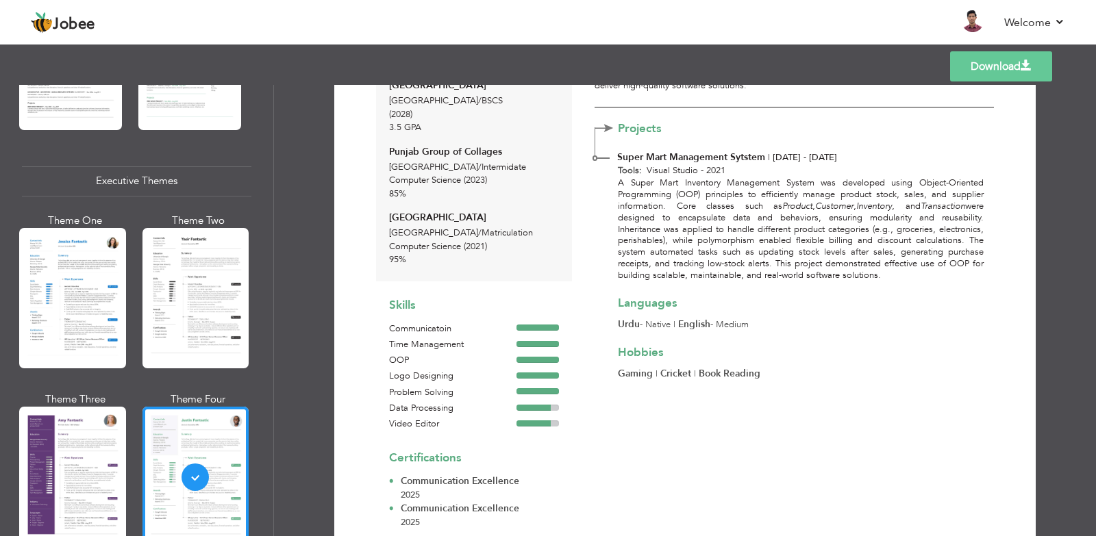
scroll to position [0, 0]
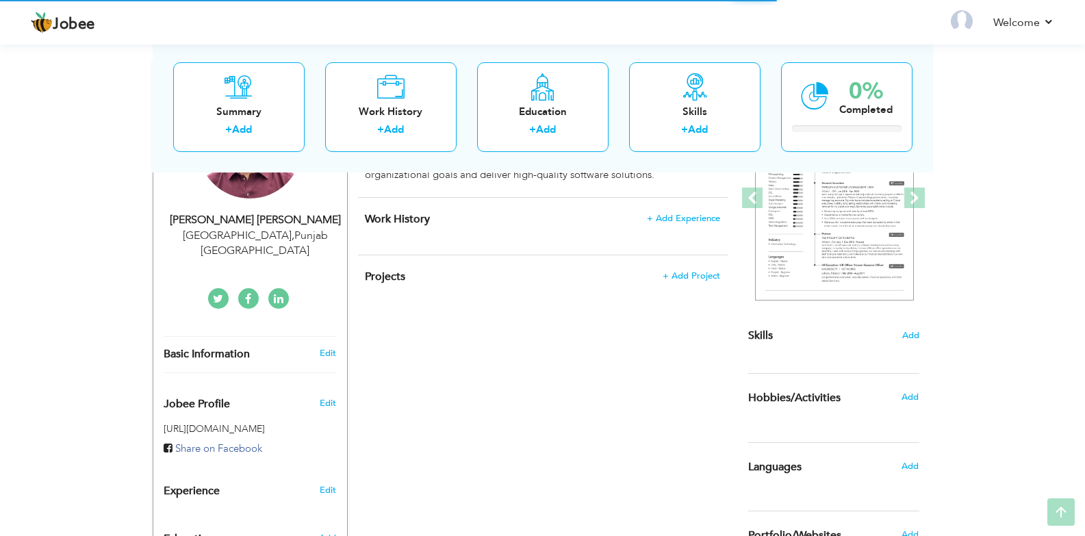
scroll to position [205, 0]
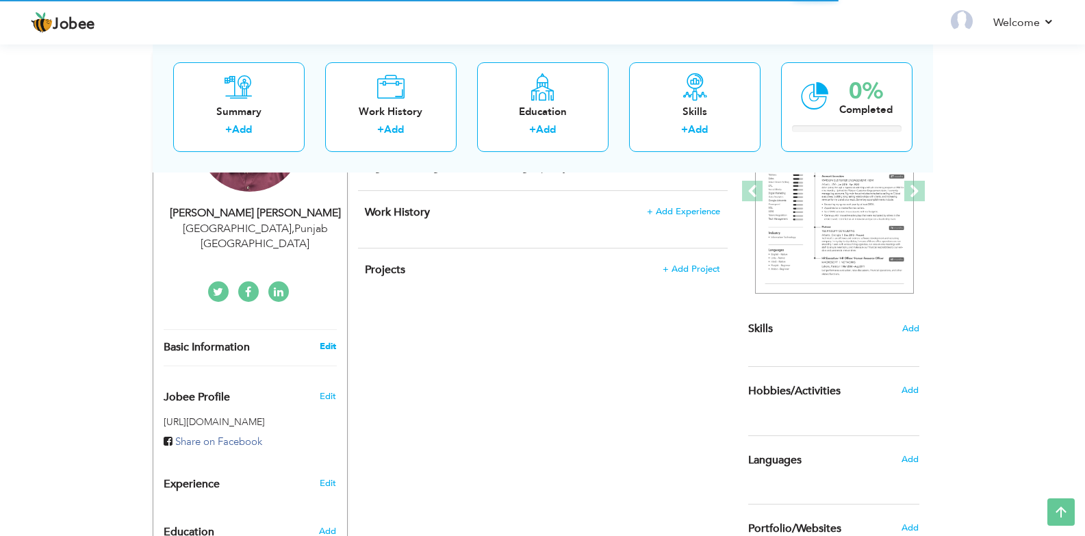
click at [325, 340] on link "Edit" at bounding box center [328, 346] width 16 height 12
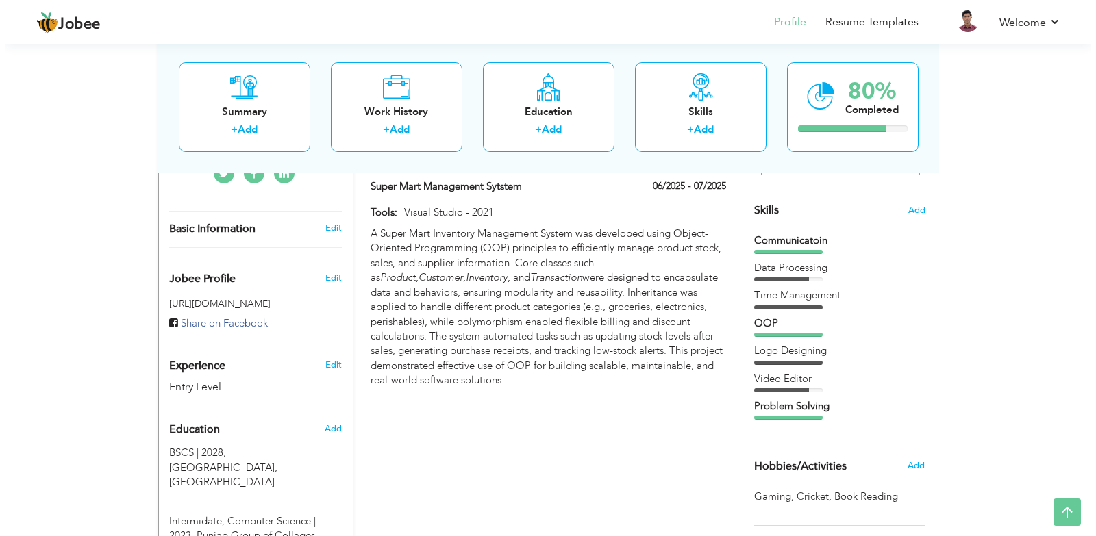
scroll to position [342, 0]
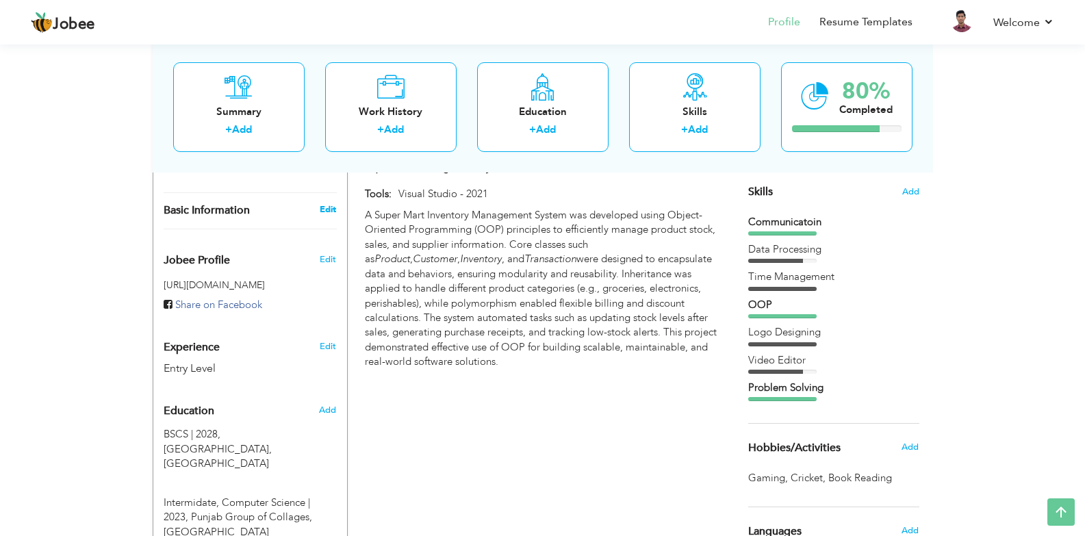
click at [327, 203] on link "Edit" at bounding box center [328, 209] width 16 height 12
select select "number:166"
select select "number:1"
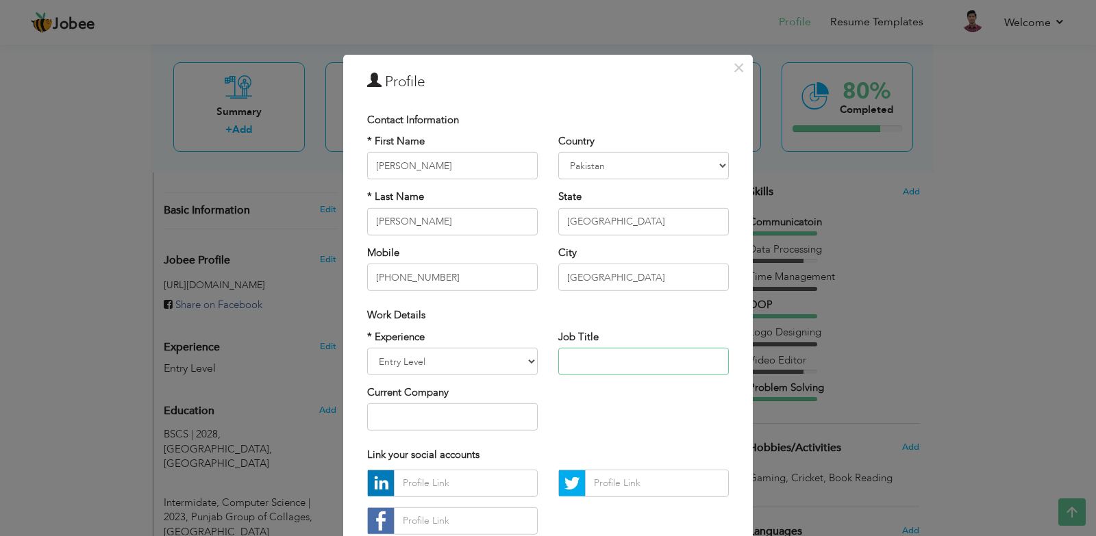
click at [610, 364] on input "text" at bounding box center [643, 361] width 170 height 27
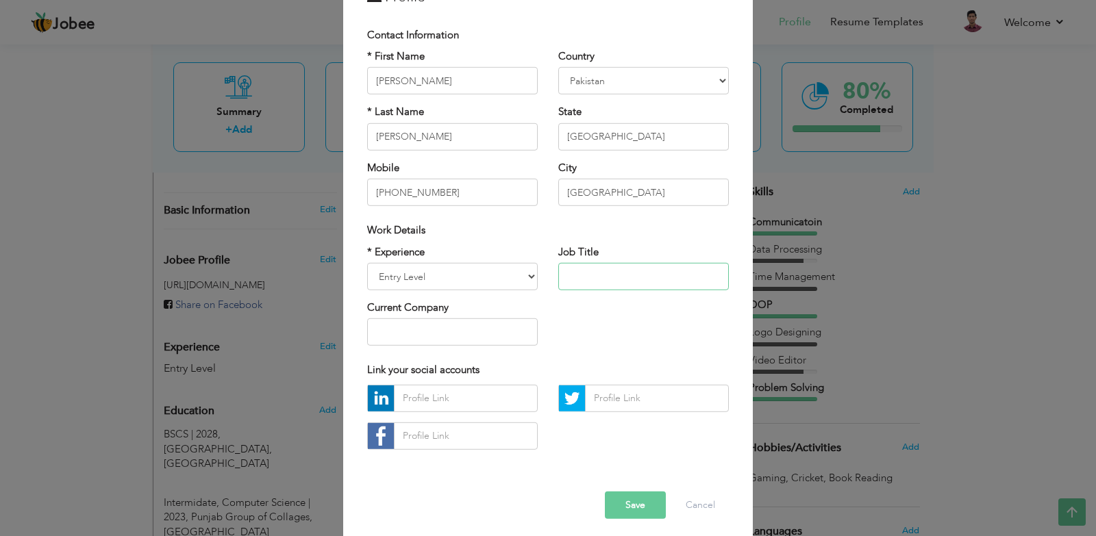
scroll to position [92, 0]
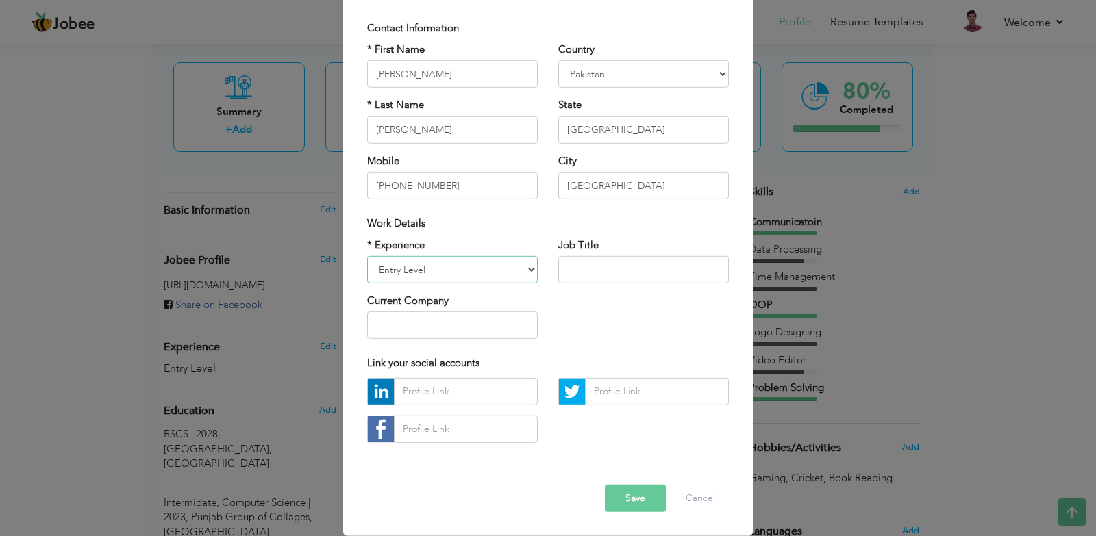
click at [527, 271] on select "Entry Level Less than 1 Year 1 Year 2 Years 3 Years 4 Years 5 Years 6 Years 7 Y…" at bounding box center [452, 269] width 170 height 27
click at [367, 256] on select "Entry Level Less than 1 Year 1 Year 2 Years 3 Years 4 Years 5 Years 6 Years 7 Y…" at bounding box center [452, 269] width 170 height 27
click at [618, 273] on input "text" at bounding box center [643, 269] width 170 height 27
type input "Software"
click at [706, 509] on button "Cancel" at bounding box center [700, 498] width 57 height 27
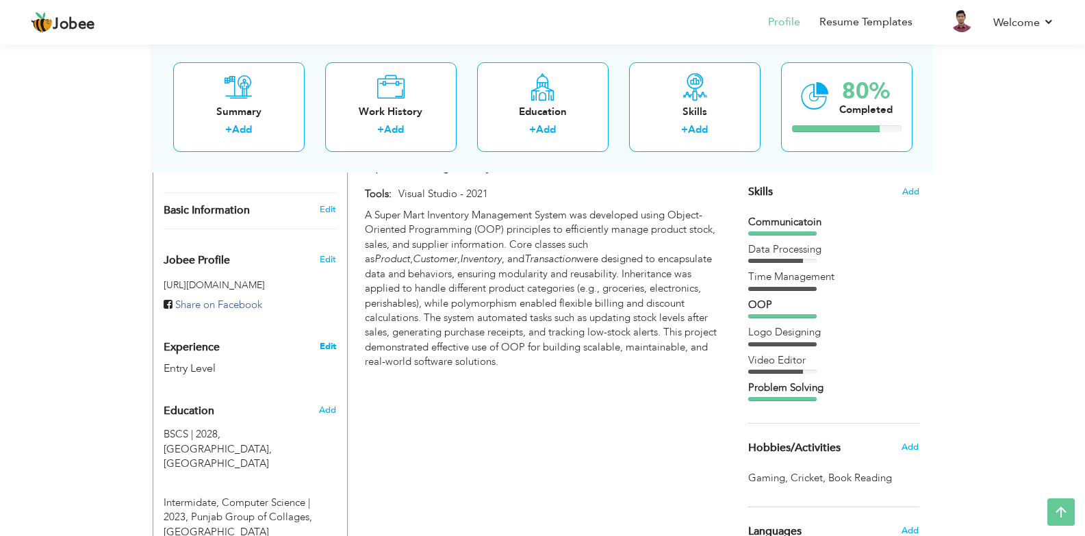
click at [331, 340] on link "Edit" at bounding box center [328, 346] width 16 height 12
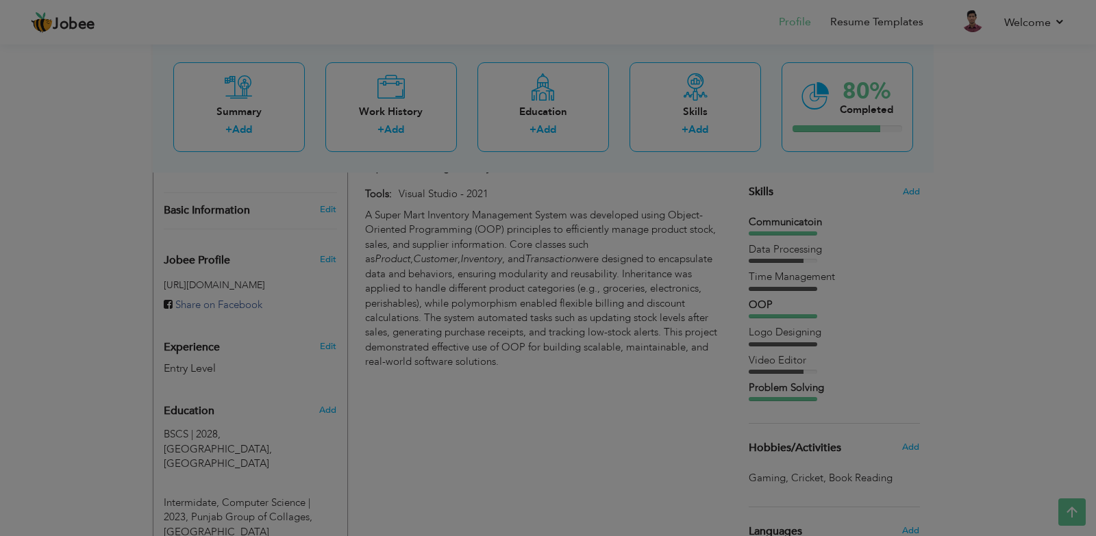
scroll to position [0, 0]
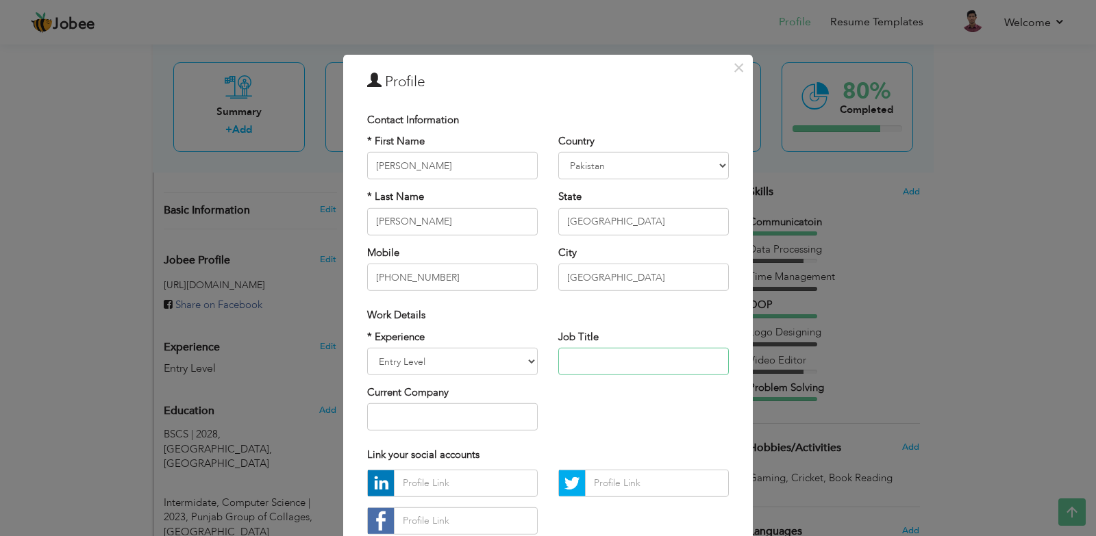
click at [644, 352] on input "text" at bounding box center [643, 361] width 170 height 27
paste input "Junior Software Developer"
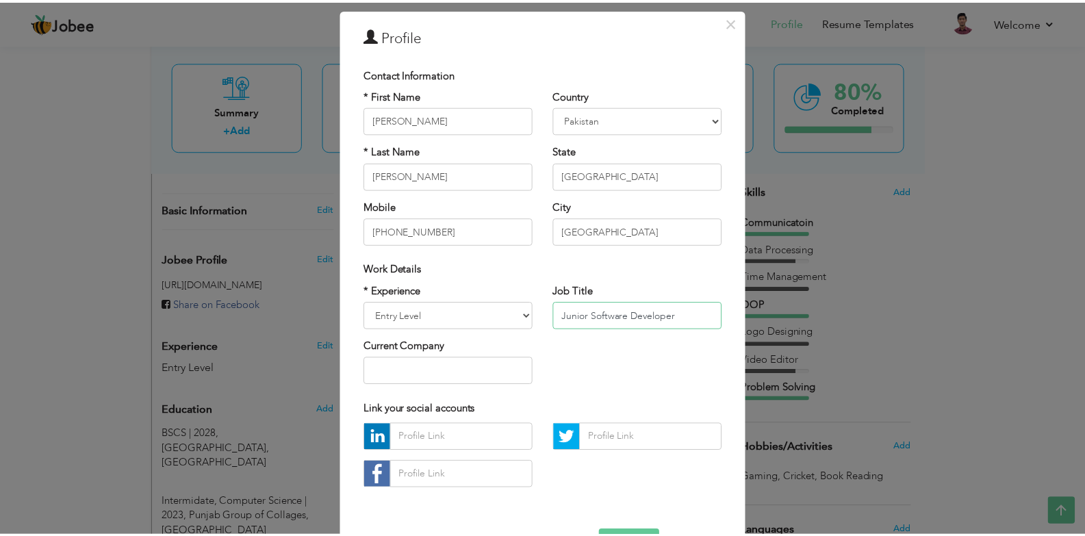
scroll to position [92, 0]
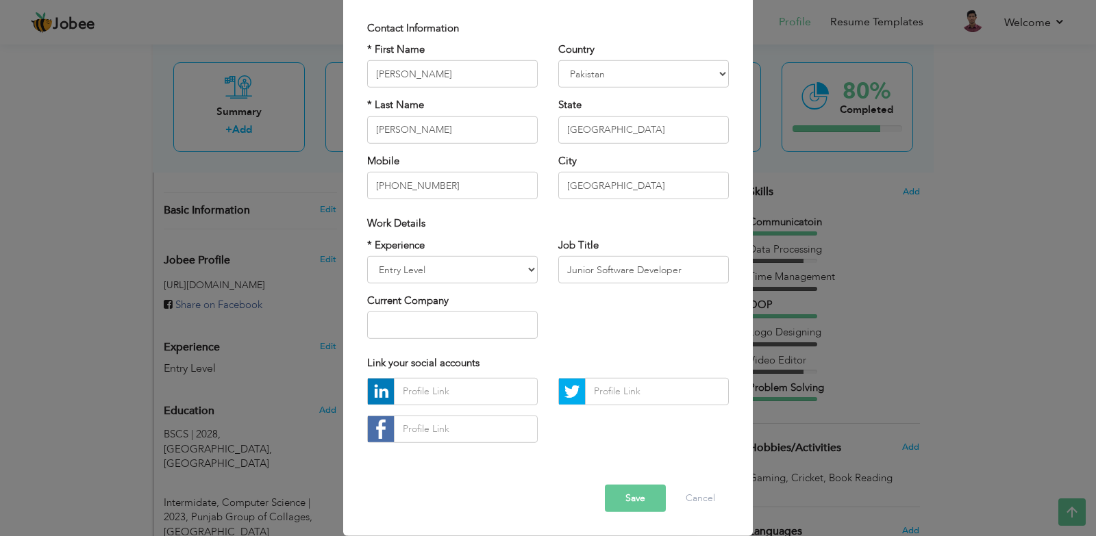
click at [631, 501] on button "Save" at bounding box center [635, 498] width 61 height 27
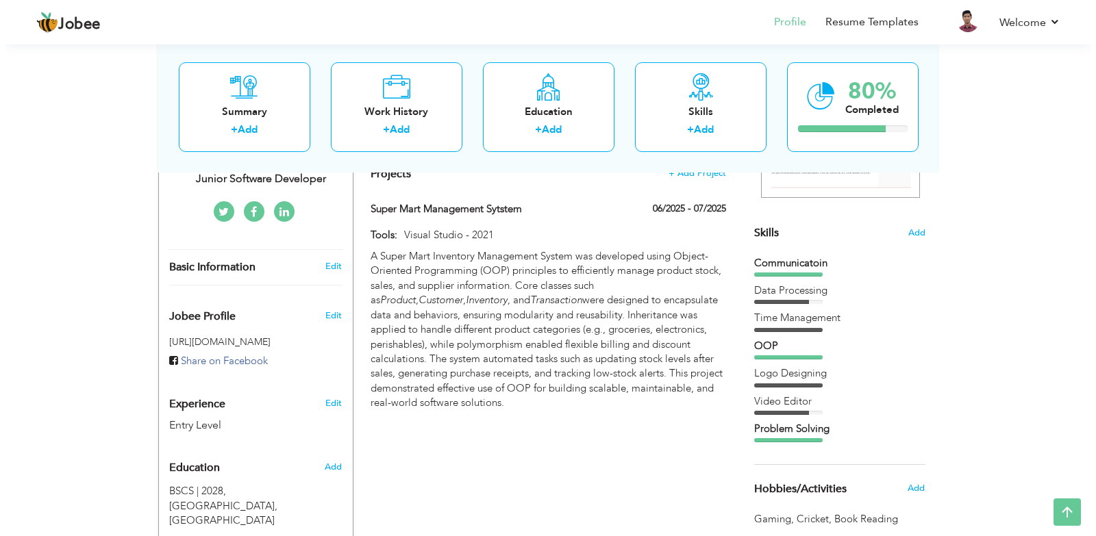
scroll to position [342, 0]
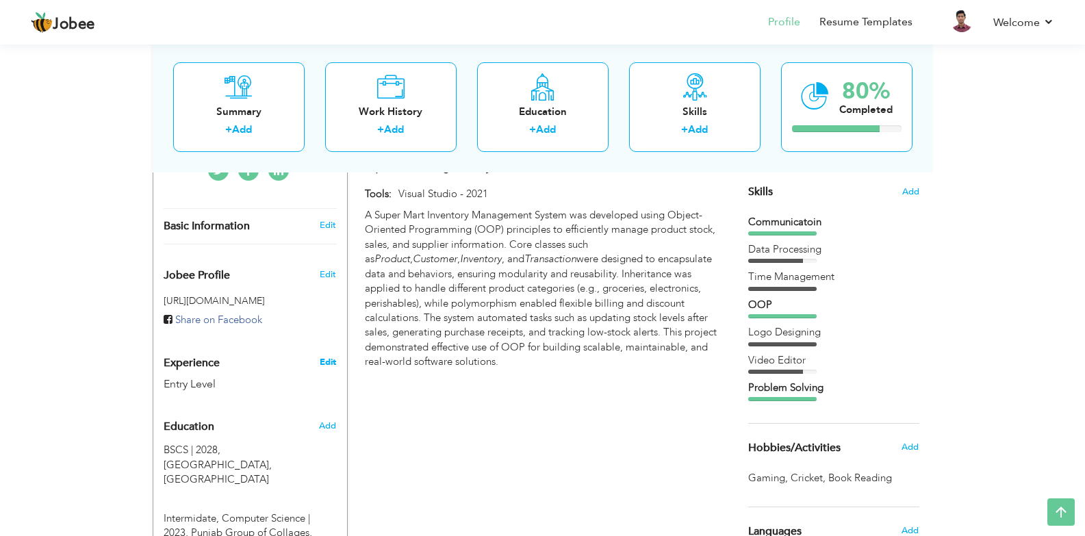
click at [322, 356] on link "Edit" at bounding box center [328, 362] width 16 height 12
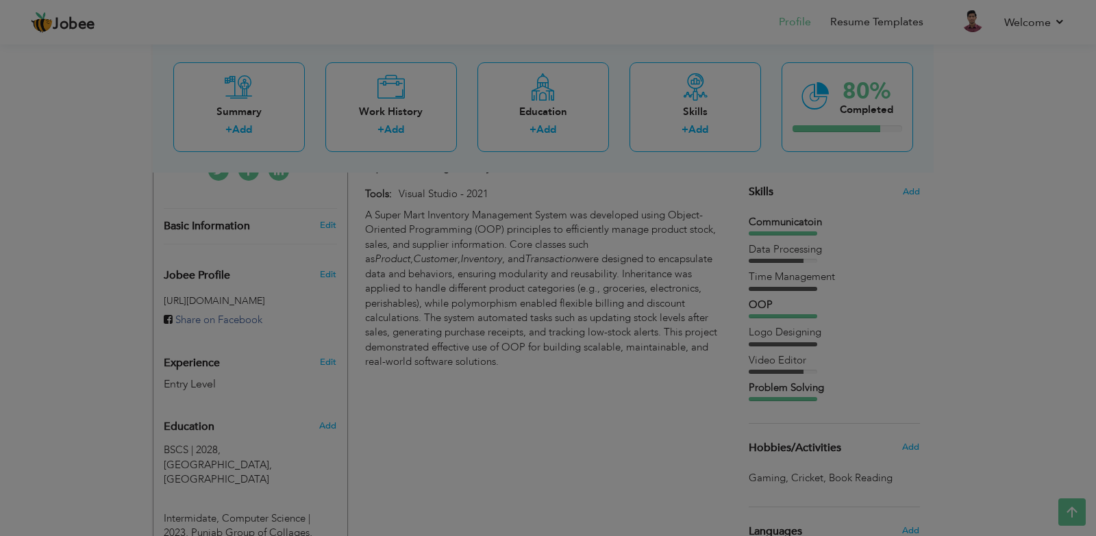
scroll to position [0, 0]
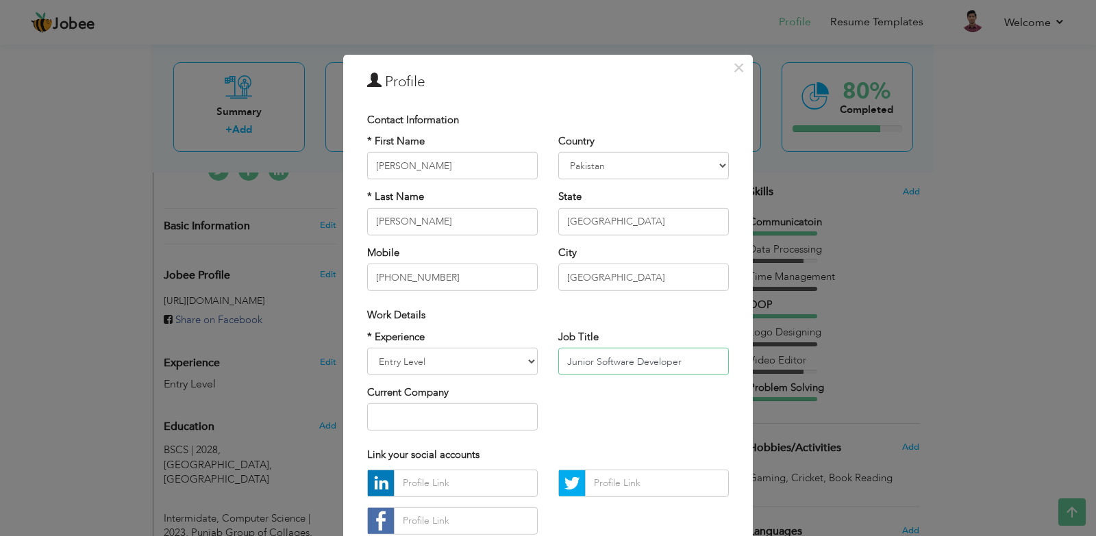
click at [659, 361] on input "Junior Software Developer" at bounding box center [643, 361] width 170 height 27
paste input "Trainee Software Engine"
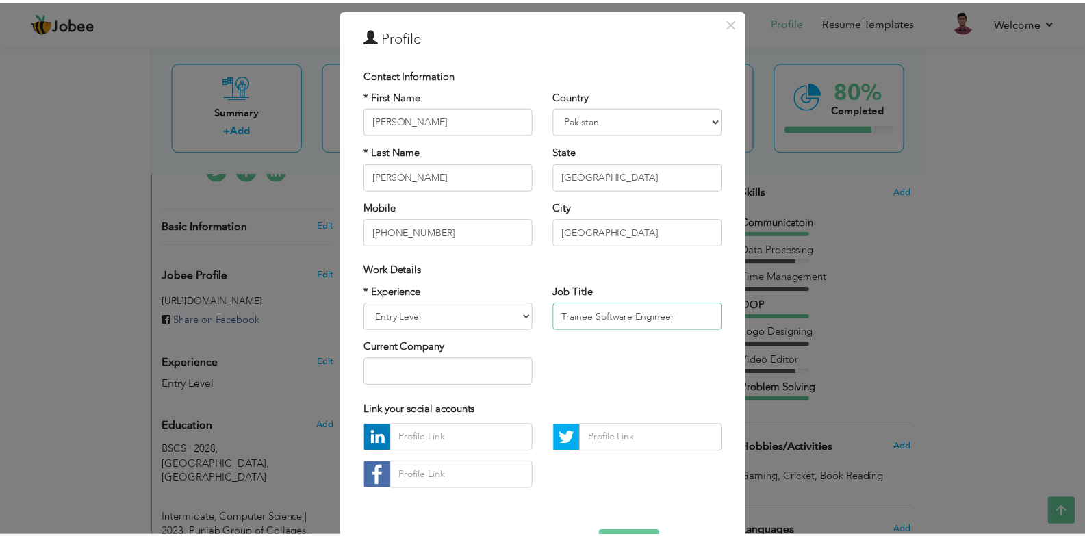
scroll to position [92, 0]
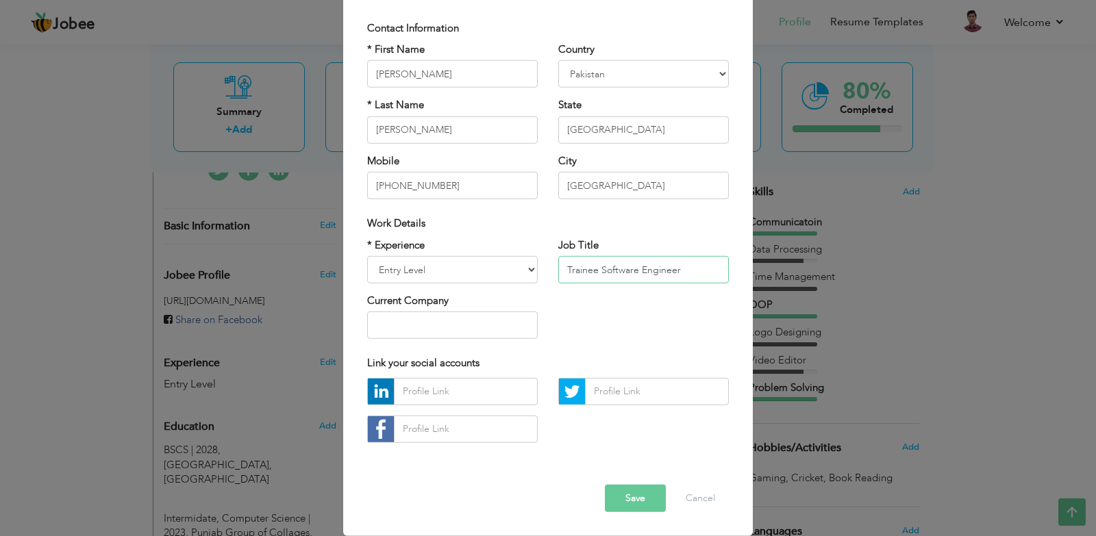
type input "Trainee Software Engineer"
click at [622, 508] on button "Save" at bounding box center [635, 498] width 61 height 27
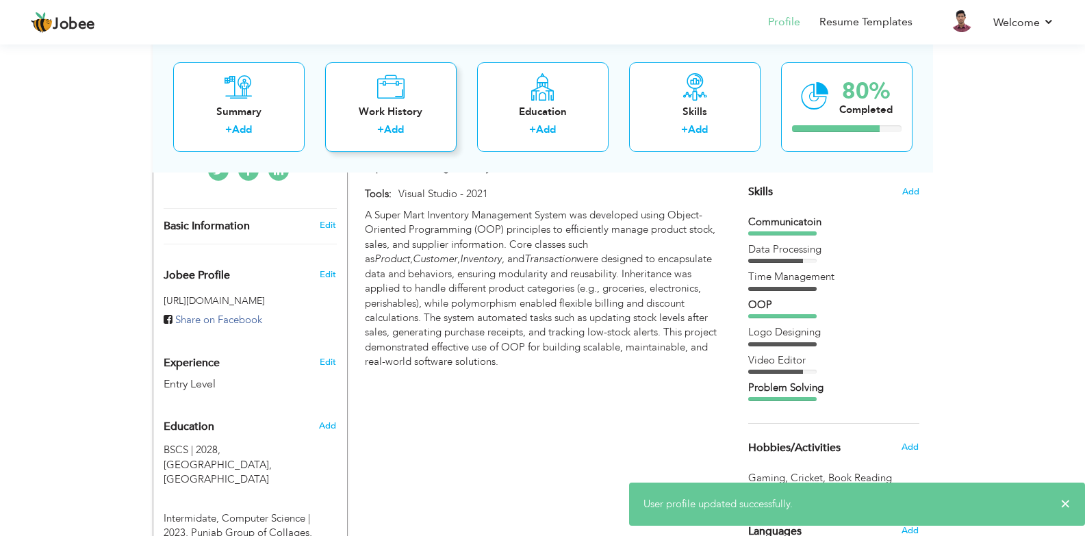
click at [424, 130] on div "+ Add" at bounding box center [391, 132] width 110 height 18
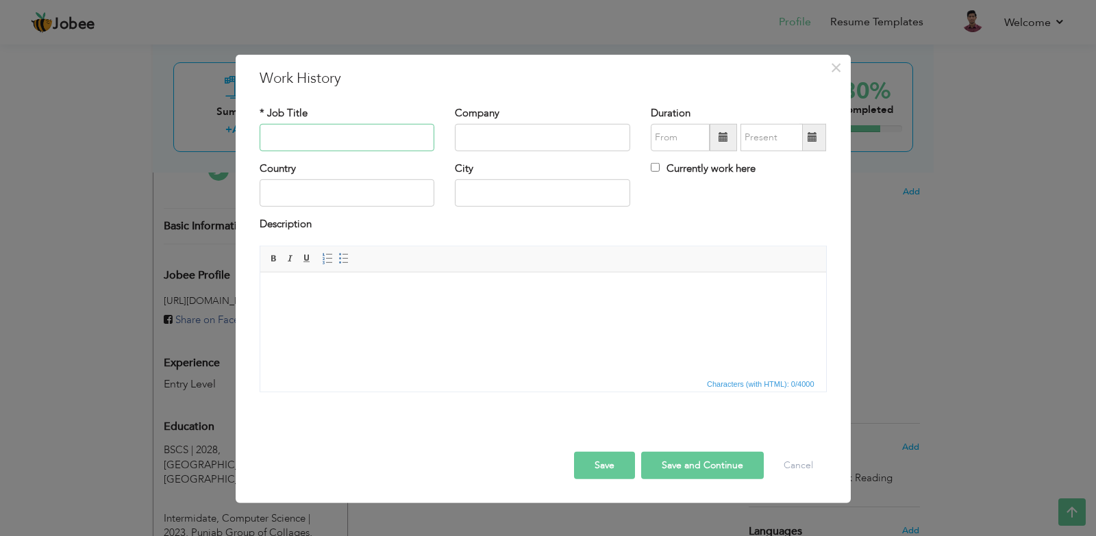
click at [356, 144] on input "text" at bounding box center [347, 137] width 175 height 27
type input "F"
type input "Fresh"
type input "08/2025"
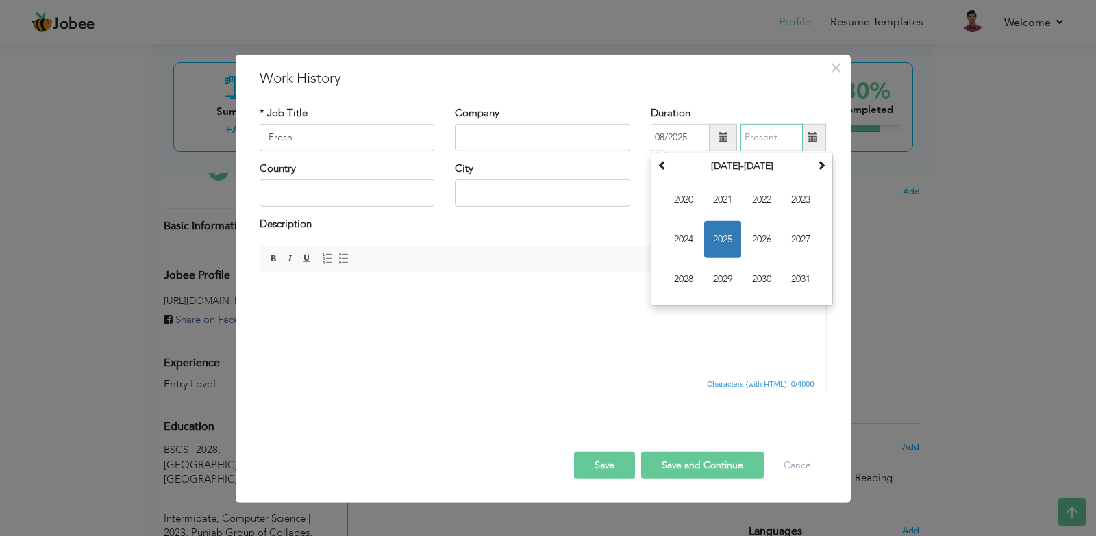
type input "08/2025"
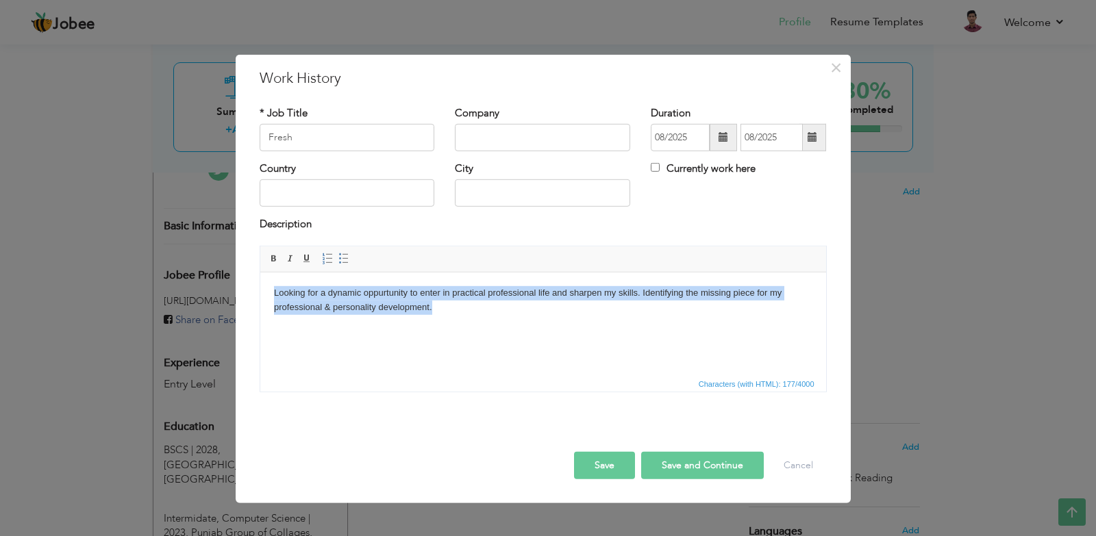
copy body "Looking for a dynamic oppurtunity to enter in practical professional life and s…"
click at [457, 328] on html "Looking for a dynamic oppurtunity to enter in practical professional life and s…" at bounding box center [543, 300] width 566 height 56
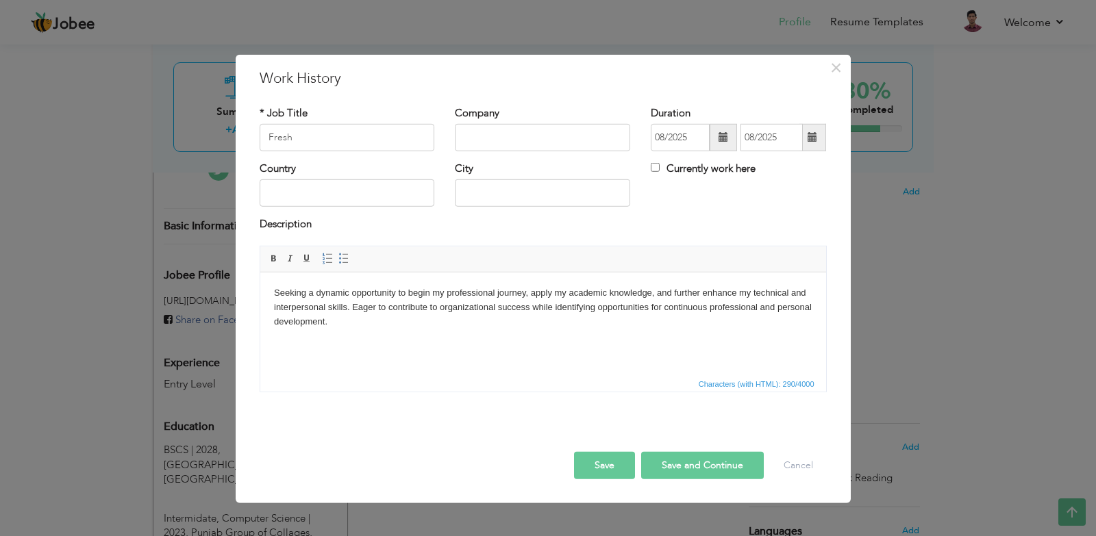
click at [587, 474] on button "Save" at bounding box center [604, 465] width 61 height 27
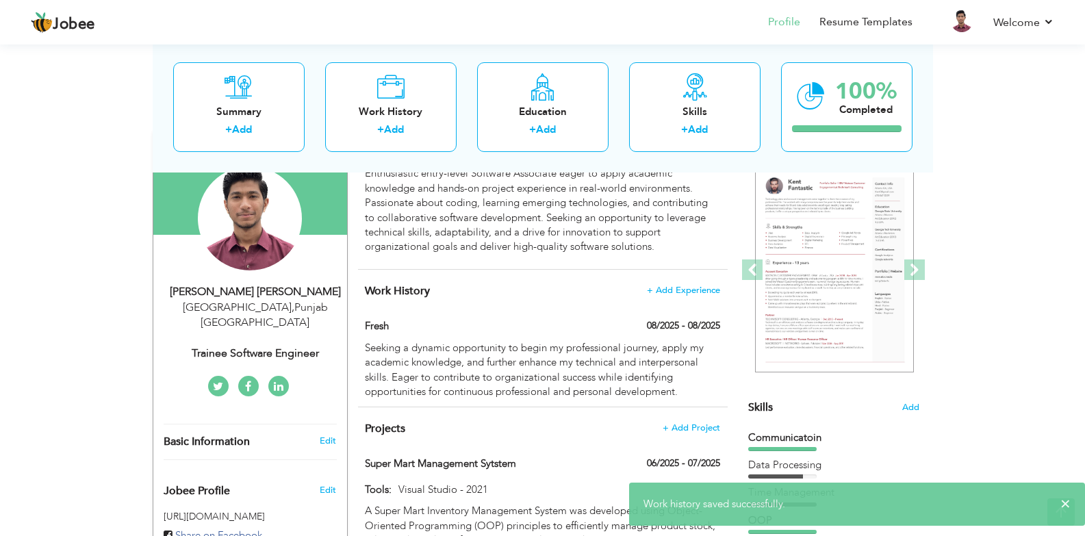
scroll to position [116, 0]
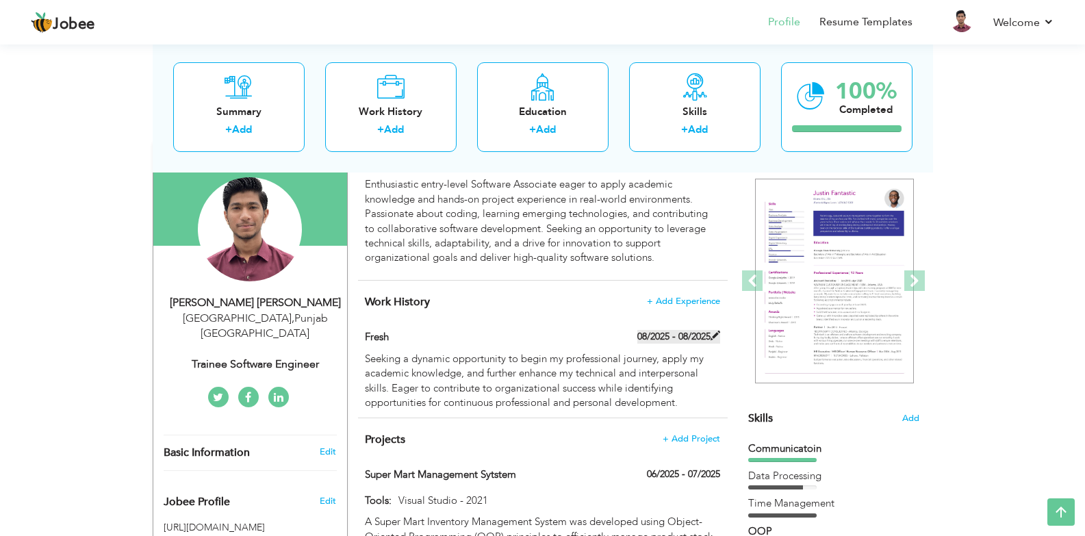
click at [718, 334] on span at bounding box center [716, 336] width 10 height 10
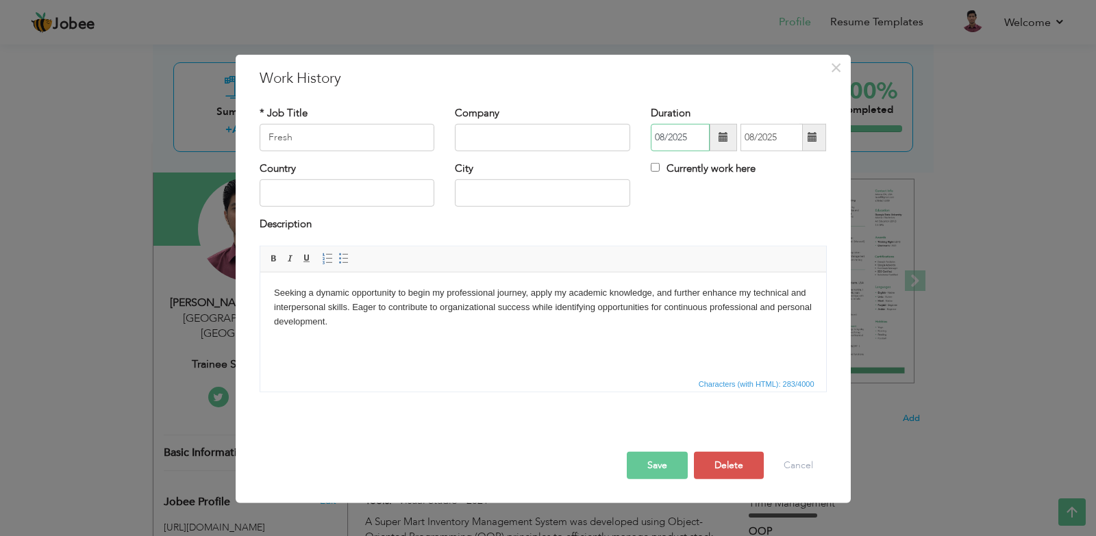
click at [696, 148] on input "08/2025" at bounding box center [679, 137] width 59 height 27
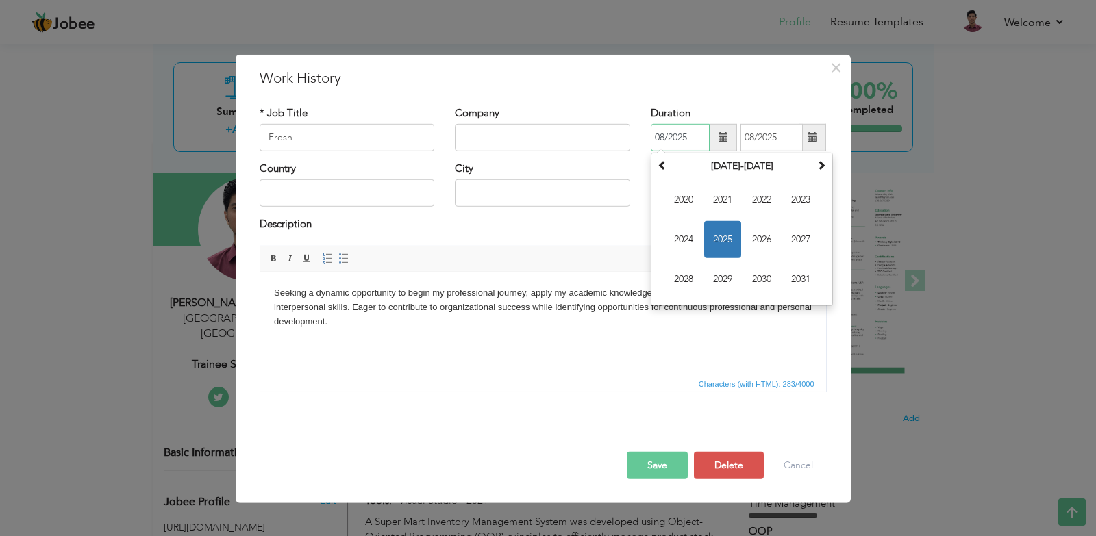
drag, startPoint x: 696, startPoint y: 148, endPoint x: 577, endPoint y: 140, distance: 119.4
click at [577, 140] on div "* Job Title Fresh Company Duration 08/2025 August 2025 Su Mo Tu We Th Fr Sa 27 …" at bounding box center [542, 132] width 587 height 55
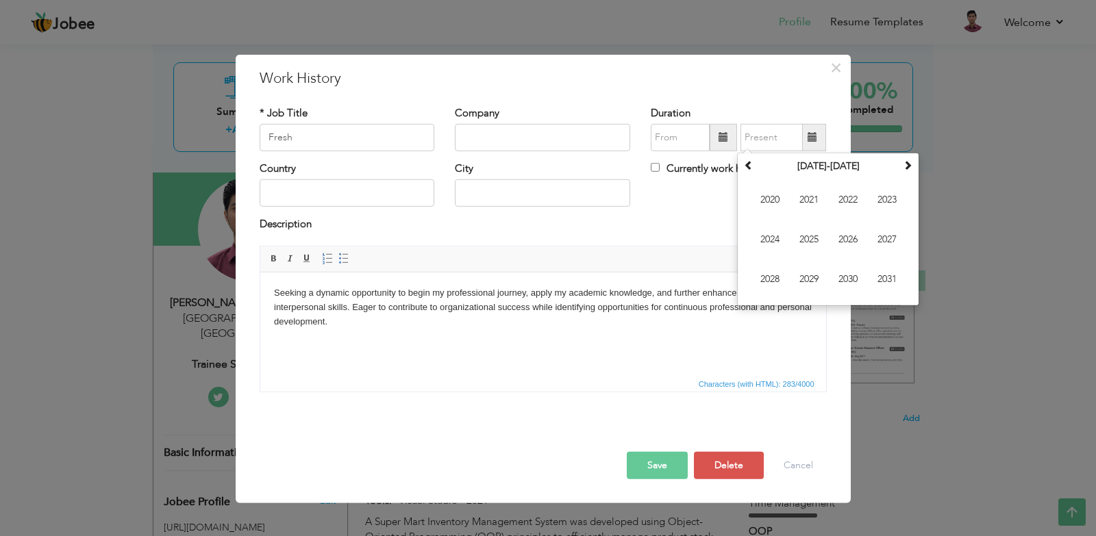
click at [641, 480] on div "Save Save and Continue Delete Cancel" at bounding box center [542, 451] width 587 height 77
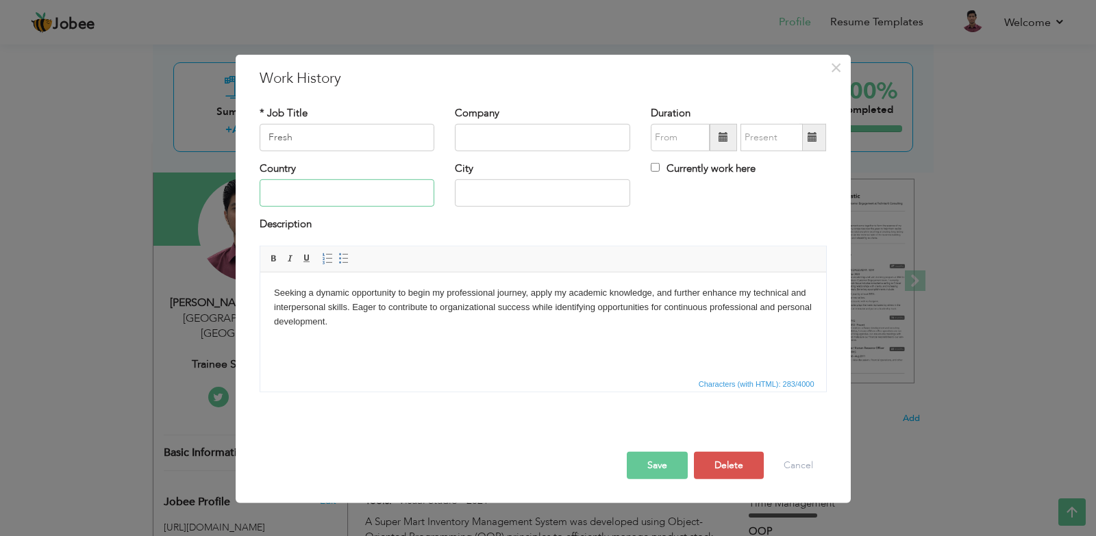
click at [340, 195] on input "text" at bounding box center [347, 192] width 175 height 27
type input "[GEOGRAPHIC_DATA]"
click at [343, 263] on span at bounding box center [343, 258] width 11 height 11
type input "[GEOGRAPHIC_DATA]"
click at [343, 263] on span at bounding box center [343, 258] width 11 height 11
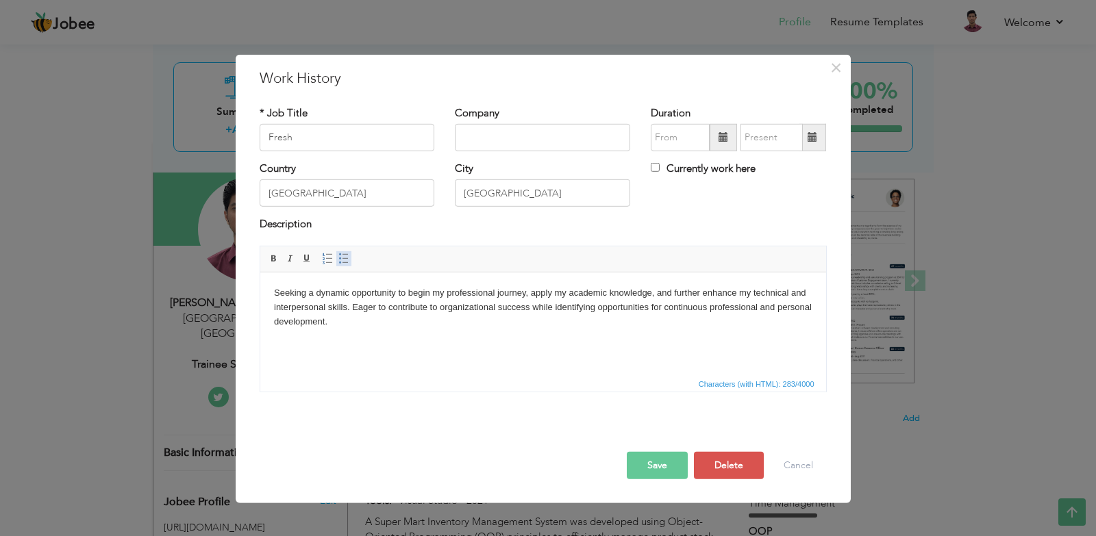
click at [347, 263] on span at bounding box center [343, 258] width 11 height 11
click at [348, 264] on span at bounding box center [343, 258] width 11 height 11
click at [643, 464] on button "Save" at bounding box center [657, 465] width 61 height 27
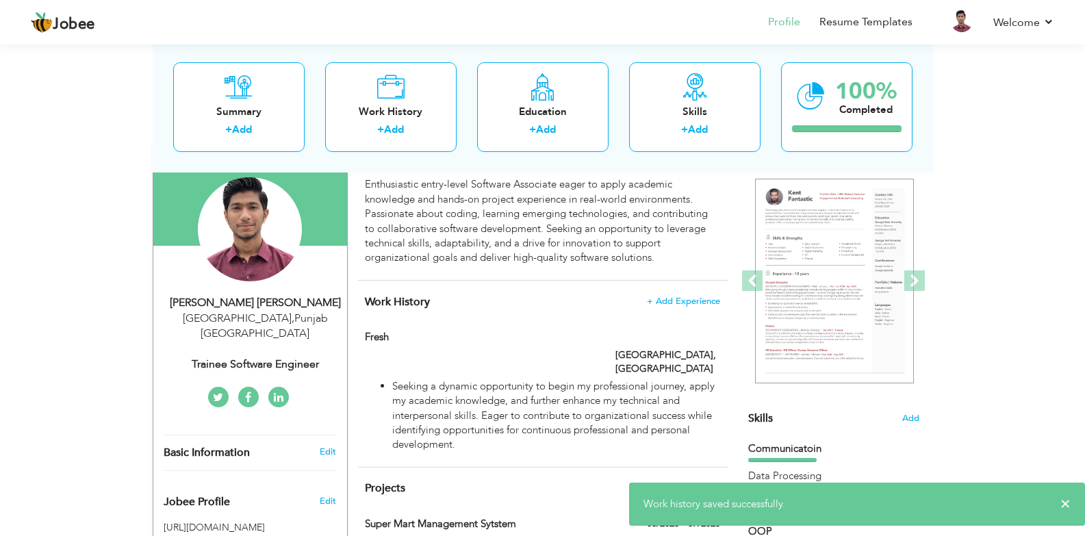
drag, startPoint x: 643, startPoint y: 464, endPoint x: 974, endPoint y: 337, distance: 354.4
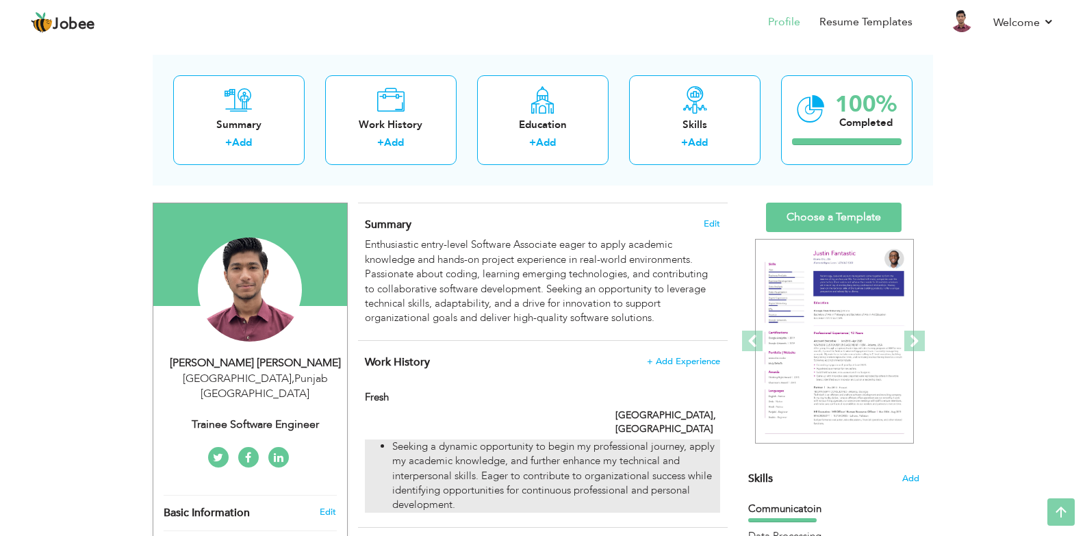
scroll to position [0, 0]
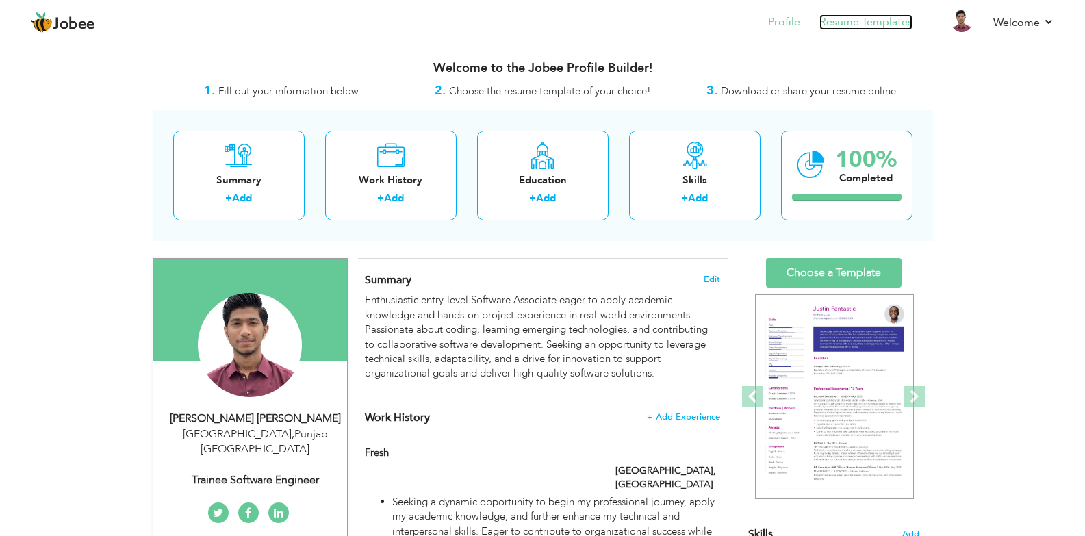
click at [886, 17] on link "Resume Templates" at bounding box center [866, 22] width 93 height 16
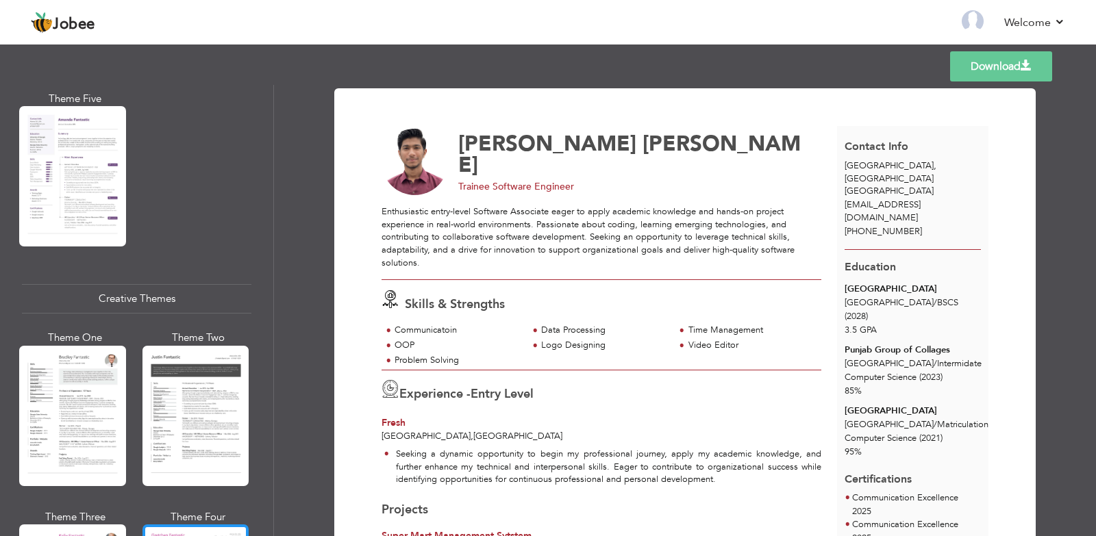
scroll to position [1917, 0]
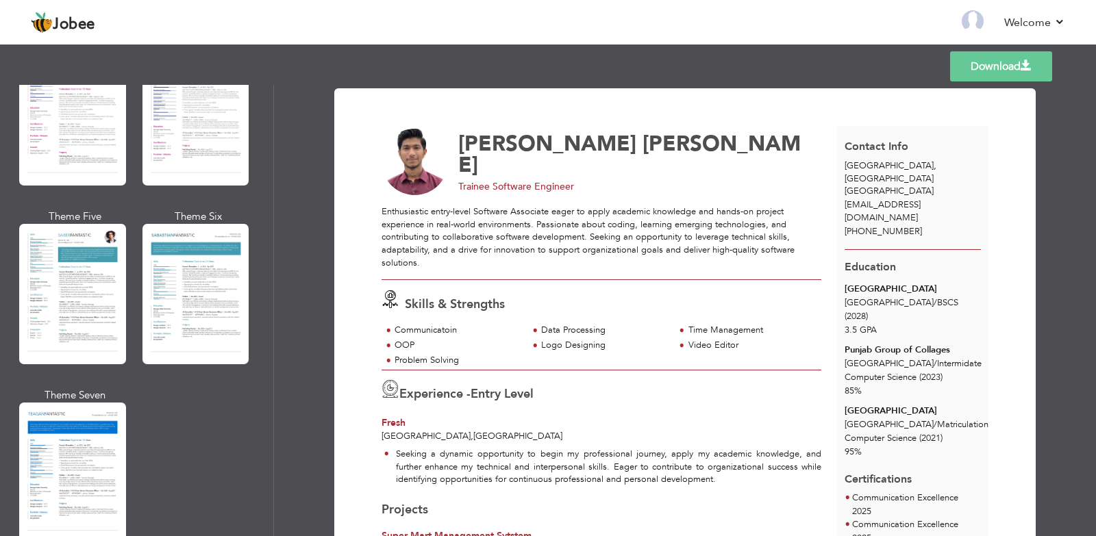
click at [96, 268] on div at bounding box center [72, 294] width 107 height 140
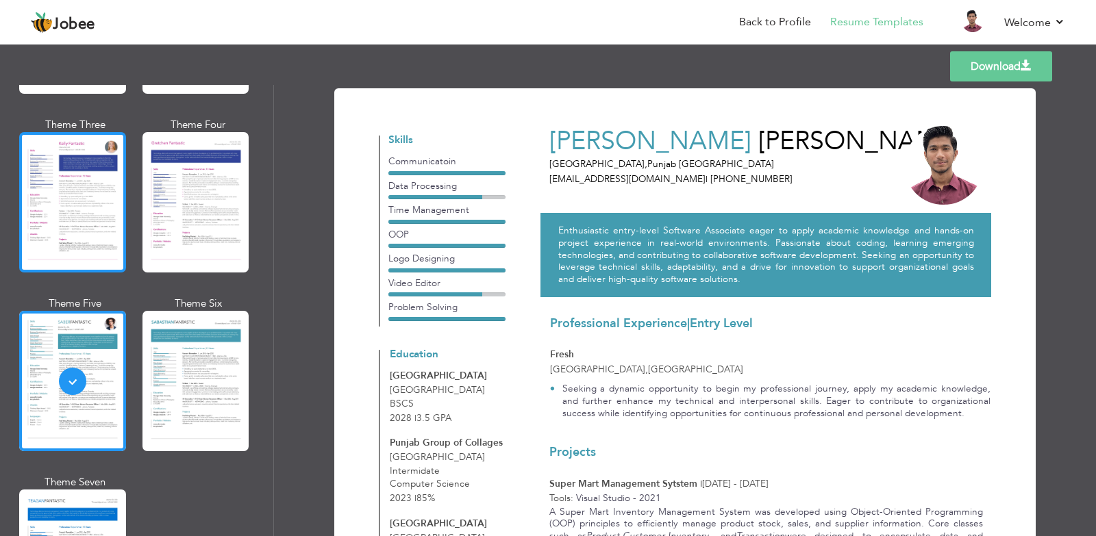
scroll to position [1712, 0]
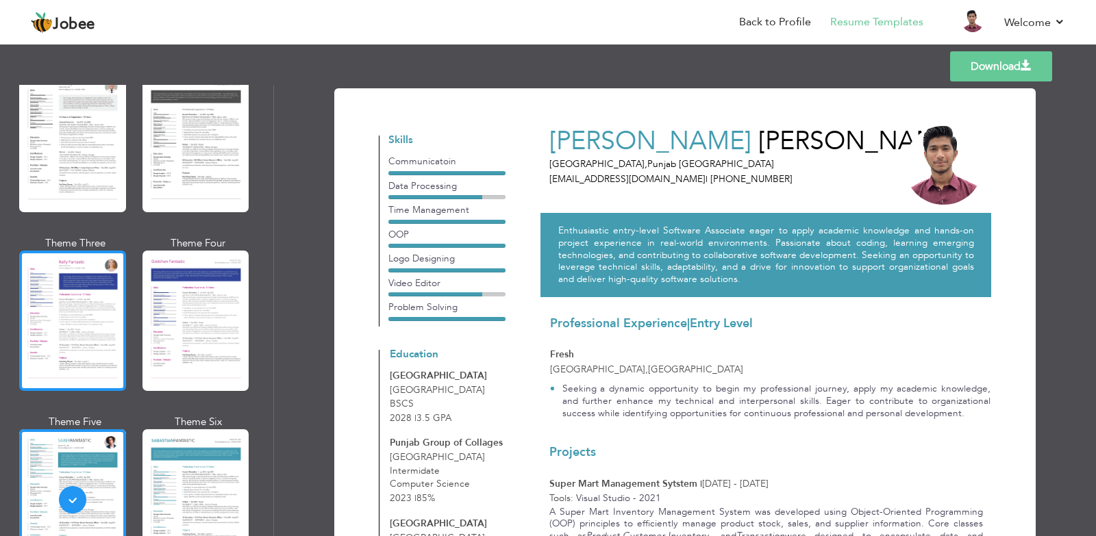
click at [82, 279] on div at bounding box center [72, 321] width 107 height 140
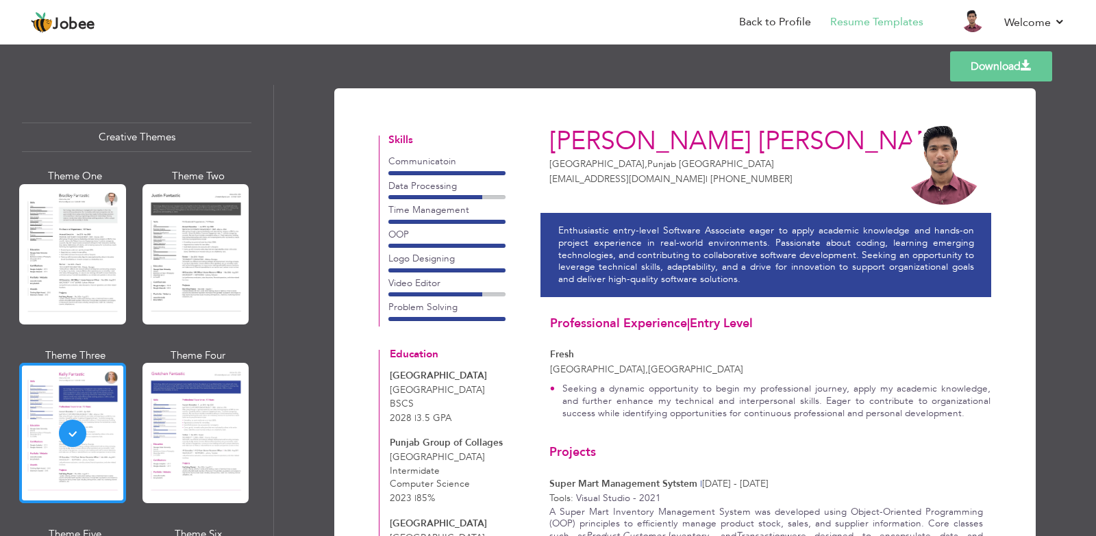
scroll to position [1575, 0]
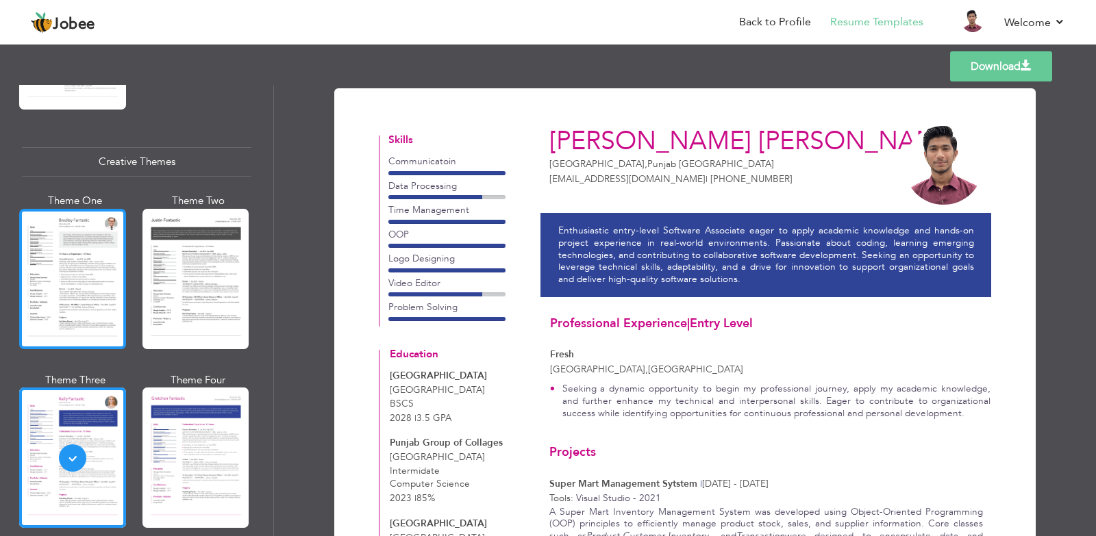
click at [57, 256] on div at bounding box center [72, 279] width 107 height 140
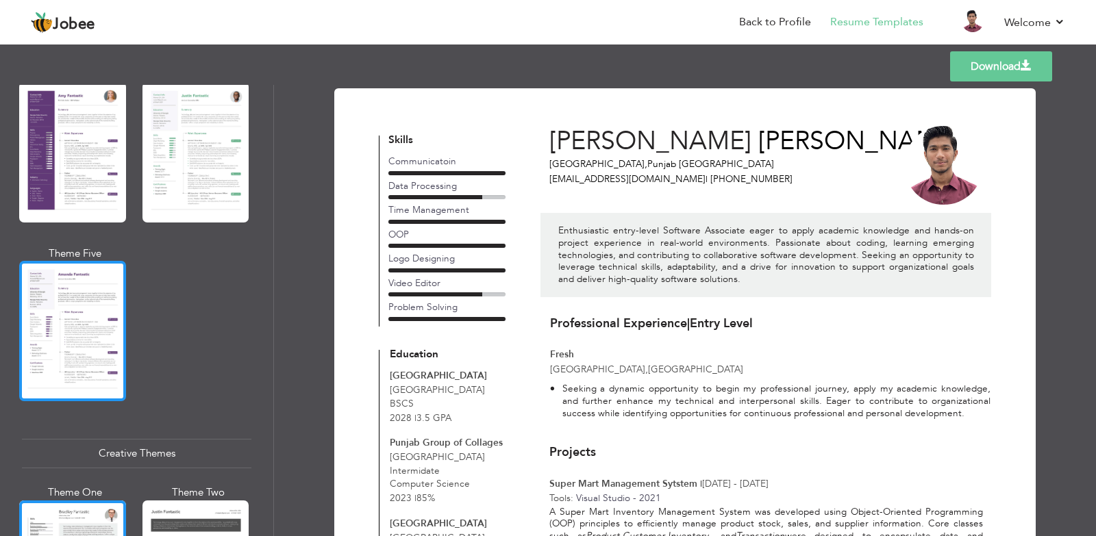
scroll to position [1164, 0]
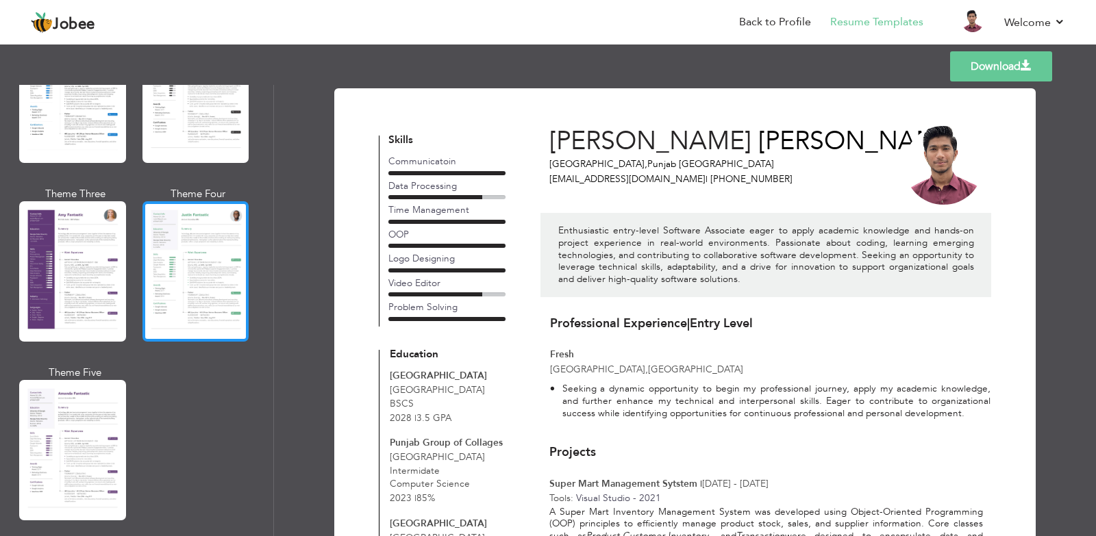
click at [183, 251] on div at bounding box center [195, 271] width 107 height 140
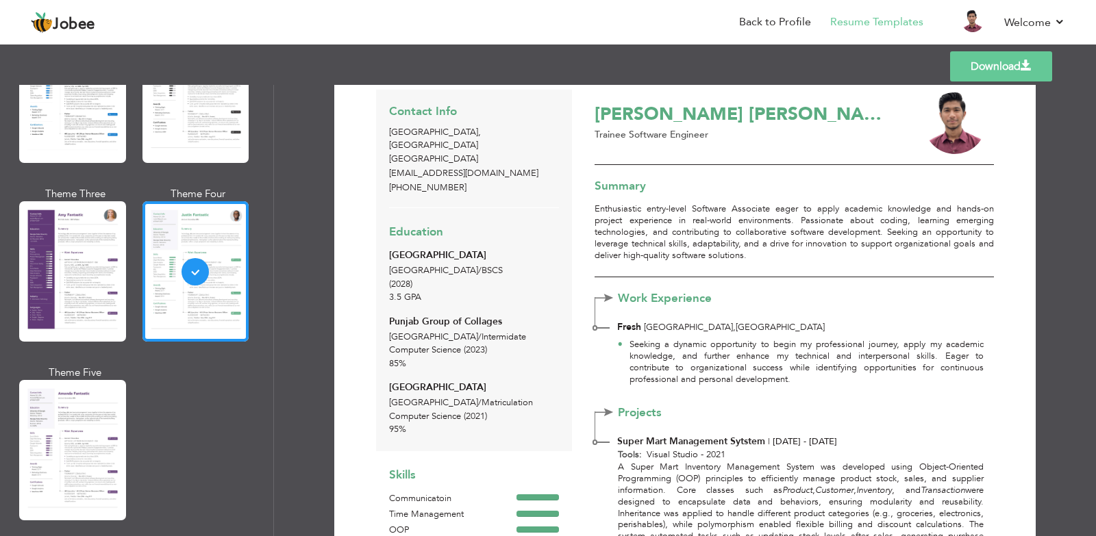
scroll to position [0, 0]
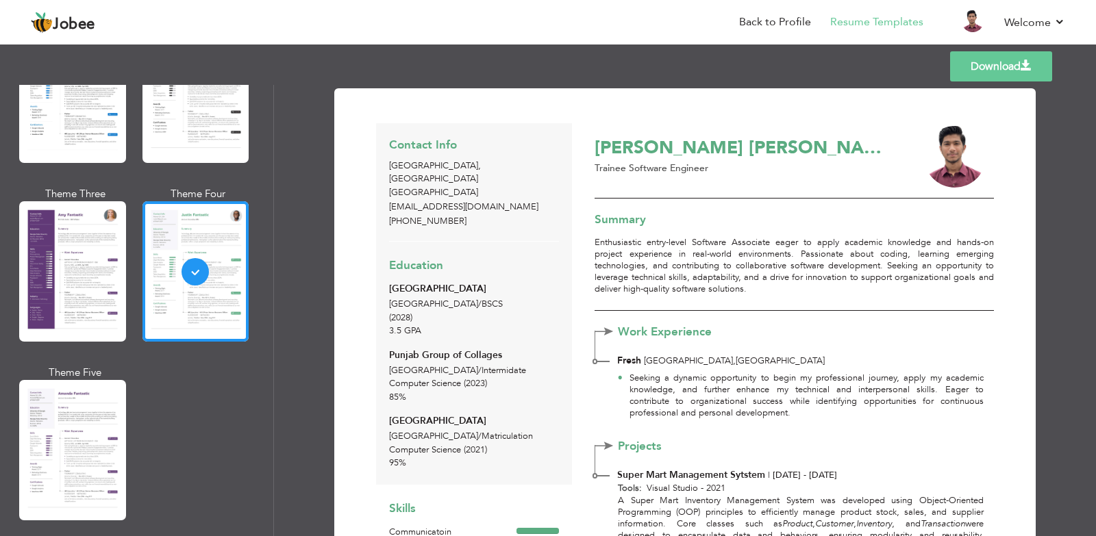
click at [979, 59] on link "Download" at bounding box center [1001, 66] width 102 height 30
